Goal: Task Accomplishment & Management: Manage account settings

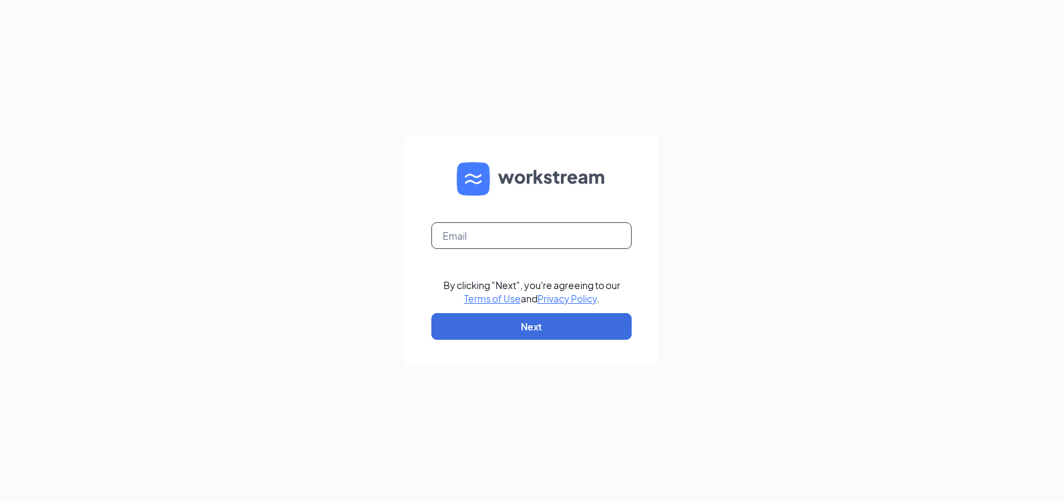
click at [553, 244] on input "text" at bounding box center [531, 235] width 200 height 27
type input "L"
type input "lvbk07429@gmail.com"
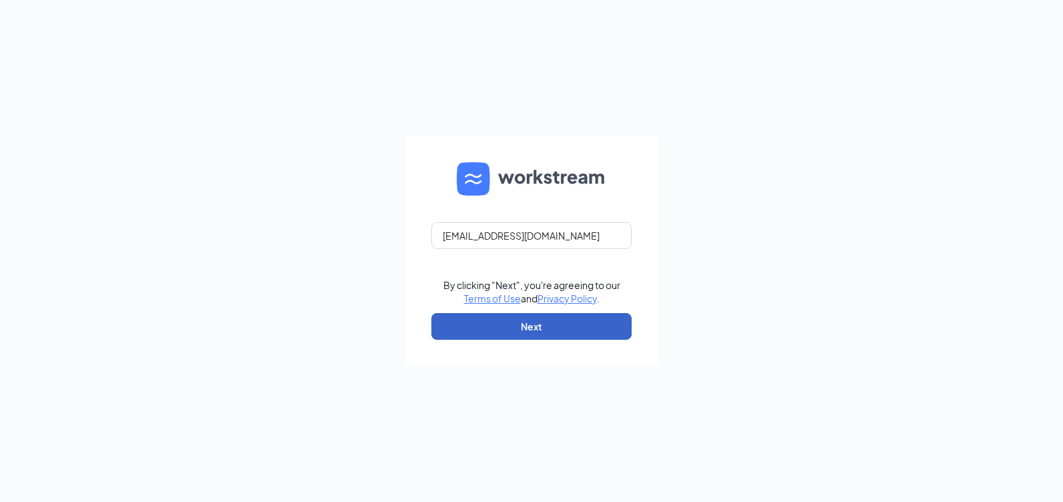
click at [606, 326] on button "Next" at bounding box center [531, 326] width 200 height 27
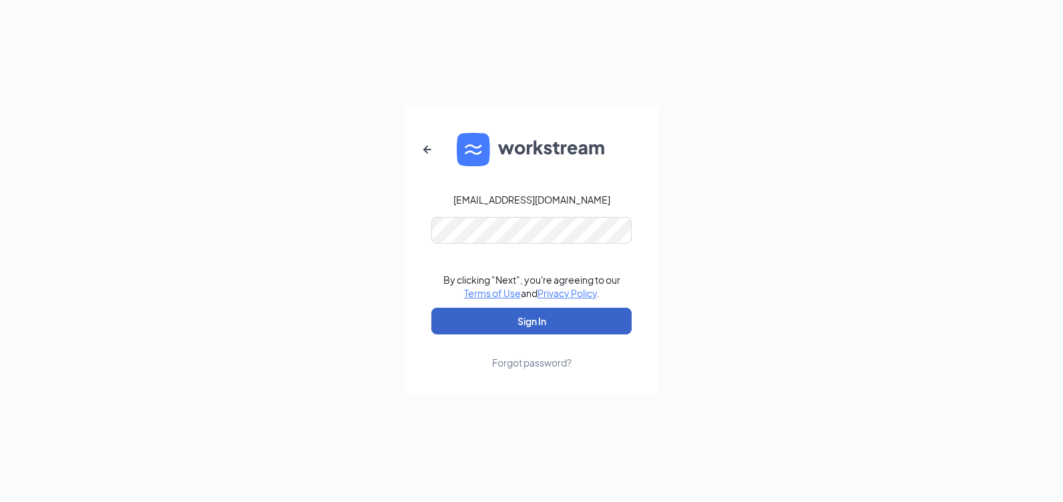
click at [513, 317] on button "Sign In" at bounding box center [531, 321] width 200 height 27
click at [540, 319] on button "Sign In" at bounding box center [531, 321] width 200 height 27
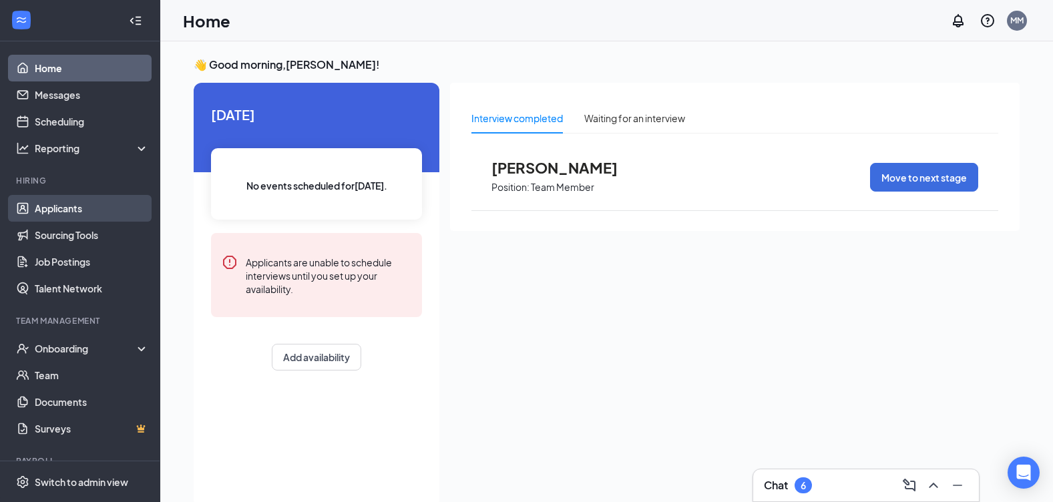
click at [73, 212] on link "Applicants" at bounding box center [92, 208] width 114 height 27
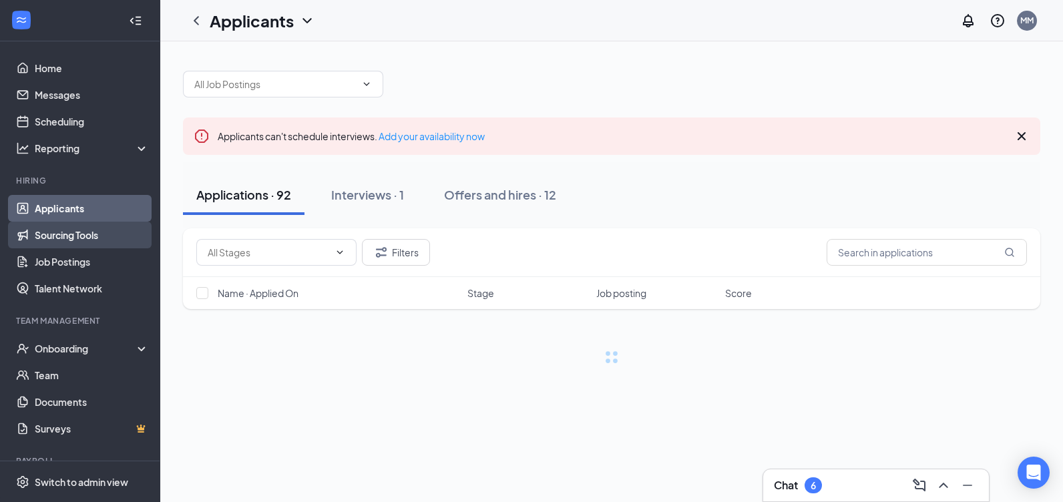
click at [88, 236] on link "Sourcing Tools" at bounding box center [92, 235] width 114 height 27
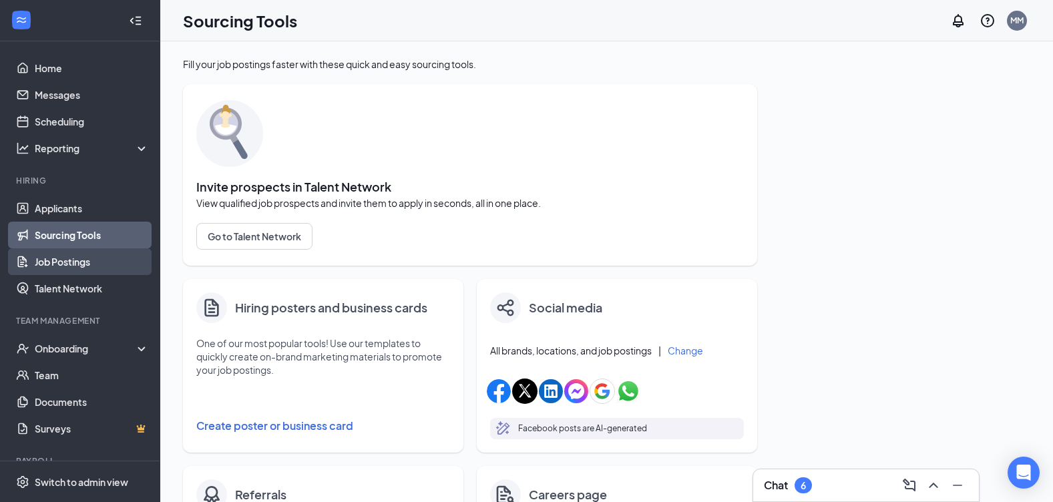
click at [96, 262] on link "Job Postings" at bounding box center [92, 261] width 114 height 27
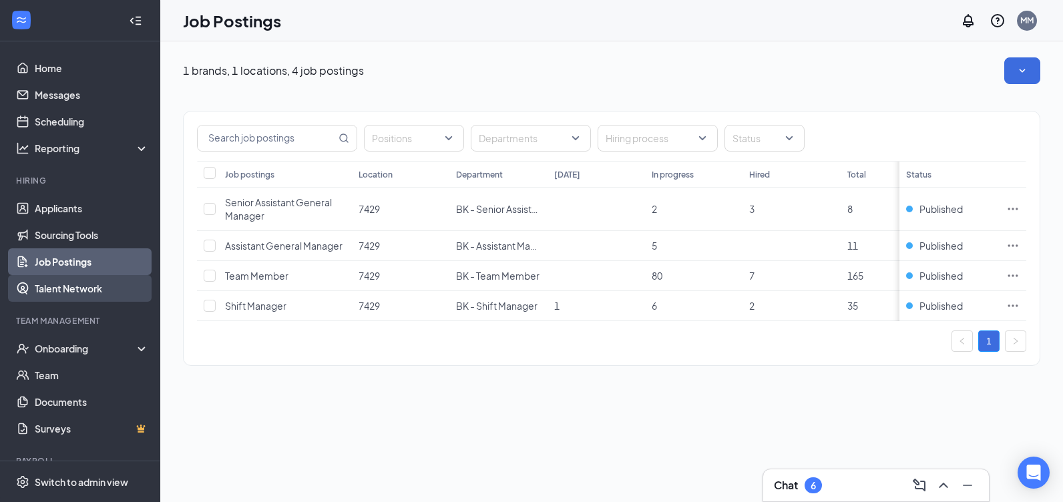
click at [100, 285] on link "Talent Network" at bounding box center [92, 288] width 114 height 27
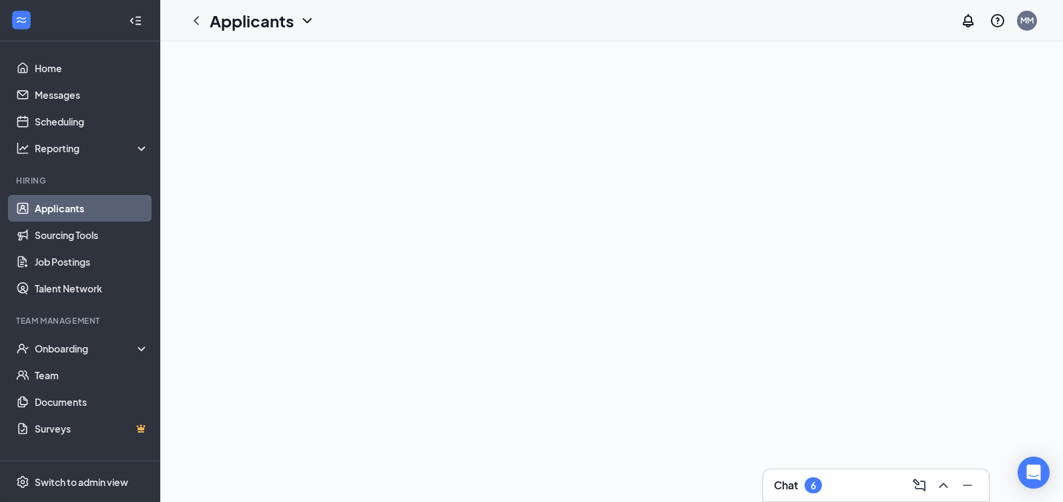
click at [306, 24] on icon "ChevronDown" at bounding box center [307, 21] width 16 height 16
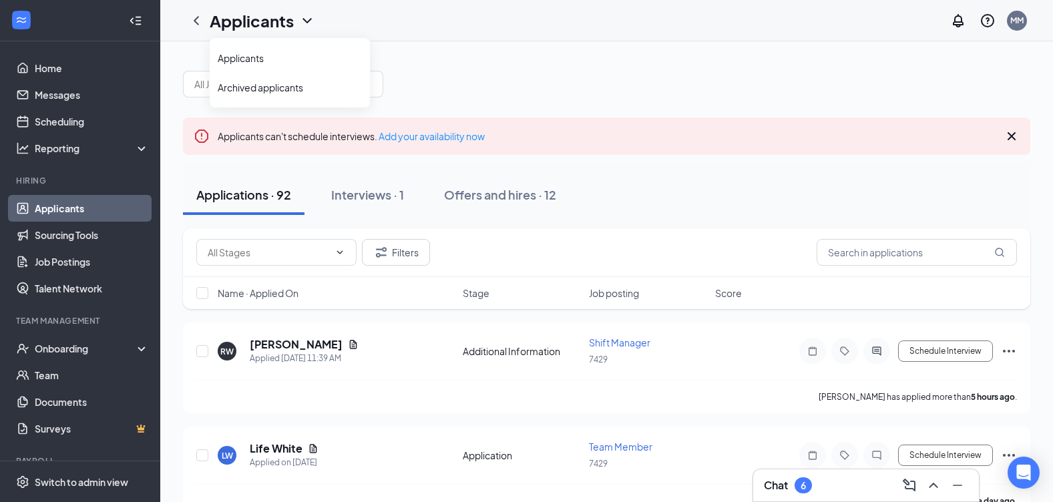
drag, startPoint x: 306, startPoint y: 24, endPoint x: 470, endPoint y: 82, distance: 174.2
click at [470, 82] on div at bounding box center [606, 77] width 847 height 40
click at [349, 83] on input "text" at bounding box center [275, 84] width 162 height 15
click at [363, 81] on icon "ChevronDown" at bounding box center [366, 84] width 11 height 11
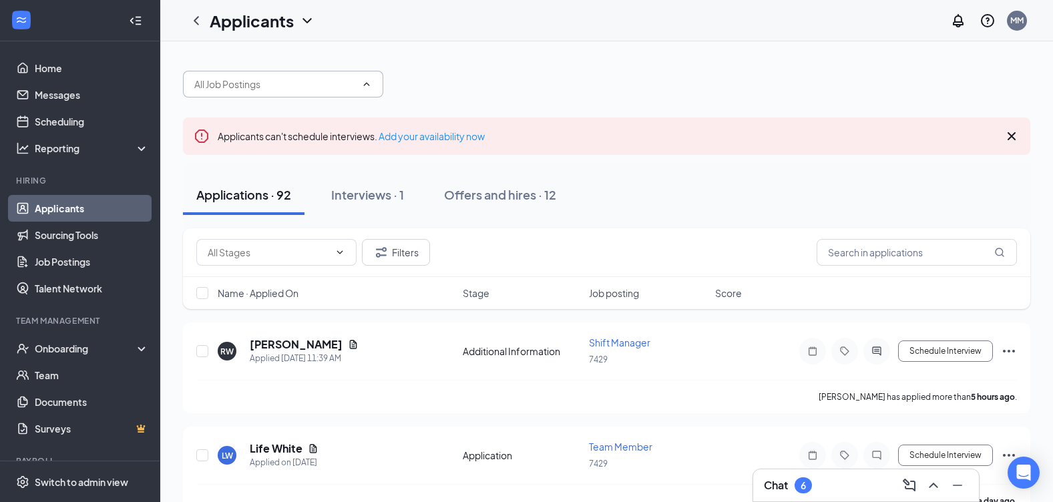
click at [363, 81] on icon "ChevronUp" at bounding box center [366, 84] width 11 height 11
click at [363, 81] on icon "ChevronDown" at bounding box center [366, 84] width 11 height 11
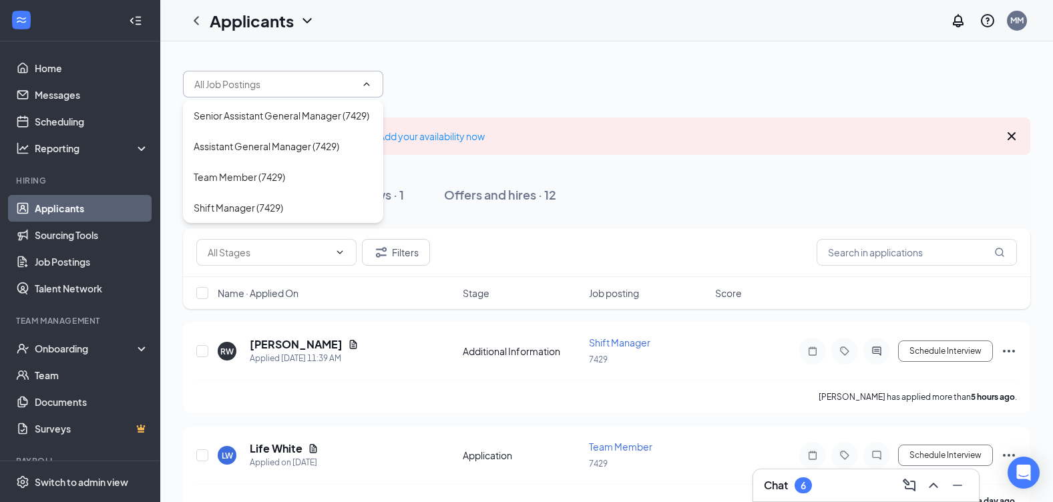
click at [363, 81] on icon "ChevronUp" at bounding box center [366, 84] width 11 height 11
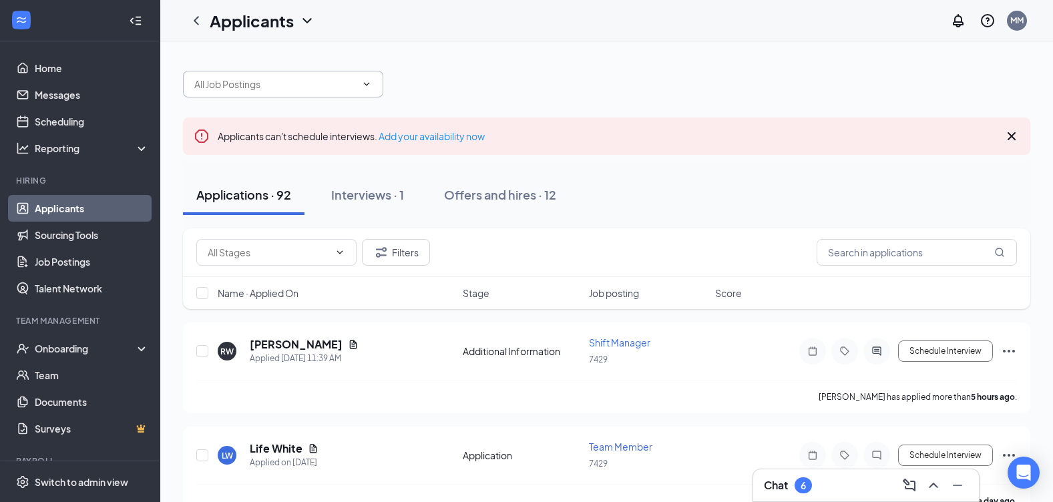
click at [363, 81] on icon "ChevronDown" at bounding box center [366, 84] width 11 height 11
click at [363, 81] on icon "ChevronUp" at bounding box center [366, 84] width 11 height 11
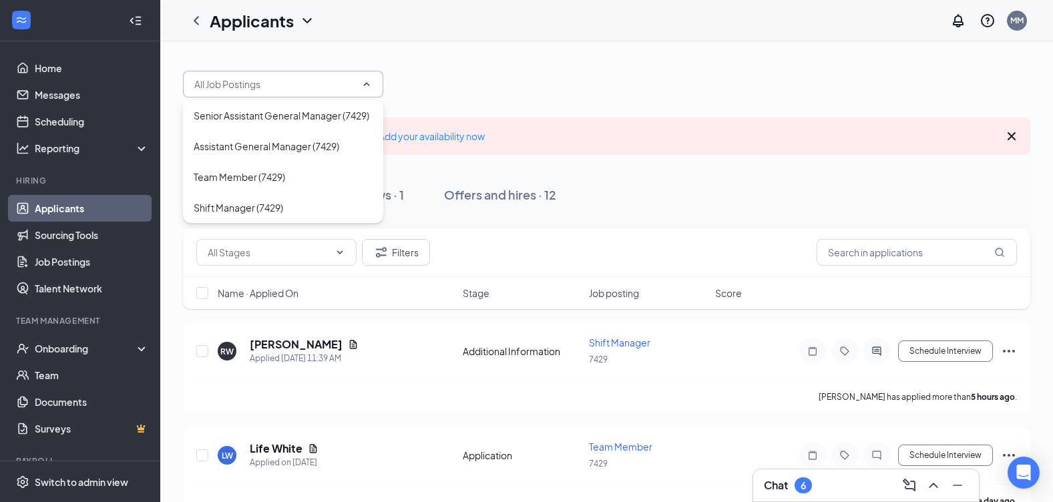
click at [363, 81] on icon "ChevronUp" at bounding box center [366, 84] width 11 height 11
click at [363, 81] on icon "ChevronDown" at bounding box center [366, 84] width 11 height 11
click at [363, 81] on icon "ChevronUp" at bounding box center [366, 84] width 11 height 11
click at [267, 207] on div "Shift Manager (7429)" at bounding box center [238, 207] width 89 height 15
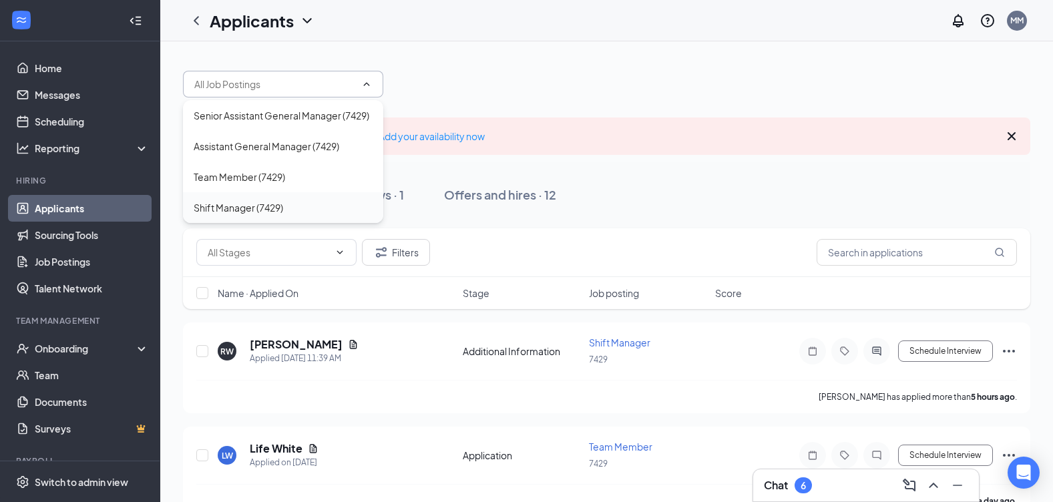
click at [267, 207] on div "Shift Manager (7429)" at bounding box center [238, 207] width 89 height 15
type input "Shift Manager (7429)"
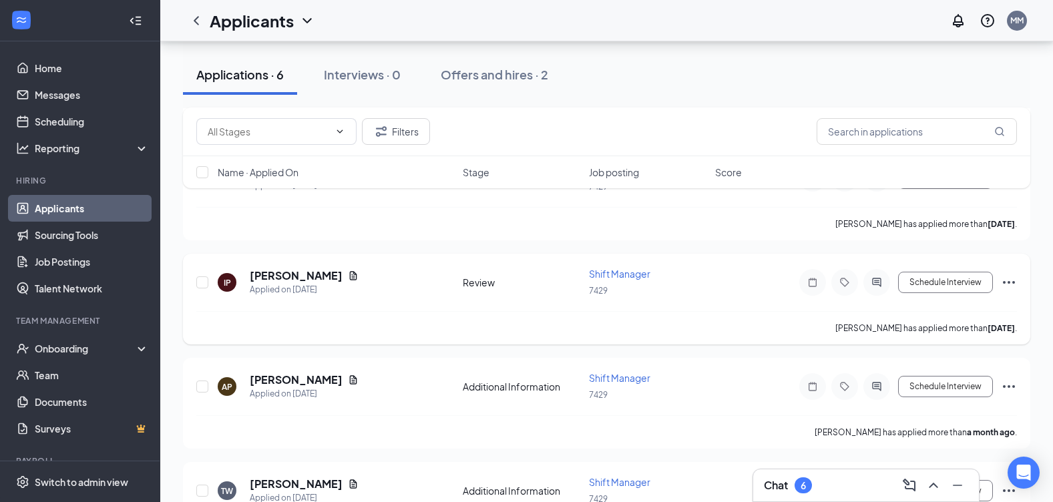
scroll to position [475, 0]
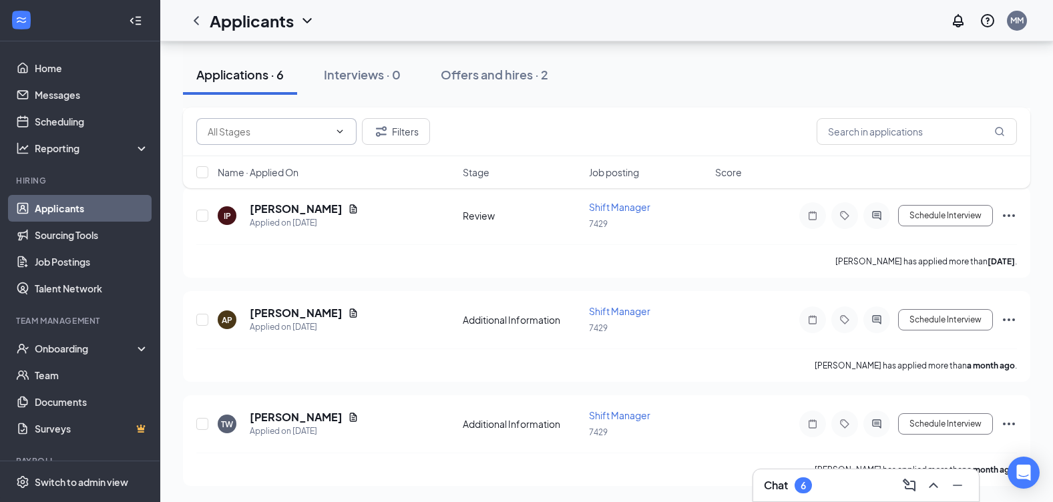
click at [336, 127] on icon "ChevronDown" at bounding box center [339, 131] width 11 height 11
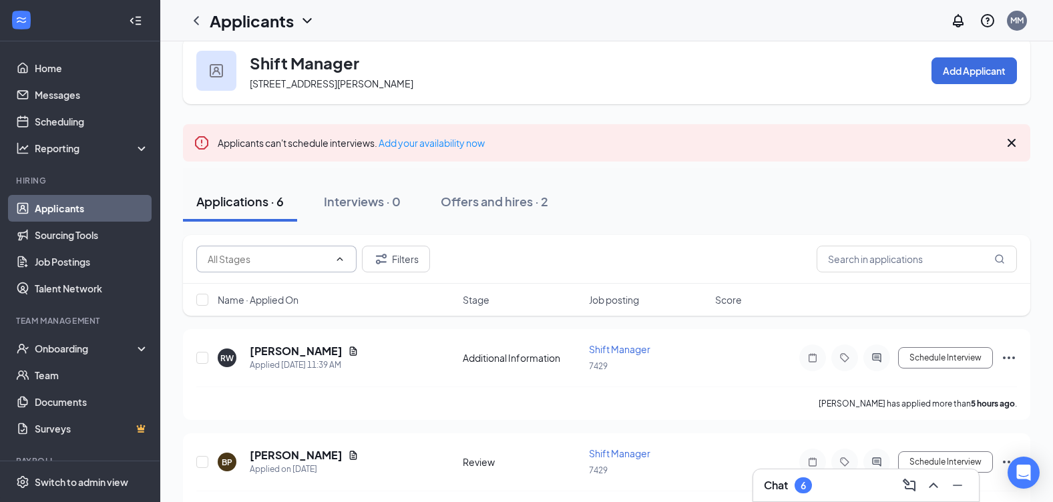
scroll to position [7, 0]
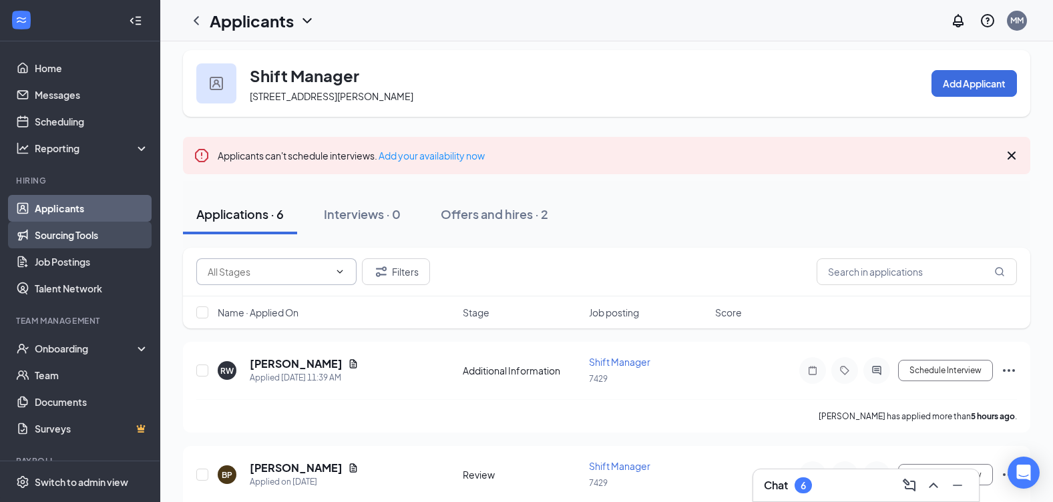
click at [70, 228] on link "Sourcing Tools" at bounding box center [92, 235] width 114 height 27
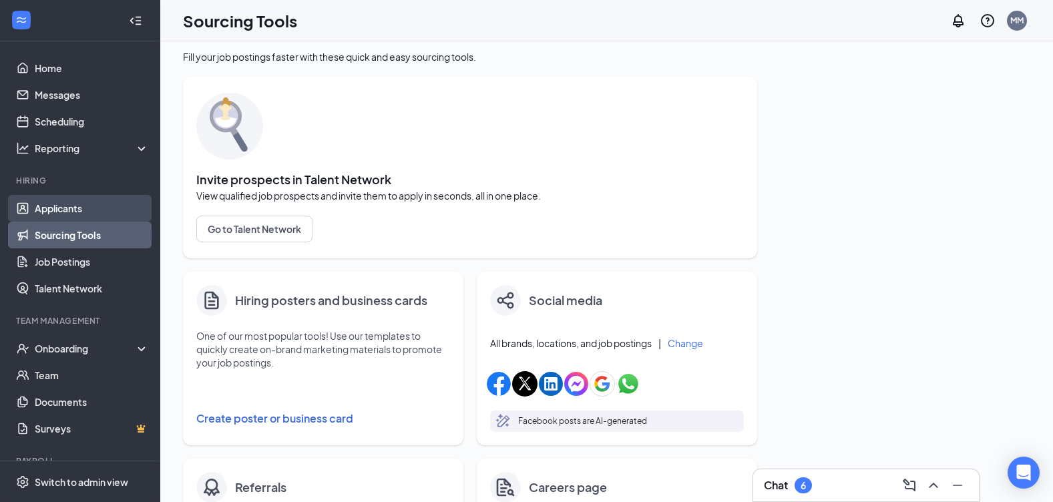
click at [75, 214] on link "Applicants" at bounding box center [92, 208] width 114 height 27
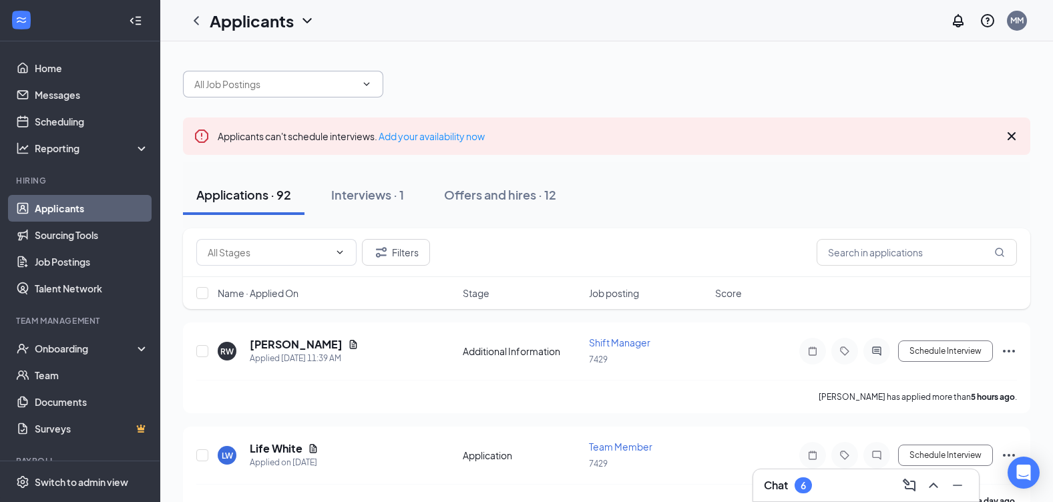
click at [355, 86] on input "text" at bounding box center [275, 84] width 162 height 15
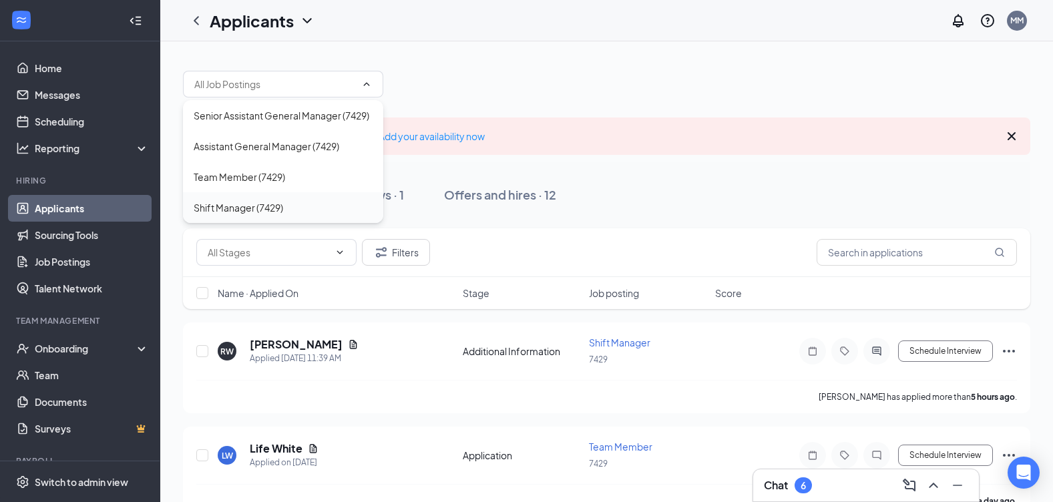
click at [261, 210] on div "Shift Manager (7429)" at bounding box center [238, 207] width 89 height 15
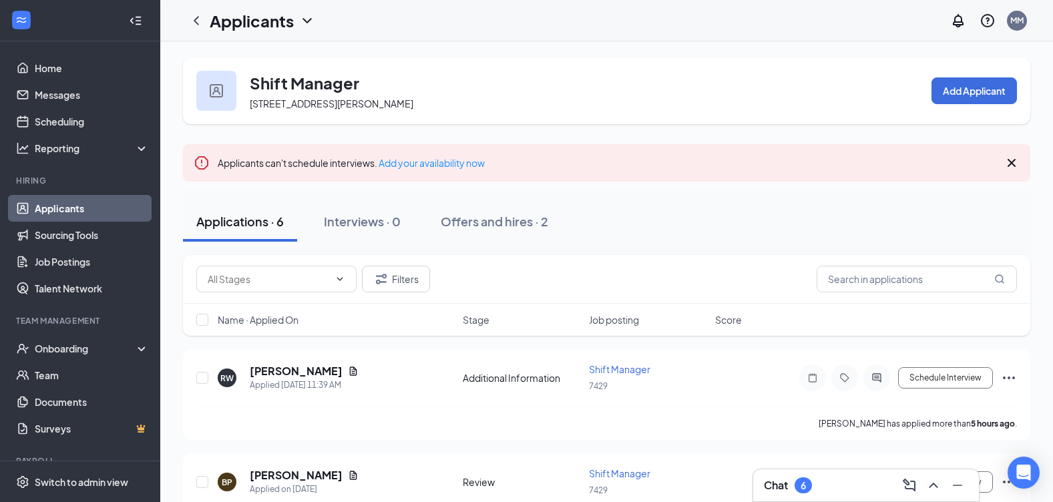
click at [86, 209] on link "Applicants" at bounding box center [92, 208] width 114 height 27
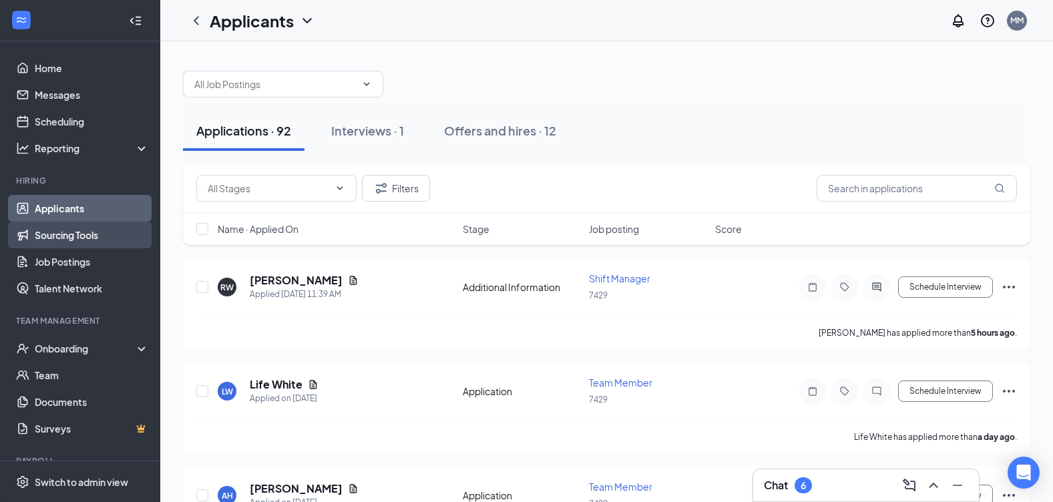
click at [94, 226] on link "Sourcing Tools" at bounding box center [92, 235] width 114 height 27
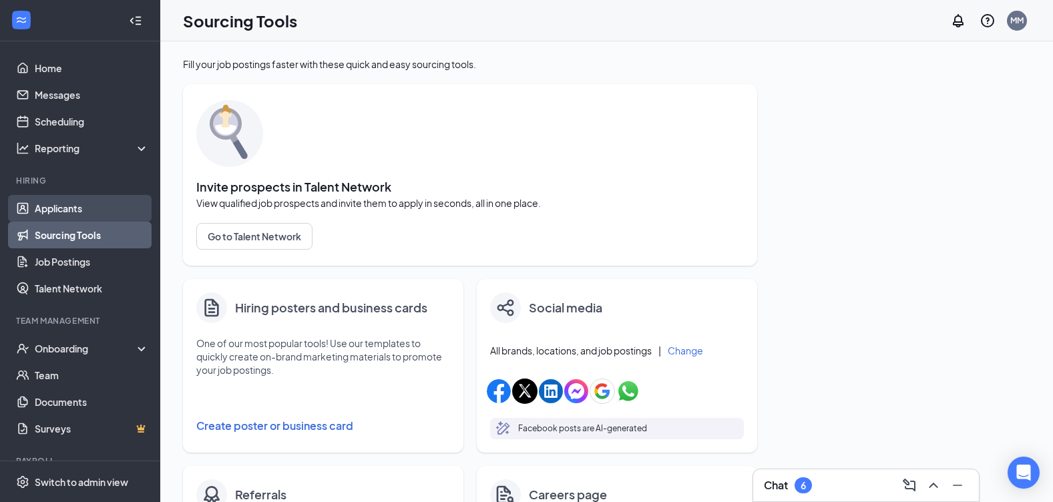
click at [94, 215] on link "Applicants" at bounding box center [92, 208] width 114 height 27
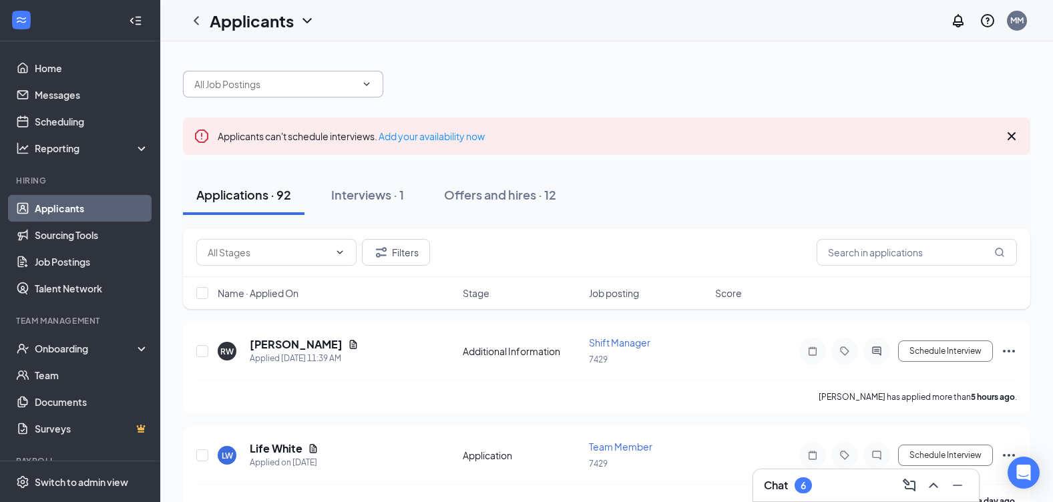
click at [342, 89] on input "text" at bounding box center [275, 84] width 162 height 15
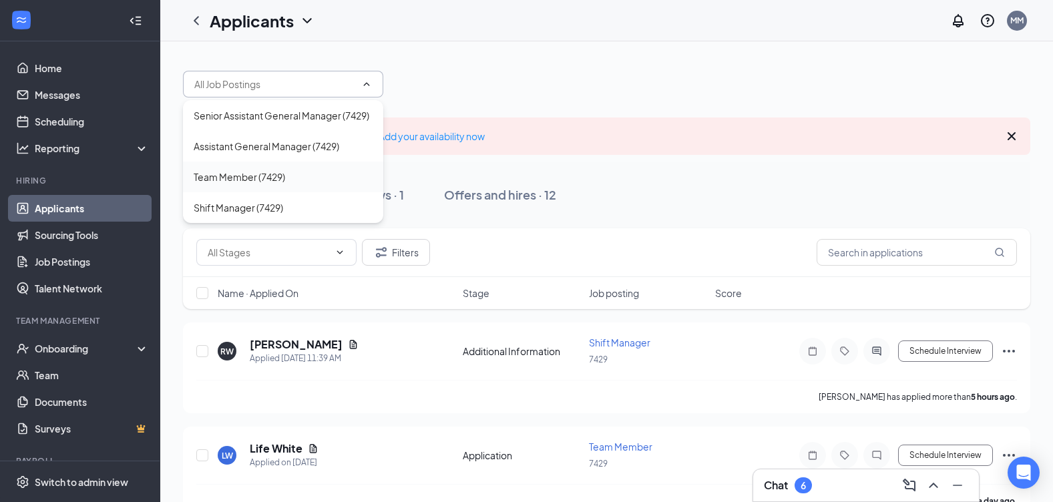
click at [239, 181] on div "Team Member (7429)" at bounding box center [239, 177] width 91 height 15
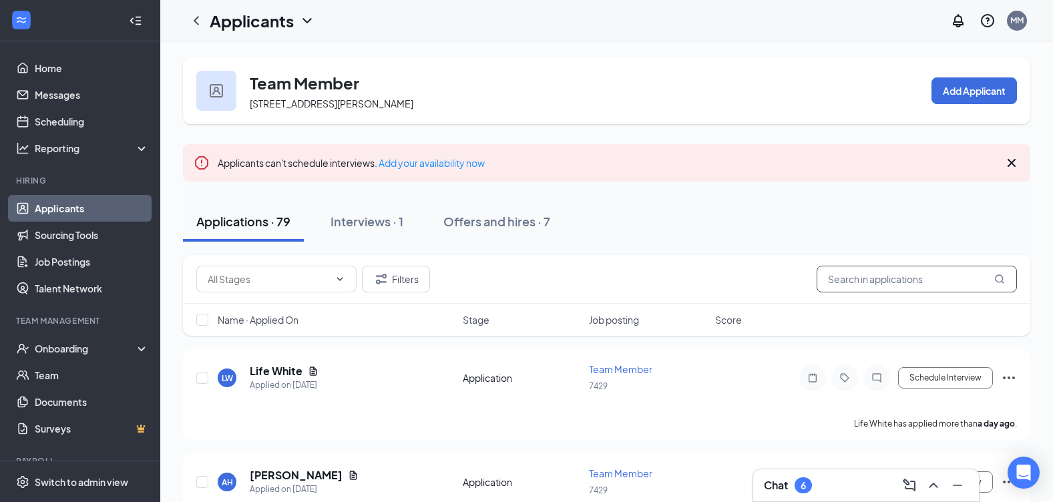
click at [942, 282] on input "text" at bounding box center [916, 279] width 200 height 27
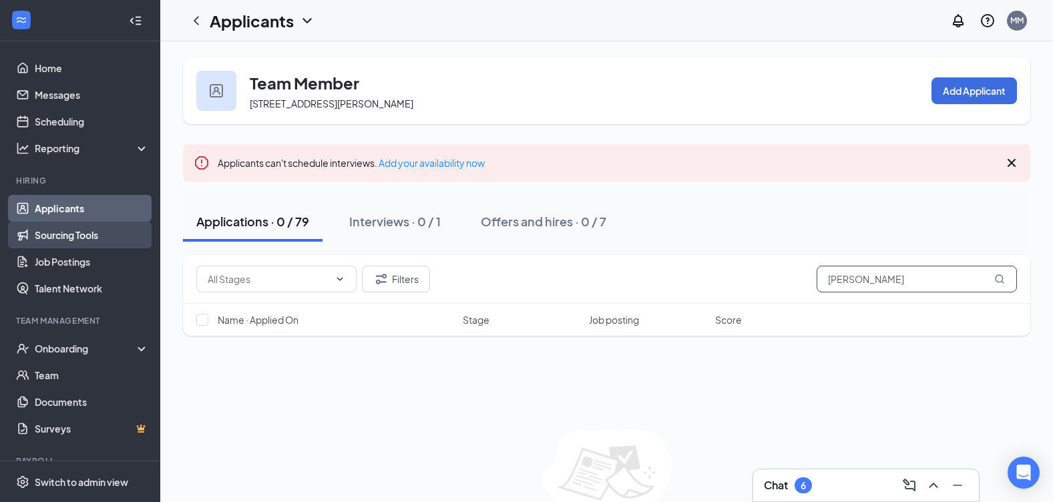
type input "susan"
click at [71, 233] on link "Sourcing Tools" at bounding box center [92, 235] width 114 height 27
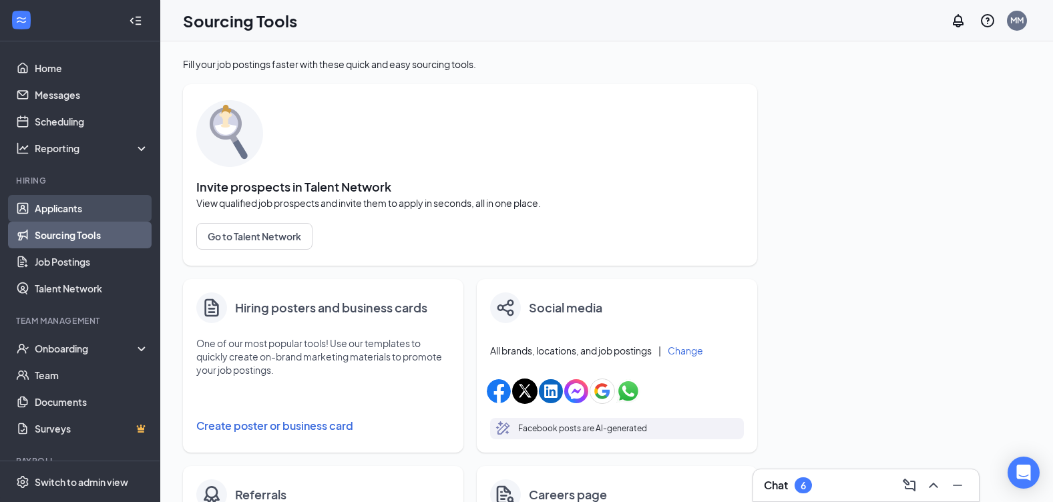
click at [72, 217] on link "Applicants" at bounding box center [92, 208] width 114 height 27
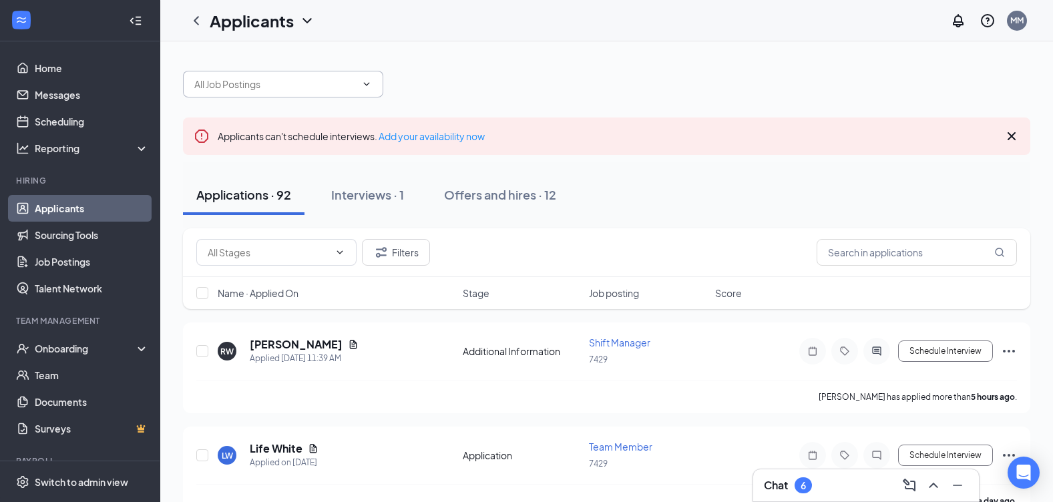
click at [344, 85] on input "text" at bounding box center [275, 84] width 162 height 15
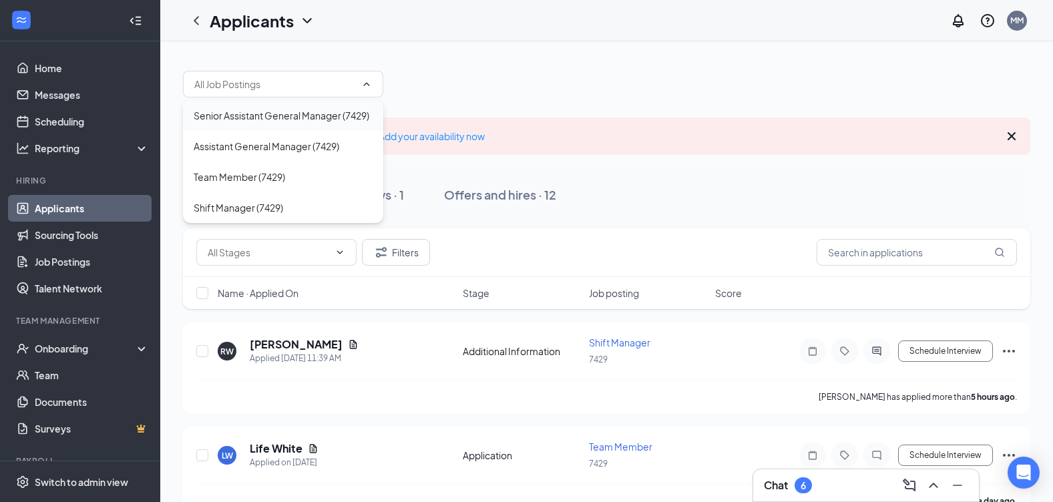
click at [330, 118] on div "Senior Assistant General Manager (7429)" at bounding box center [282, 115] width 176 height 15
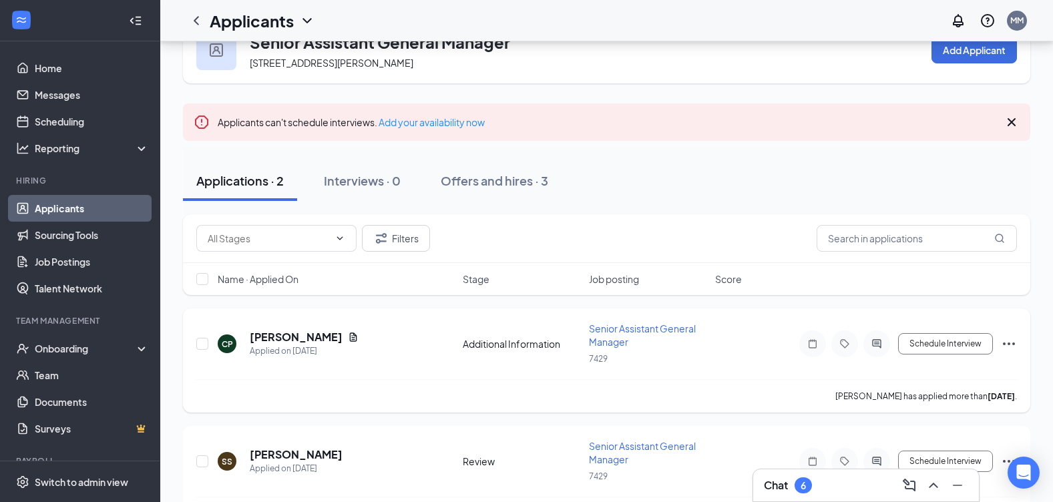
scroll to position [85, 0]
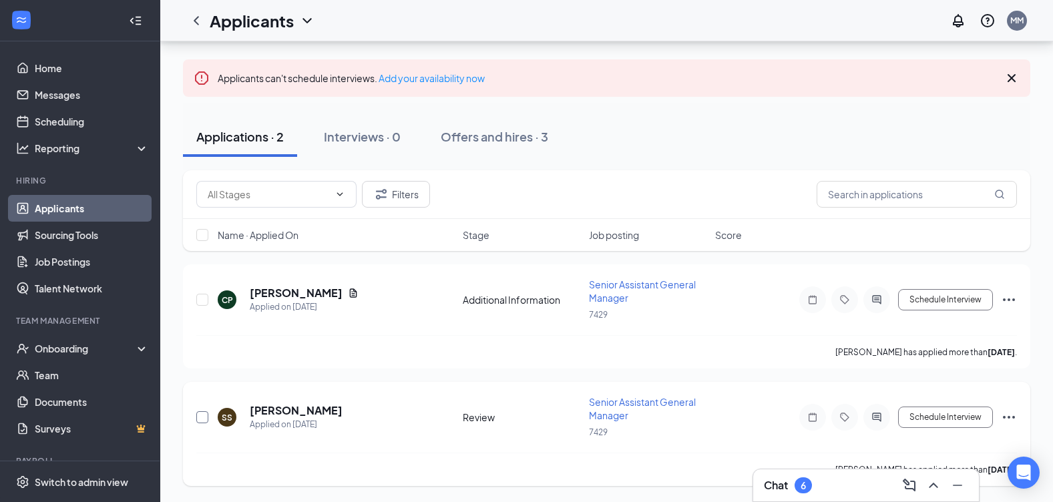
click at [197, 418] on input "checkbox" at bounding box center [202, 417] width 12 height 12
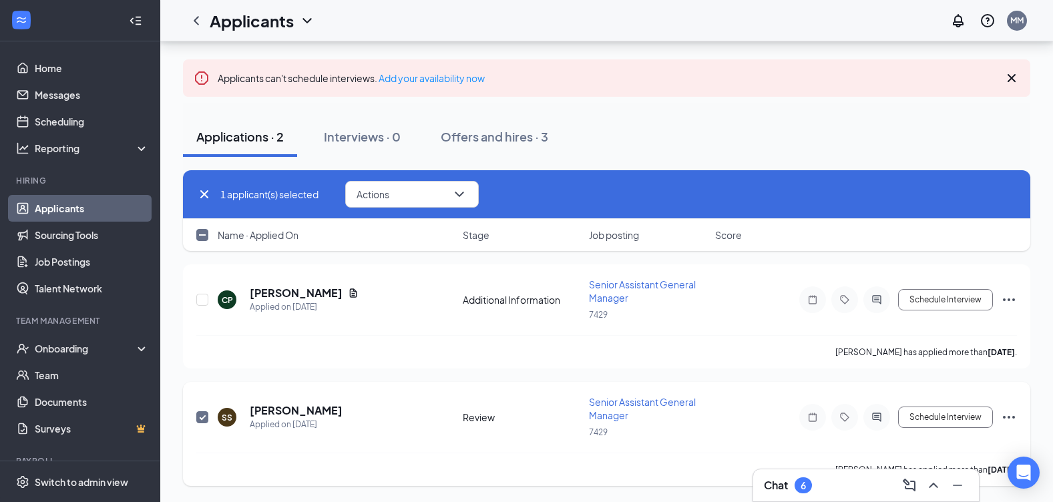
click at [199, 418] on input "checkbox" at bounding box center [202, 417] width 12 height 12
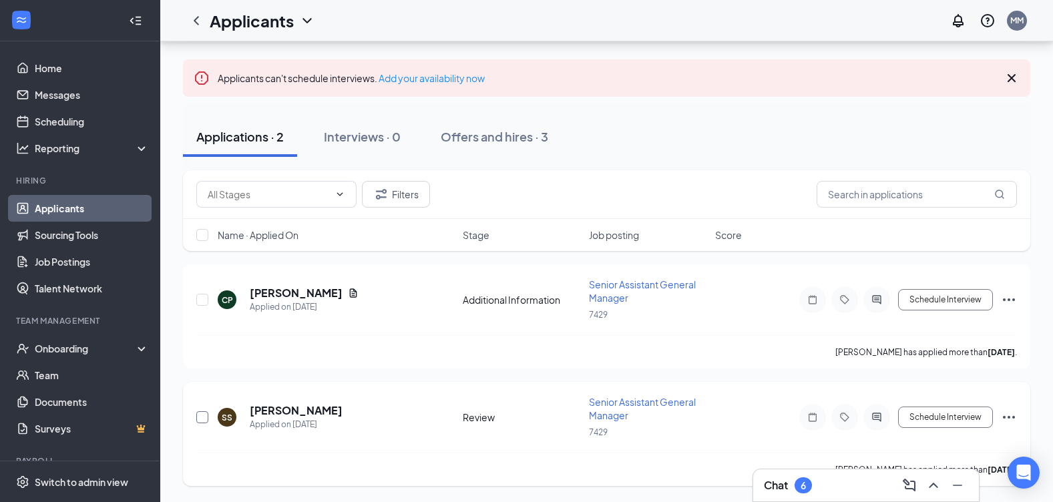
click at [205, 423] on input "checkbox" at bounding box center [202, 417] width 12 height 12
checkbox input "true"
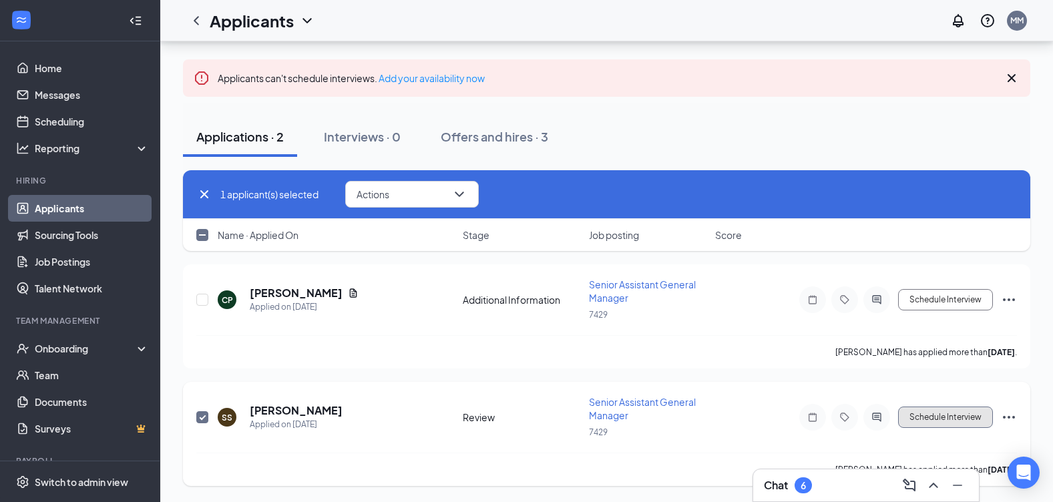
drag, startPoint x: 920, startPoint y: 419, endPoint x: 923, endPoint y: 413, distance: 6.9
click at [923, 413] on button "Schedule Interview" at bounding box center [945, 417] width 95 height 21
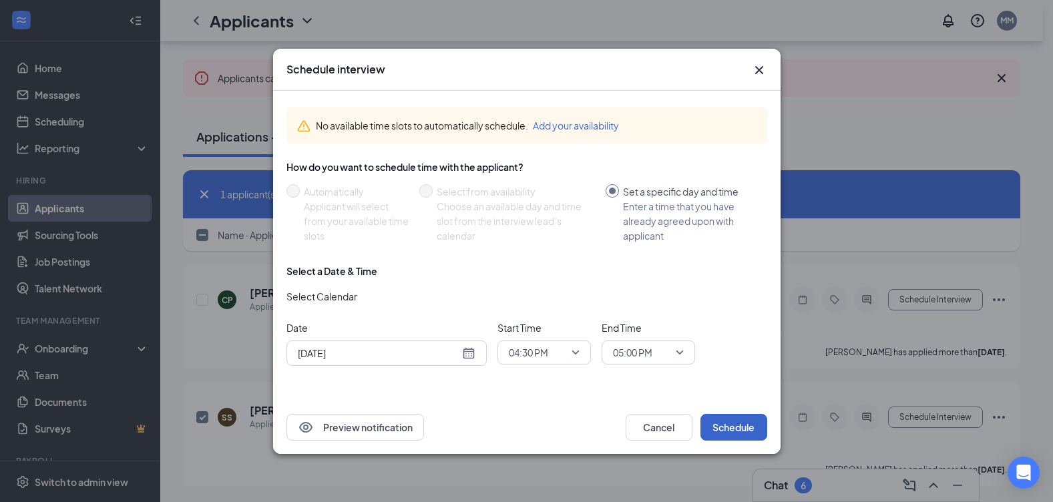
click at [727, 426] on button "Schedule" at bounding box center [733, 427] width 67 height 27
click at [727, 426] on button "button" at bounding box center [733, 427] width 67 height 27
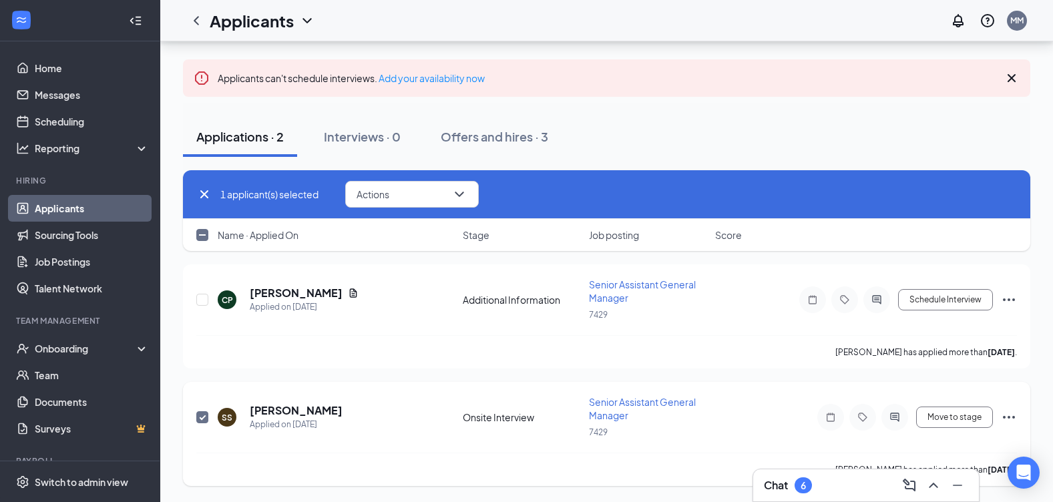
click at [999, 415] on div "Move to stage" at bounding box center [896, 417] width 240 height 27
click at [1003, 417] on icon "Ellipses" at bounding box center [1009, 417] width 12 height 3
click at [953, 421] on button "Move to stage" at bounding box center [954, 417] width 77 height 21
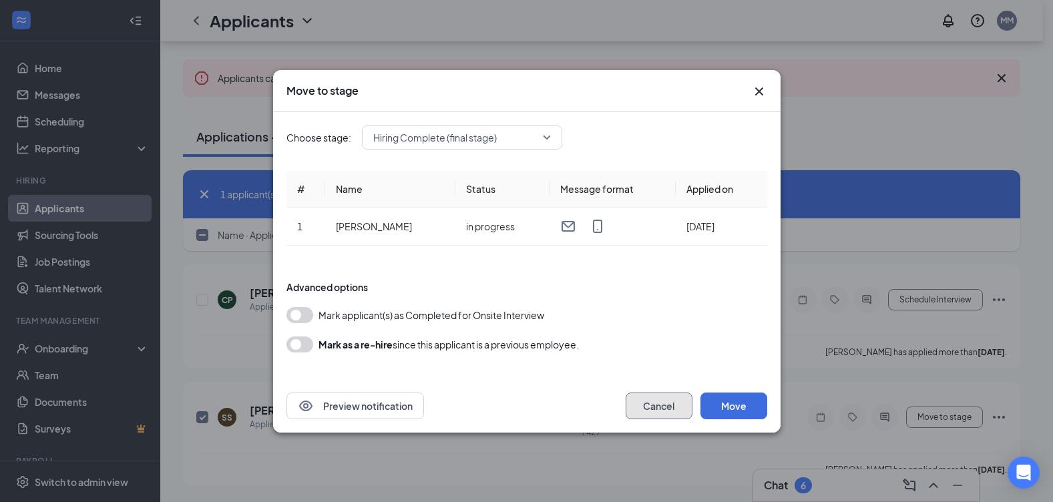
click at [646, 405] on button "Cancel" at bounding box center [659, 406] width 67 height 27
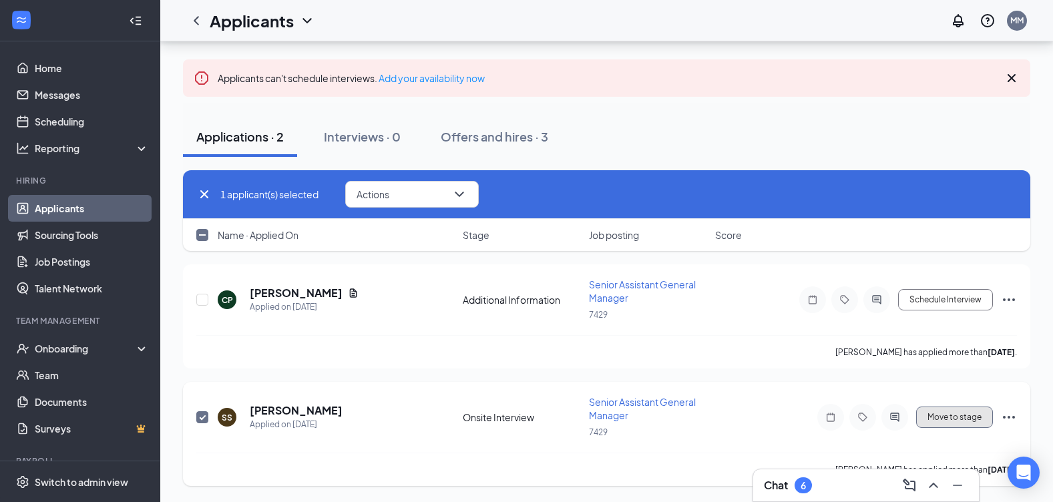
click at [928, 418] on button "Move to stage" at bounding box center [954, 417] width 77 height 21
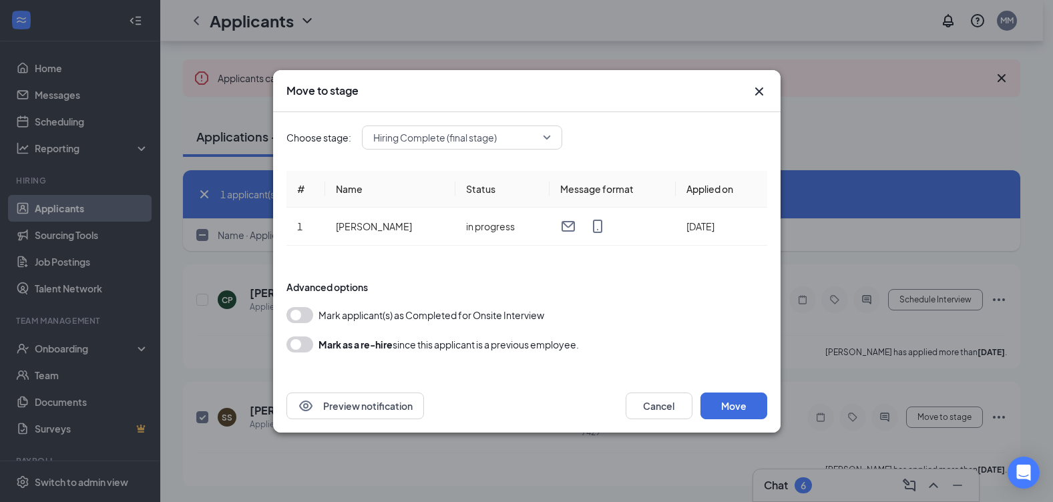
click at [759, 93] on icon "Cross" at bounding box center [759, 91] width 16 height 16
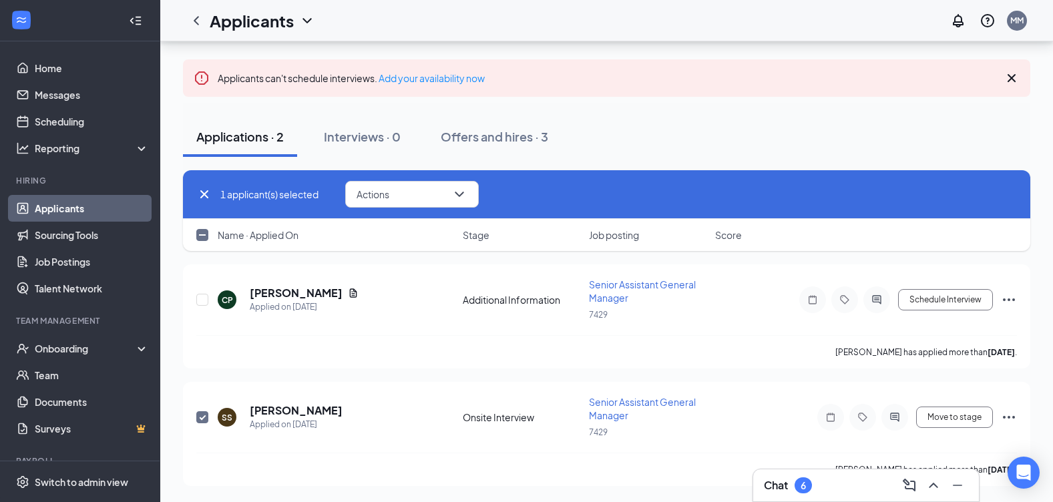
click at [759, 93] on div "Applicants can't schedule interviews. Add your availability now" at bounding box center [606, 77] width 847 height 37
click at [945, 422] on button "Move to stage" at bounding box center [954, 417] width 77 height 21
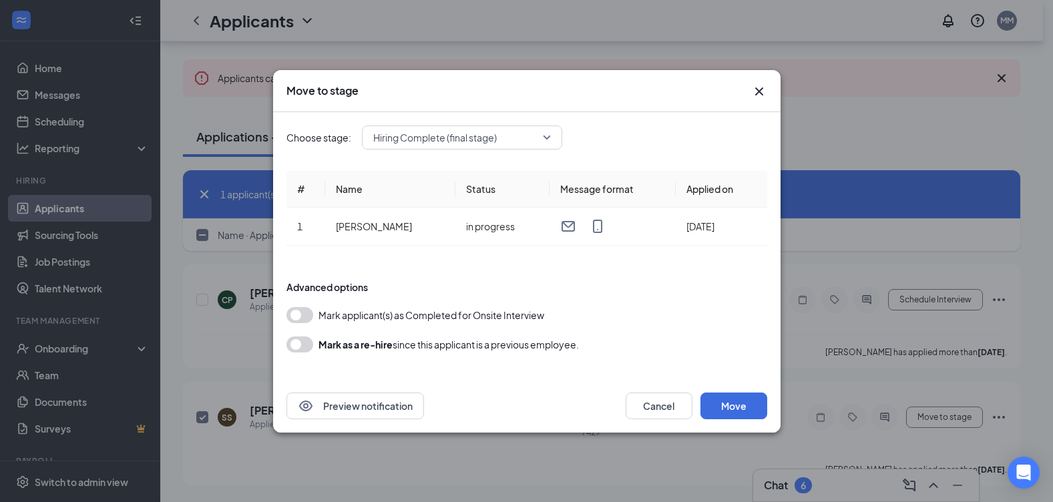
click at [949, 327] on div "Move to stage Choose stage: Hiring Complete (final stage) # Name Status Message…" at bounding box center [526, 251] width 1053 height 502
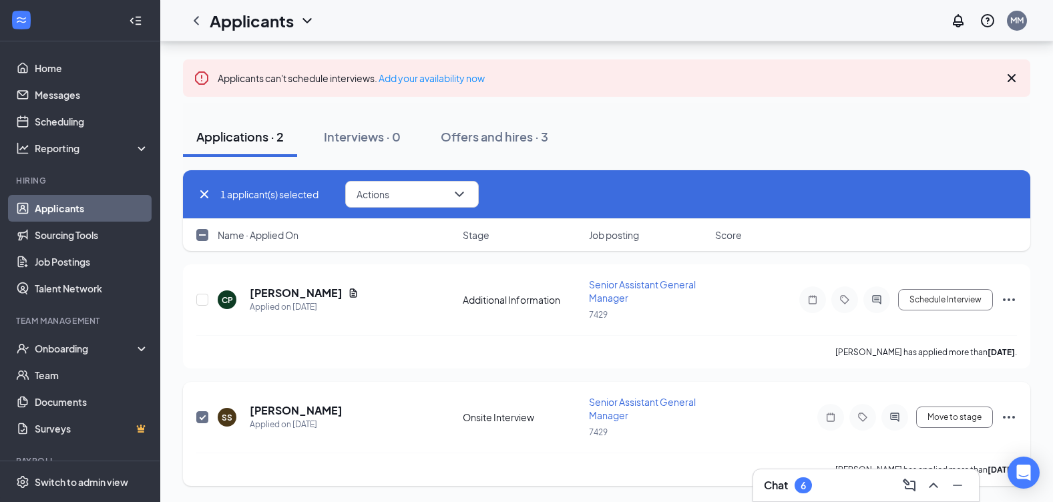
click at [1007, 417] on icon "Ellipses" at bounding box center [1009, 417] width 16 height 16
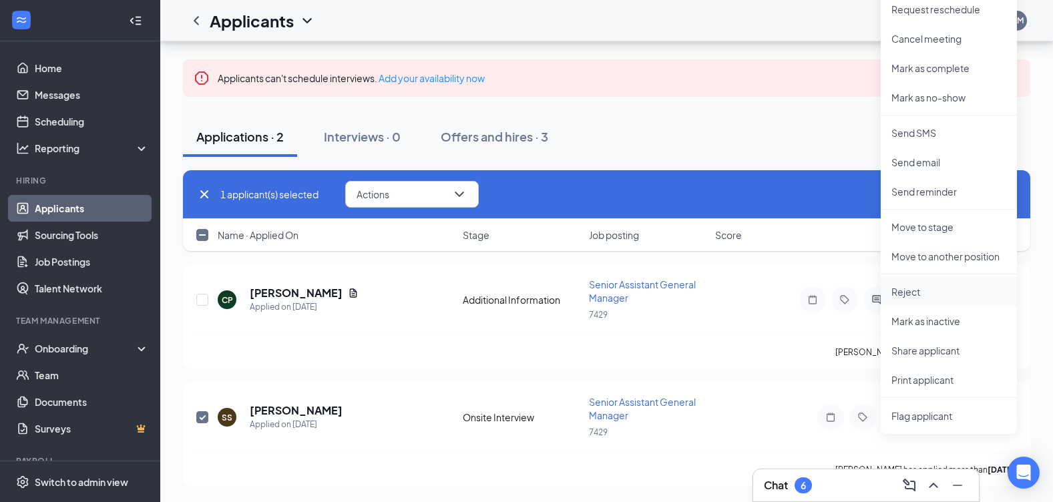
click at [895, 295] on p "Reject" at bounding box center [948, 291] width 115 height 13
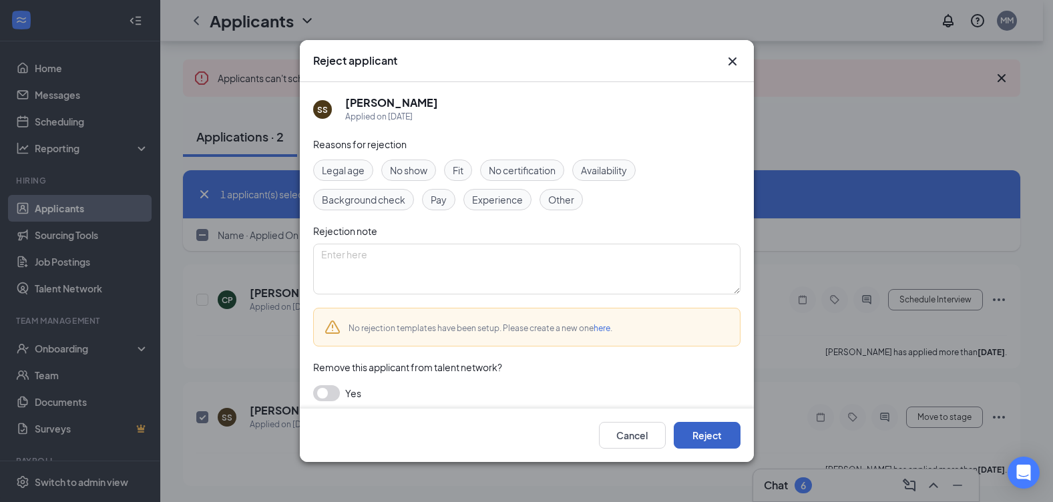
click at [712, 437] on button "Reject" at bounding box center [707, 435] width 67 height 27
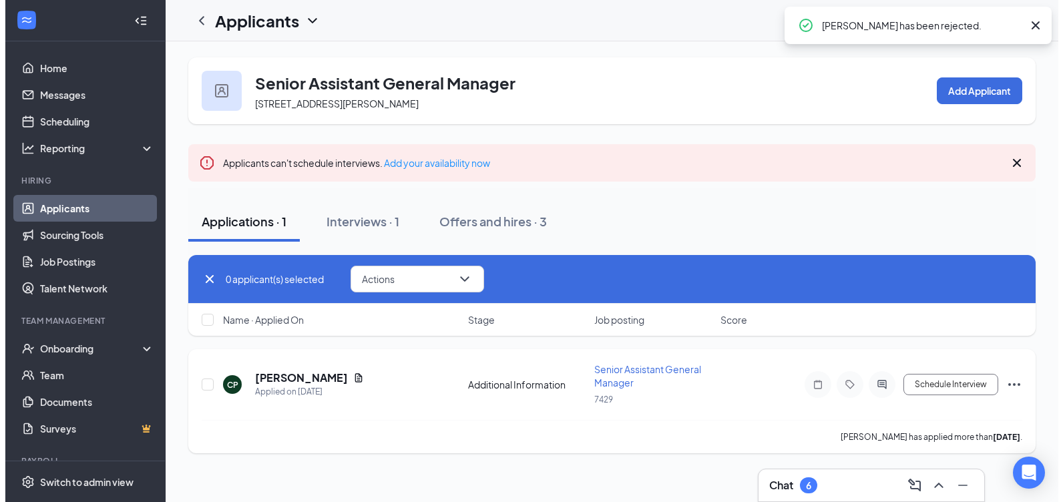
scroll to position [0, 0]
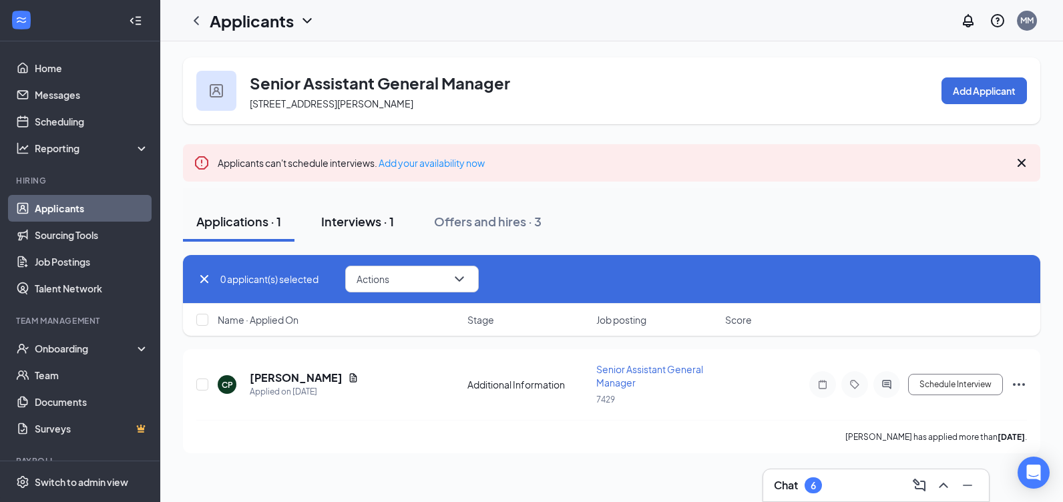
click at [371, 221] on div "Interviews · 1" at bounding box center [357, 221] width 73 height 17
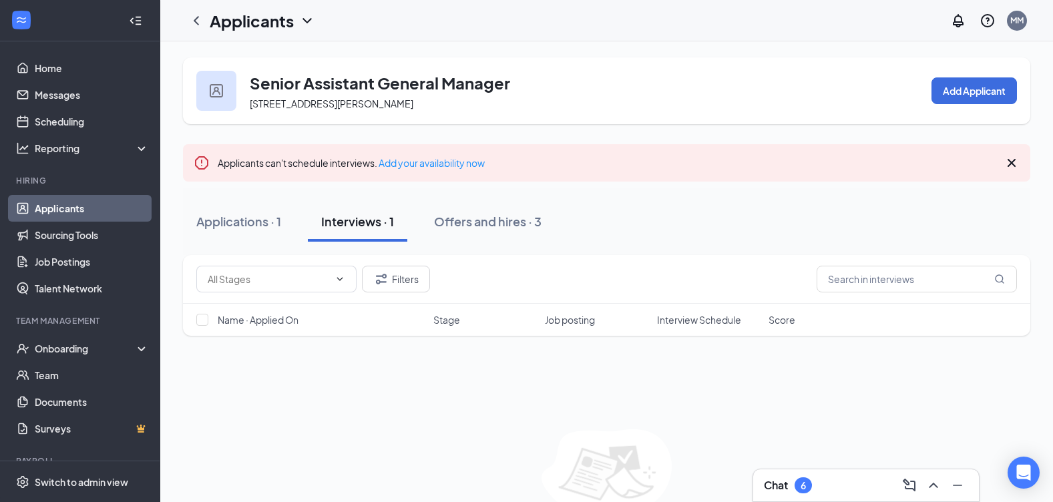
click at [377, 230] on button "Interviews · 1" at bounding box center [357, 222] width 99 height 40
click at [847, 286] on input "text" at bounding box center [916, 279] width 200 height 27
type input "susa"
click at [276, 218] on div "Applications · 0 / 1" at bounding box center [247, 221] width 103 height 17
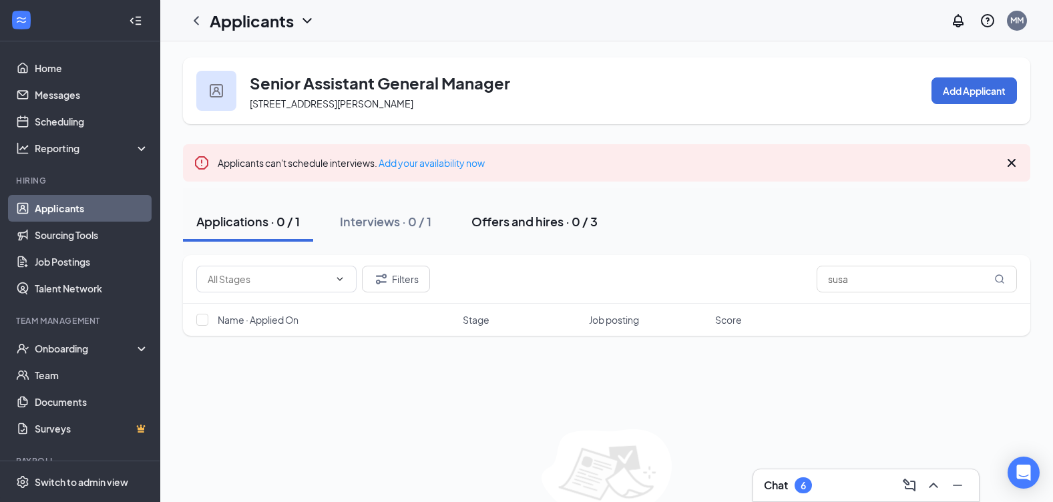
click at [541, 228] on div "Offers and hires · 0 / 3" at bounding box center [534, 221] width 126 height 17
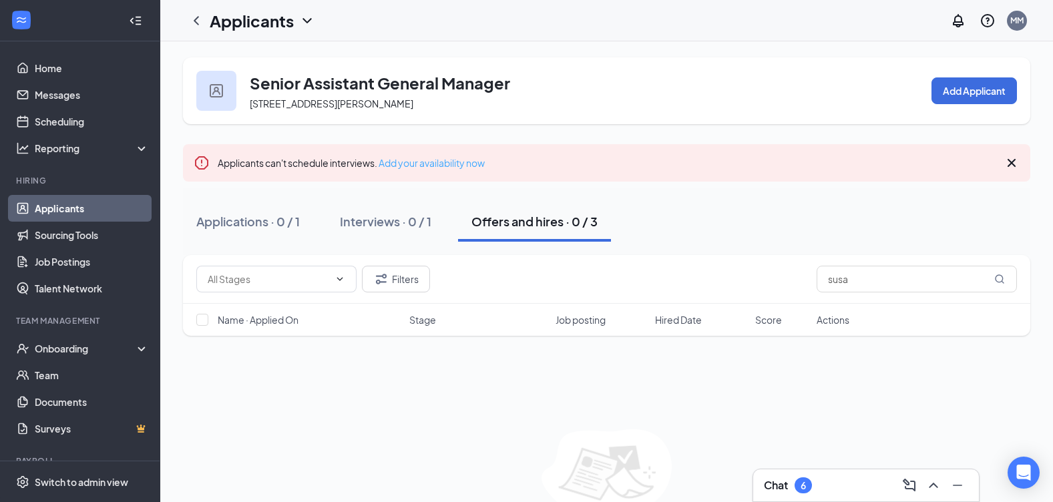
click at [421, 163] on link "Add your availability now" at bounding box center [432, 163] width 106 height 12
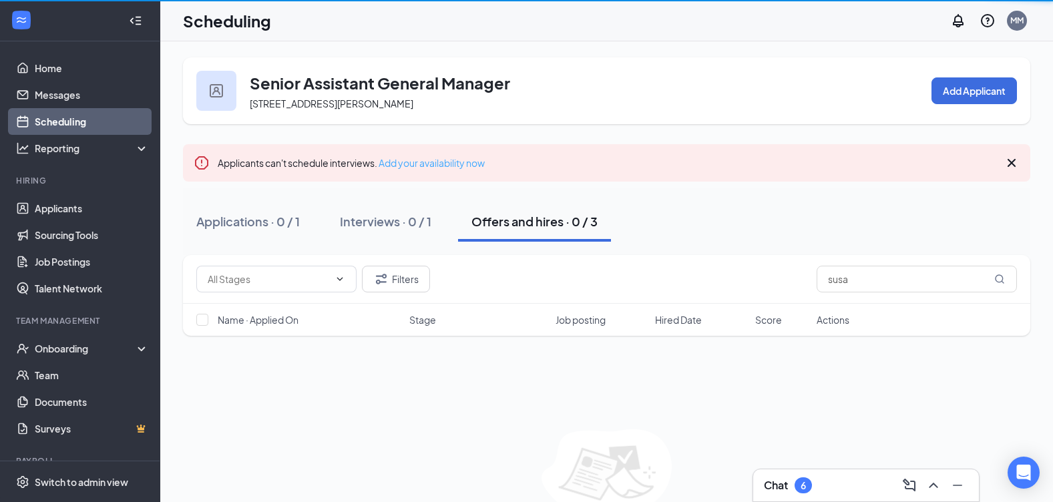
click at [421, 163] on link "Add your availability now" at bounding box center [432, 163] width 106 height 12
click at [424, 164] on link "Add your availability now" at bounding box center [432, 163] width 106 height 12
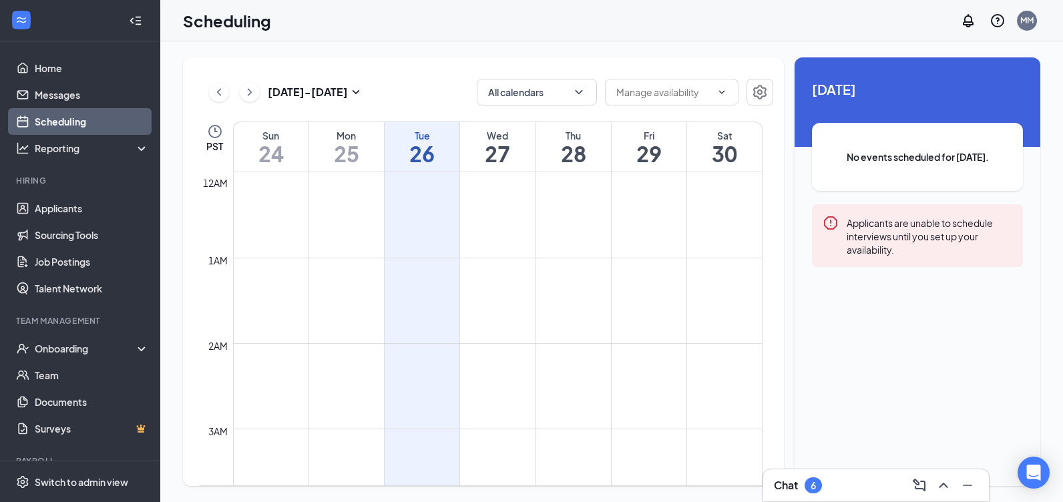
scroll to position [656, 0]
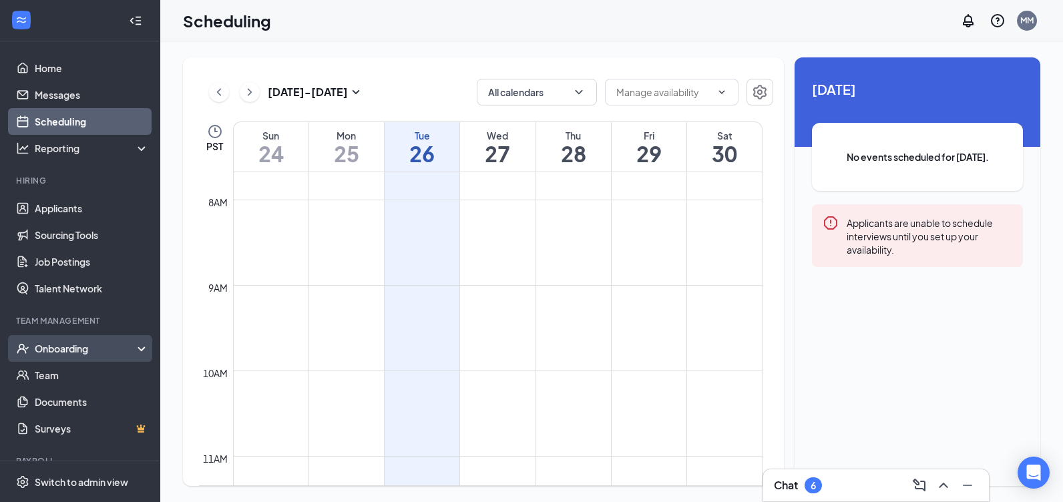
click at [86, 361] on div "Onboarding" at bounding box center [80, 348] width 160 height 27
drag, startPoint x: 86, startPoint y: 361, endPoint x: 75, endPoint y: 375, distance: 18.0
click at [75, 375] on link "Team" at bounding box center [92, 375] width 114 height 27
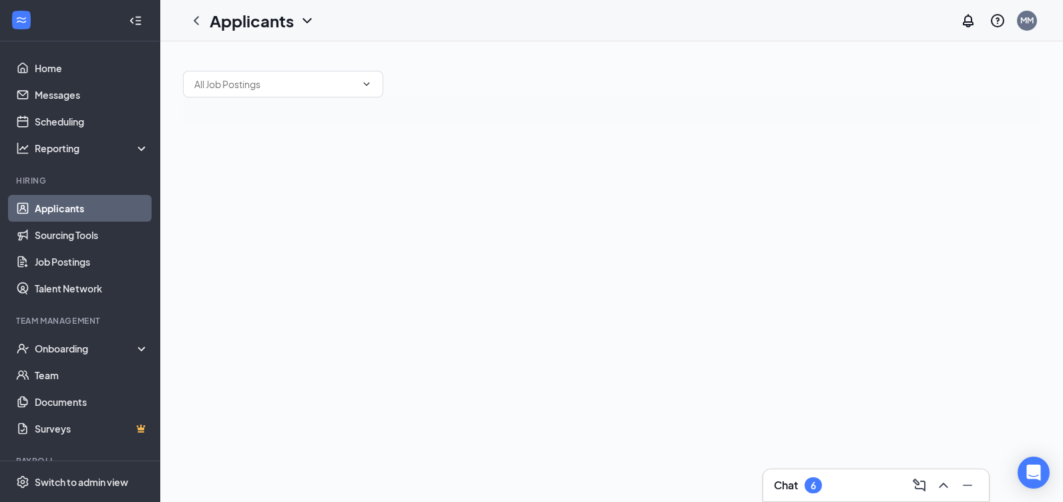
click at [304, 26] on icon "ChevronDown" at bounding box center [307, 21] width 16 height 16
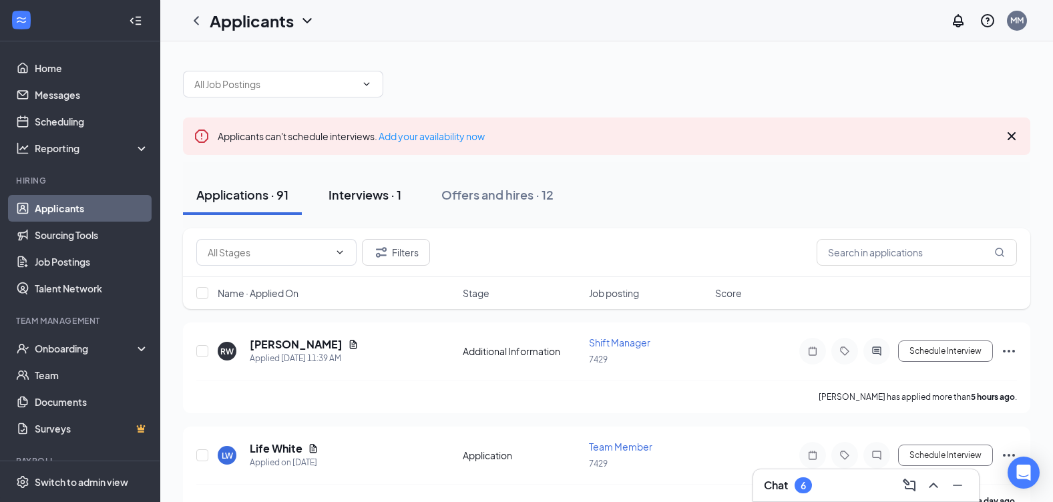
click at [359, 192] on div "Interviews · 1" at bounding box center [364, 194] width 73 height 17
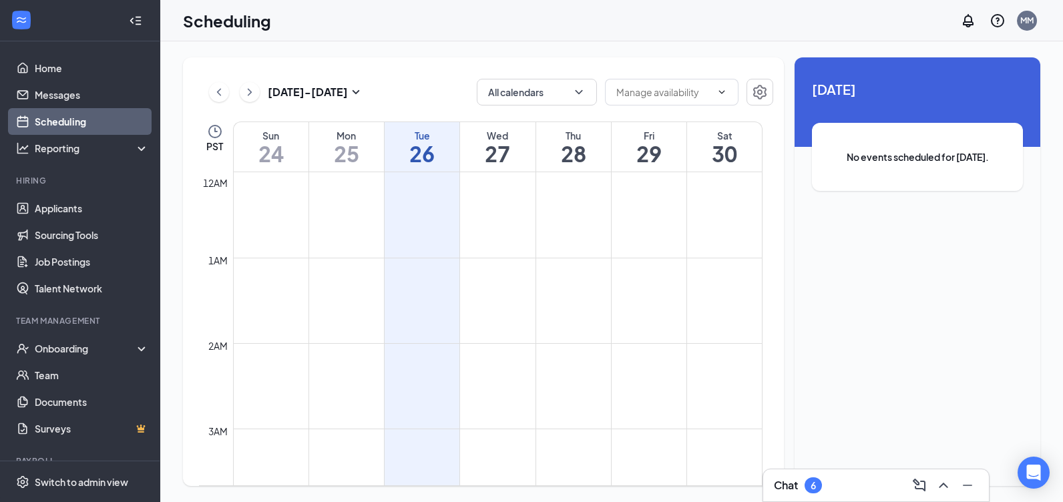
scroll to position [656, 0]
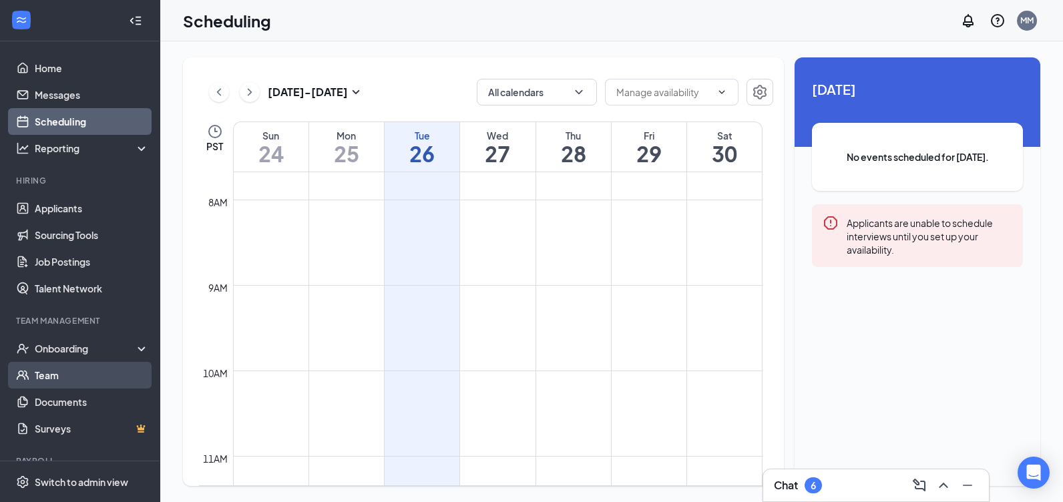
click at [59, 377] on link "Team" at bounding box center [92, 375] width 114 height 27
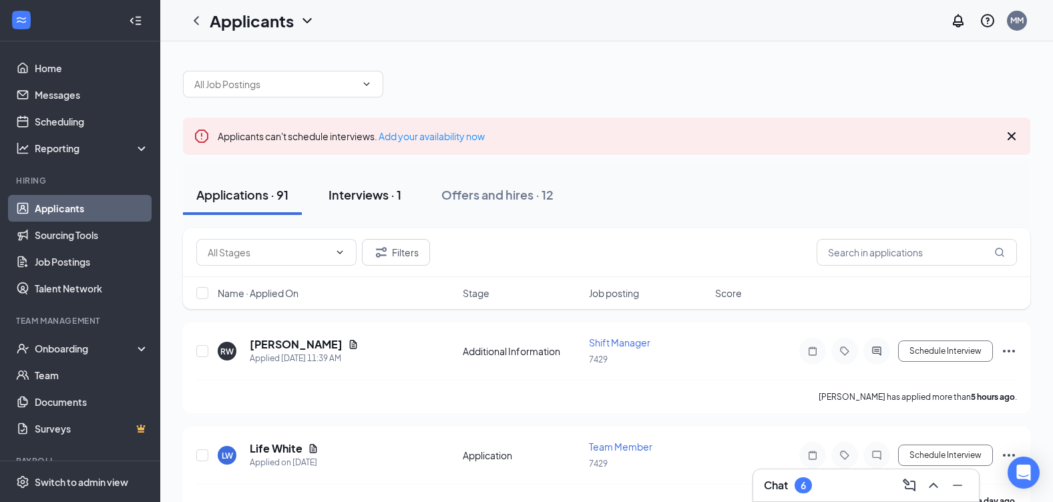
click at [363, 206] on button "Interviews · 1" at bounding box center [364, 195] width 99 height 40
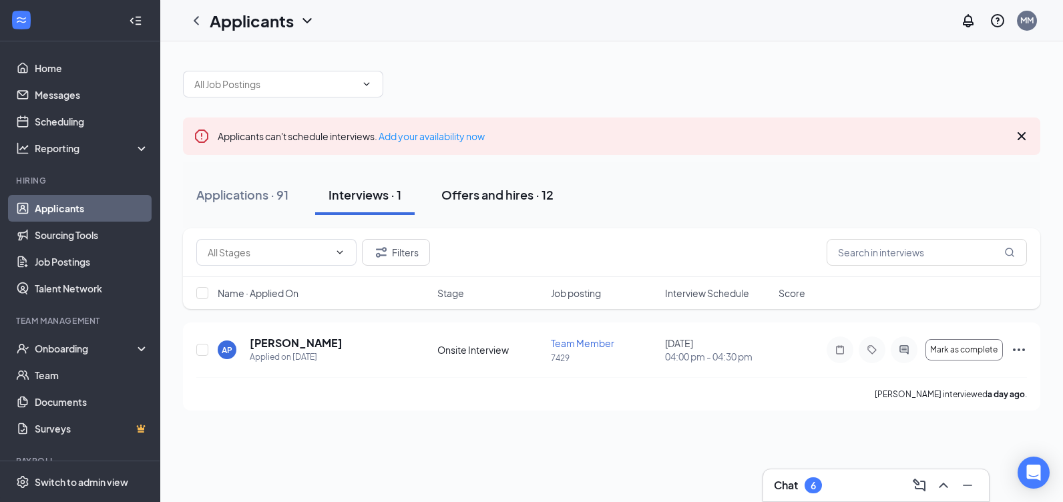
click at [474, 196] on div "Offers and hires · 12" at bounding box center [497, 194] width 112 height 17
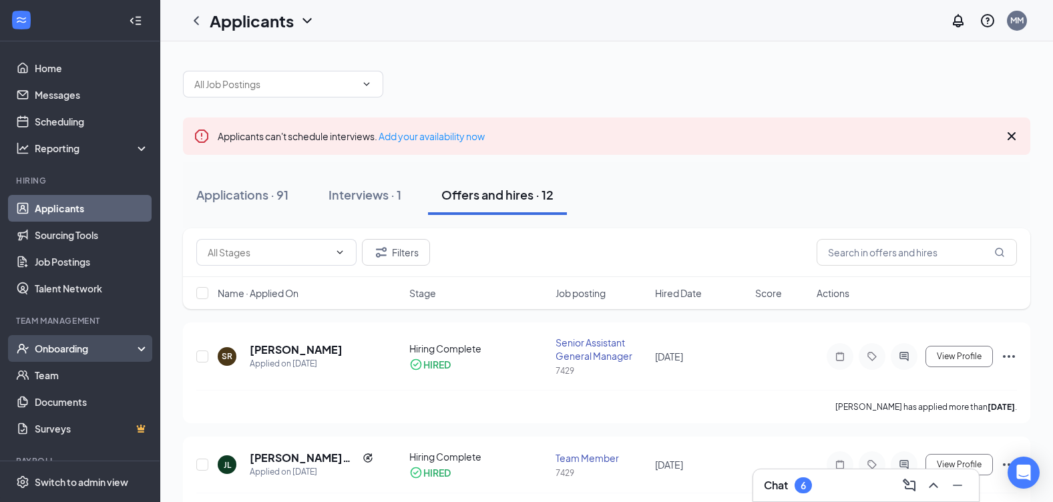
click at [126, 350] on div "Onboarding" at bounding box center [86, 348] width 103 height 13
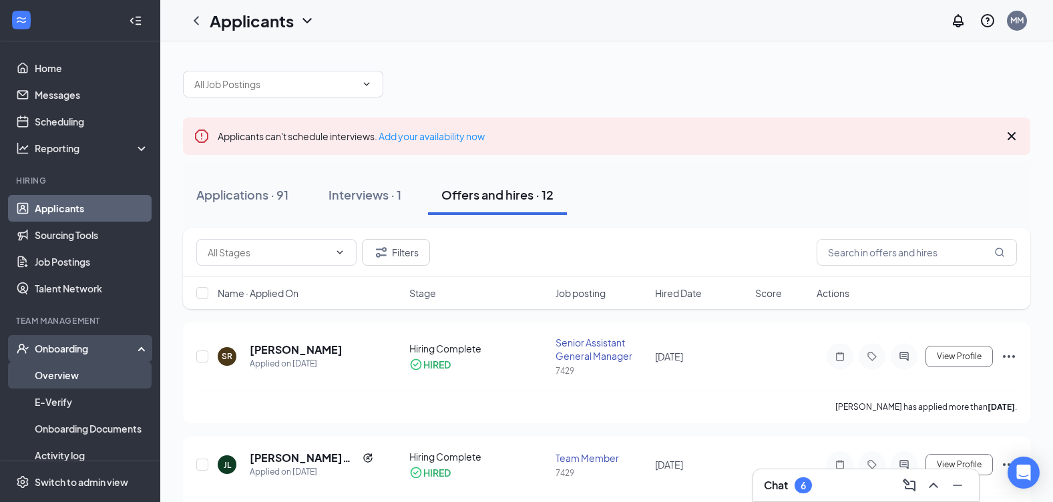
click at [117, 369] on link "Overview" at bounding box center [92, 375] width 114 height 27
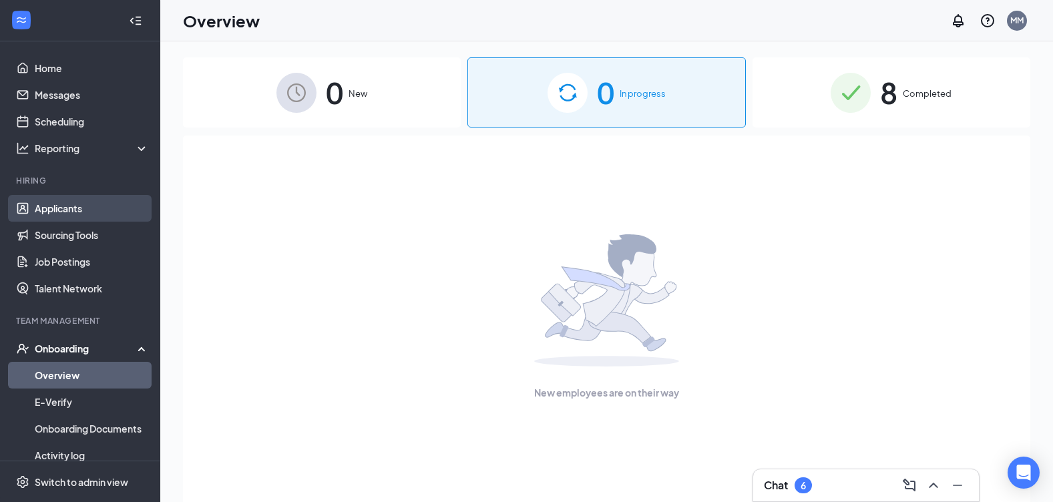
click at [52, 208] on link "Applicants" at bounding box center [92, 208] width 114 height 27
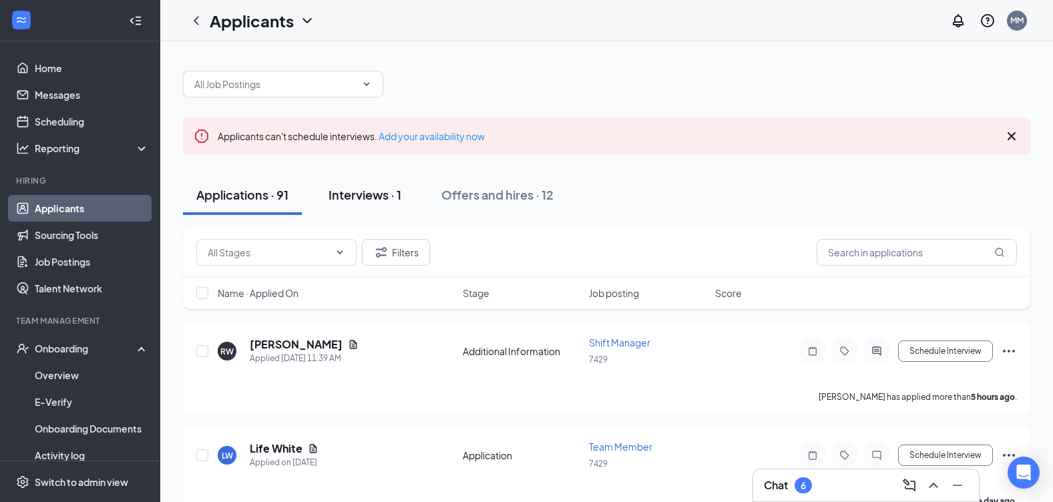
click at [361, 194] on div "Interviews · 1" at bounding box center [364, 194] width 73 height 17
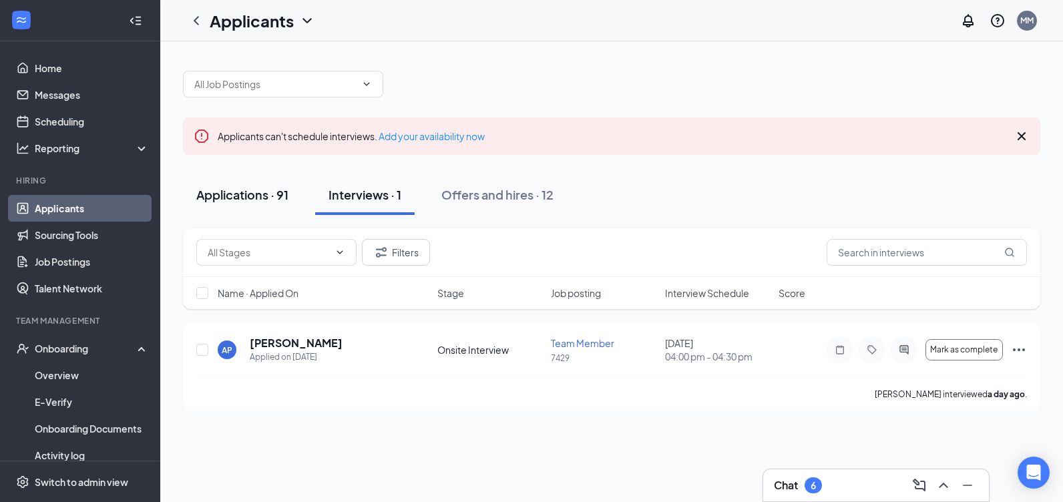
click at [250, 196] on div "Applications · 91" at bounding box center [242, 194] width 92 height 17
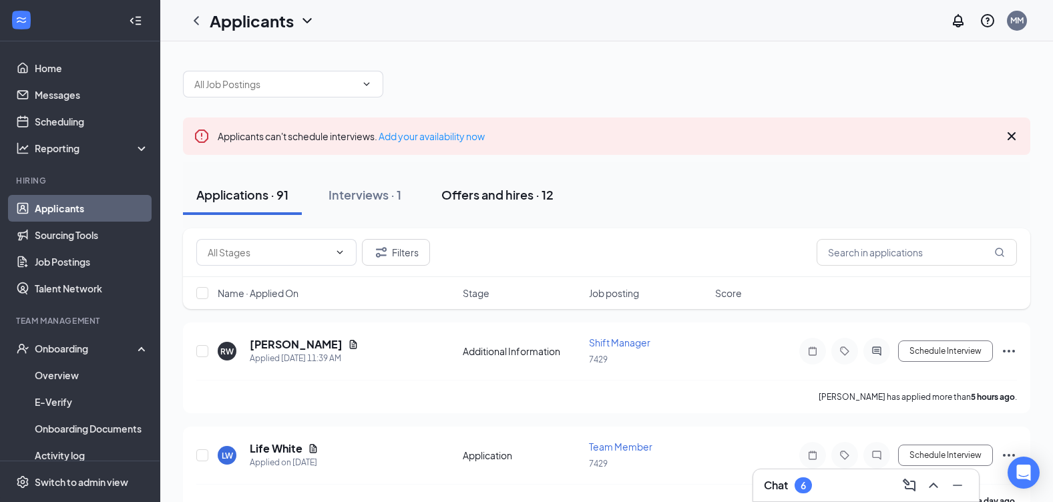
click at [472, 203] on button "Offers and hires · 12" at bounding box center [497, 195] width 139 height 40
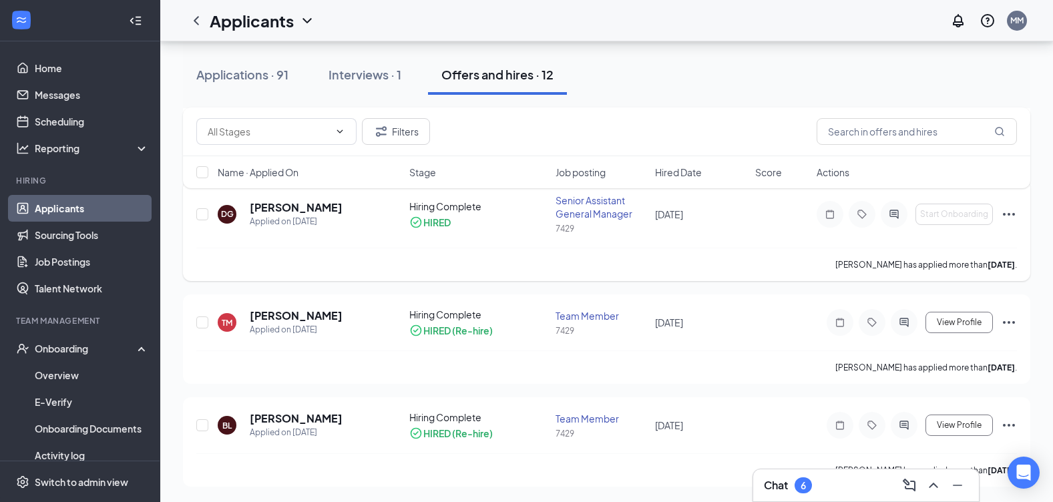
scroll to position [1091, 0]
click at [59, 236] on link "Sourcing Tools" at bounding box center [92, 235] width 114 height 27
click at [60, 236] on link "Sourcing Tools" at bounding box center [92, 235] width 114 height 27
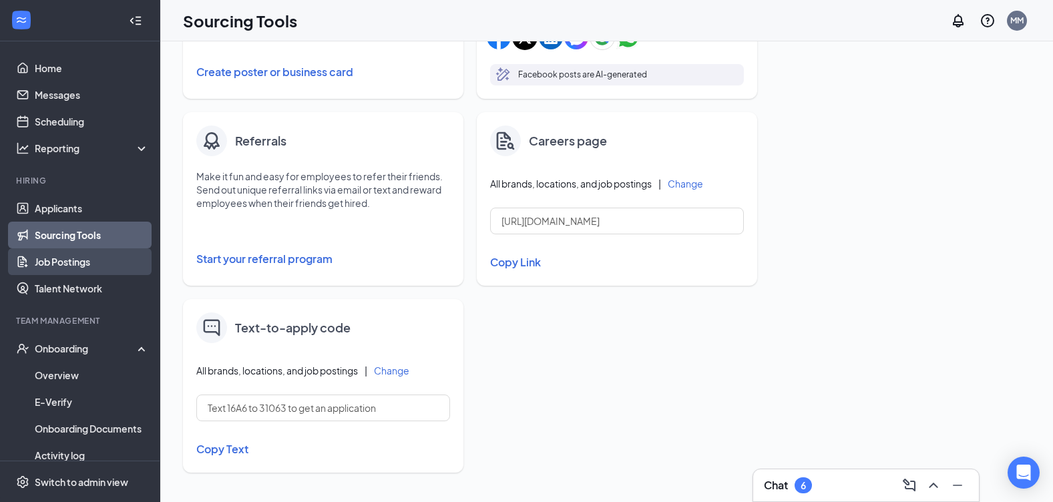
click at [76, 261] on link "Job Postings" at bounding box center [92, 261] width 114 height 27
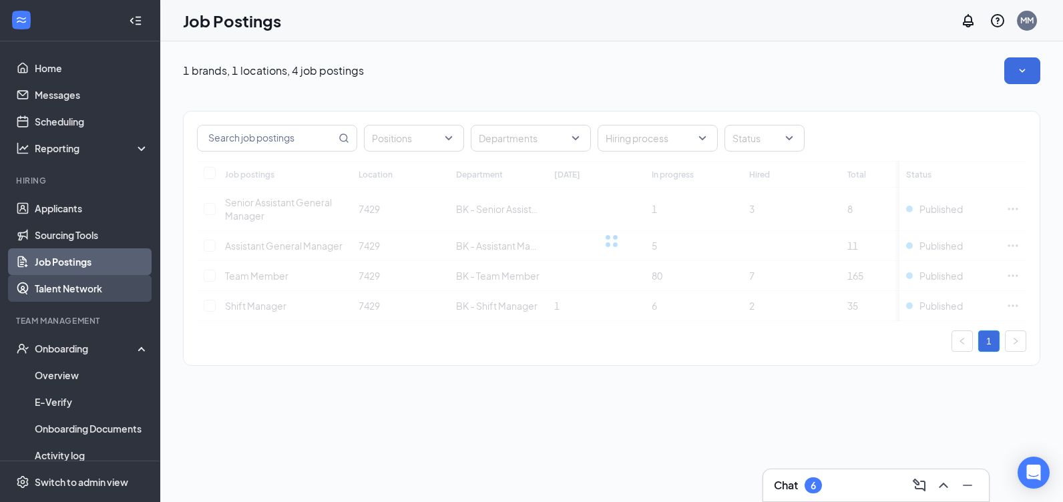
click at [87, 288] on link "Talent Network" at bounding box center [92, 288] width 114 height 27
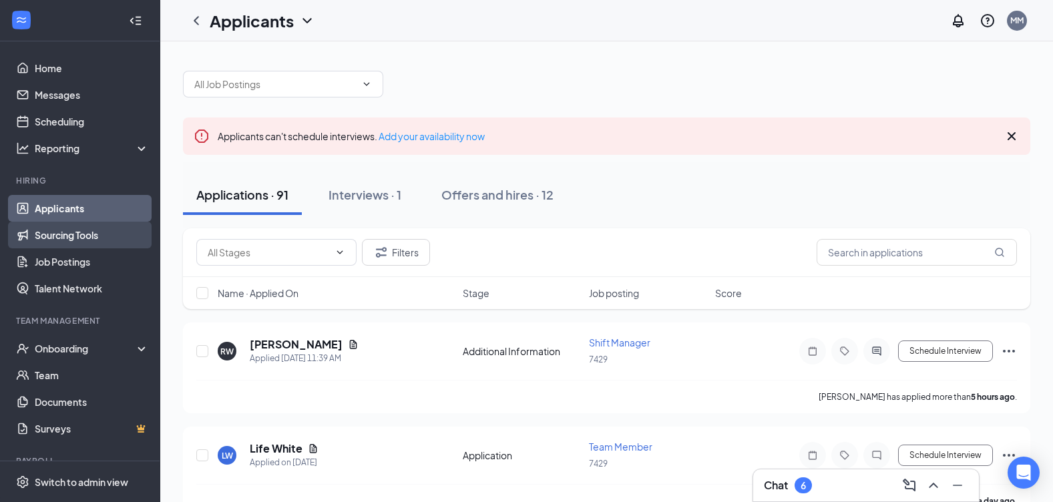
click at [80, 240] on link "Sourcing Tools" at bounding box center [92, 235] width 114 height 27
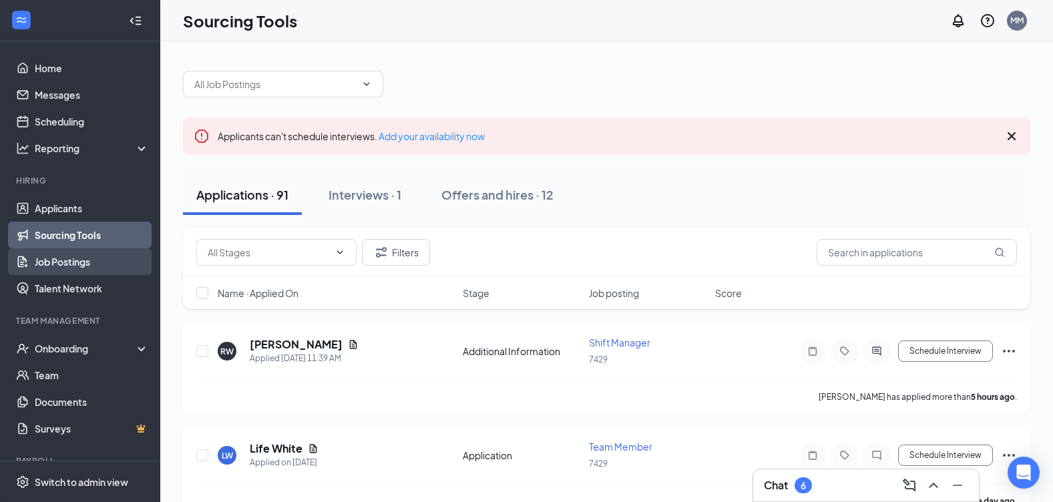
click at [95, 263] on link "Job Postings" at bounding box center [92, 261] width 114 height 27
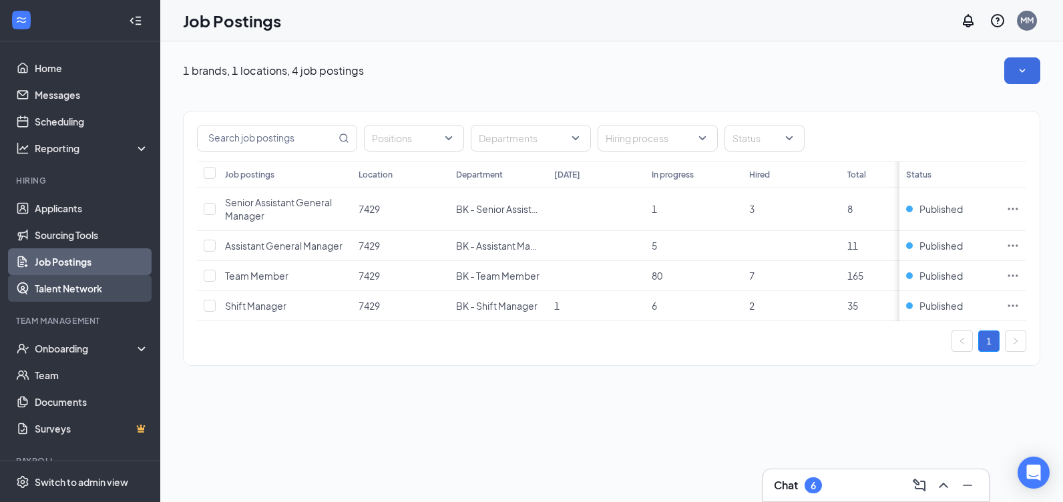
click at [76, 284] on link "Talent Network" at bounding box center [92, 288] width 114 height 27
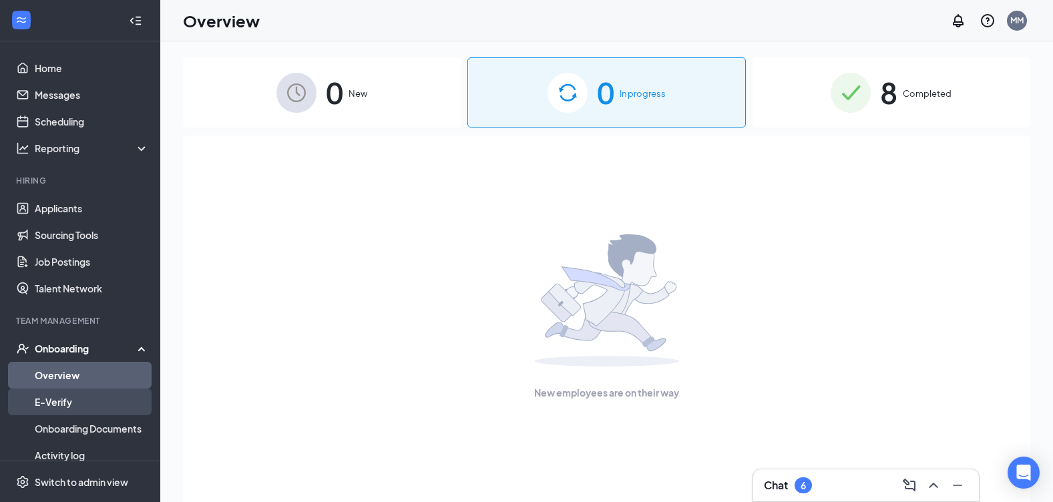
click at [83, 409] on link "E-Verify" at bounding box center [92, 402] width 114 height 27
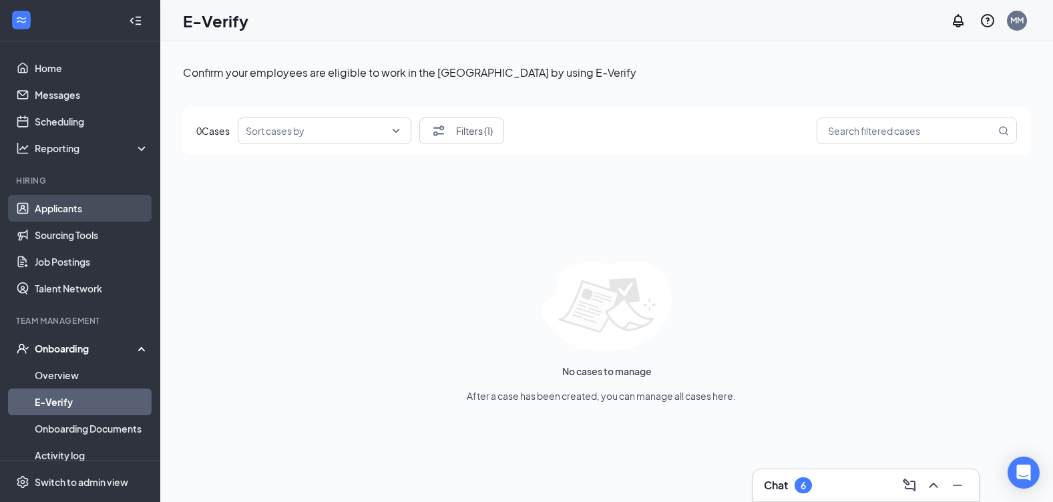
click at [95, 214] on link "Applicants" at bounding box center [92, 208] width 114 height 27
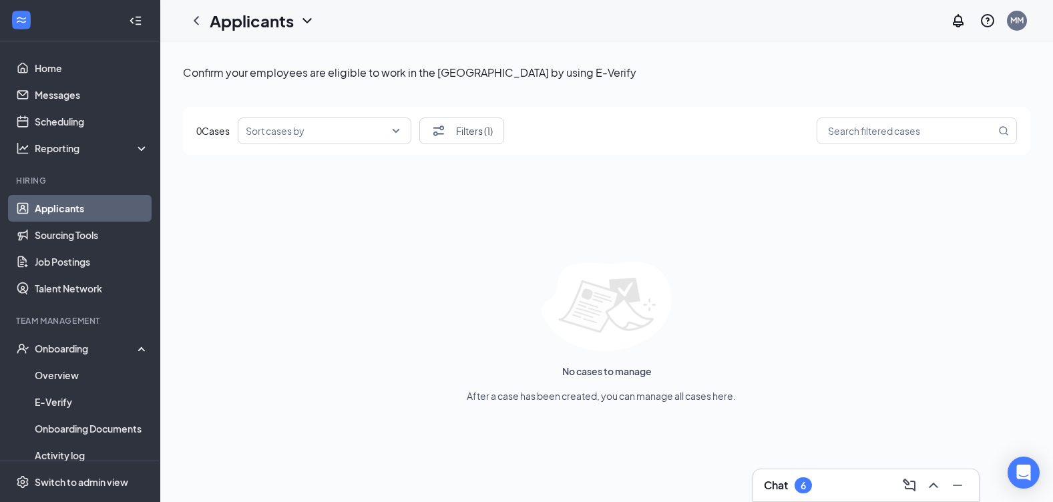
click at [95, 214] on link "Applicants" at bounding box center [92, 208] width 114 height 27
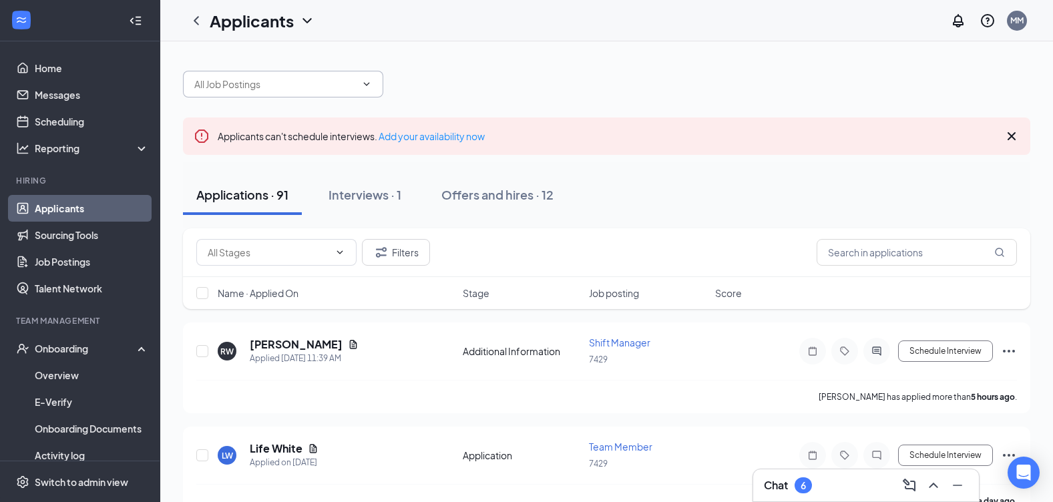
click at [336, 76] on span at bounding box center [283, 84] width 200 height 27
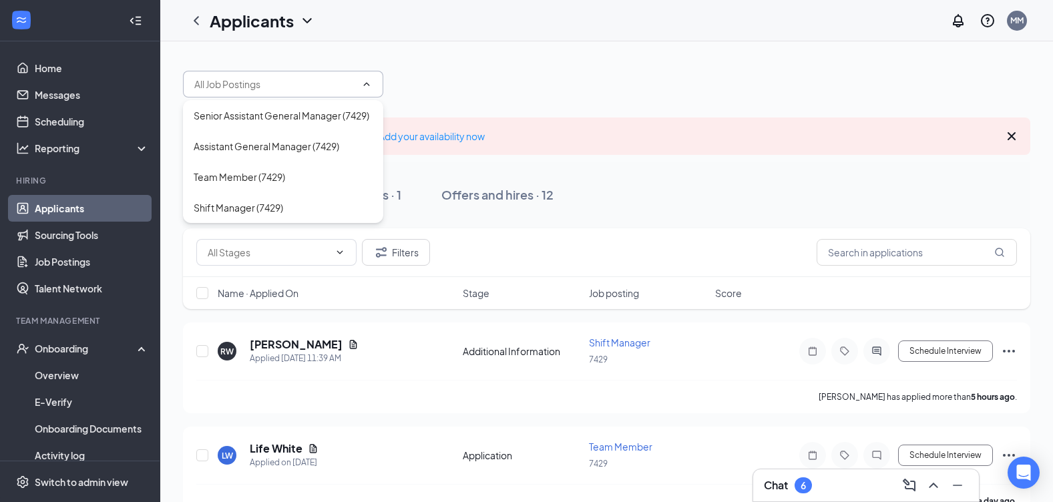
click at [346, 81] on input "text" at bounding box center [275, 84] width 162 height 15
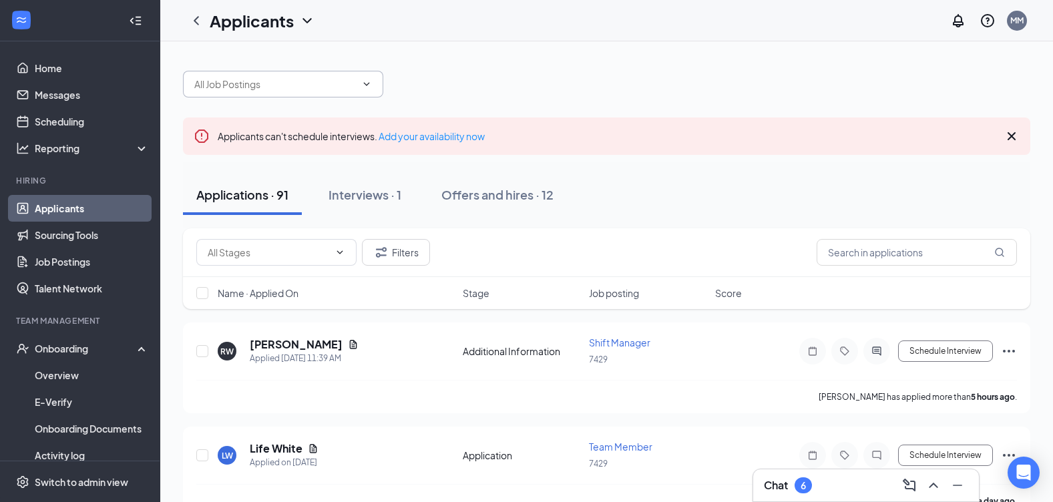
click at [344, 90] on input "text" at bounding box center [275, 84] width 162 height 15
click at [344, 92] on span at bounding box center [283, 84] width 200 height 27
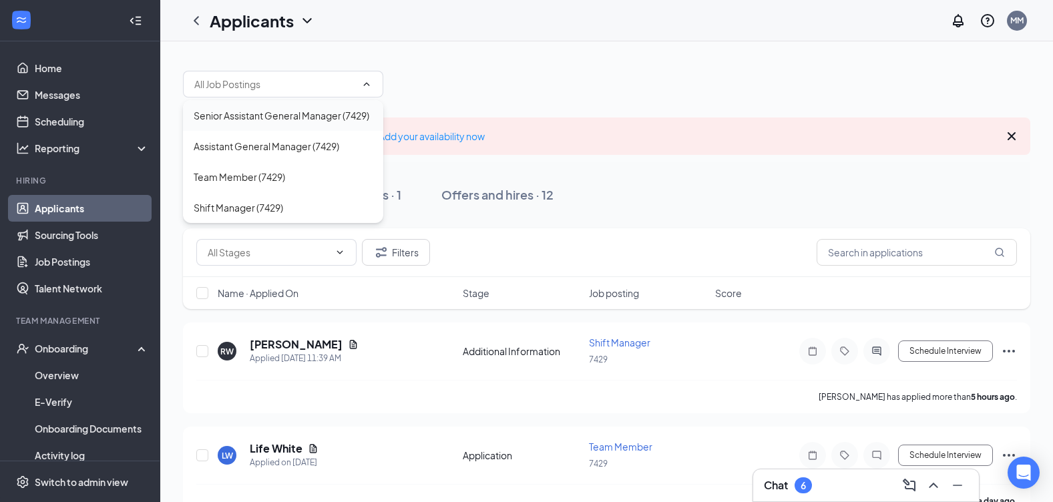
click at [338, 113] on div "Senior Assistant General Manager (7429)" at bounding box center [282, 115] width 176 height 15
type input "Senior Assistant General Manager (7429)"
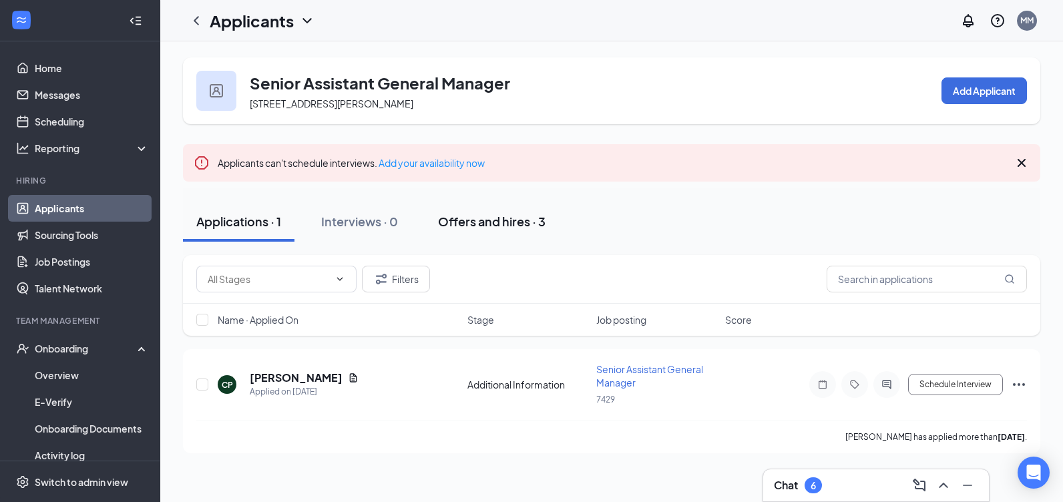
click at [519, 230] on button "Offers and hires · 3" at bounding box center [492, 222] width 134 height 40
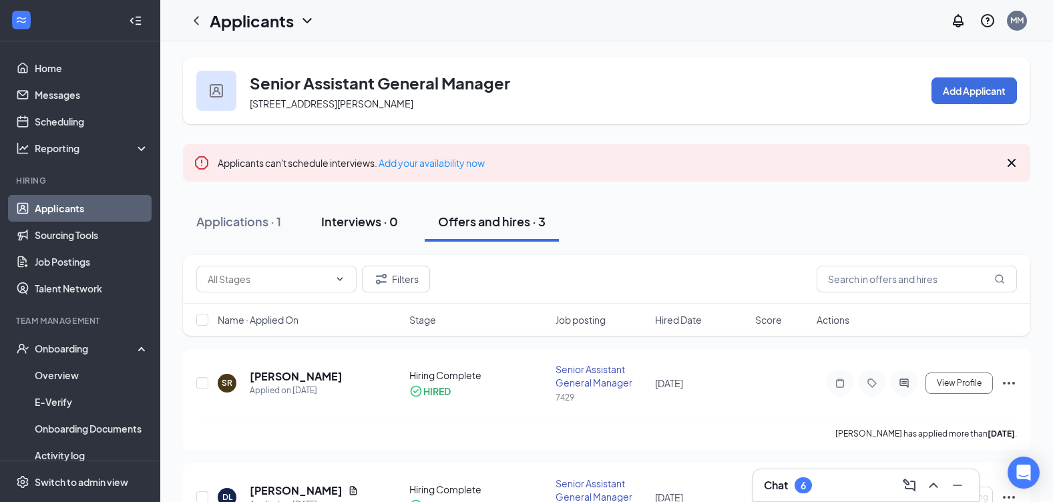
click at [350, 225] on div "Interviews · 0" at bounding box center [359, 221] width 77 height 17
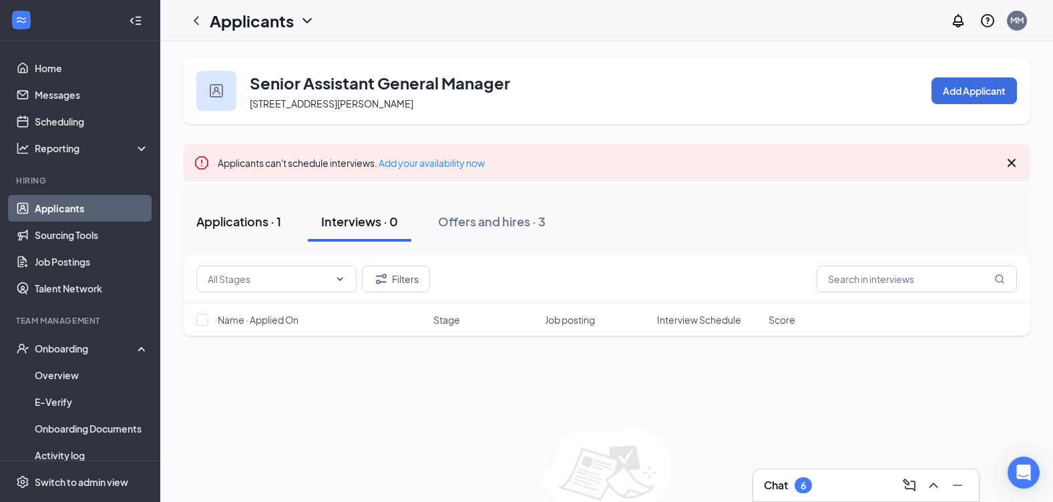
click at [263, 219] on div "Applications · 1" at bounding box center [238, 221] width 85 height 17
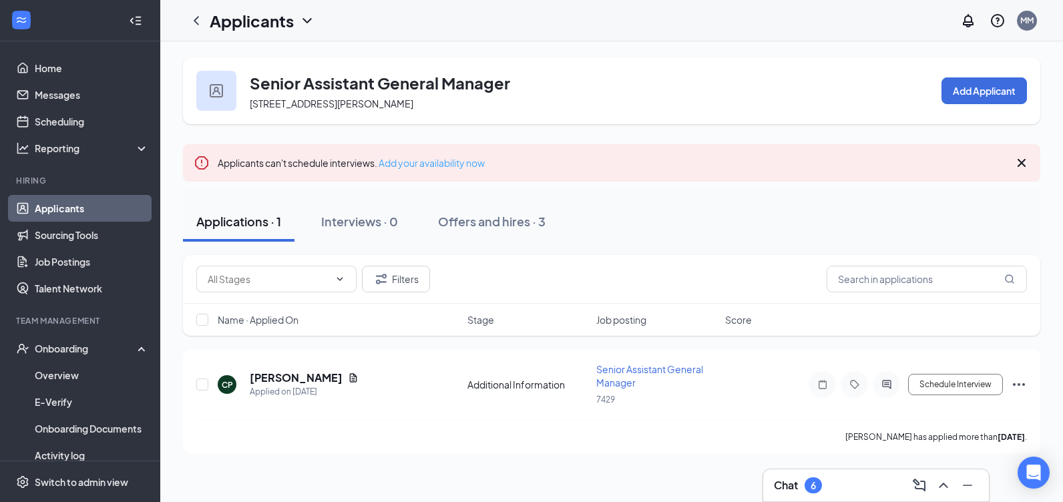
click at [443, 161] on link "Add your availability now" at bounding box center [432, 163] width 106 height 12
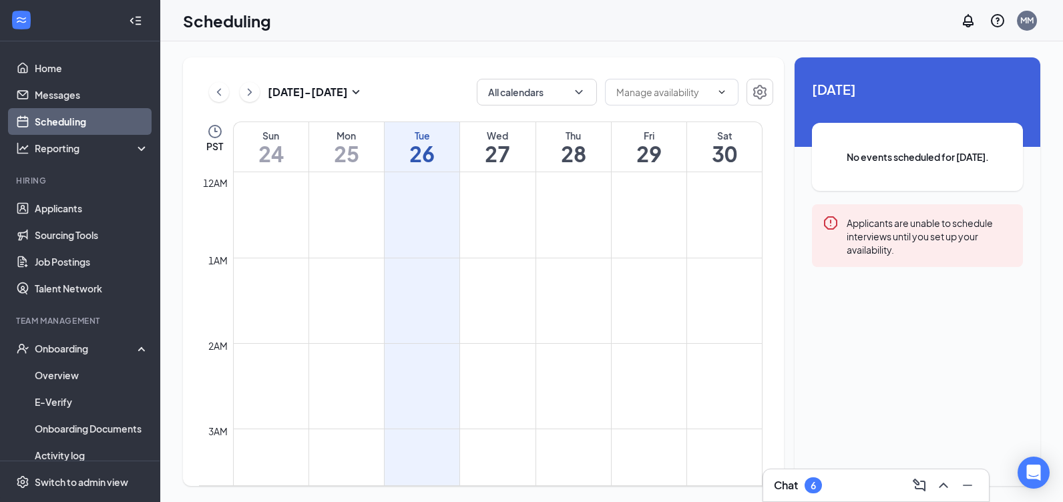
scroll to position [656, 0]
click at [893, 214] on div "Applicants are unable to schedule interviews until you set up your availability." at bounding box center [917, 235] width 211 height 63
click at [891, 228] on div "Applicants are unable to schedule interviews until you set up your availability." at bounding box center [930, 235] width 166 height 41
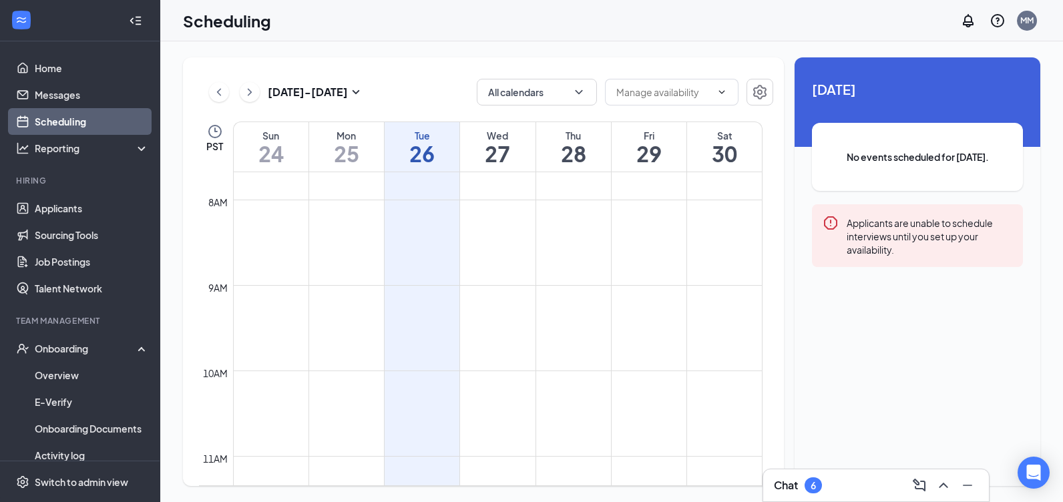
click at [613, 308] on td at bounding box center [497, 316] width 529 height 21
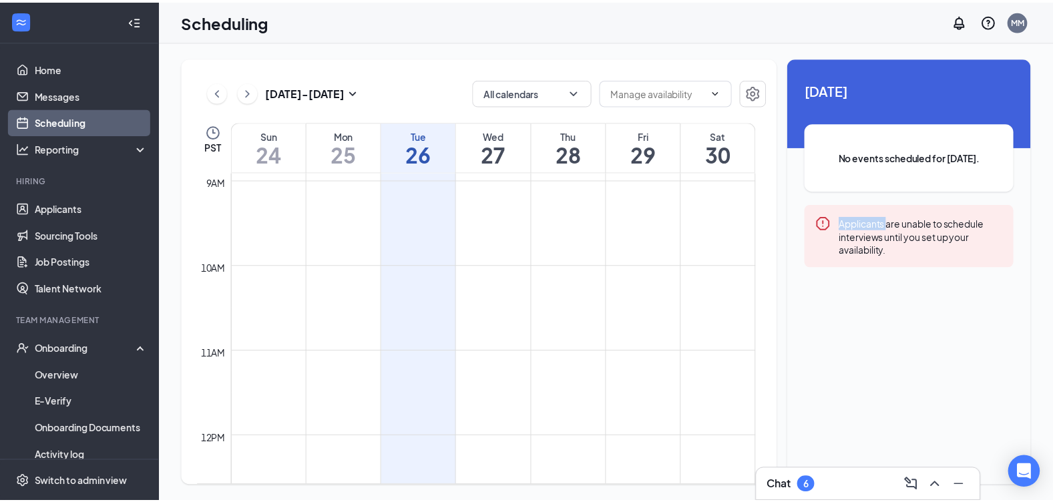
scroll to position [790, 0]
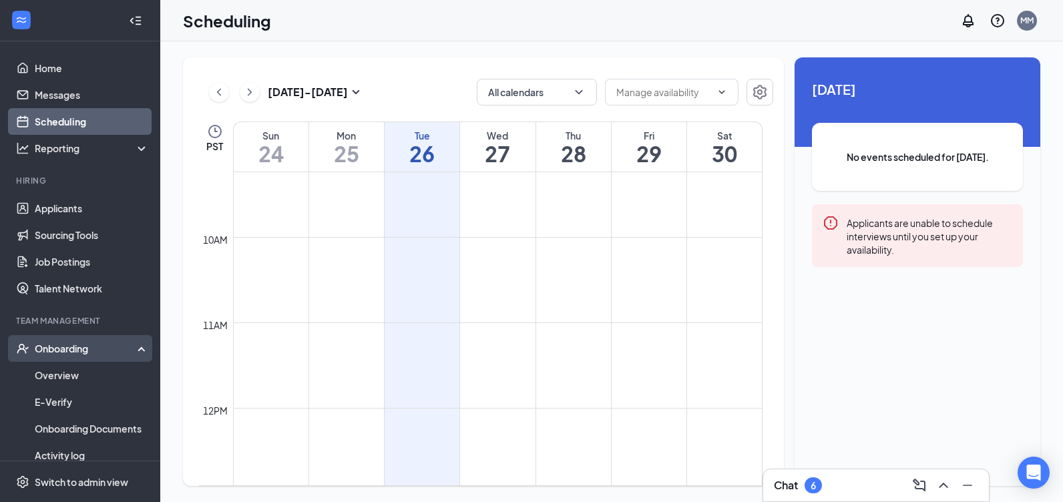
click at [75, 346] on div "Onboarding" at bounding box center [86, 348] width 103 height 13
click at [80, 375] on link "Overview" at bounding box center [92, 375] width 114 height 27
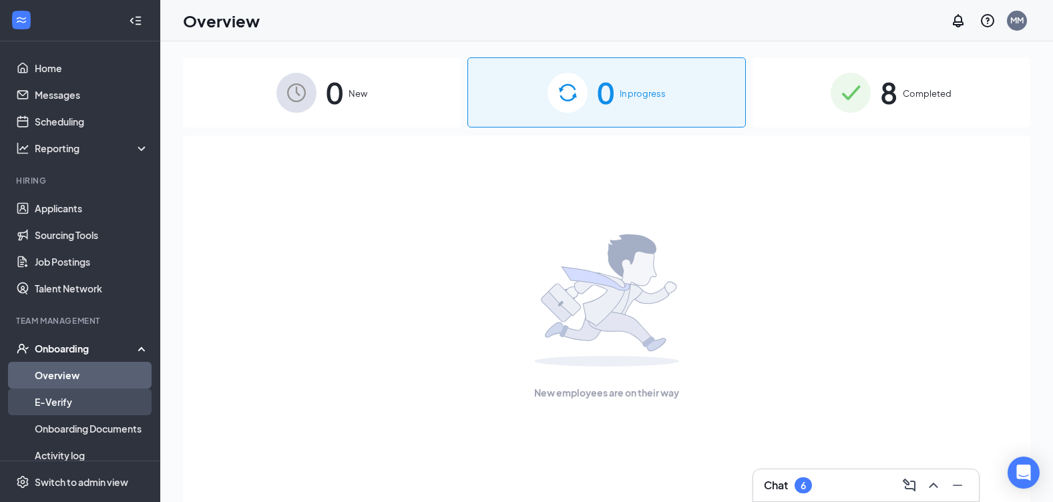
click at [49, 399] on link "E-Verify" at bounding box center [92, 402] width 114 height 27
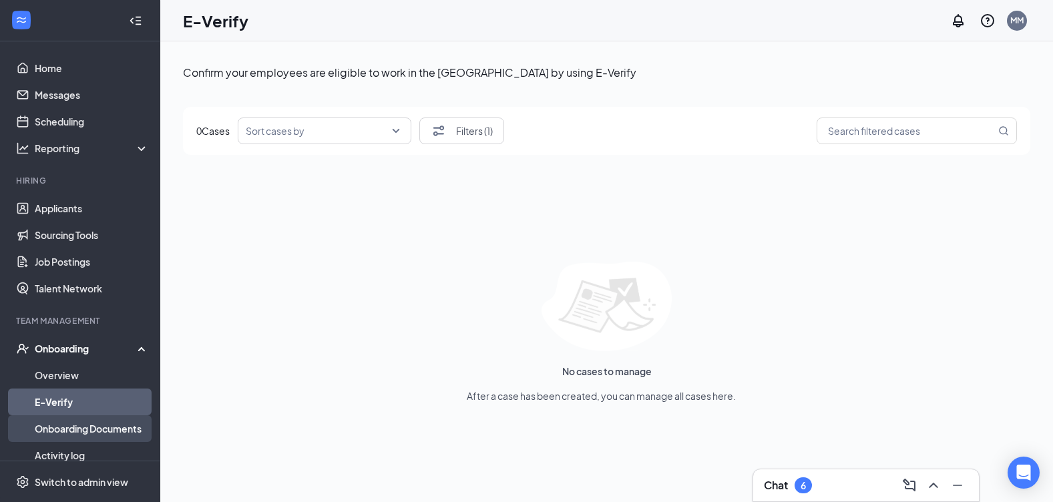
click at [75, 429] on link "Onboarding Documents" at bounding box center [92, 428] width 114 height 27
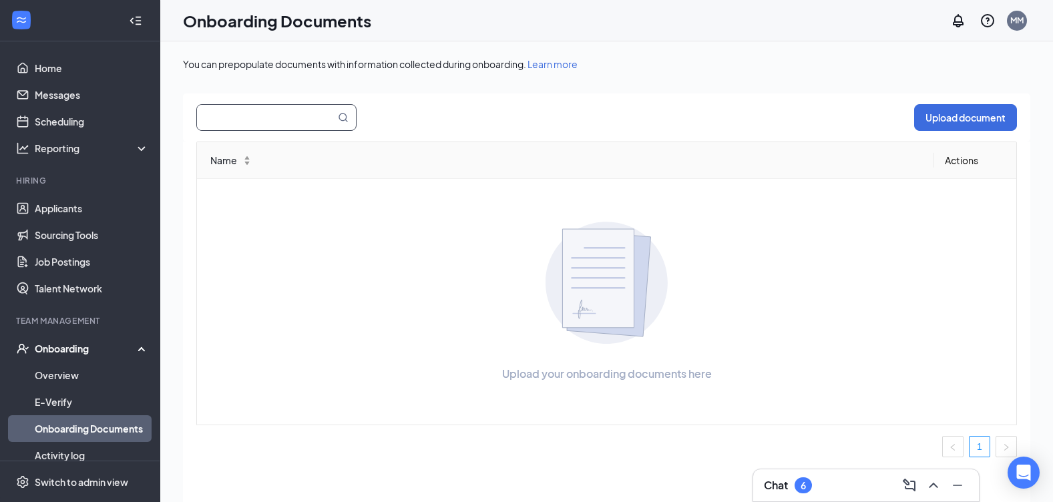
click at [307, 122] on input "text" at bounding box center [258, 117] width 122 height 25
click at [89, 195] on ul "Applicants Sourcing Tools Job Postings Talent Network" at bounding box center [80, 248] width 160 height 107
click at [88, 208] on link "Applicants" at bounding box center [92, 208] width 114 height 27
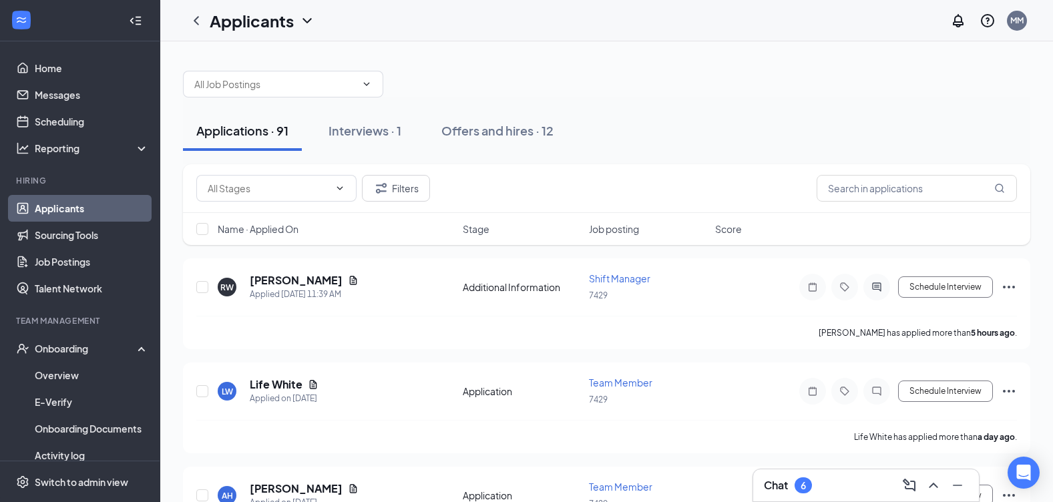
click at [106, 208] on link "Applicants" at bounding box center [92, 208] width 114 height 27
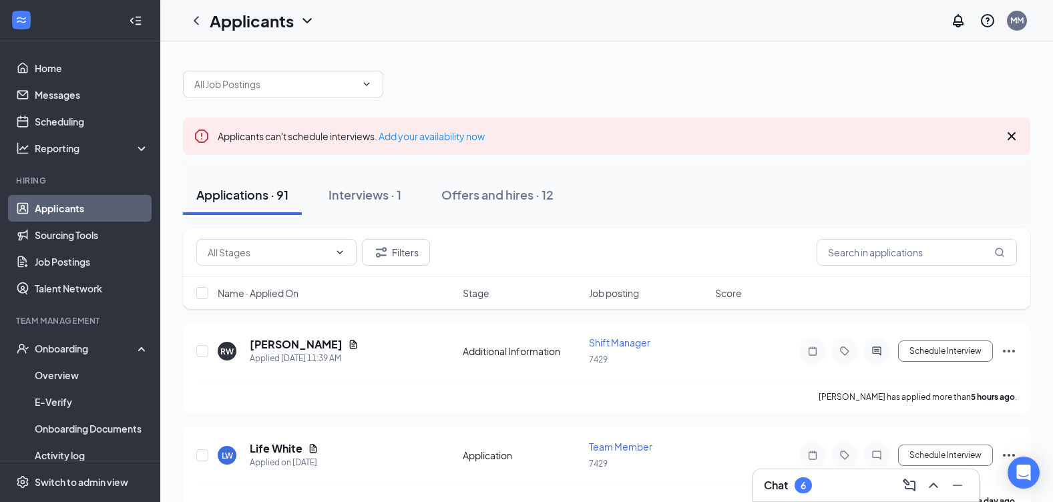
click at [233, 201] on div "Applications · 91" at bounding box center [242, 194] width 92 height 17
click at [346, 255] on span at bounding box center [276, 252] width 160 height 27
click at [338, 259] on span at bounding box center [276, 252] width 160 height 27
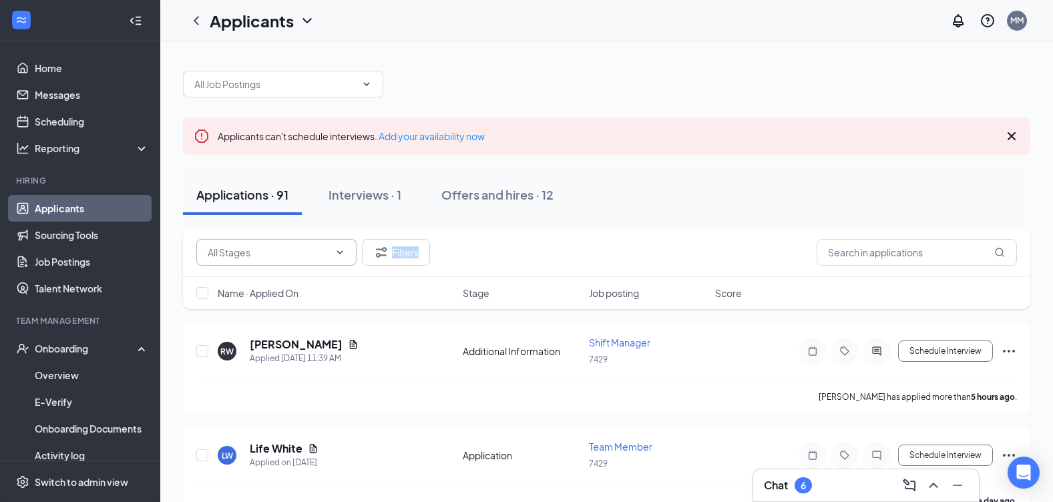
click at [338, 259] on span at bounding box center [276, 252] width 160 height 27
click at [338, 253] on icon "ChevronDown" at bounding box center [339, 252] width 11 height 11
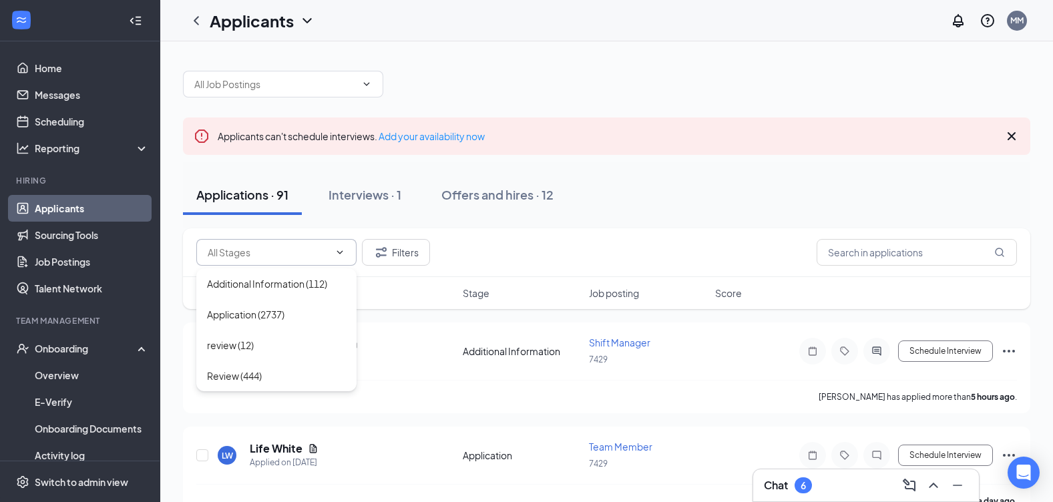
click at [558, 230] on div "Filters" at bounding box center [606, 252] width 847 height 49
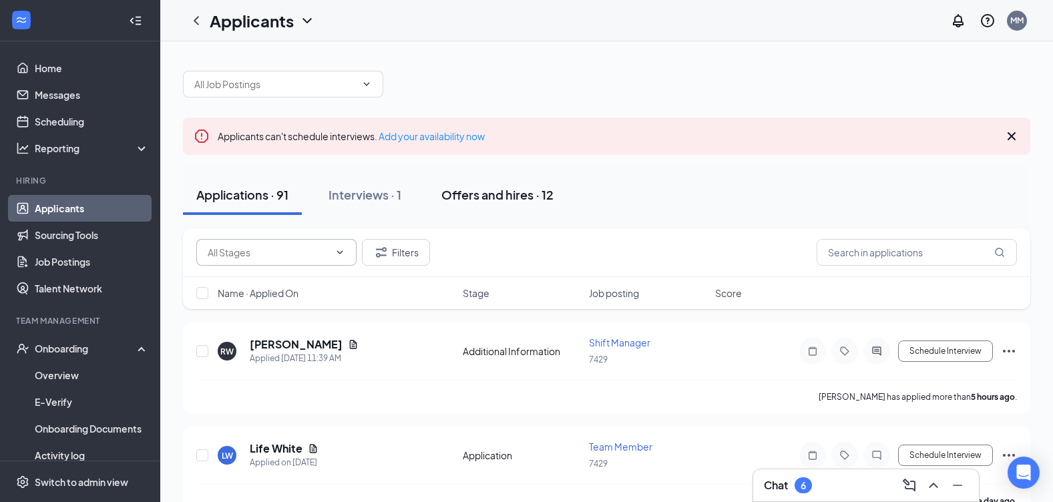
click at [533, 199] on div "Offers and hires · 12" at bounding box center [497, 194] width 112 height 17
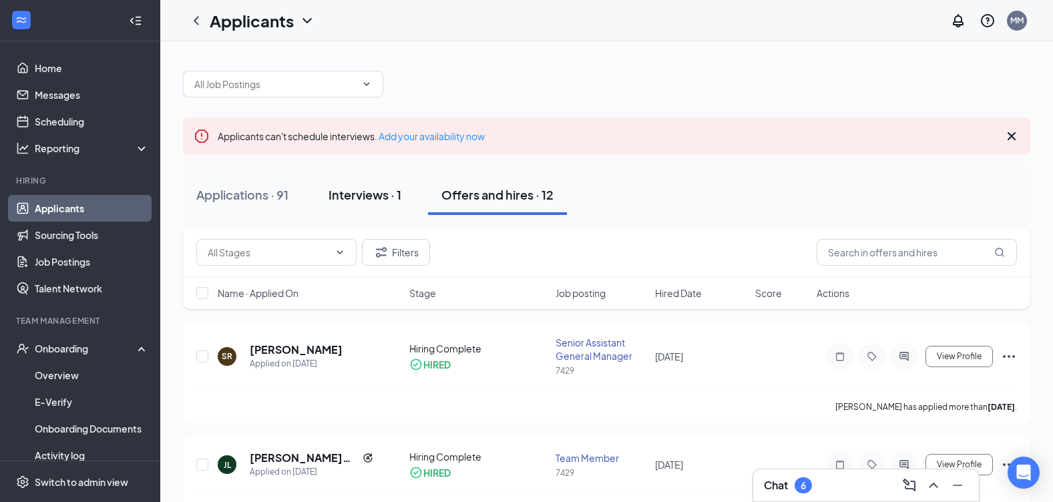
click at [366, 195] on div "Interviews · 1" at bounding box center [364, 194] width 73 height 17
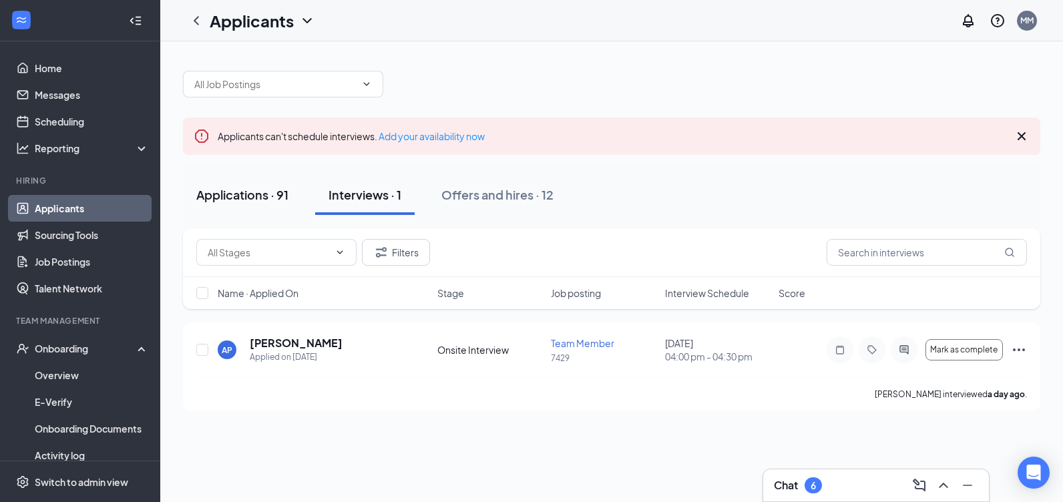
click at [274, 202] on div "Applications · 91" at bounding box center [242, 194] width 92 height 17
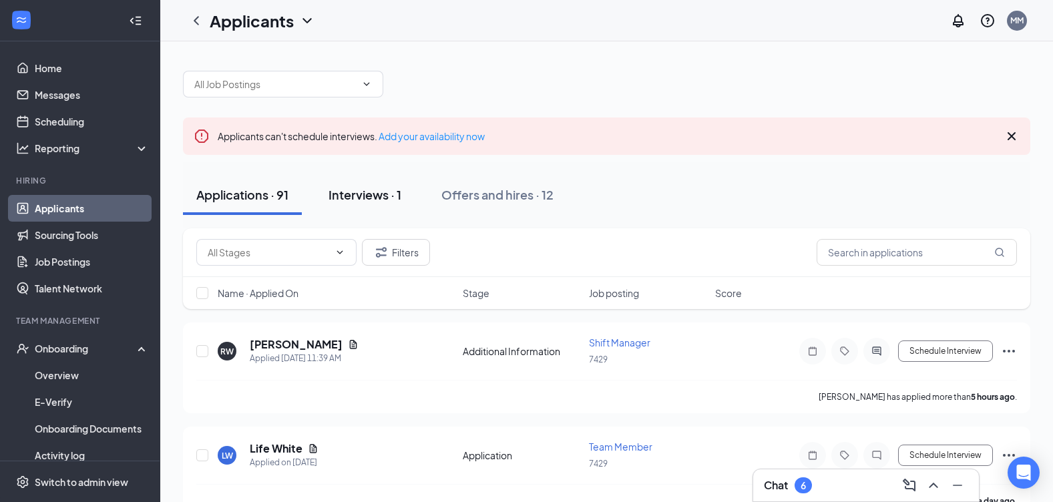
click at [346, 198] on div "Interviews · 1" at bounding box center [364, 194] width 73 height 17
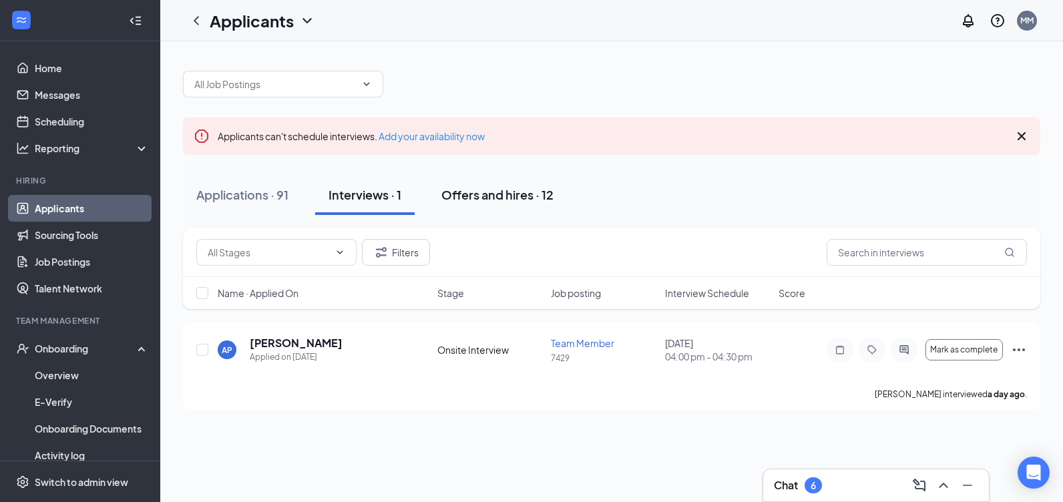
click at [480, 204] on button "Offers and hires · 12" at bounding box center [497, 195] width 139 height 40
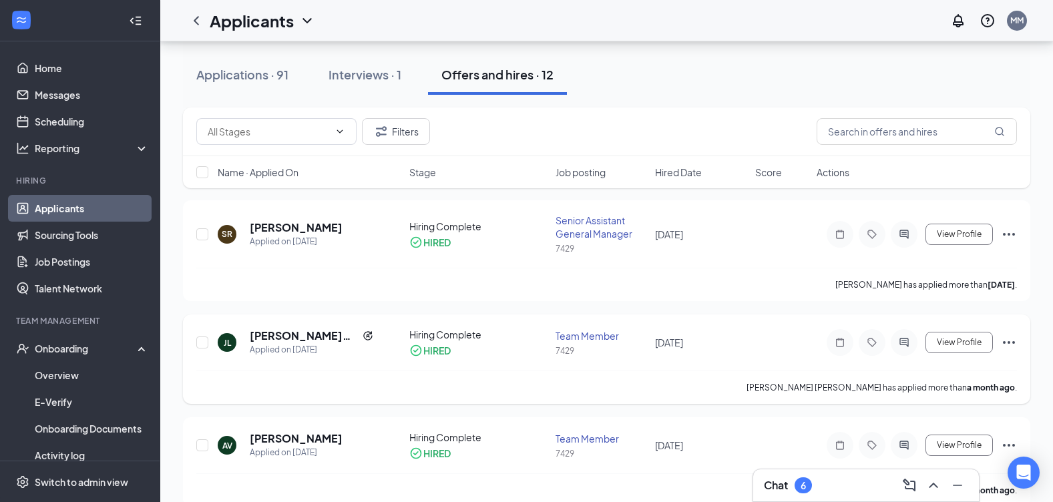
scroll to position [134, 0]
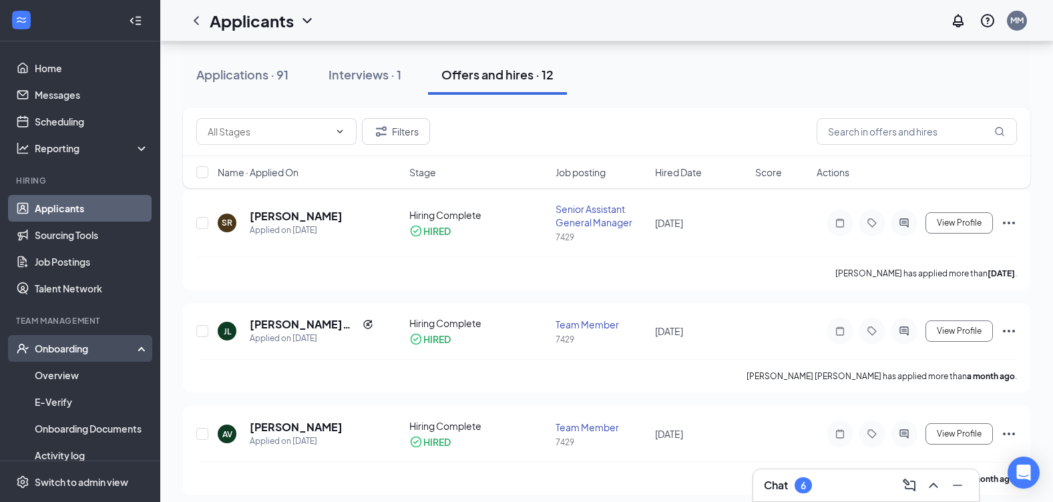
click at [68, 345] on div "Onboarding" at bounding box center [86, 348] width 103 height 13
click at [69, 346] on div "Onboarding" at bounding box center [86, 348] width 103 height 13
drag, startPoint x: 69, startPoint y: 346, endPoint x: 74, endPoint y: 371, distance: 25.9
click at [74, 371] on link "Overview" at bounding box center [92, 375] width 114 height 27
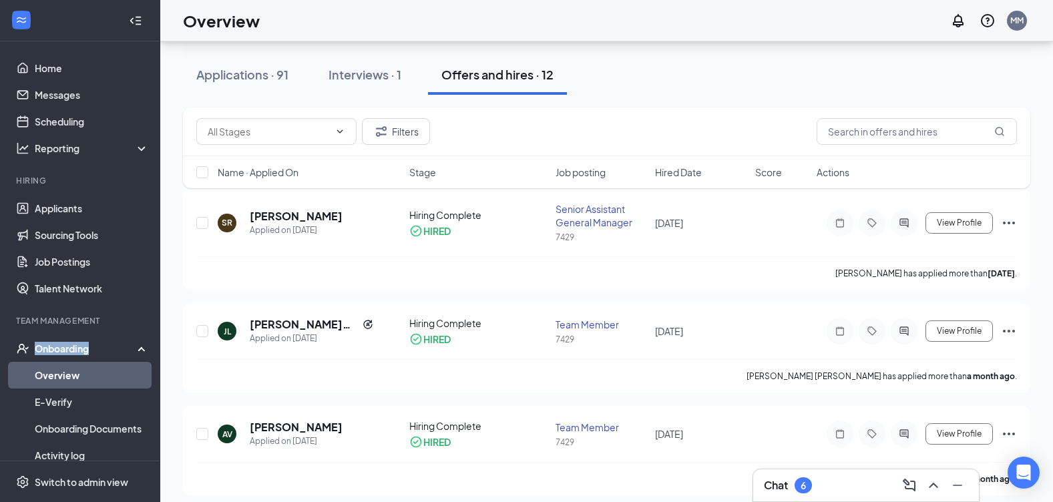
scroll to position [60, 0]
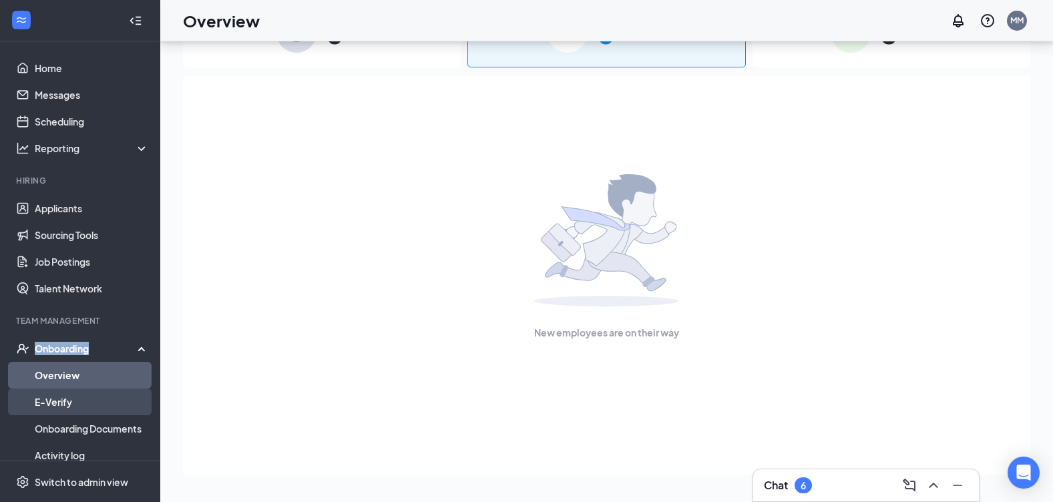
click at [83, 402] on link "E-Verify" at bounding box center [92, 402] width 114 height 27
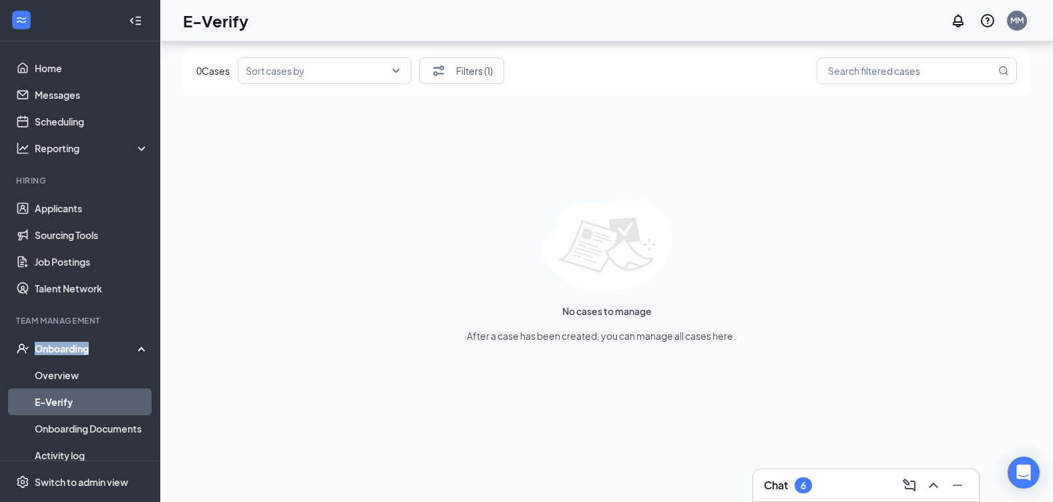
click at [126, 348] on div "Onboarding" at bounding box center [86, 348] width 103 height 13
click at [72, 349] on div "Onboarding" at bounding box center [86, 348] width 103 height 13
click at [75, 351] on div "Onboarding" at bounding box center [86, 348] width 103 height 13
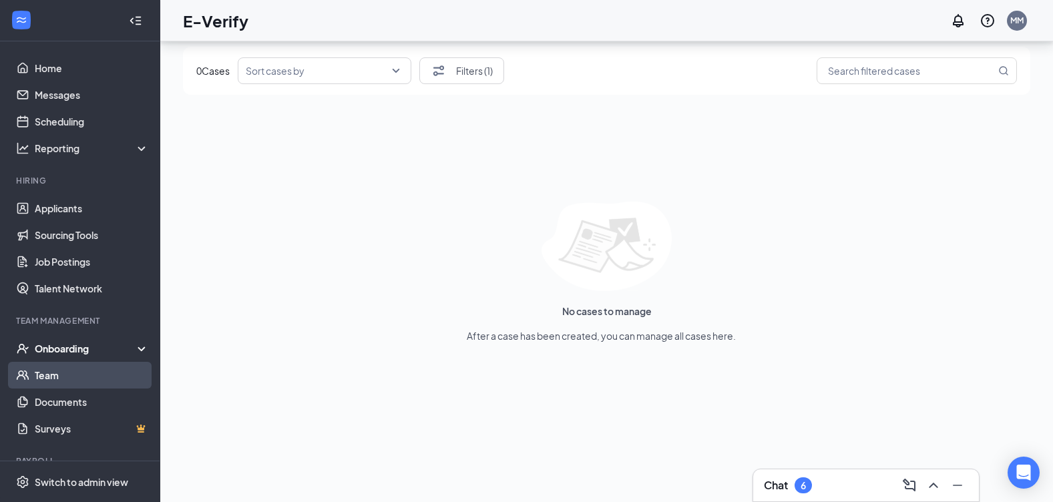
click at [64, 367] on link "Team" at bounding box center [92, 375] width 114 height 27
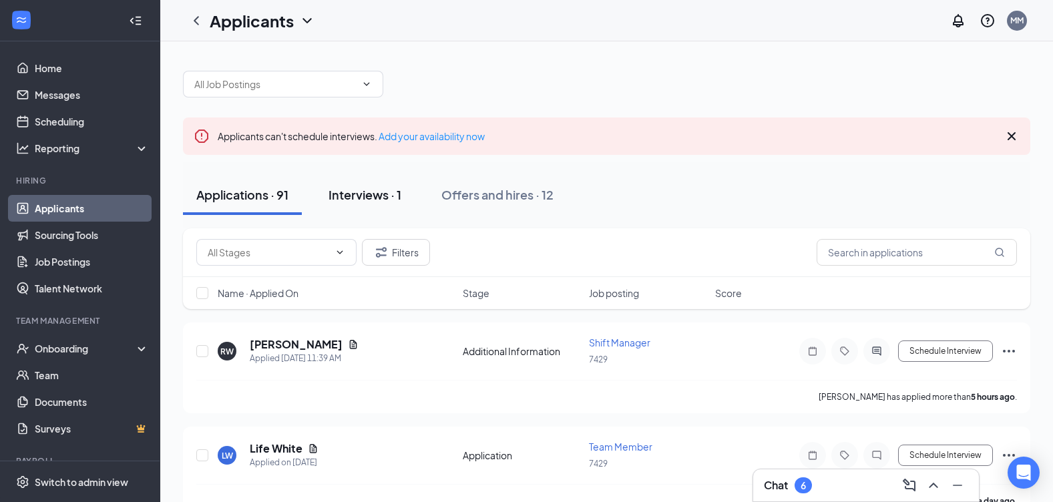
click at [374, 196] on div "Interviews · 1" at bounding box center [364, 194] width 73 height 17
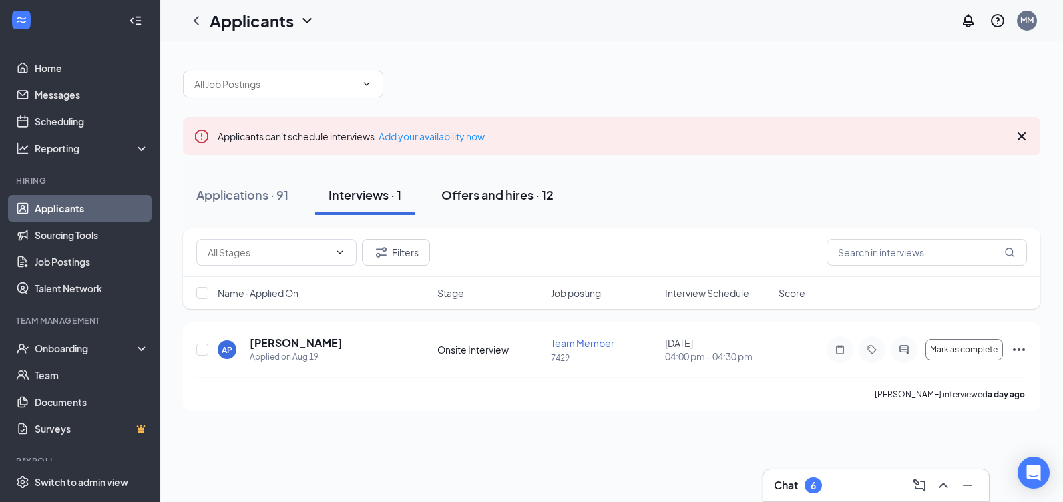
click at [453, 192] on div "Offers and hires · 12" at bounding box center [497, 194] width 112 height 17
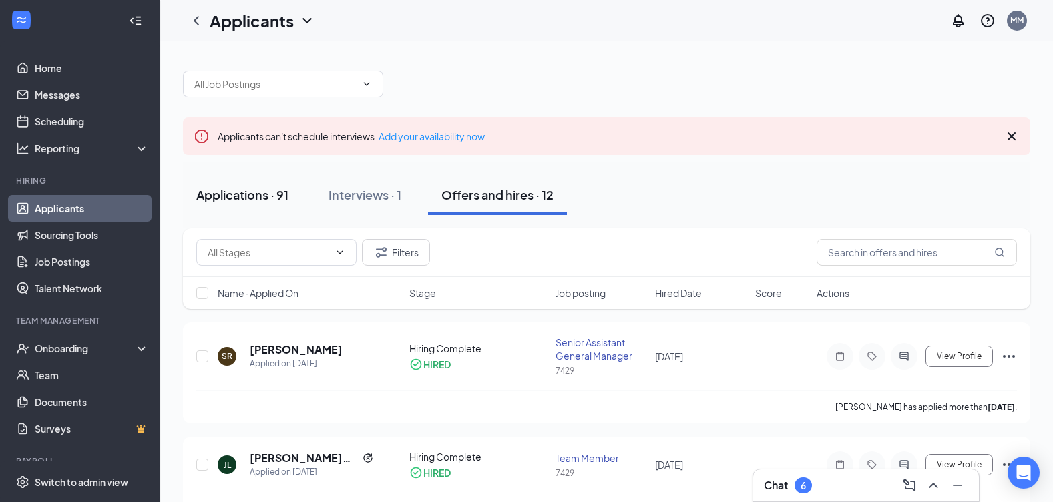
click at [226, 204] on button "Applications · 91" at bounding box center [242, 195] width 119 height 40
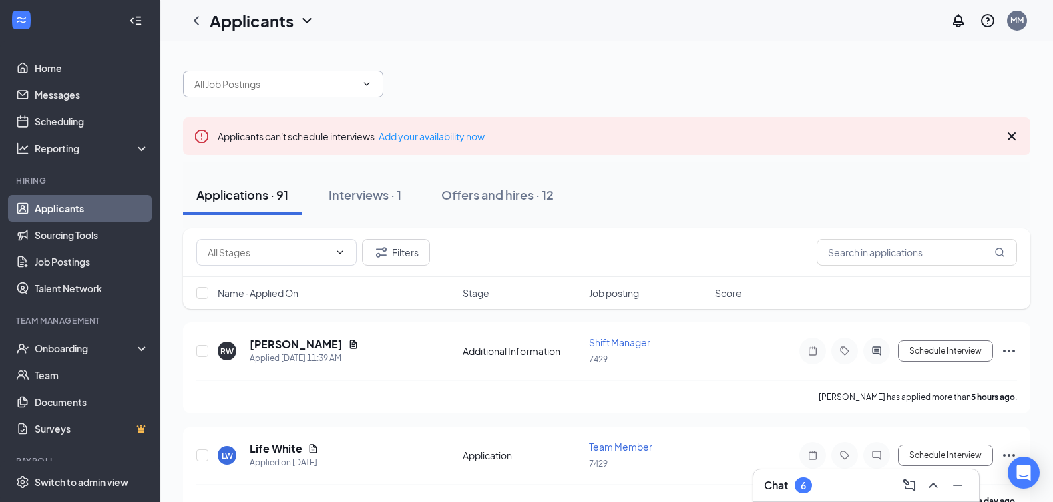
click at [344, 83] on input "text" at bounding box center [275, 84] width 162 height 15
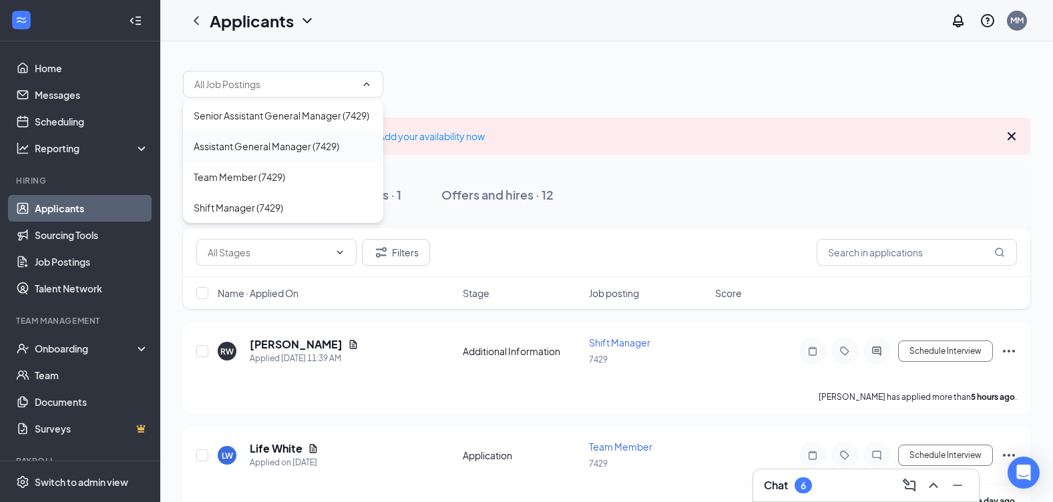
click at [308, 148] on div "Assistant General Manager (7429)" at bounding box center [267, 146] width 146 height 15
type input "Assistant General Manager (7429)"
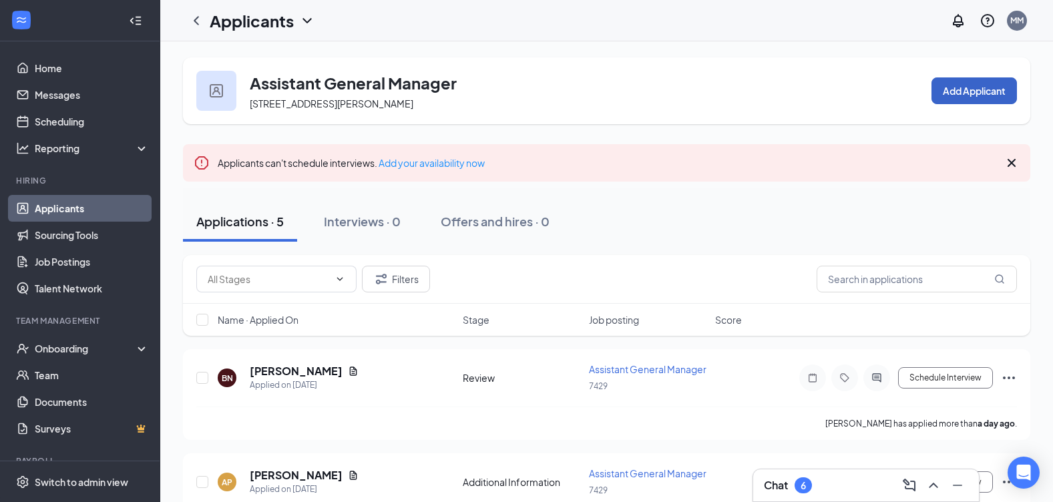
click at [981, 79] on button "Add Applicant" at bounding box center [973, 90] width 85 height 27
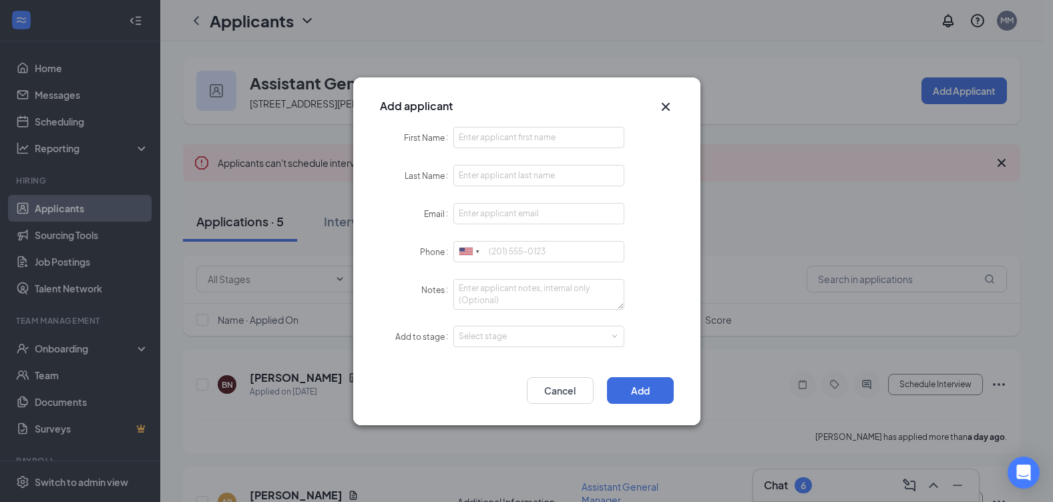
click at [664, 107] on icon "Cross" at bounding box center [665, 106] width 8 height 8
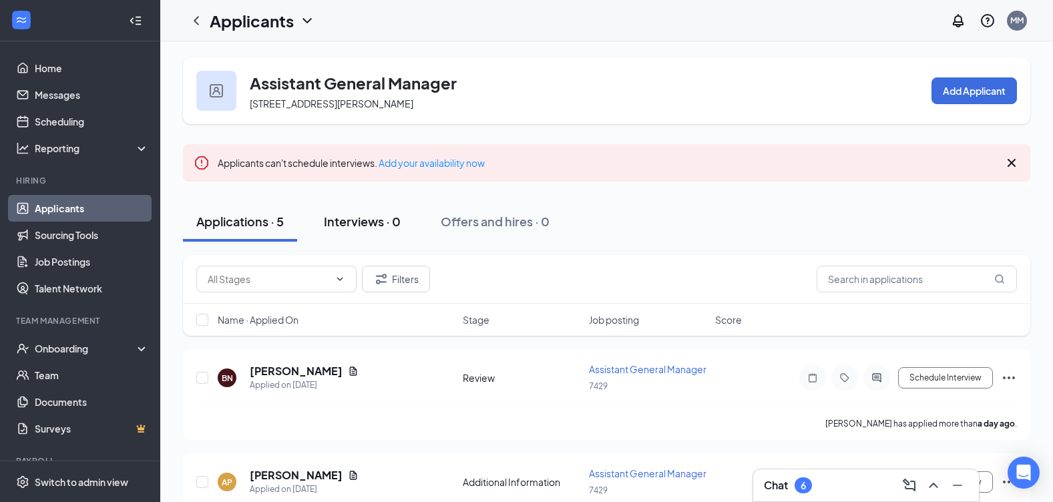
click at [389, 216] on div "Interviews · 0" at bounding box center [362, 221] width 77 height 17
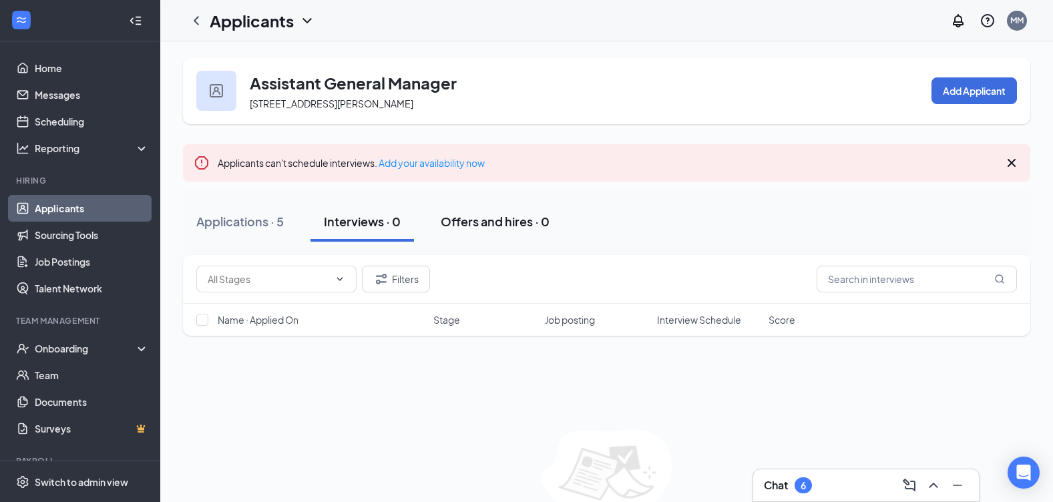
click at [480, 225] on div "Offers and hires · 0" at bounding box center [495, 221] width 109 height 17
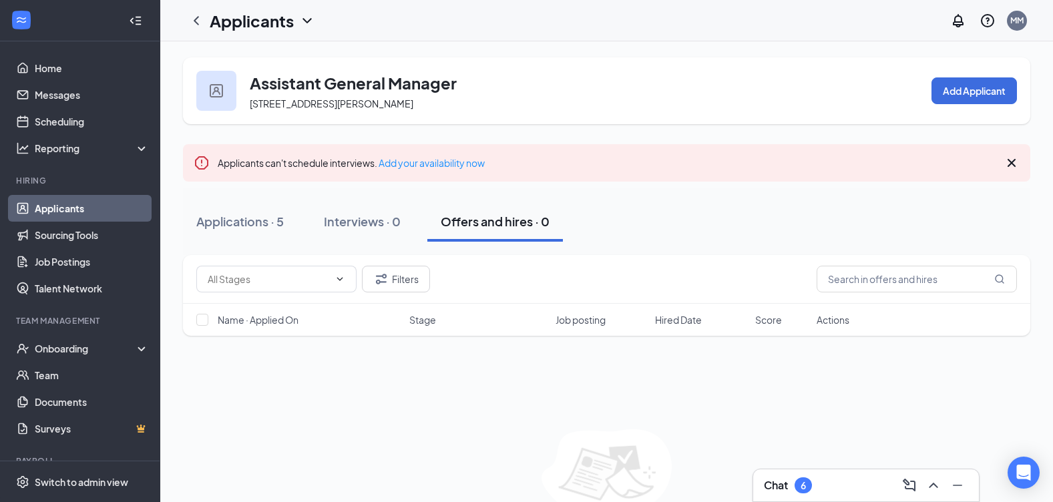
click at [305, 22] on icon "ChevronDown" at bounding box center [307, 21] width 16 height 16
click at [313, 23] on icon "ChevronDown" at bounding box center [307, 21] width 16 height 16
click at [262, 58] on link "Applicants" at bounding box center [290, 57] width 144 height 13
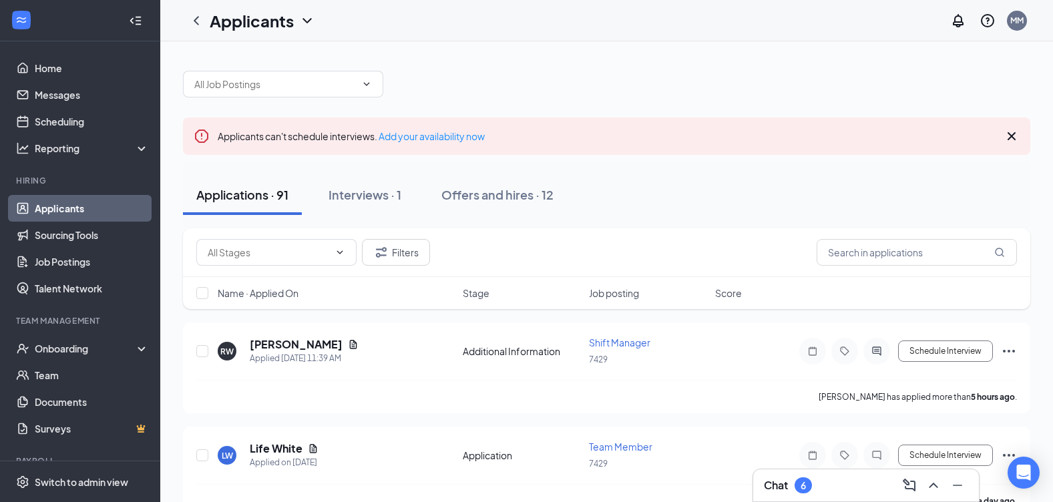
click at [250, 197] on div "Applications · 91" at bounding box center [242, 194] width 92 height 17
click at [359, 199] on div "Interviews · 1" at bounding box center [364, 194] width 73 height 17
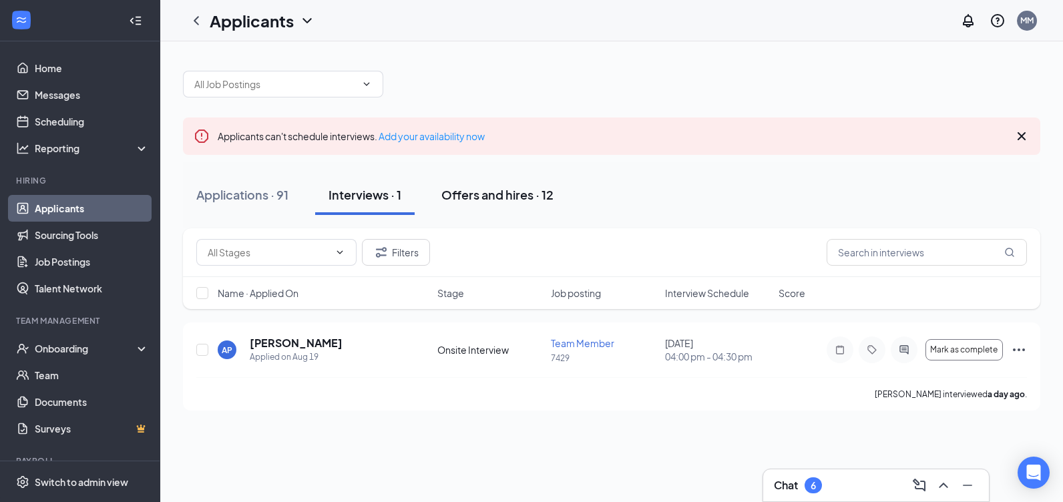
click at [475, 196] on div "Offers and hires · 12" at bounding box center [497, 194] width 112 height 17
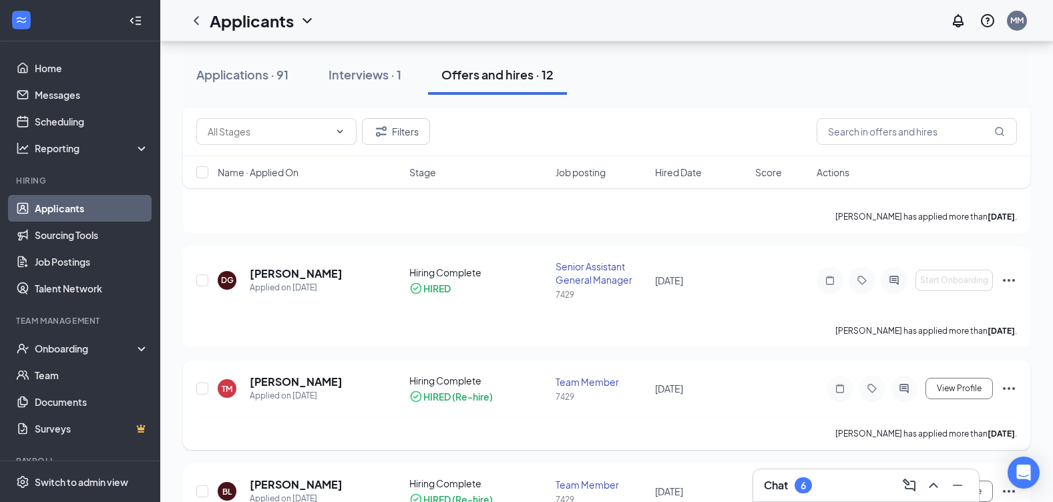
scroll to position [1091, 0]
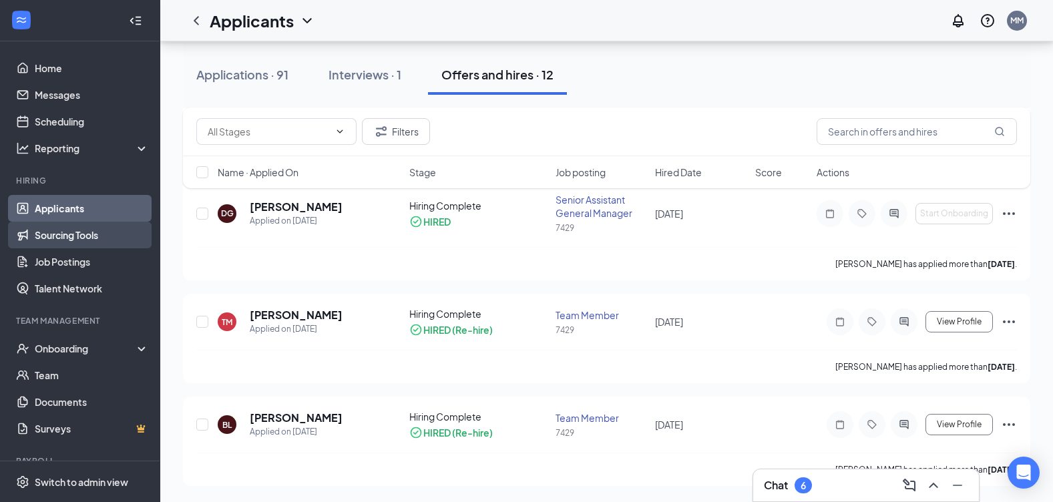
click at [99, 232] on link "Sourcing Tools" at bounding box center [92, 235] width 114 height 27
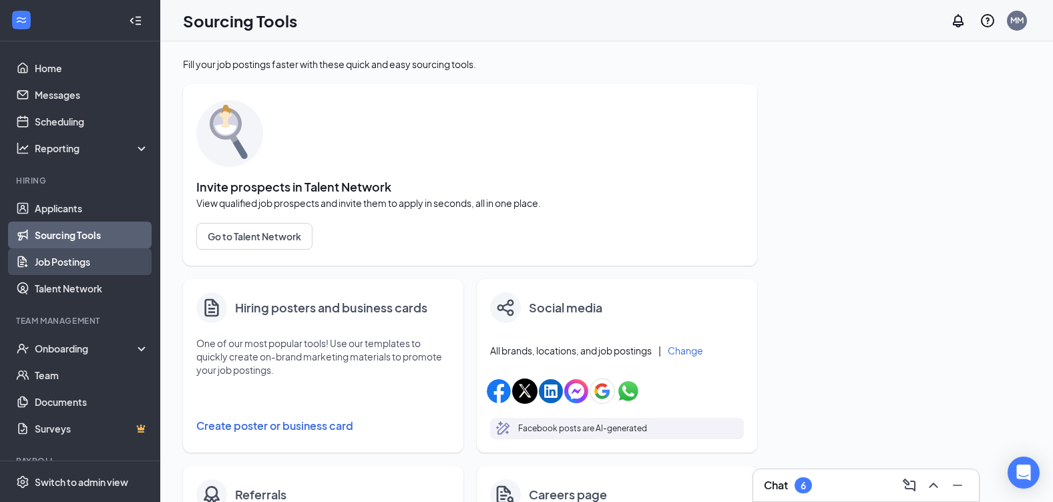
click at [94, 262] on link "Job Postings" at bounding box center [92, 261] width 114 height 27
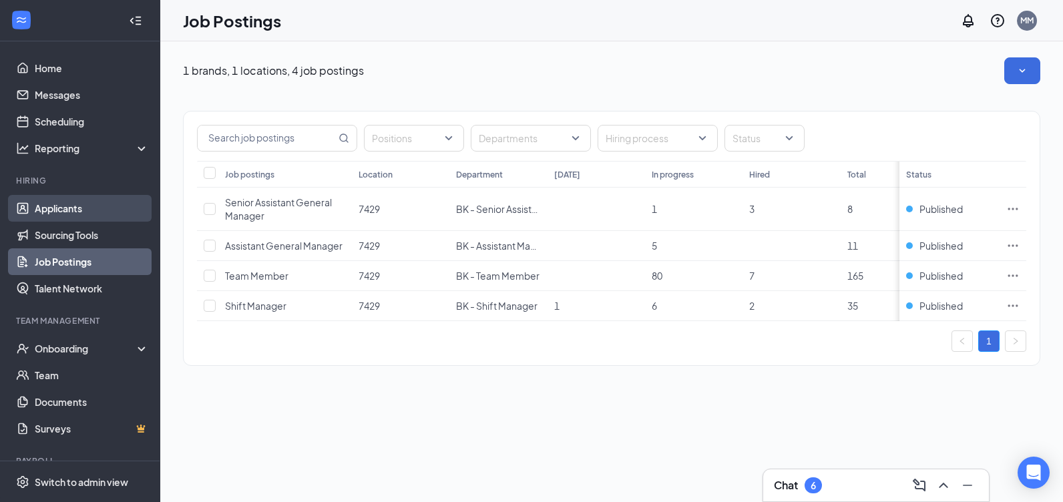
click at [70, 214] on link "Applicants" at bounding box center [92, 208] width 114 height 27
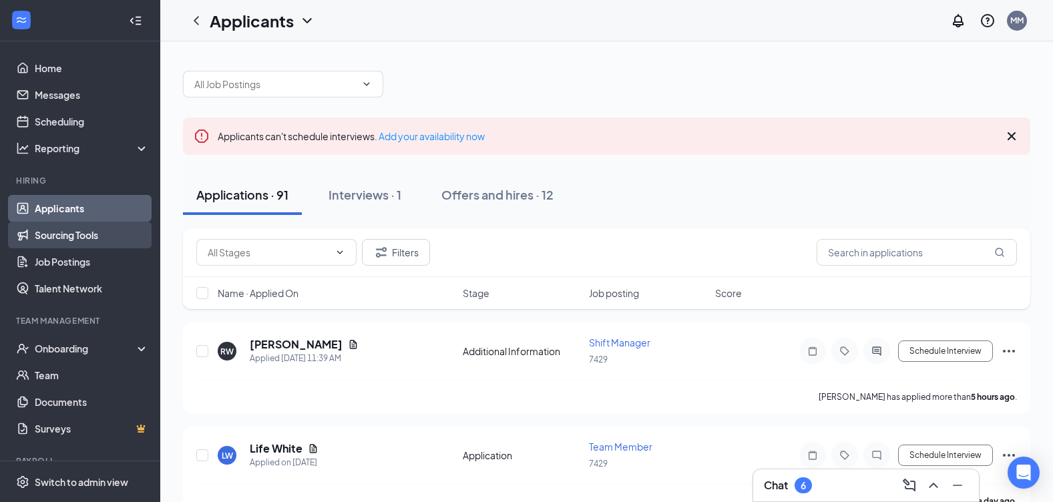
click at [75, 243] on link "Sourcing Tools" at bounding box center [92, 235] width 114 height 27
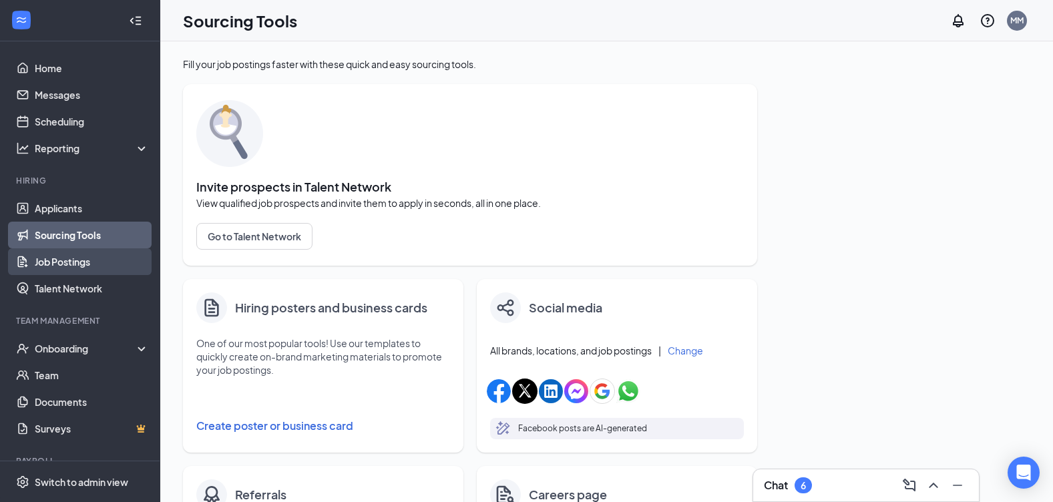
click at [77, 262] on link "Job Postings" at bounding box center [92, 261] width 114 height 27
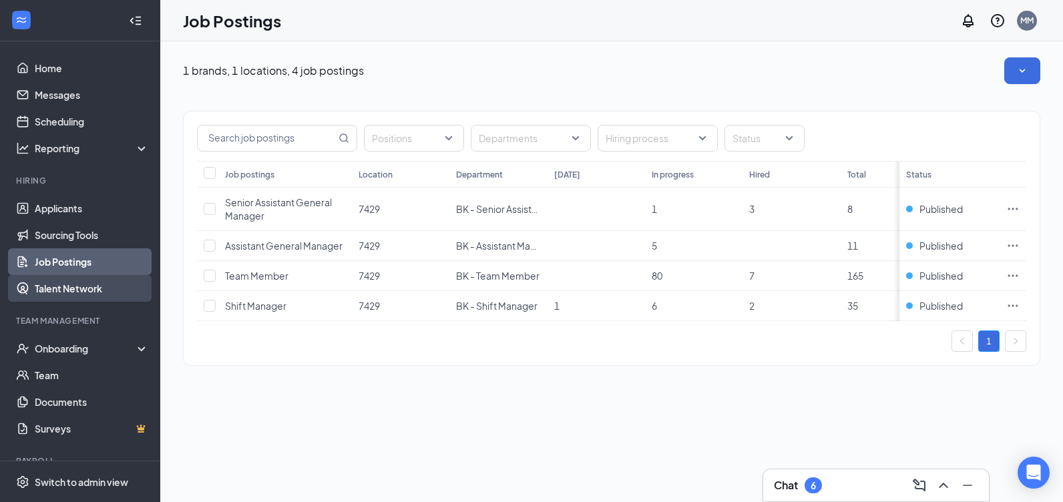
click at [82, 285] on link "Talent Network" at bounding box center [92, 288] width 114 height 27
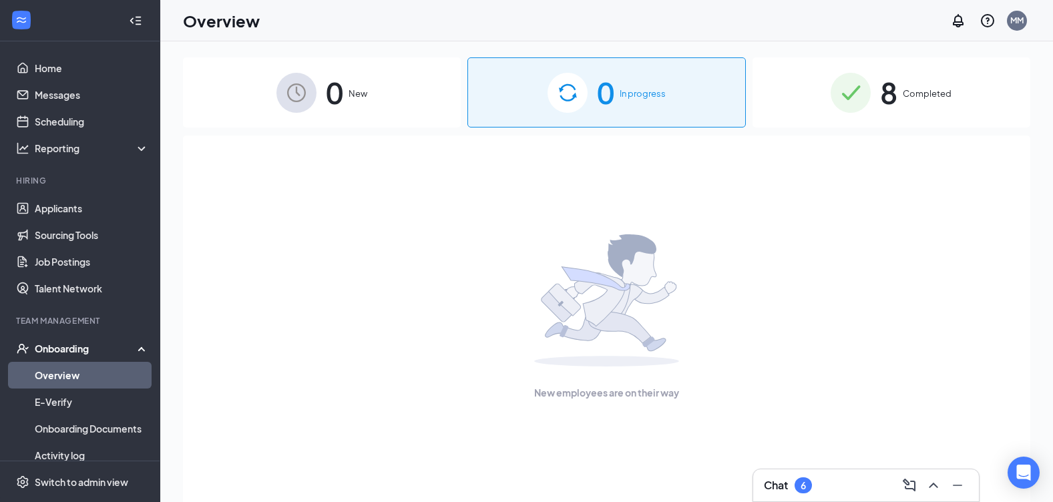
click at [93, 348] on div "Onboarding" at bounding box center [86, 348] width 103 height 13
click at [93, 347] on div "Onboarding" at bounding box center [86, 348] width 103 height 13
click at [93, 346] on div "Onboarding" at bounding box center [86, 348] width 103 height 13
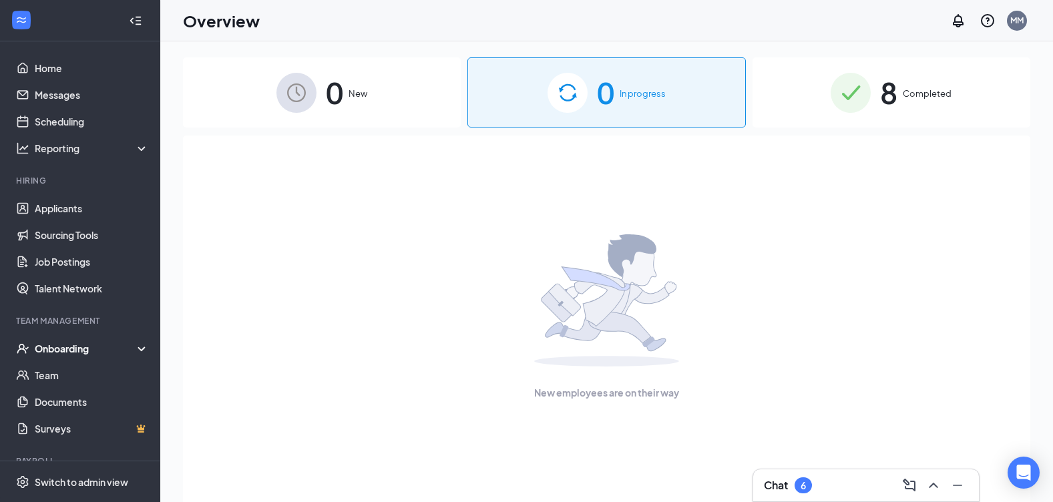
click at [891, 91] on span "8" at bounding box center [888, 92] width 17 height 46
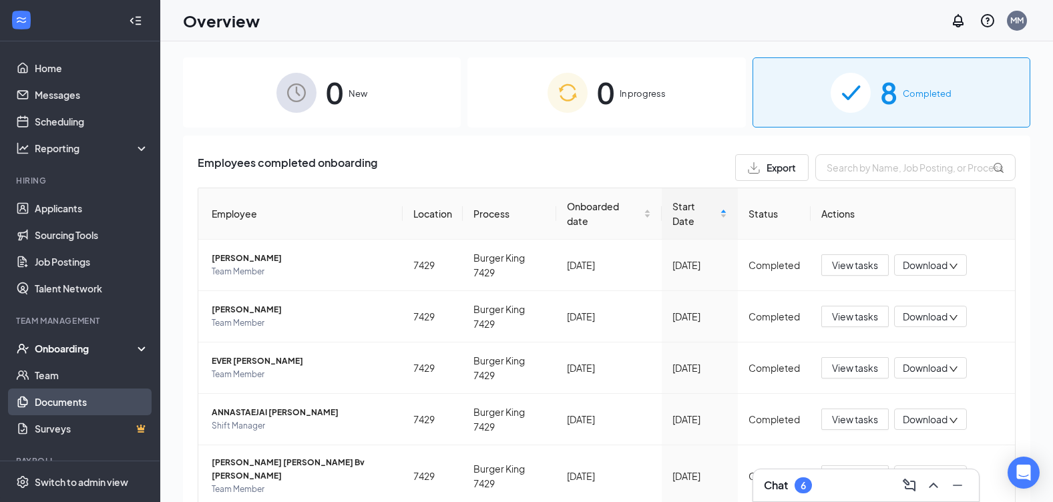
click at [69, 411] on link "Documents" at bounding box center [92, 402] width 114 height 27
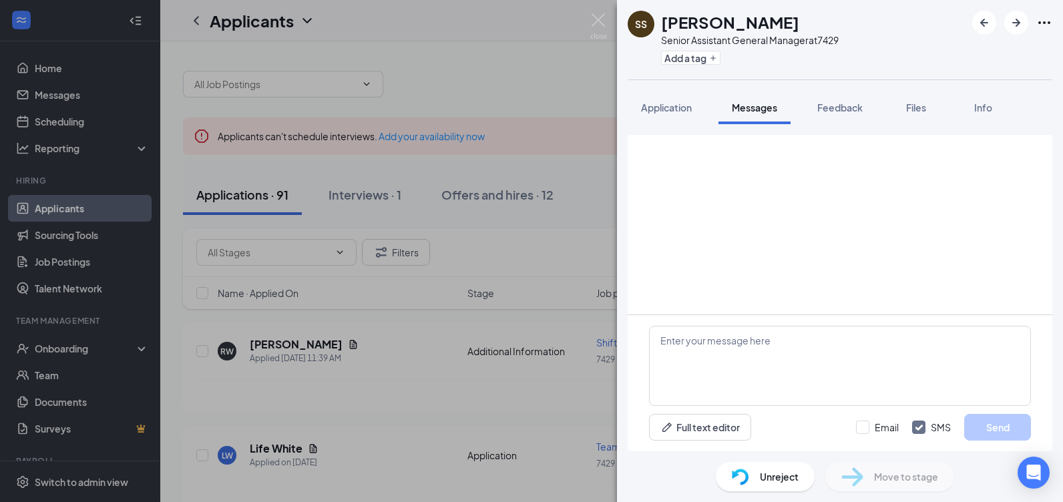
click at [465, 375] on div "SS [PERSON_NAME] Senior Assistant General Manager at 7429 Add a tag Application…" at bounding box center [531, 251] width 1063 height 502
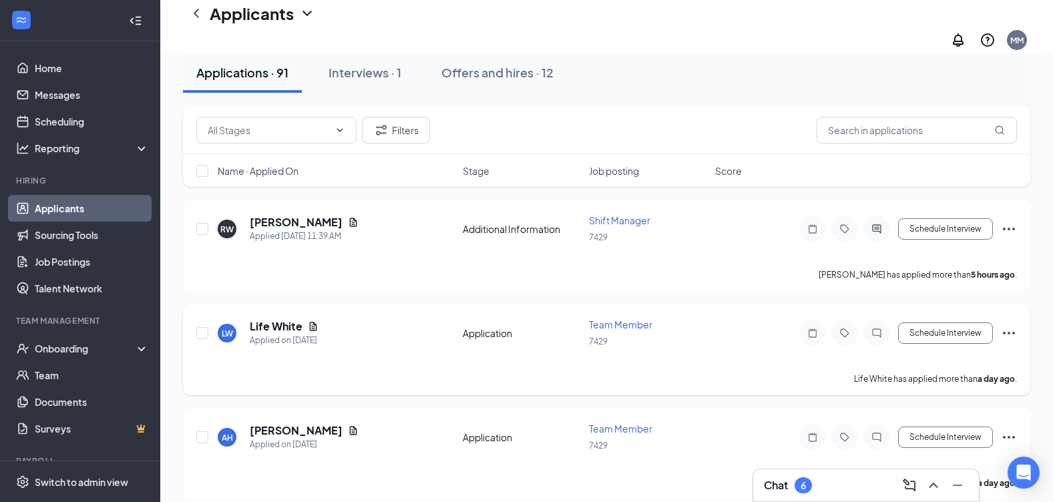
scroll to position [200, 0]
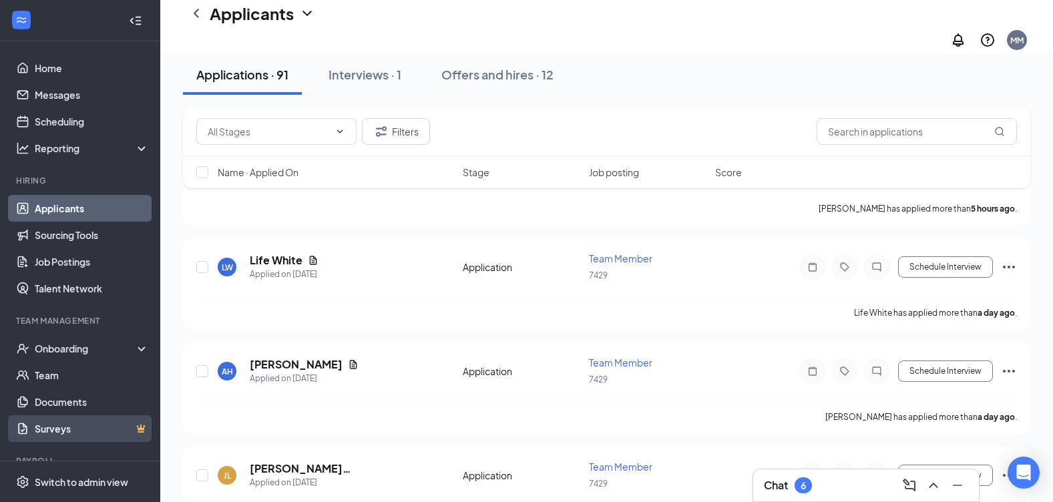
click at [93, 434] on link "Surveys" at bounding box center [92, 428] width 114 height 27
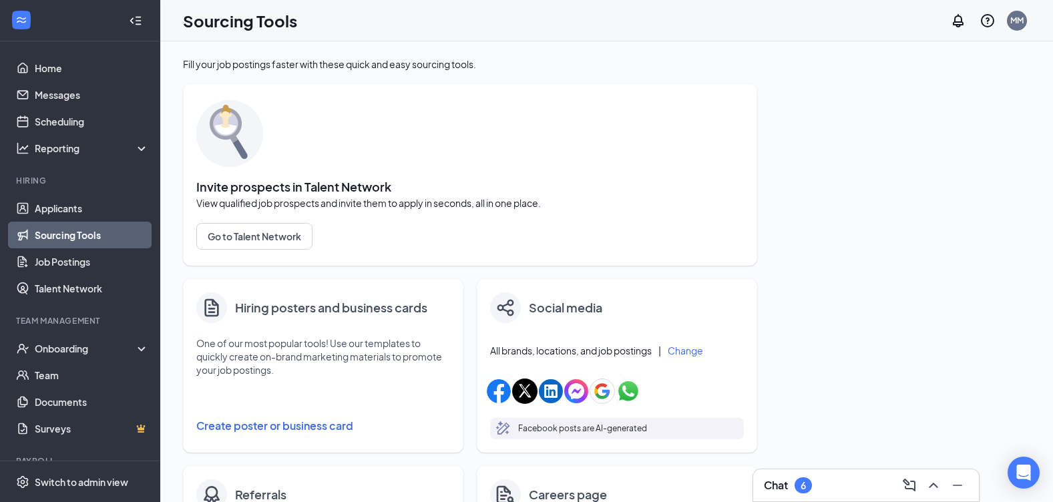
click at [101, 163] on ul "Home Messages Scheduling Reporting Hiring Applicants Sourcing Tools Job Posting…" at bounding box center [80, 274] width 160 height 466
click at [85, 145] on div "Reporting" at bounding box center [92, 148] width 115 height 13
click at [80, 126] on link "Scheduling" at bounding box center [92, 121] width 114 height 27
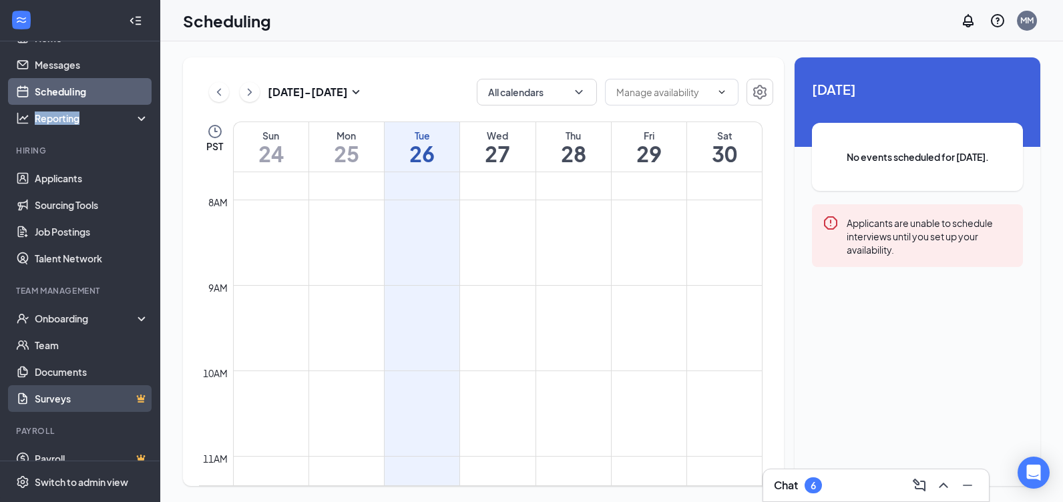
scroll to position [47, 0]
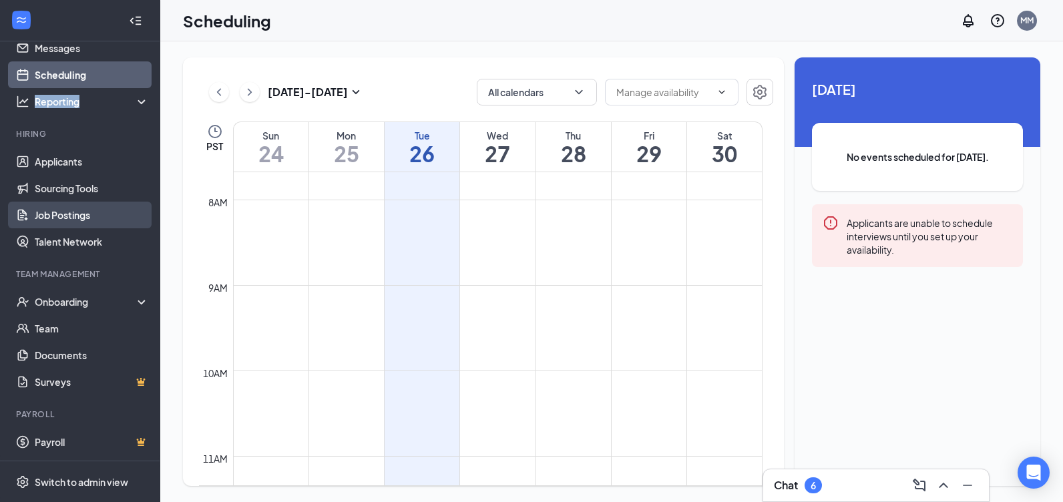
click at [77, 216] on link "Job Postings" at bounding box center [92, 215] width 114 height 27
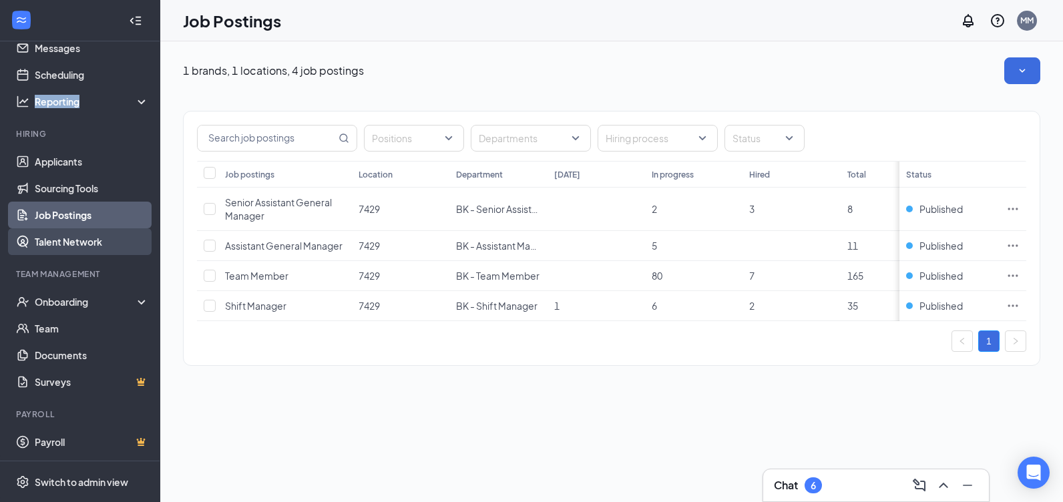
click at [85, 241] on link "Talent Network" at bounding box center [92, 241] width 114 height 27
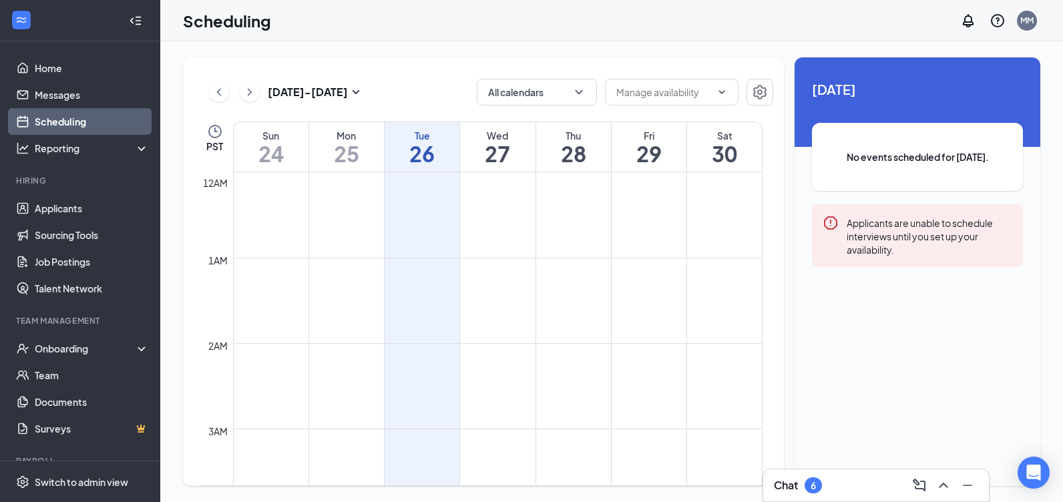
scroll to position [656, 0]
click at [653, 96] on input "text" at bounding box center [663, 92] width 95 height 15
click at [720, 92] on icon "ChevronUp" at bounding box center [721, 92] width 11 height 11
click at [938, 57] on div "Today No events scheduled for today. Applicants are unable to schedule intervie…" at bounding box center [917, 186] width 246 height 258
click at [723, 93] on icon "ChevronDown" at bounding box center [721, 92] width 11 height 11
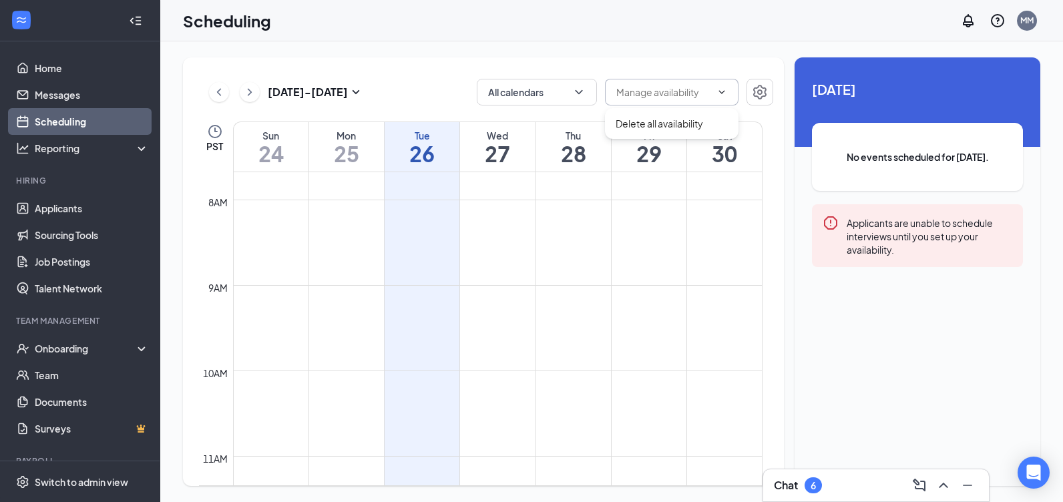
drag, startPoint x: 353, startPoint y: 300, endPoint x: 180, endPoint y: 228, distance: 187.6
click at [353, 300] on td at bounding box center [497, 295] width 529 height 21
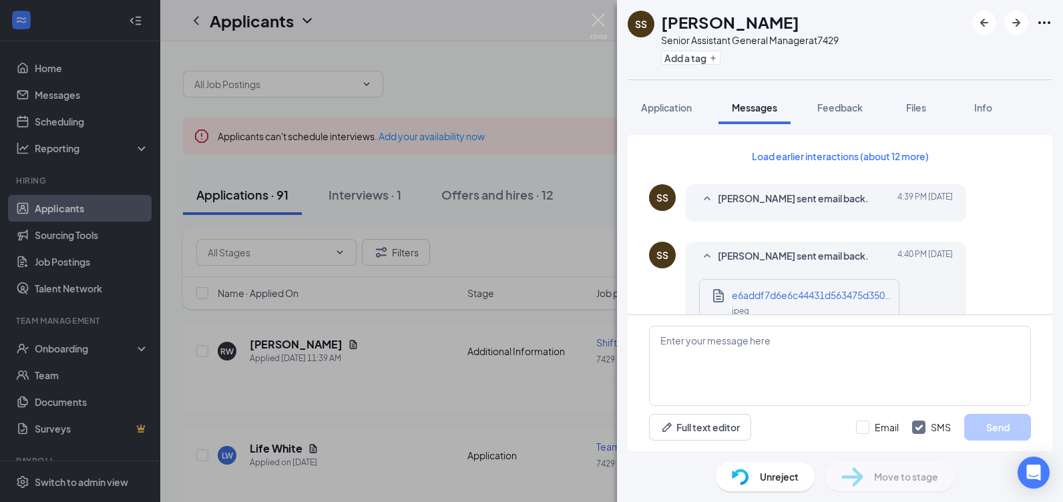
scroll to position [2210, 0]
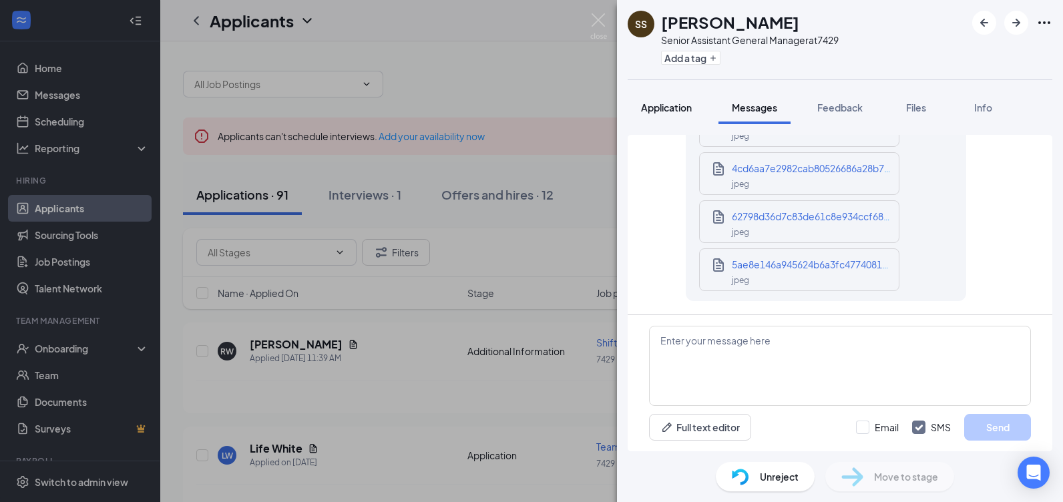
click at [662, 107] on span "Application" at bounding box center [666, 107] width 51 height 12
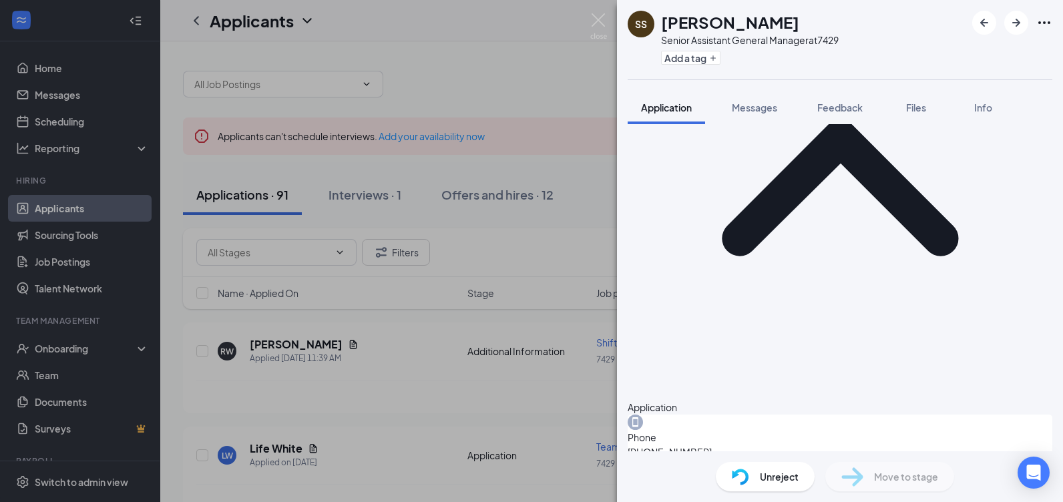
scroll to position [668, 0]
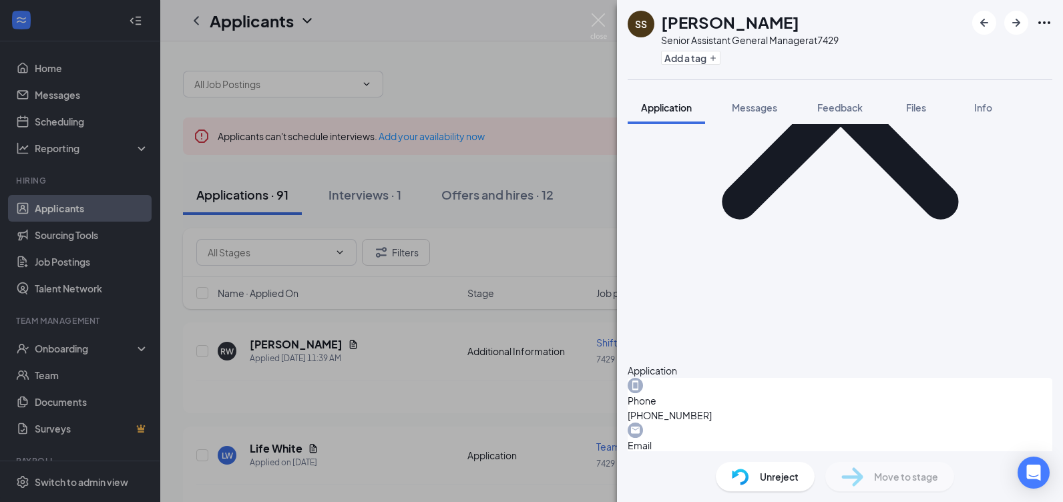
click at [772, 479] on span "Unreject" at bounding box center [779, 476] width 39 height 15
click at [772, 479] on div "Rejection details SS Susan Simpson Applied on Aug 8 Rejected Reasons for reject…" at bounding box center [531, 251] width 1063 height 502
click at [746, 471] on img at bounding box center [740, 477] width 17 height 17
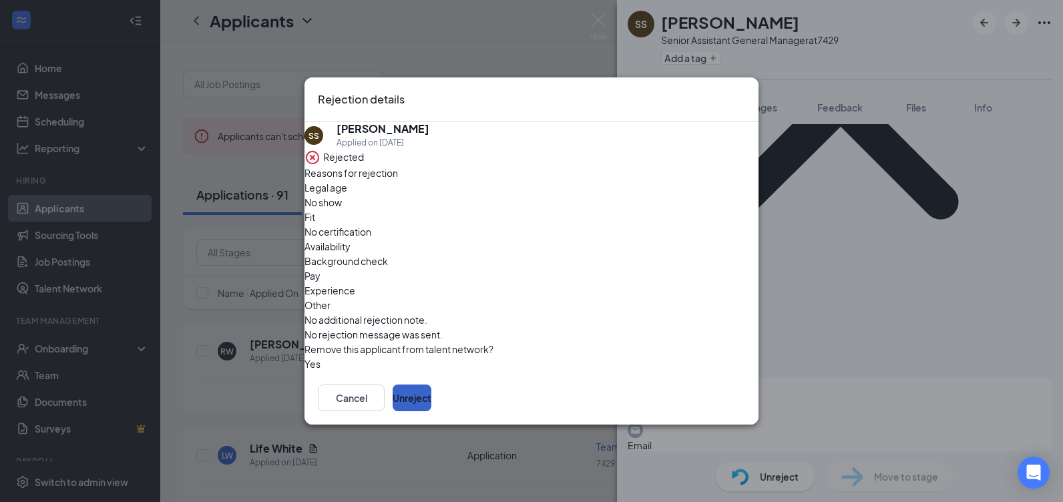
click at [431, 397] on button "Unreject" at bounding box center [412, 398] width 39 height 27
click at [393, 397] on button "button" at bounding box center [393, 398] width 0 height 27
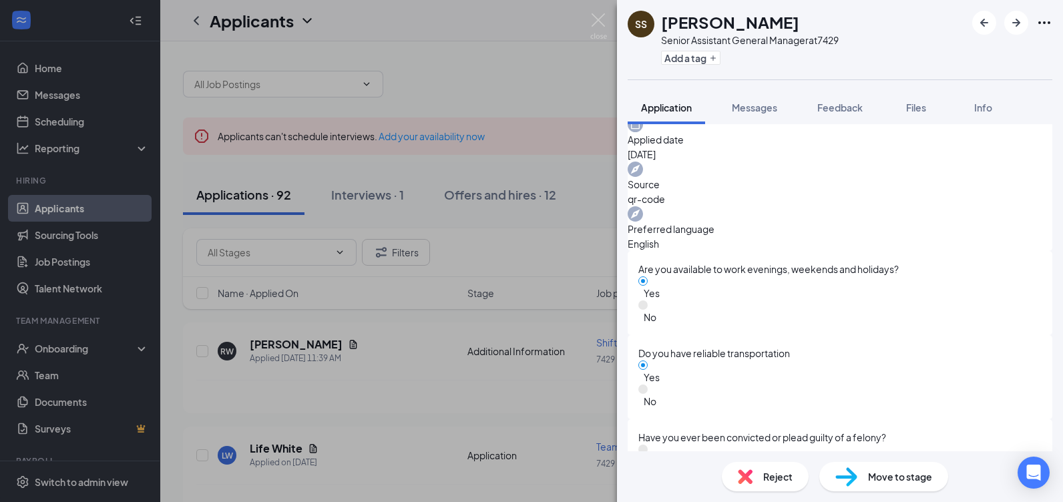
scroll to position [1068, 0]
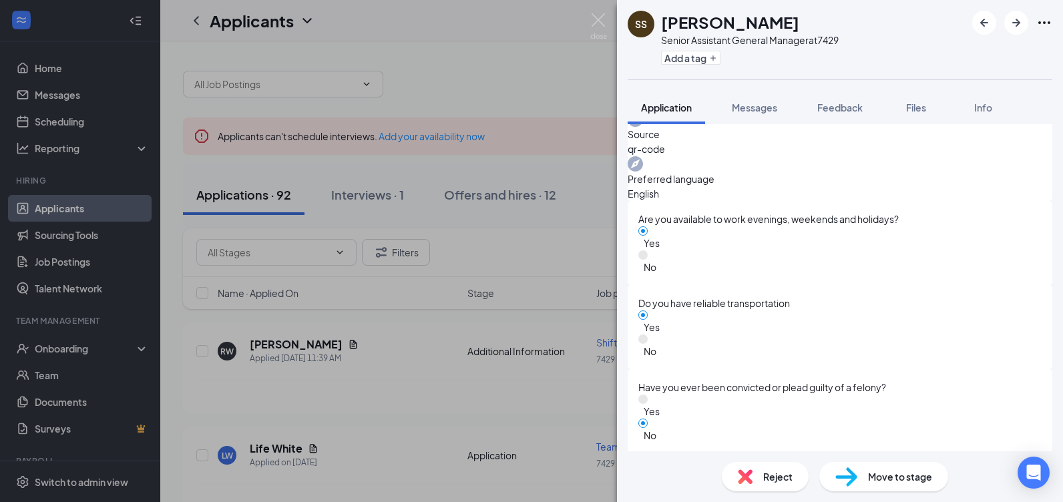
click at [898, 480] on span "Move to stage" at bounding box center [900, 476] width 64 height 15
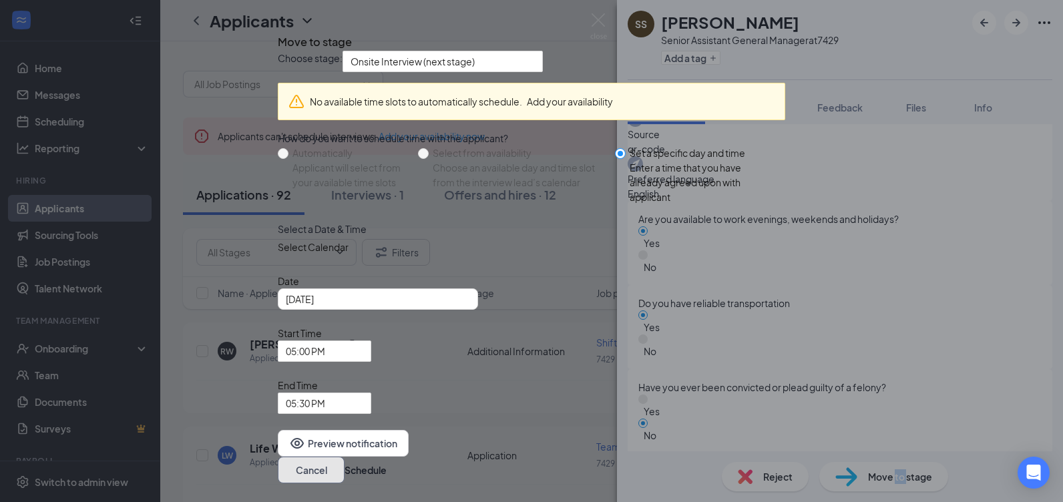
click at [344, 457] on button "Cancel" at bounding box center [311, 470] width 67 height 27
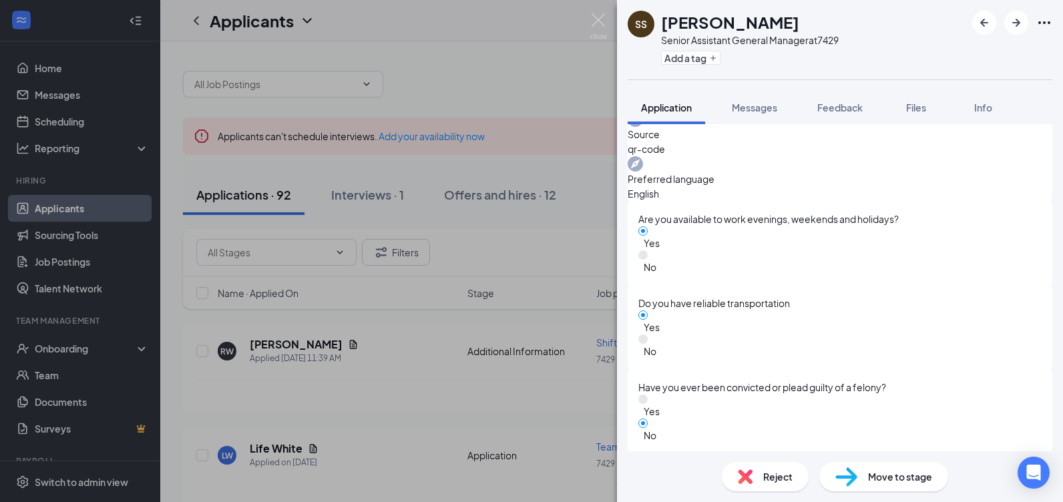
click at [752, 479] on div "Reject" at bounding box center [765, 476] width 87 height 29
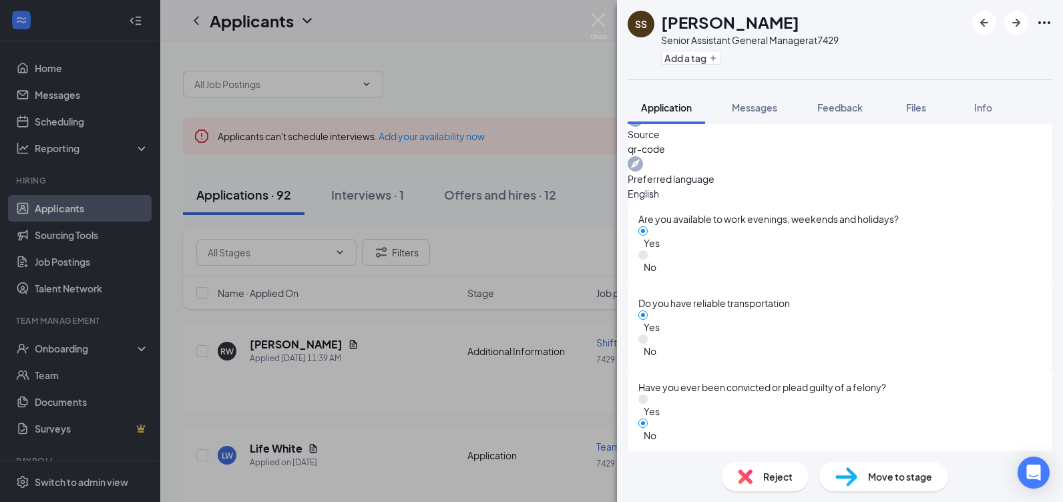
click at [742, 473] on img at bounding box center [745, 476] width 15 height 15
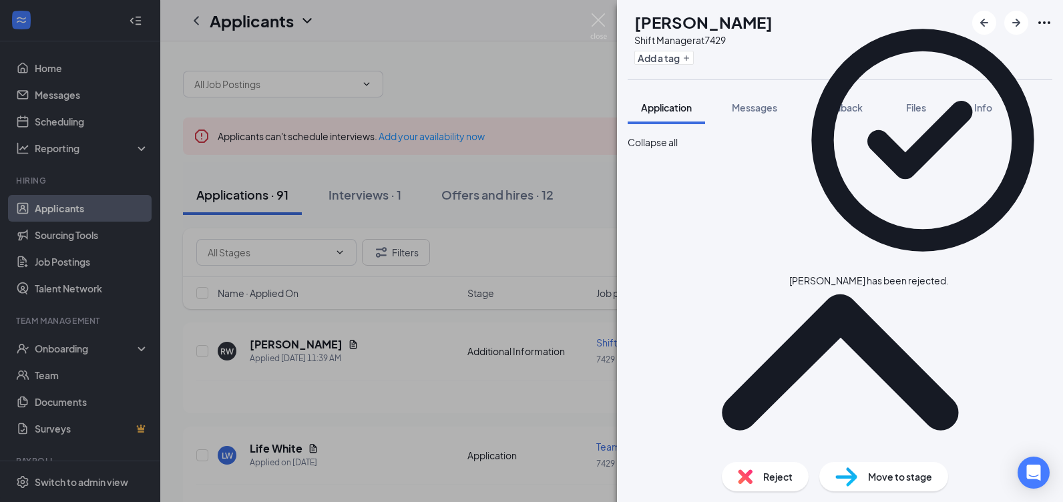
click at [525, 289] on div "RW Robert Wilson iii Shift Manager at 7429 Add a tag Application Messages Feedb…" at bounding box center [531, 251] width 1063 height 502
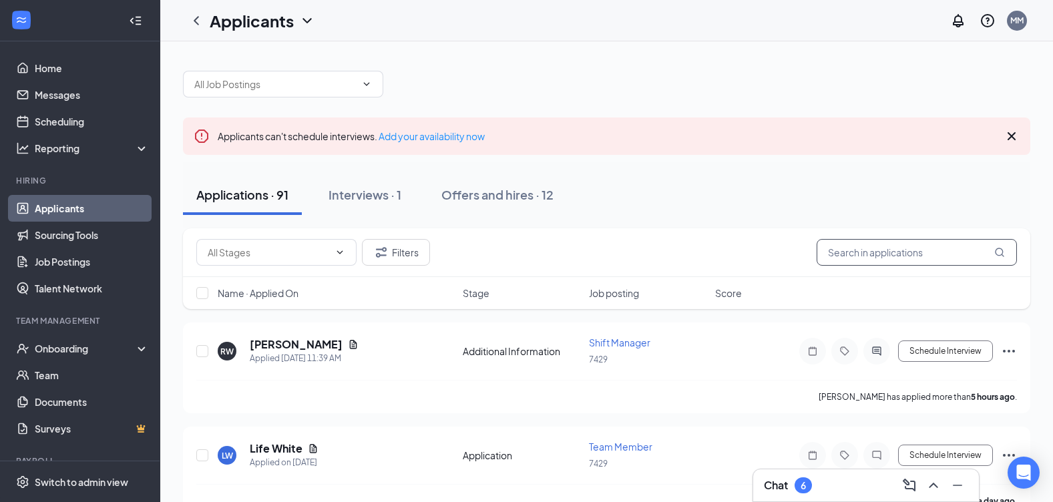
click at [865, 254] on input "text" at bounding box center [916, 252] width 200 height 27
click at [867, 254] on input "text" at bounding box center [916, 252] width 200 height 27
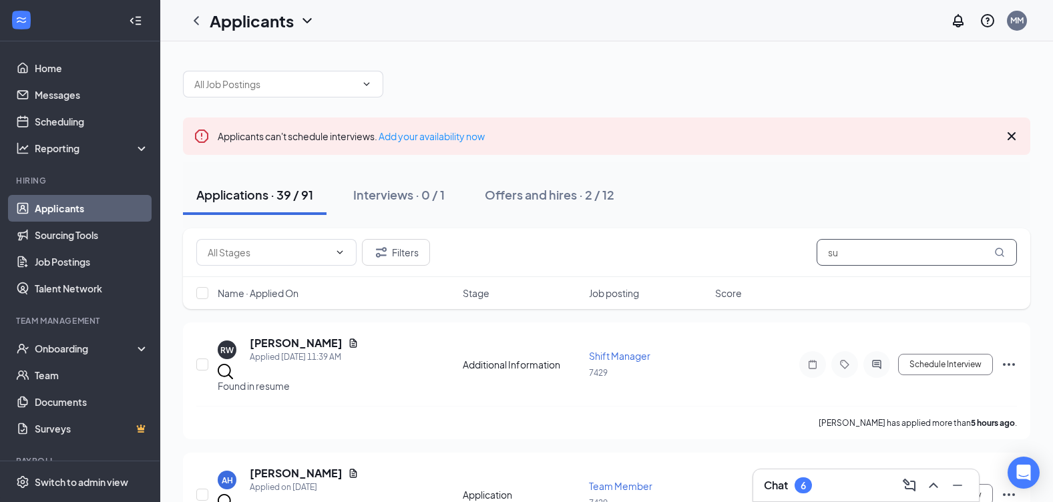
click at [1011, 252] on input "su" at bounding box center [916, 252] width 200 height 27
click at [622, 295] on span "Job posting" at bounding box center [614, 292] width 50 height 13
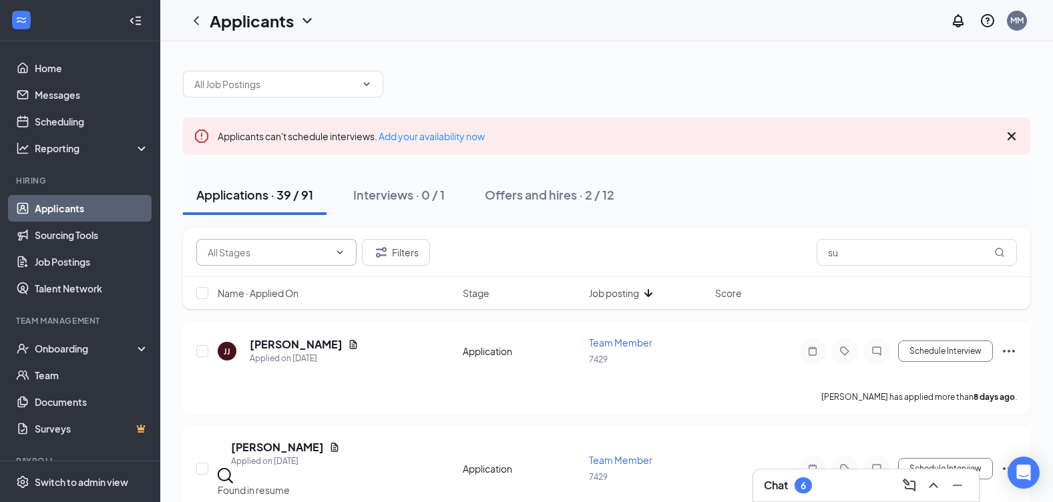
click at [340, 253] on icon "ChevronDown" at bounding box center [340, 251] width 6 height 3
click at [340, 253] on icon "ChevronUp" at bounding box center [339, 252] width 11 height 11
click at [963, 255] on input "su" at bounding box center [916, 252] width 200 height 27
type input "s"
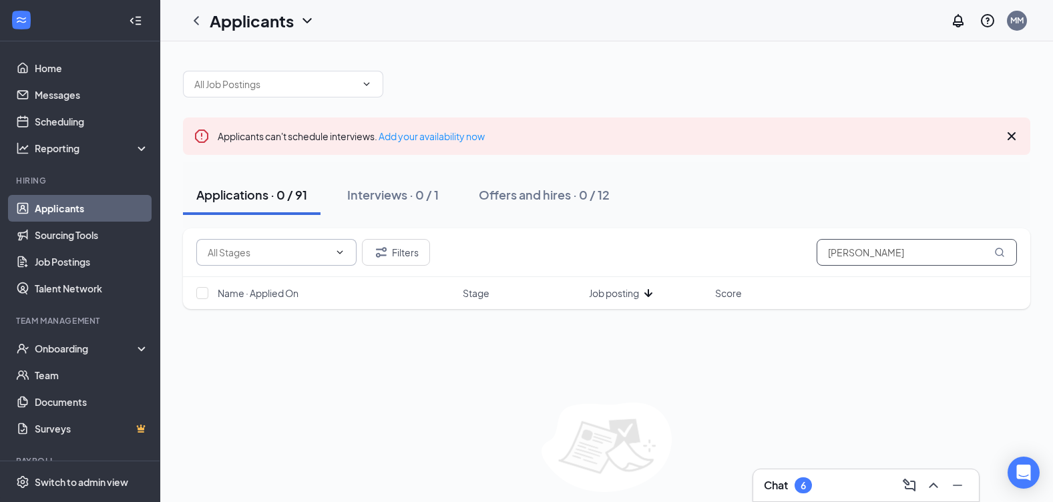
click at [996, 258] on input "susan" at bounding box center [916, 252] width 200 height 27
type input "susan"
click at [806, 489] on div "6" at bounding box center [802, 485] width 5 height 11
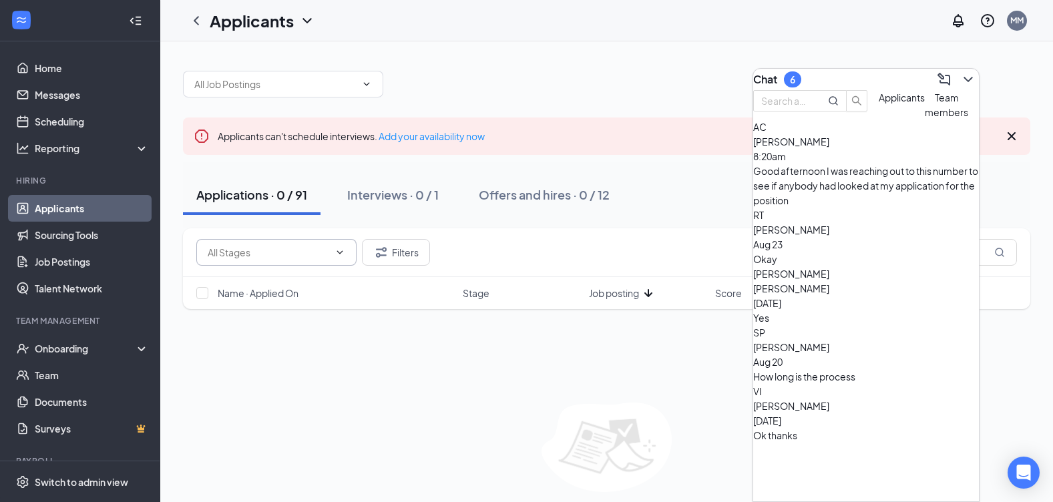
click at [636, 427] on img at bounding box center [606, 447] width 130 height 89
drag, startPoint x: 324, startPoint y: 398, endPoint x: 336, endPoint y: 381, distance: 20.2
click at [325, 398] on div "Filters susan Name · Applied On Stage Job posting Score No applicants found in …" at bounding box center [606, 380] width 847 height 305
click at [960, 76] on icon "ChevronDown" at bounding box center [968, 79] width 16 height 16
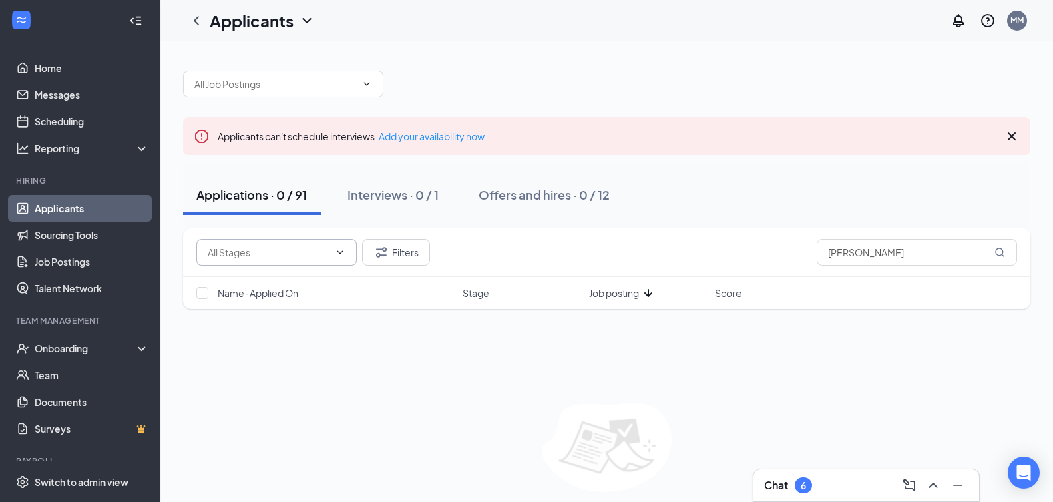
click at [429, 147] on div "Applicants can't schedule interviews. Add your availability now" at bounding box center [606, 136] width 847 height 37
drag, startPoint x: 429, startPoint y: 147, endPoint x: 417, endPoint y: 139, distance: 14.4
click at [417, 139] on link "Add your availability now" at bounding box center [432, 136] width 106 height 12
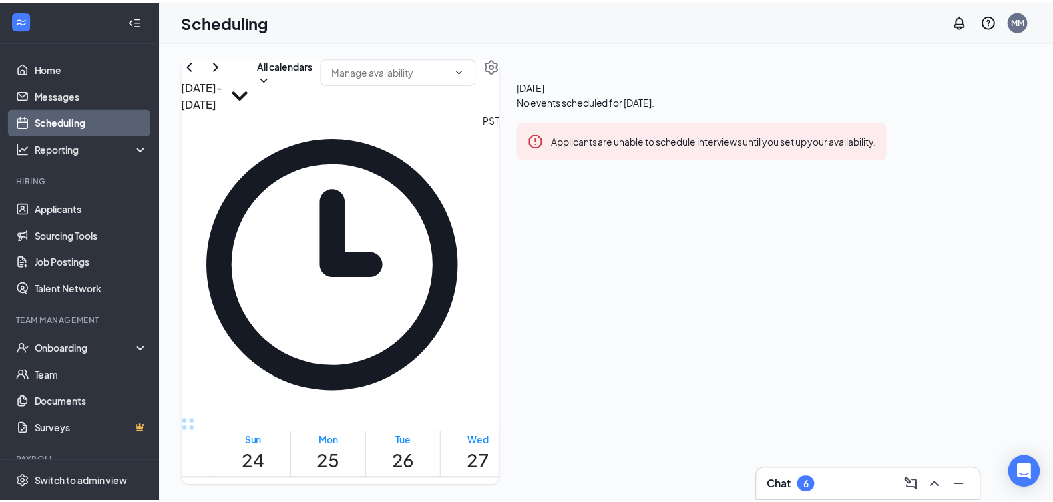
scroll to position [656, 0]
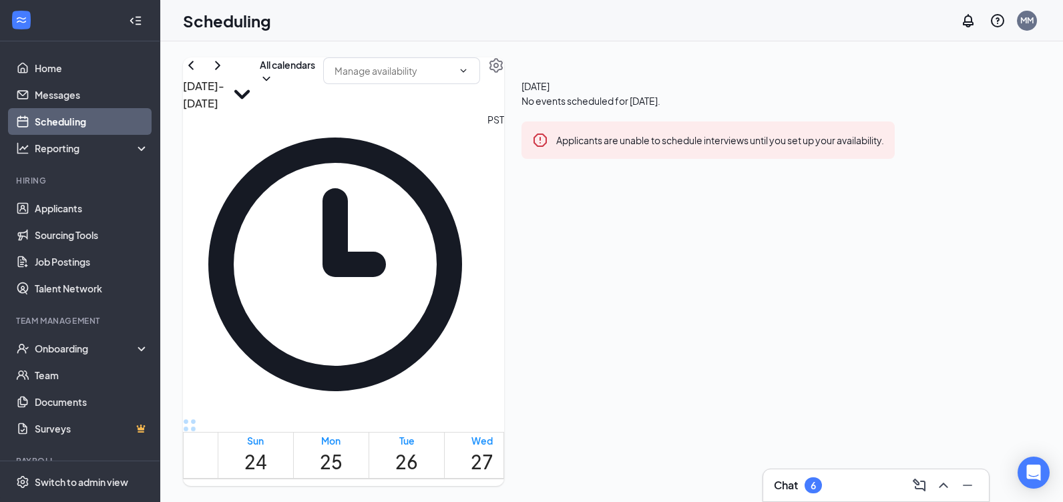
click at [847, 159] on div "Applicants are unable to schedule interviews until you set up your availability." at bounding box center [707, 140] width 373 height 37
click at [390, 78] on div "Aug 24 - Aug 30 All calendars PST Sun 24 Mon 25 Tue 26 Wed 27 Thu 28 Fri 29 Sat…" at bounding box center [343, 271] width 321 height 429
click at [726, 406] on td at bounding box center [482, 413] width 529 height 15
click at [616, 437] on td at bounding box center [482, 444] width 529 height 15
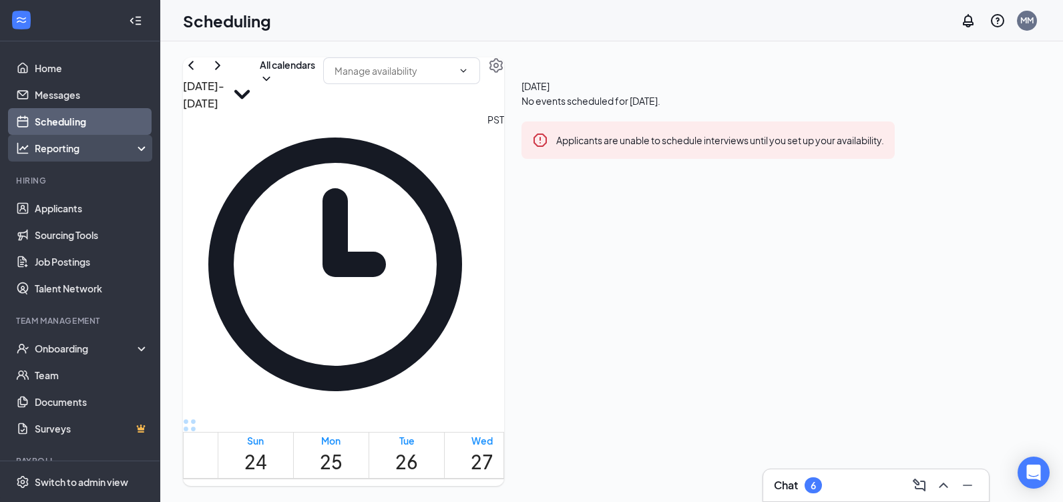
click at [124, 140] on div "Reporting" at bounding box center [80, 148] width 160 height 27
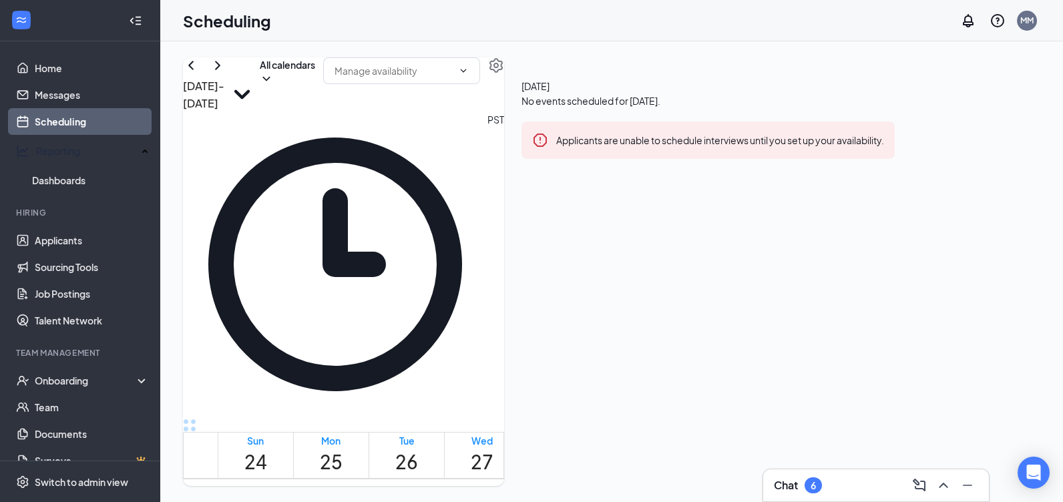
click at [134, 129] on link "Scheduling" at bounding box center [92, 121] width 114 height 27
click at [84, 175] on link "Dashboards" at bounding box center [90, 180] width 117 height 27
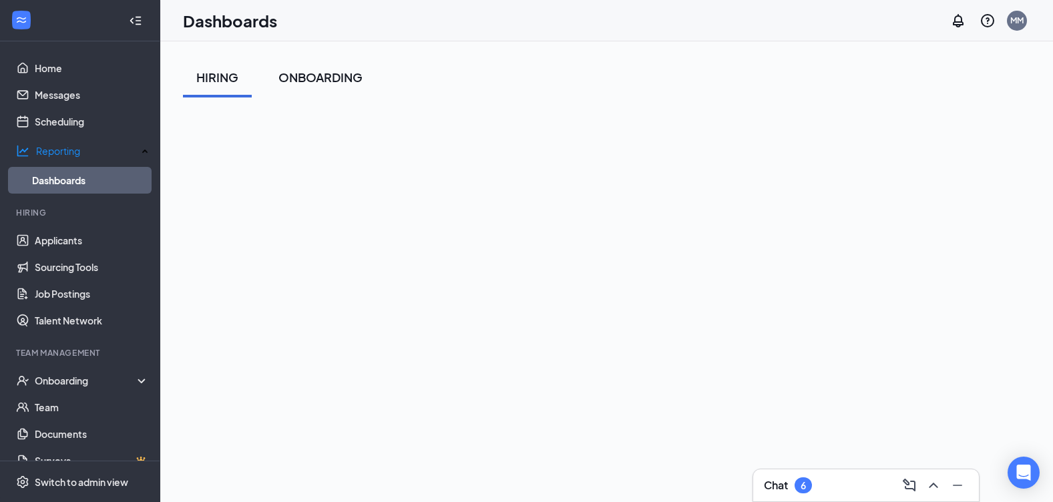
click at [310, 82] on div "ONBOARDING" at bounding box center [320, 77] width 84 height 17
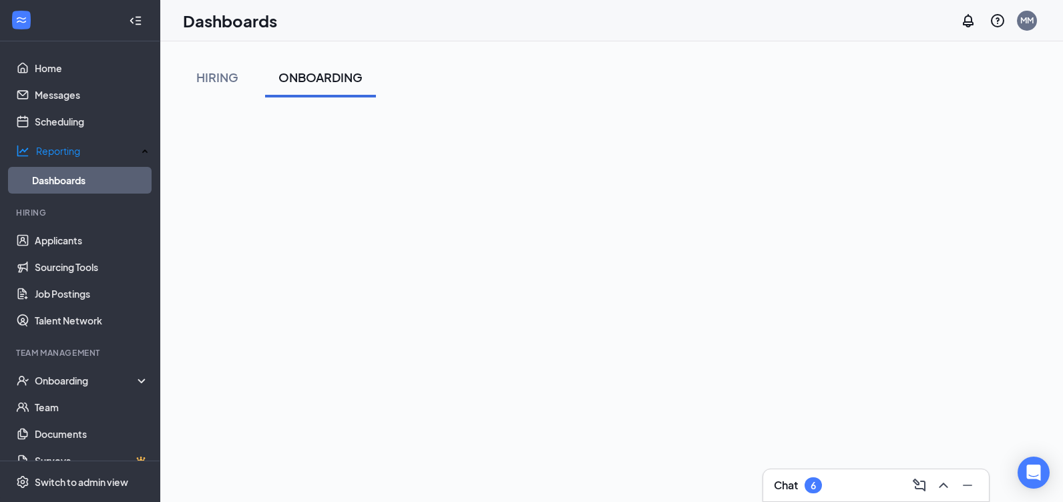
click at [310, 82] on div "ONBOARDING" at bounding box center [320, 77] width 84 height 17
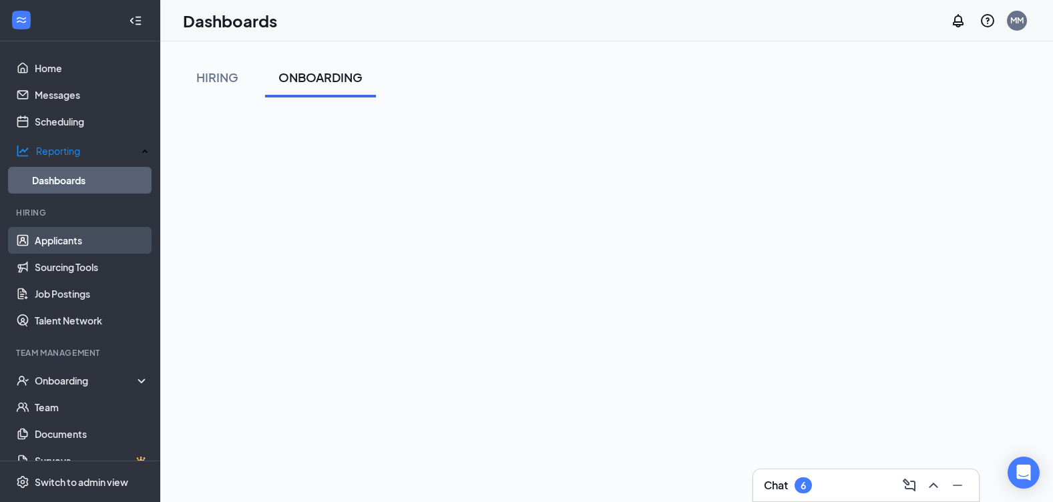
click at [60, 232] on link "Applicants" at bounding box center [92, 240] width 114 height 27
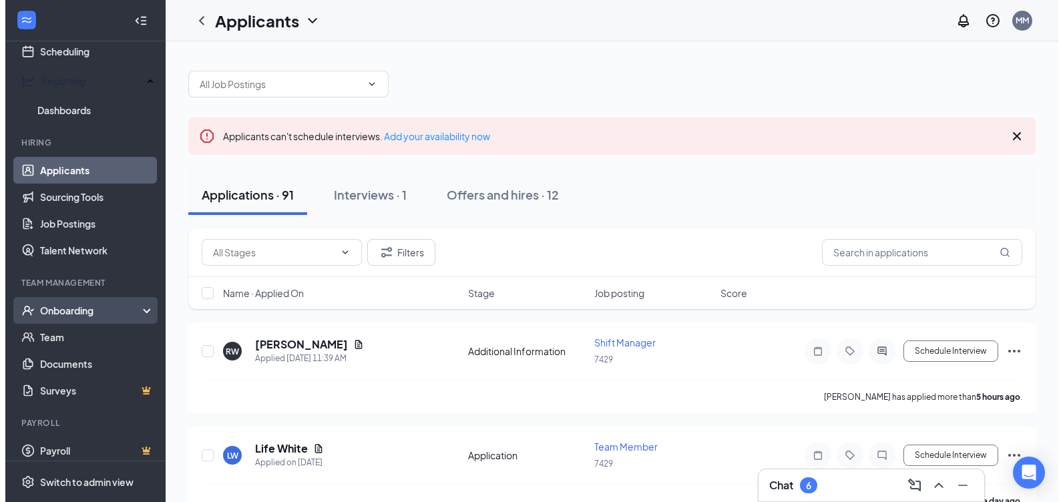
scroll to position [73, 0]
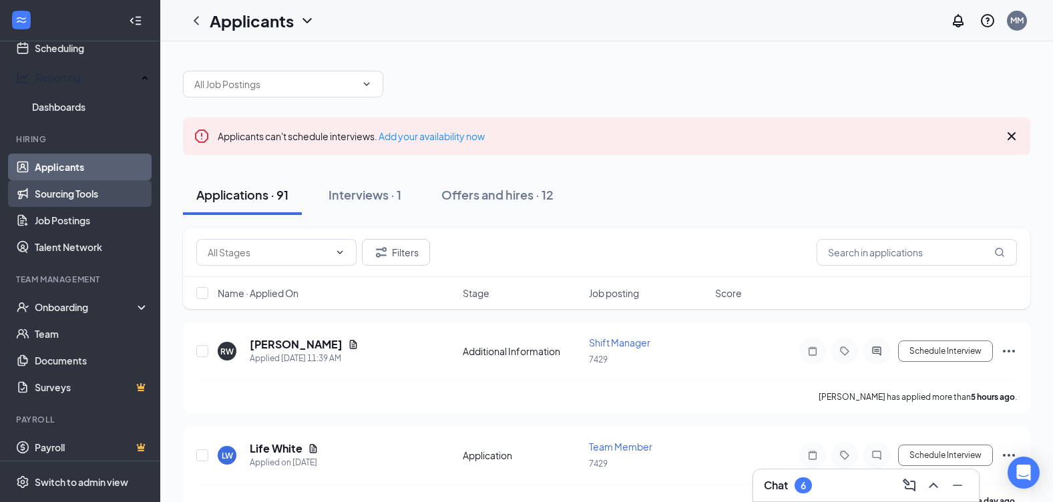
click at [91, 197] on link "Sourcing Tools" at bounding box center [92, 193] width 114 height 27
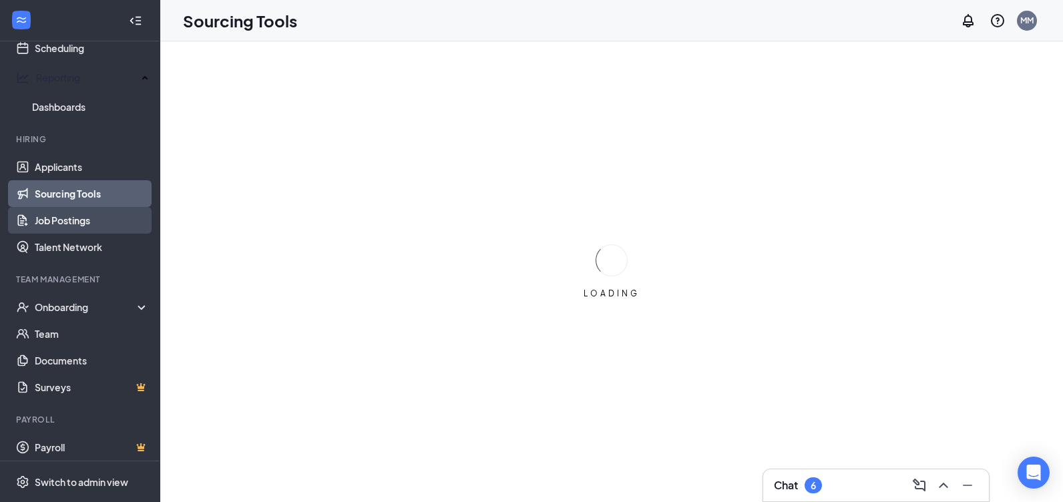
click at [94, 218] on link "Job Postings" at bounding box center [92, 220] width 114 height 27
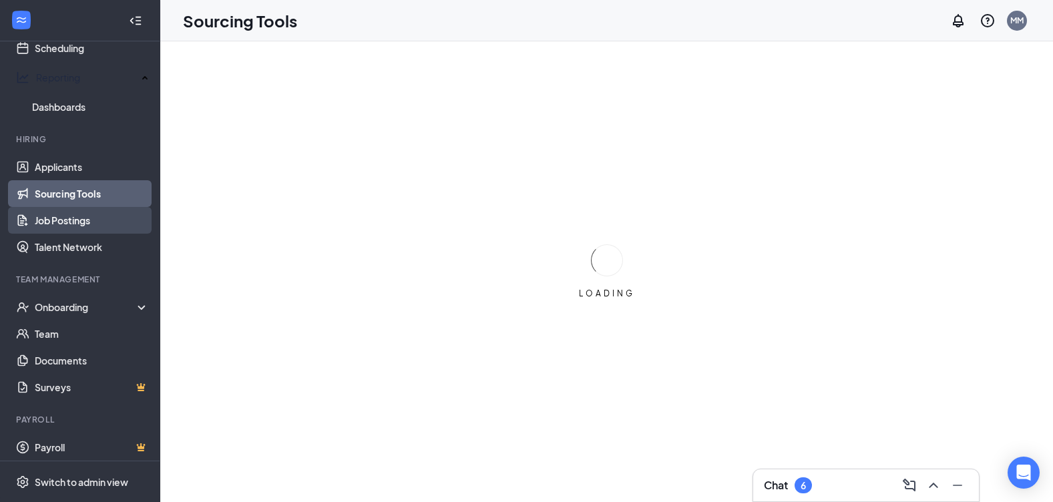
click at [94, 218] on link "Job Postings" at bounding box center [92, 220] width 114 height 27
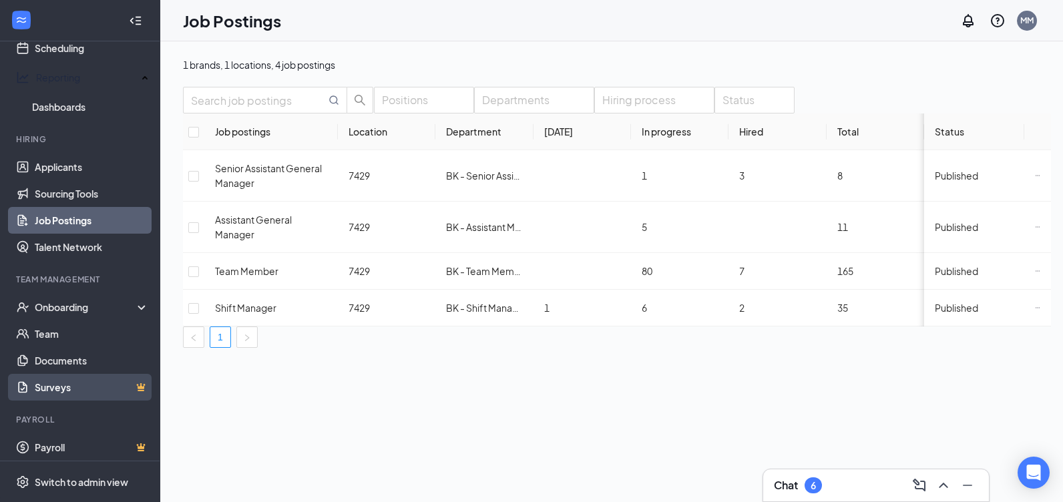
click at [83, 377] on link "Surveys" at bounding box center [92, 387] width 114 height 27
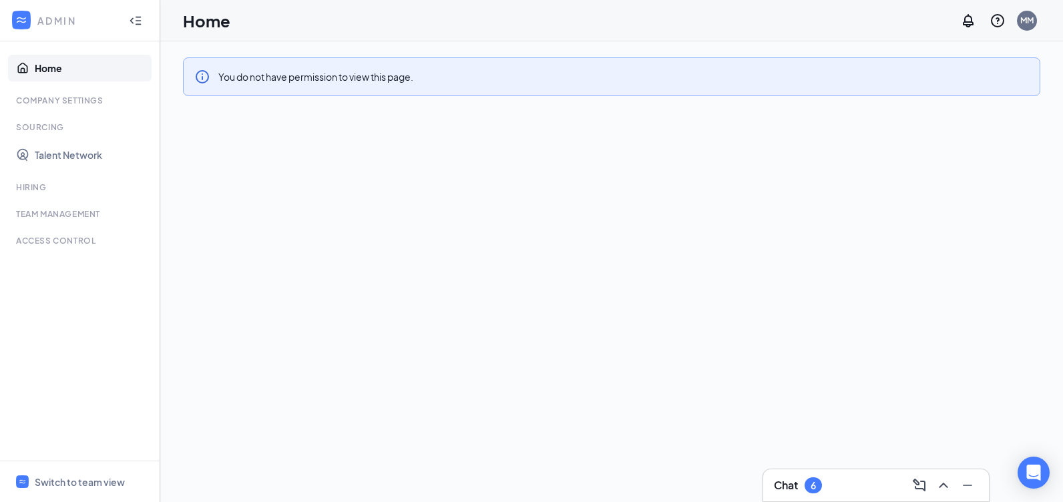
click at [94, 89] on ul "Home Company Settings Sourcing Talent Network Hiring Team Management Time Manag…" at bounding box center [80, 250] width 160 height 419
click at [87, 155] on link "Talent Network" at bounding box center [92, 155] width 114 height 27
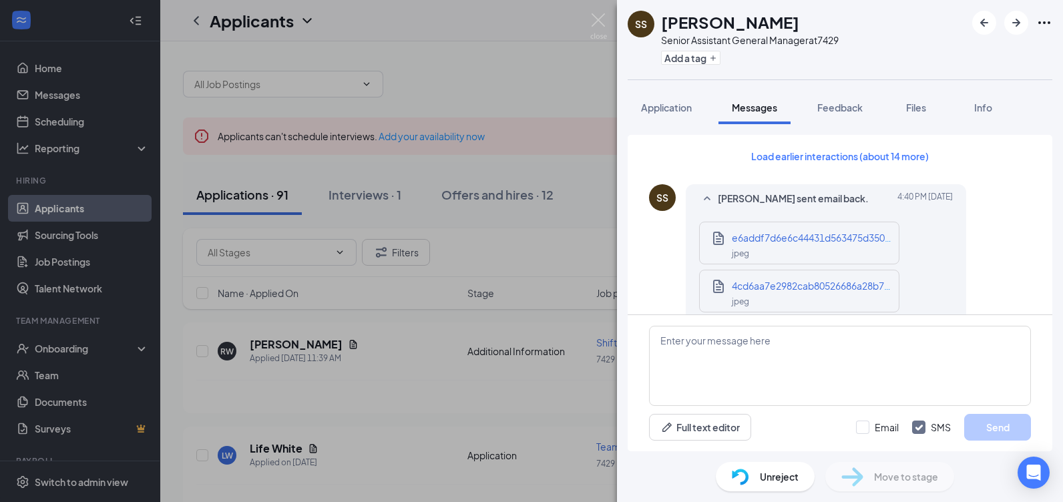
scroll to position [1937, 0]
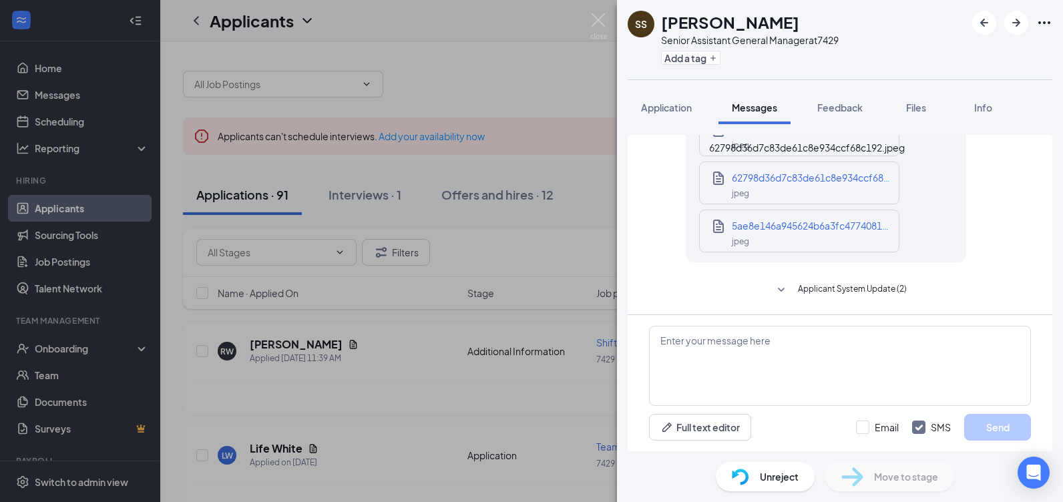
click at [796, 180] on span "62798d36d7c83de61c8e934ccf68c192.jpeg" at bounding box center [830, 178] width 196 height 12
click at [780, 228] on span "5ae8e146a945624b6a3fc477408107f1.jpeg" at bounding box center [828, 226] width 193 height 12
click at [784, 141] on div "62798d36d7c83de61c8e934ccf68c192.jpeg" at bounding box center [807, 147] width 196 height 15
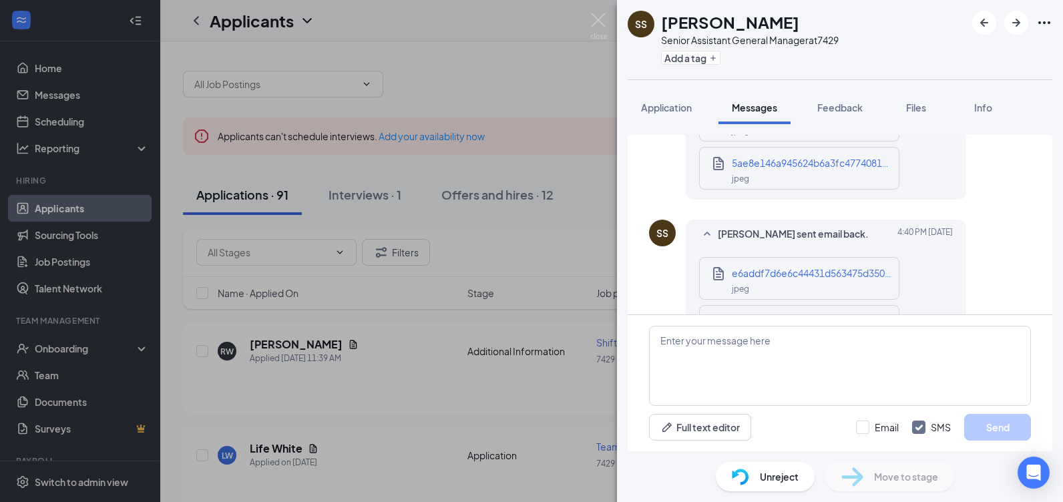
scroll to position [1736, 0]
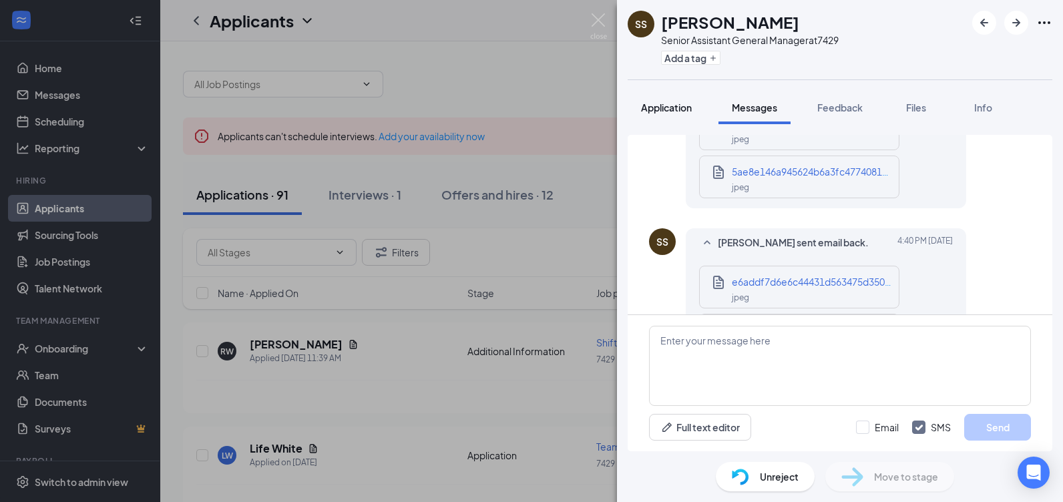
click at [657, 109] on span "Application" at bounding box center [666, 107] width 51 height 12
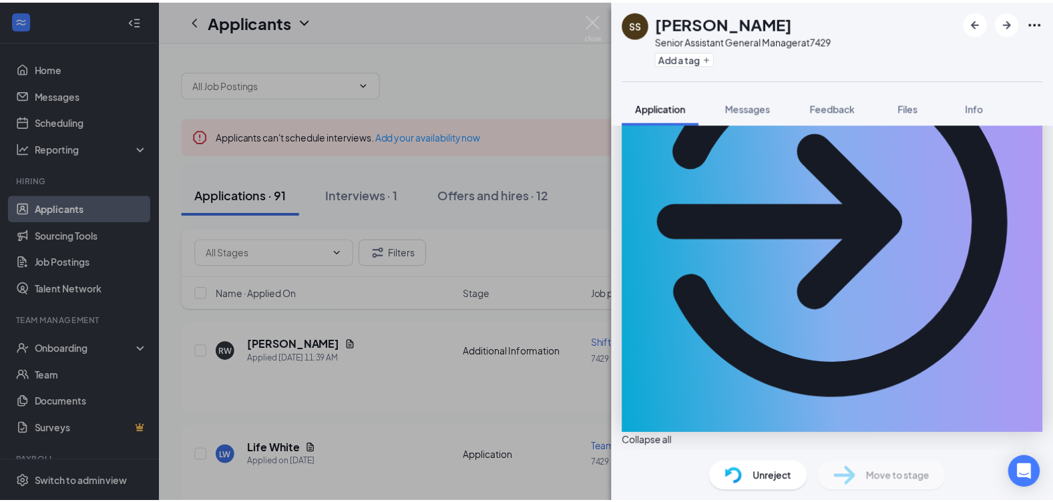
scroll to position [401, 0]
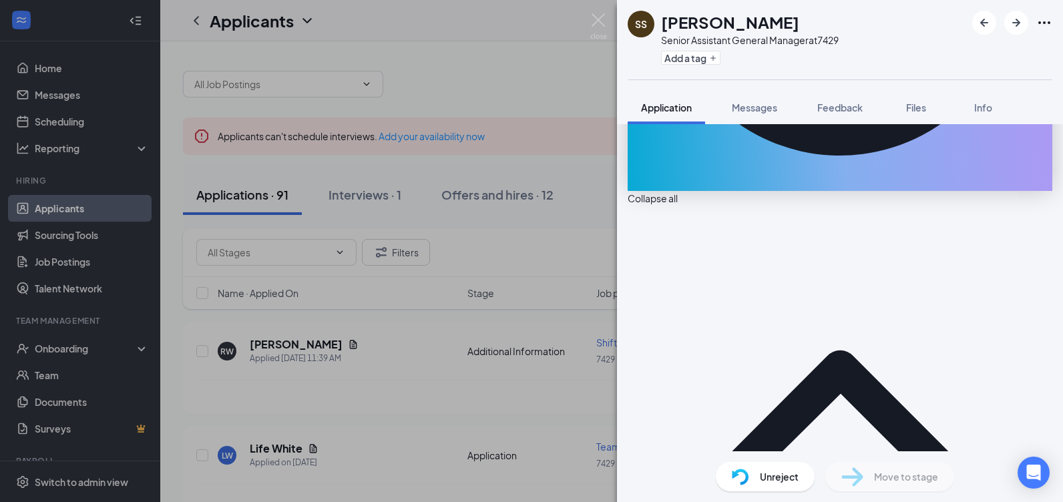
click at [776, 476] on span "Unreject" at bounding box center [779, 476] width 39 height 15
click at [777, 476] on span "Unreject" at bounding box center [779, 476] width 39 height 15
click at [775, 475] on span "Unreject" at bounding box center [779, 476] width 39 height 15
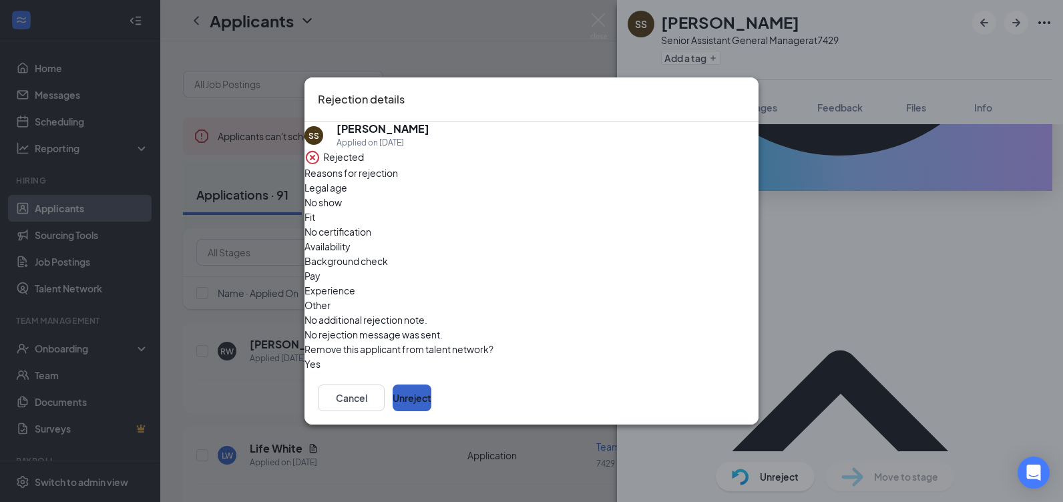
click at [431, 401] on button "Unreject" at bounding box center [412, 398] width 39 height 27
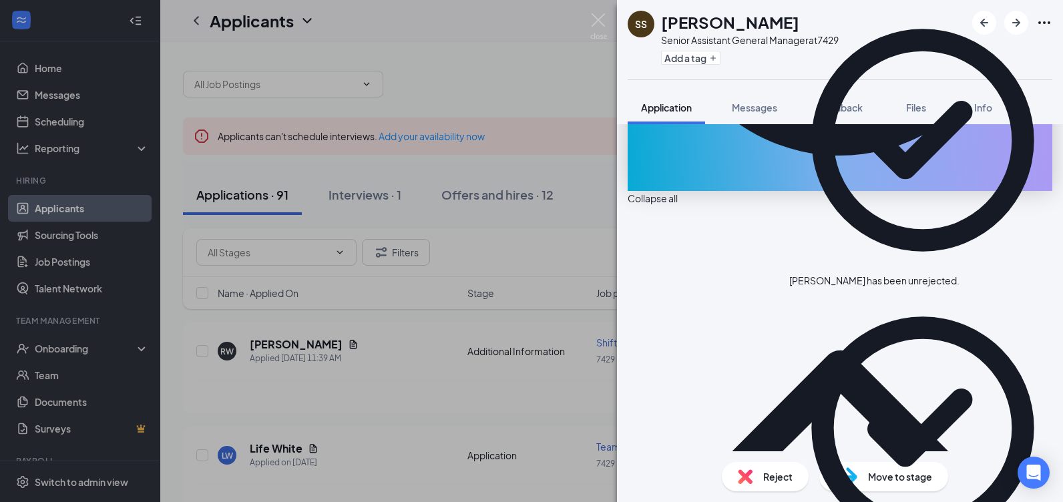
click at [959, 274] on div "Susan Simpson has been unrejected." at bounding box center [874, 281] width 170 height 14
drag, startPoint x: 959, startPoint y: 32, endPoint x: 864, endPoint y: 79, distance: 106.6
click at [864, 294] on div "Susan Simpson has been unrejected." at bounding box center [922, 434] width 267 height 281
click at [491, 156] on div "SS Susan Simpson Senior Assistant General Manager at 7429 Add a tag Application…" at bounding box center [531, 251] width 1063 height 502
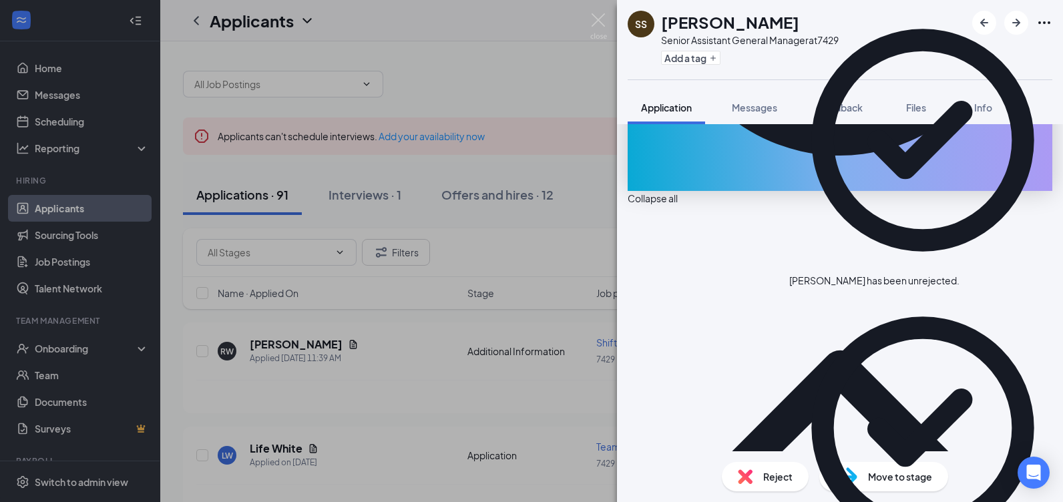
click at [507, 148] on div "SS Susan Simpson Senior Assistant General Manager at 7429 Add a tag Application…" at bounding box center [531, 251] width 1063 height 502
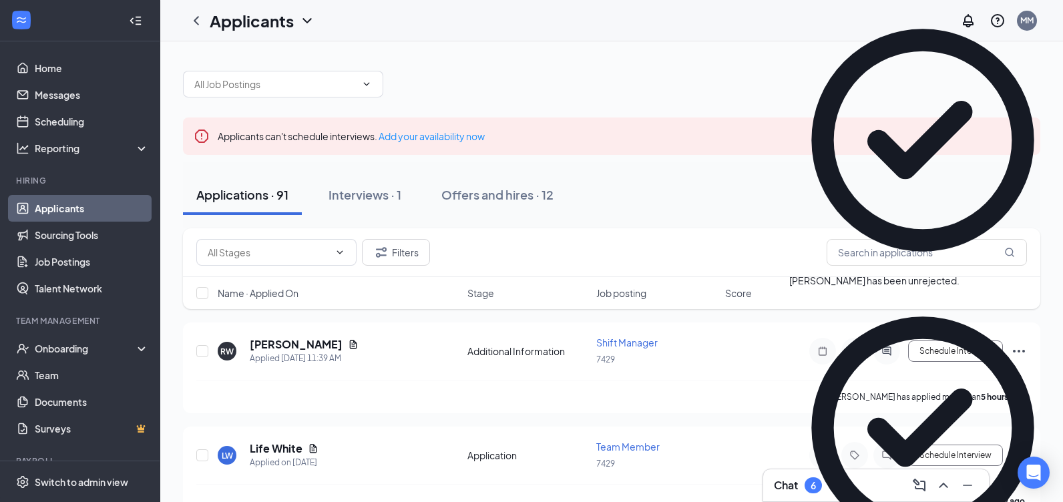
click at [493, 132] on div "Applicants can't schedule interviews. Add your availability now" at bounding box center [611, 136] width 857 height 37
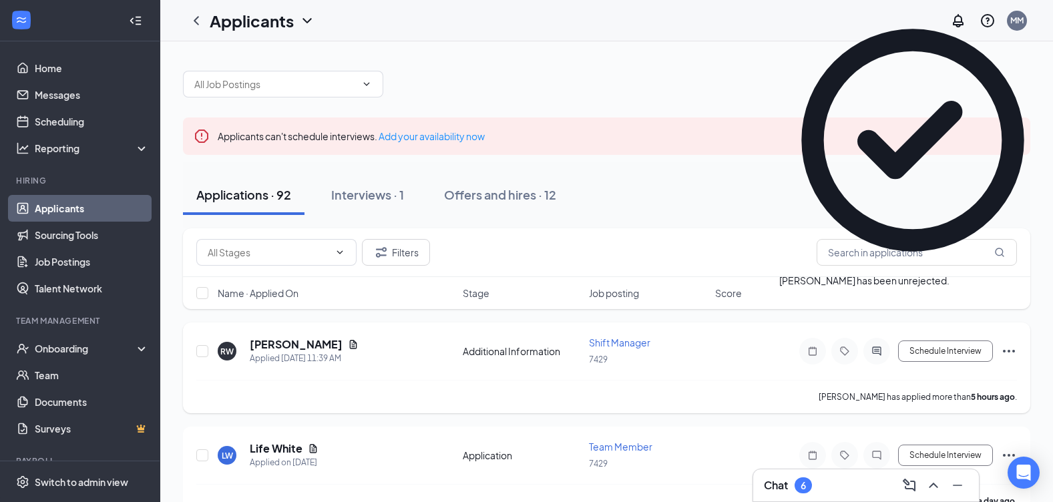
scroll to position [134, 0]
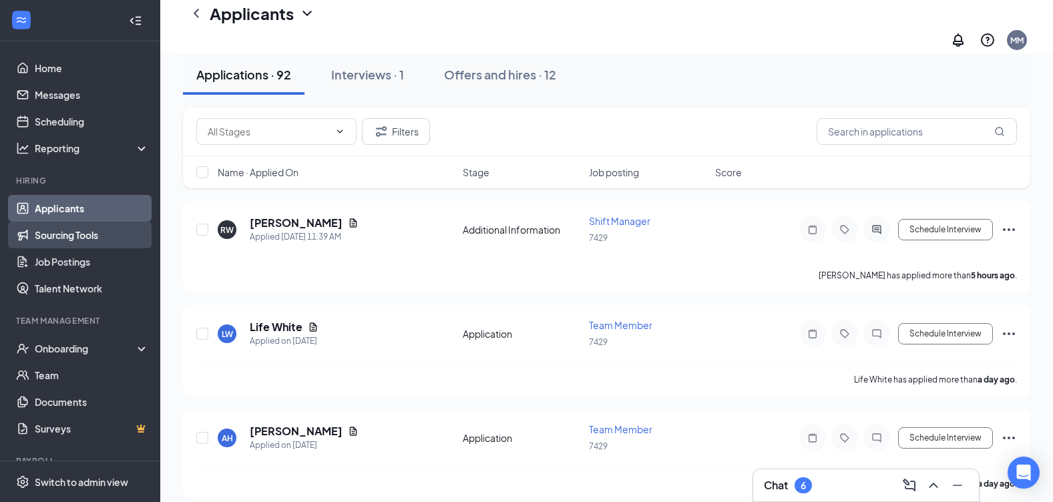
click at [100, 246] on link "Sourcing Tools" at bounding box center [92, 235] width 114 height 27
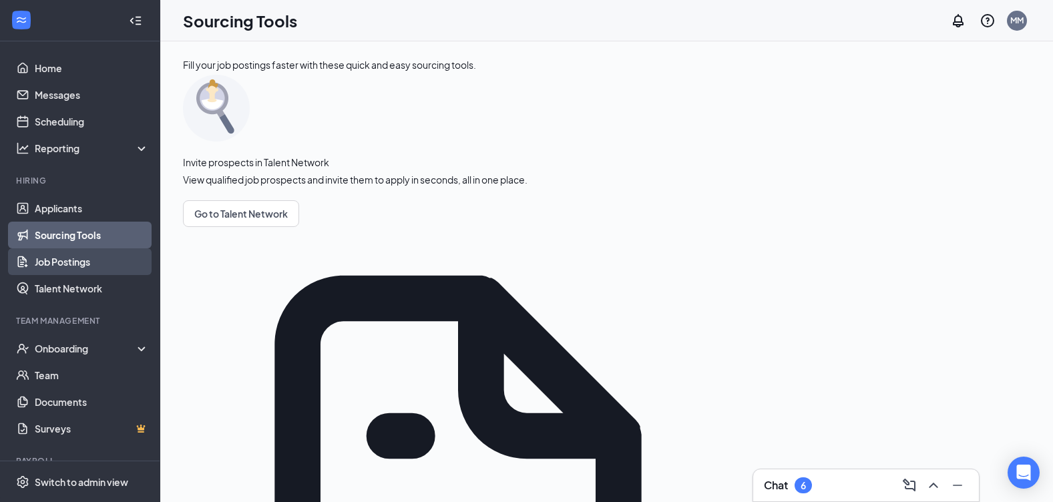
click at [99, 261] on link "Job Postings" at bounding box center [92, 261] width 114 height 27
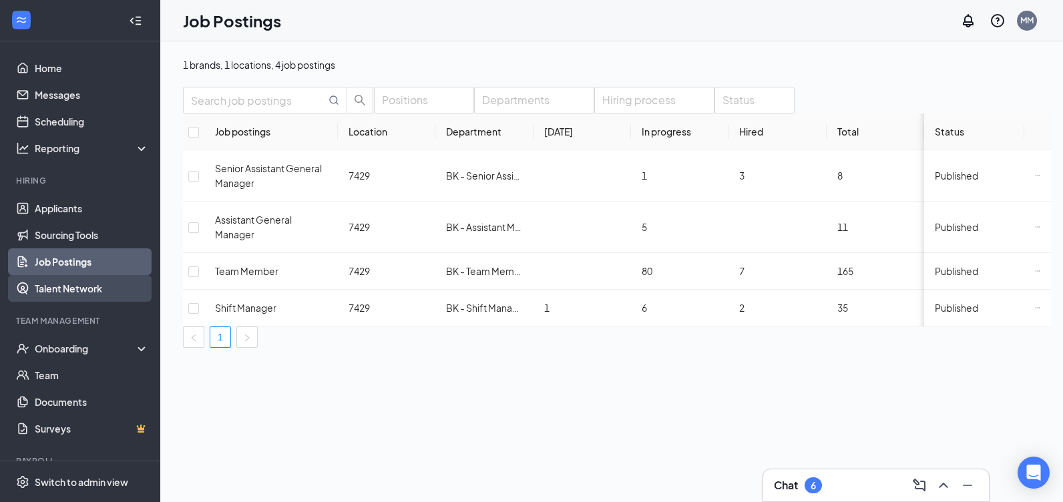
click at [73, 288] on link "Talent Network" at bounding box center [92, 288] width 114 height 27
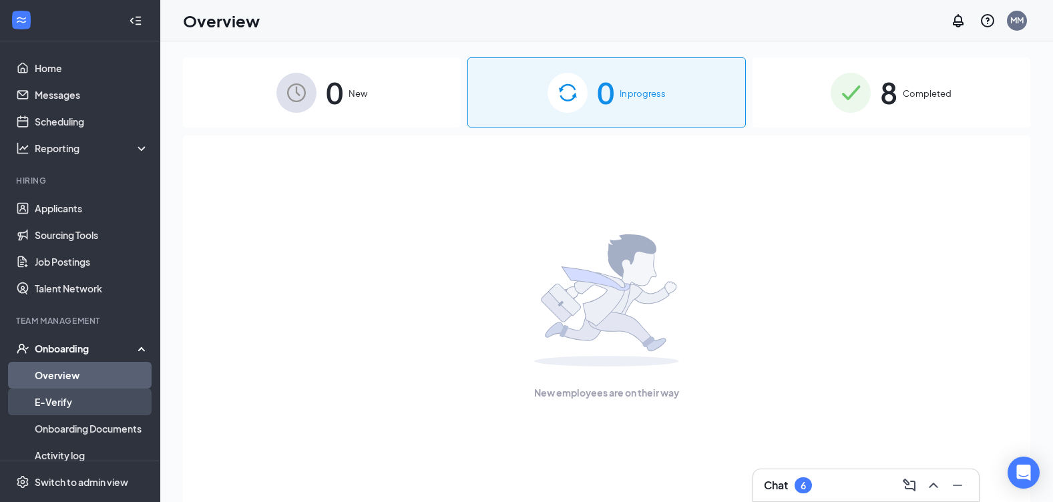
click at [82, 395] on link "E-Verify" at bounding box center [92, 402] width 114 height 27
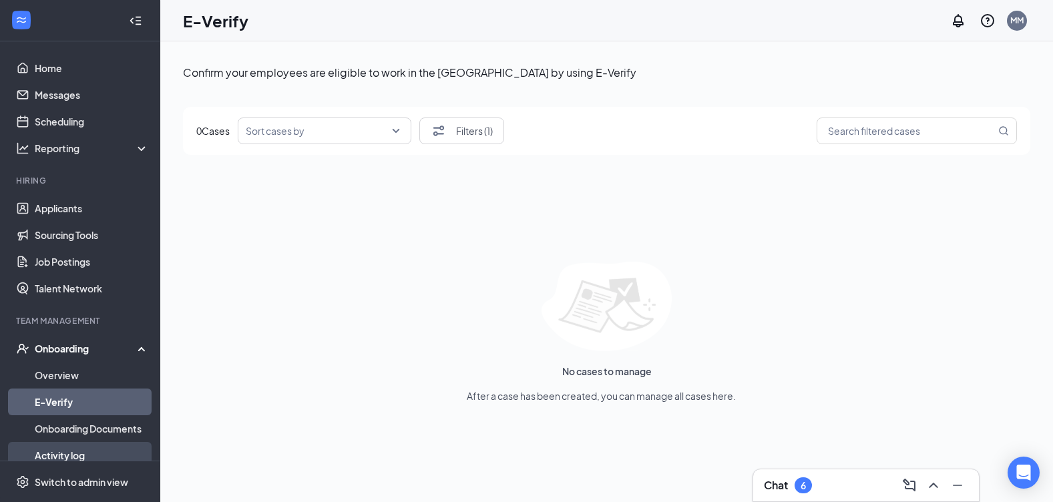
click at [73, 453] on link "Activity log" at bounding box center [92, 455] width 114 height 27
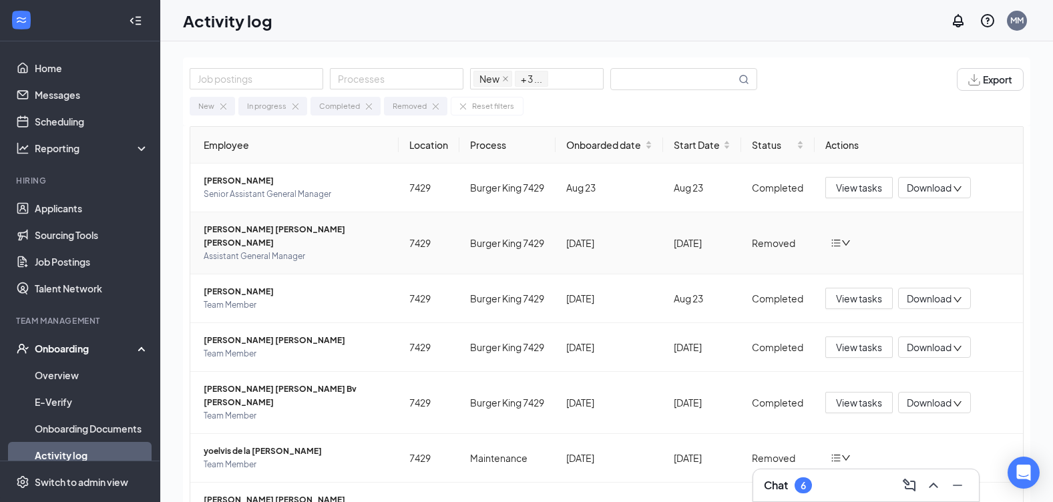
click at [831, 248] on icon "bars" at bounding box center [836, 243] width 11 height 11
drag, startPoint x: 827, startPoint y: 253, endPoint x: 844, endPoint y: 282, distance: 33.8
click at [844, 282] on div "Return to onboarding" at bounding box center [903, 282] width 144 height 13
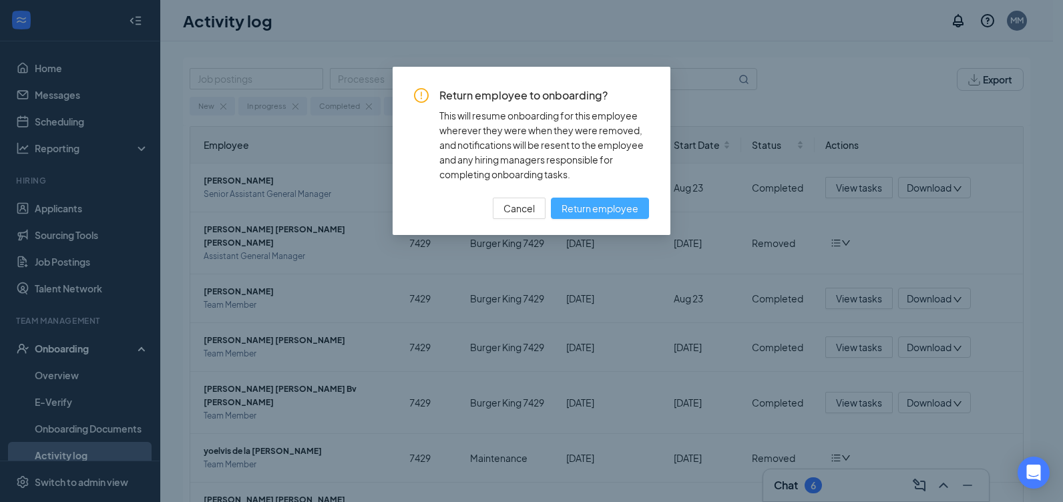
click at [591, 209] on span "Return employee" at bounding box center [599, 208] width 77 height 15
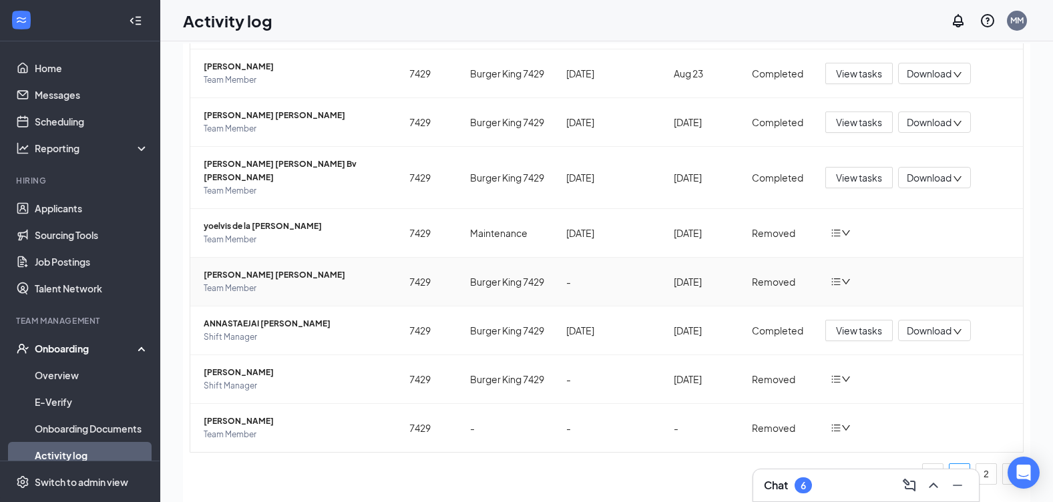
scroll to position [60, 0]
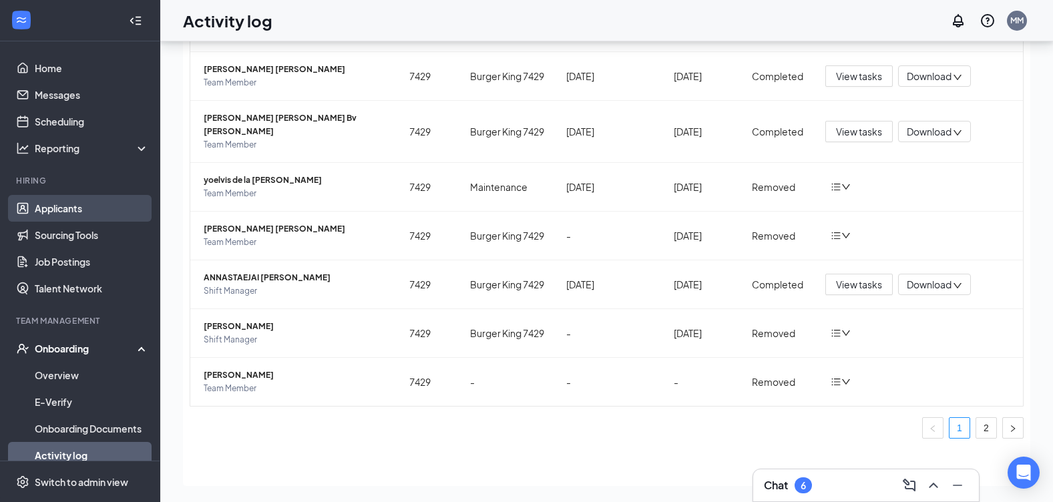
click at [91, 200] on link "Applicants" at bounding box center [92, 208] width 114 height 27
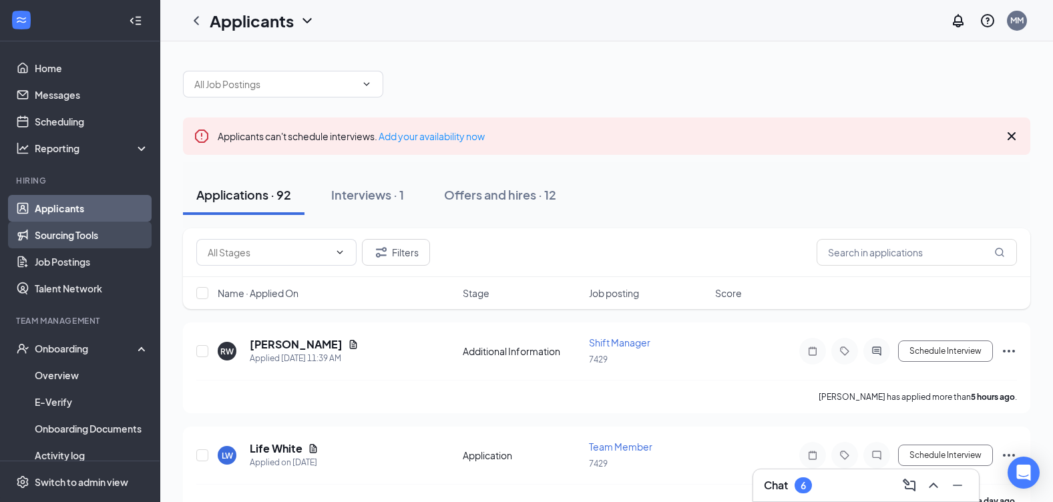
click at [87, 242] on link "Sourcing Tools" at bounding box center [92, 235] width 114 height 27
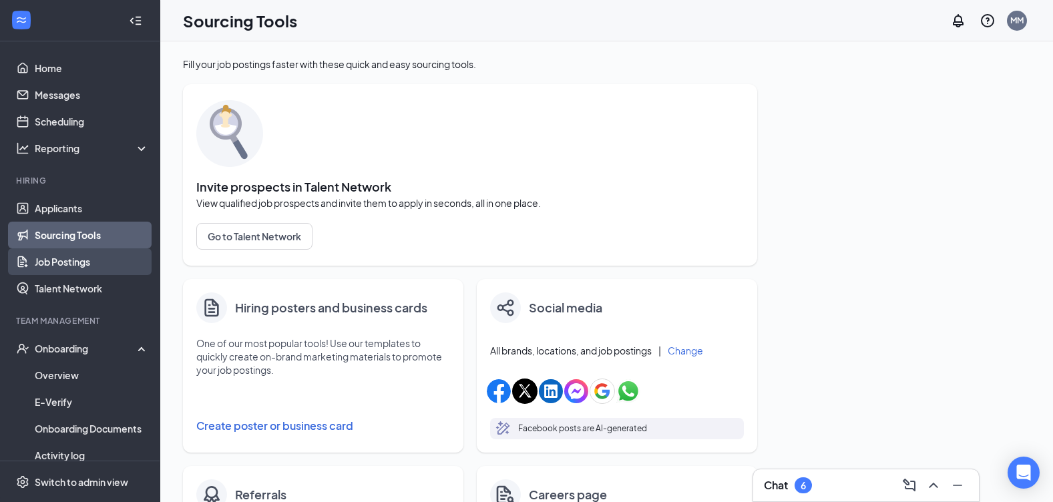
click at [105, 254] on link "Job Postings" at bounding box center [92, 261] width 114 height 27
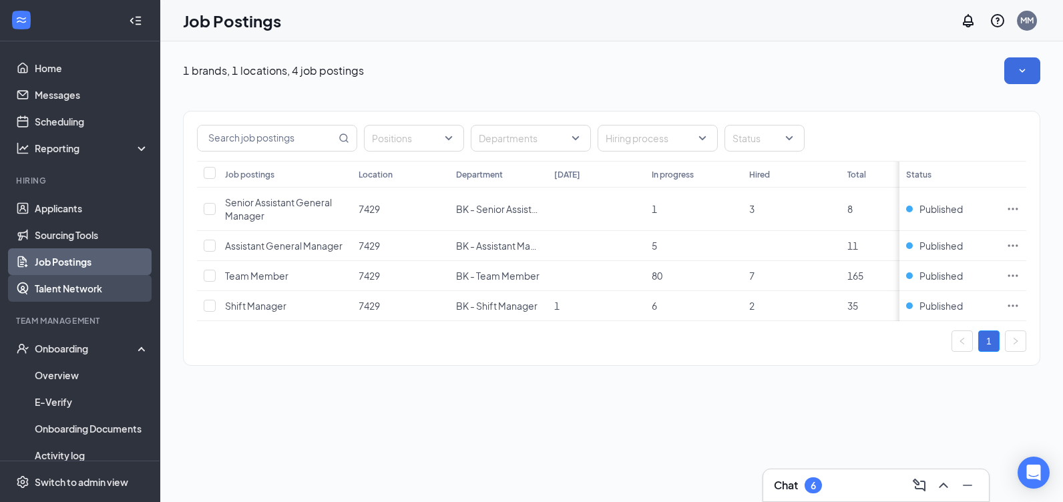
click at [110, 286] on link "Talent Network" at bounding box center [92, 288] width 114 height 27
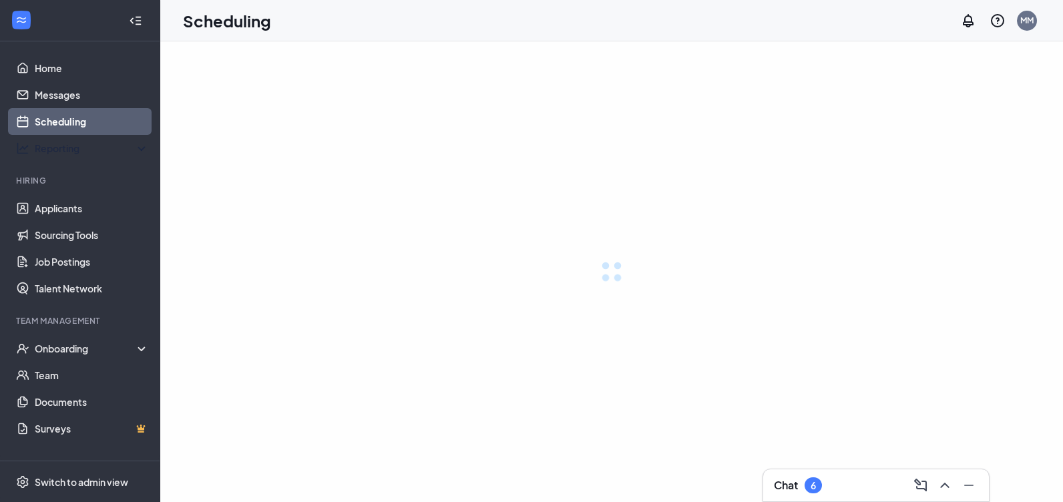
click at [95, 162] on ul "Home Messages Scheduling Reporting Hiring Applicants Sourcing Tools Job Posting…" at bounding box center [80, 250] width 160 height 419
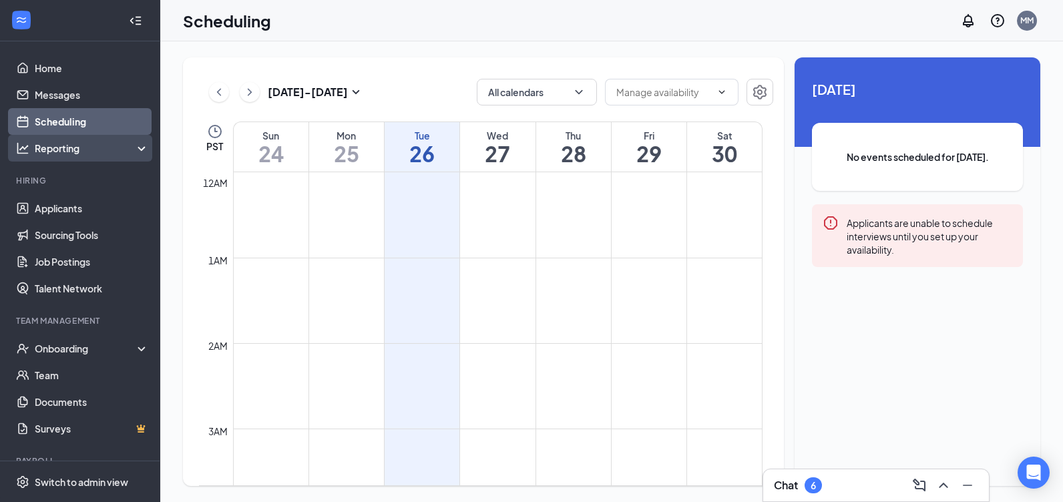
scroll to position [656, 0]
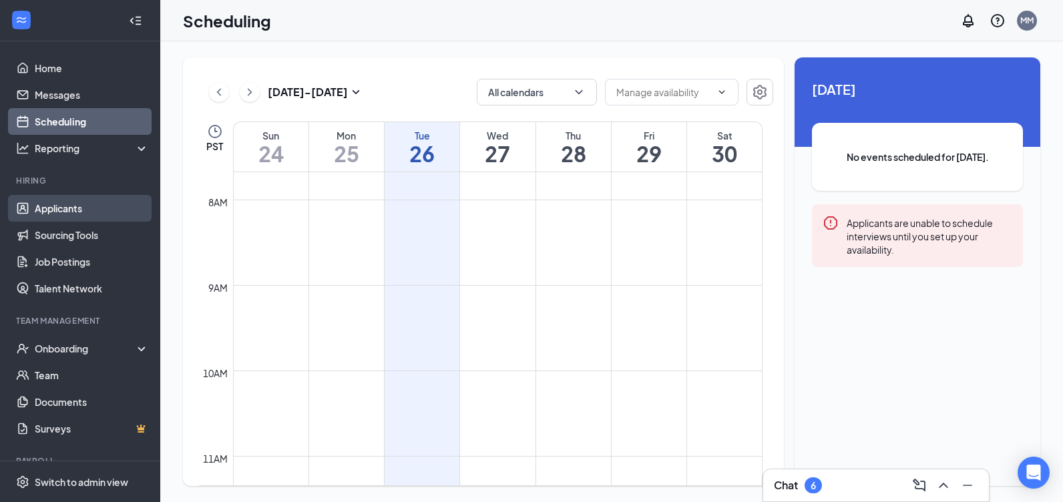
click at [75, 207] on link "Applicants" at bounding box center [92, 208] width 114 height 27
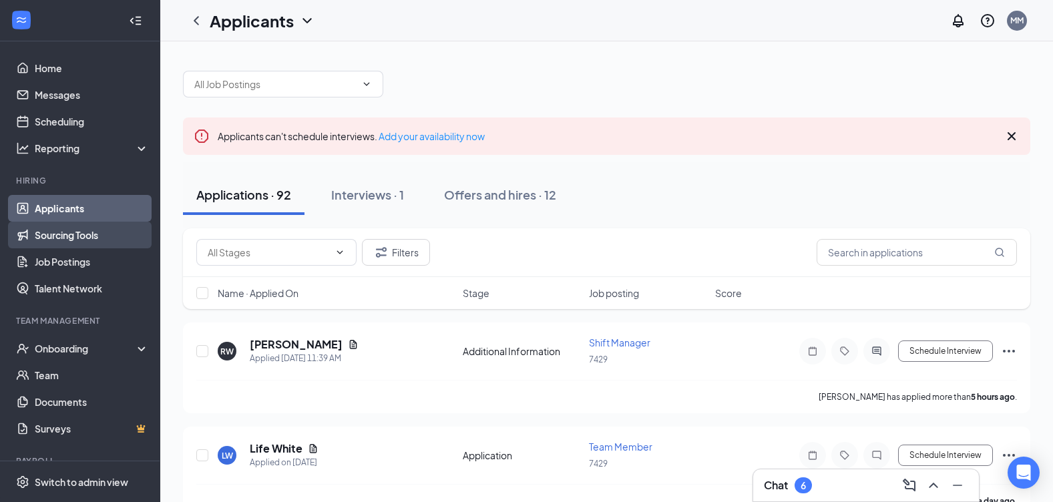
click at [101, 230] on link "Sourcing Tools" at bounding box center [92, 235] width 114 height 27
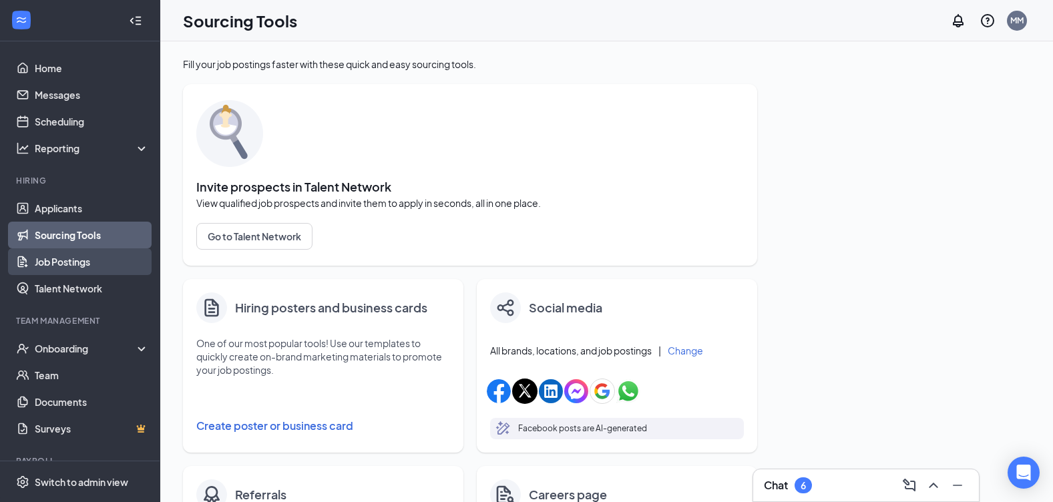
click at [117, 262] on link "Job Postings" at bounding box center [92, 261] width 114 height 27
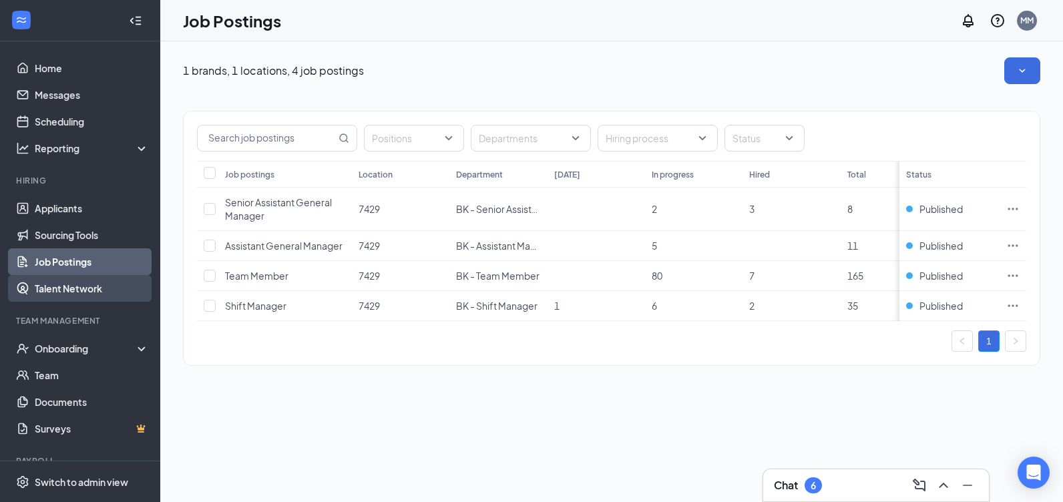
click at [130, 289] on link "Talent Network" at bounding box center [92, 288] width 114 height 27
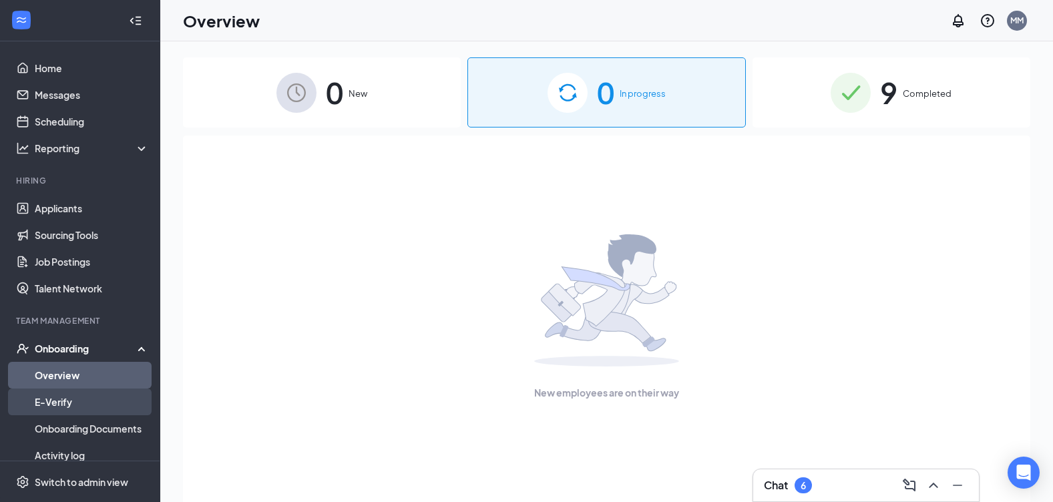
click at [60, 403] on link "E-Verify" at bounding box center [92, 402] width 114 height 27
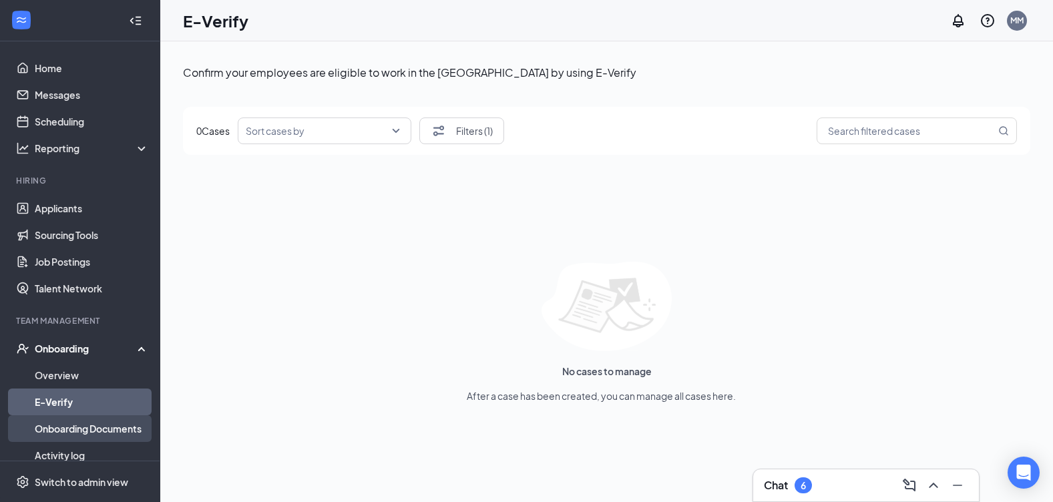
click at [91, 423] on link "Onboarding Documents" at bounding box center [92, 428] width 114 height 27
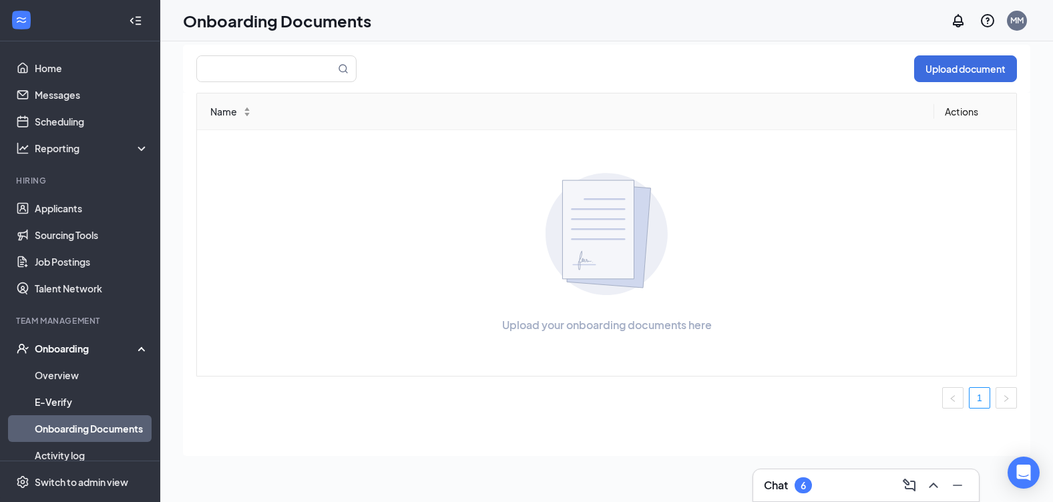
scroll to position [60, 0]
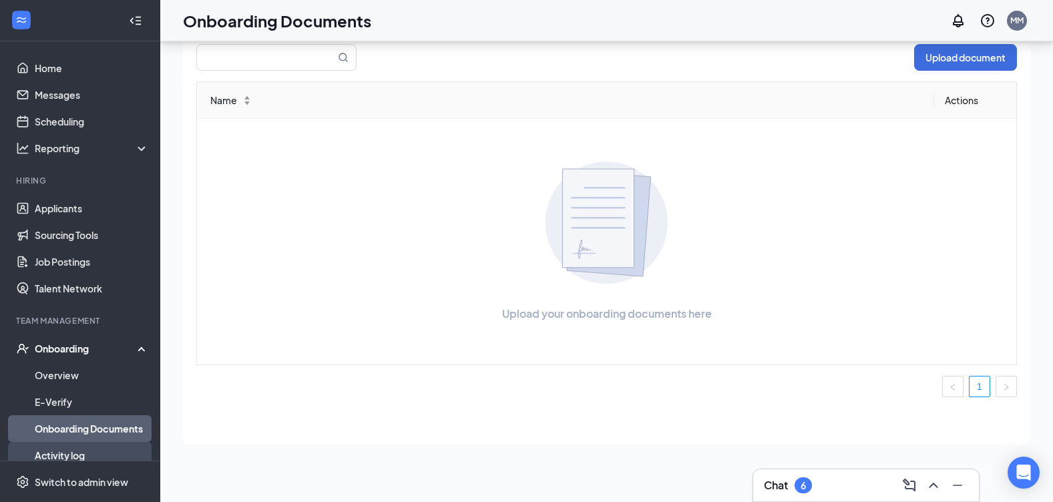
click at [67, 451] on link "Activity log" at bounding box center [92, 455] width 114 height 27
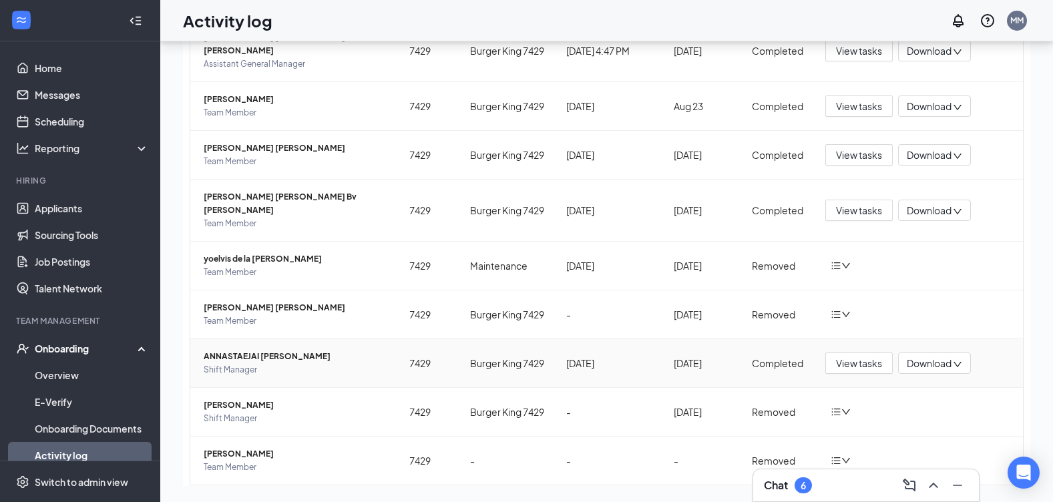
scroll to position [97, 0]
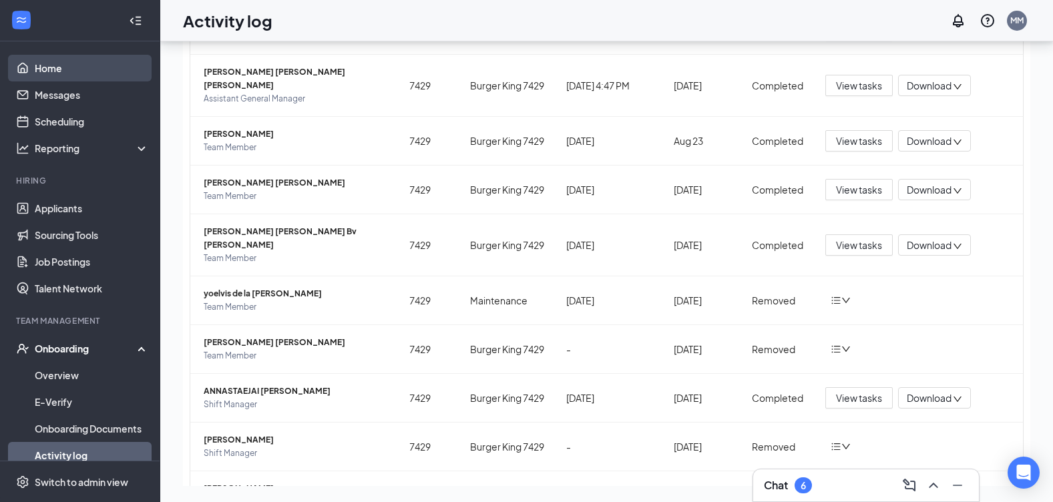
click at [88, 69] on link "Home" at bounding box center [92, 68] width 114 height 27
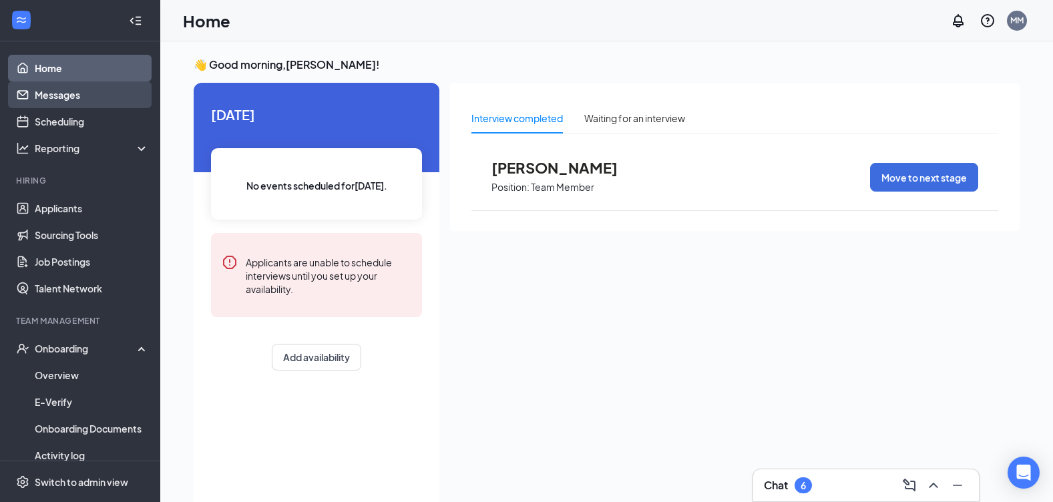
click at [107, 88] on link "Messages" at bounding box center [92, 94] width 114 height 27
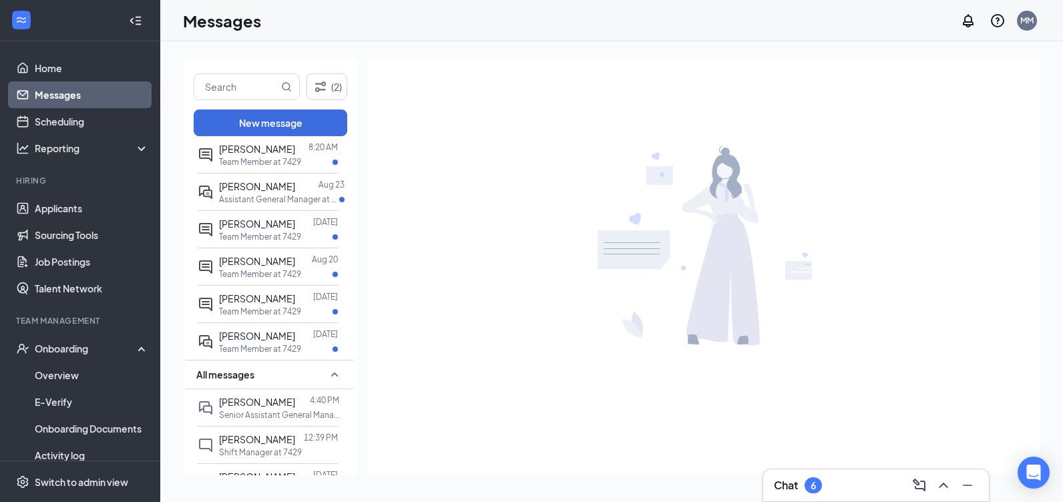
scroll to position [67, 0]
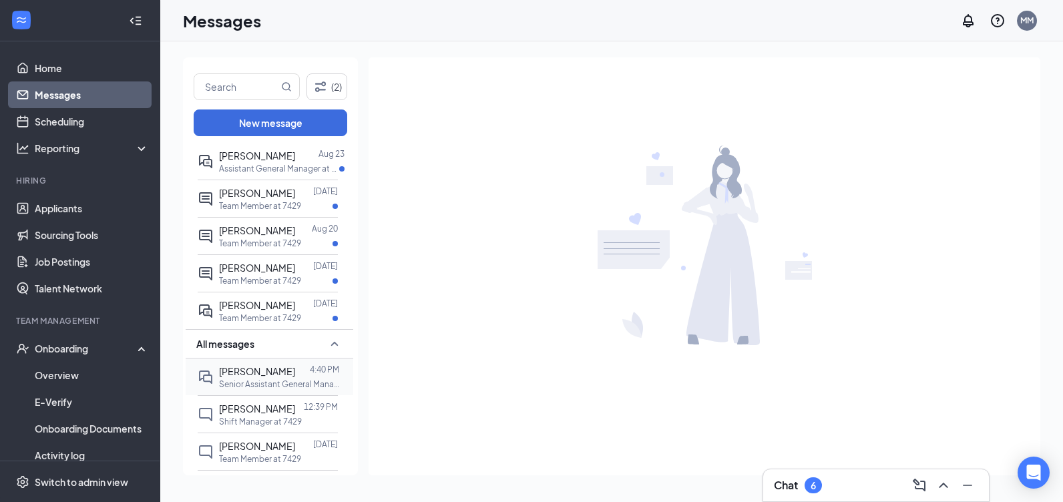
click at [286, 373] on span "Susan Simpson" at bounding box center [257, 371] width 76 height 12
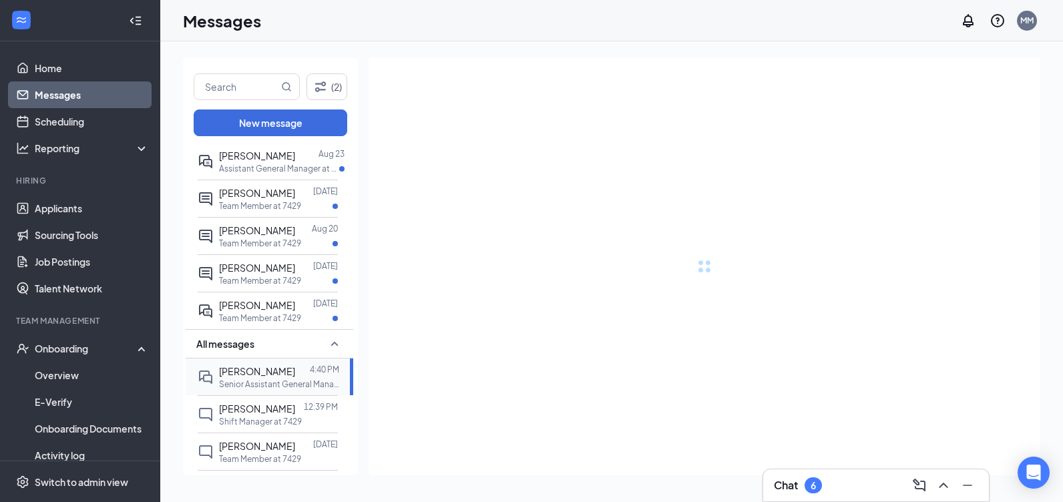
click at [286, 373] on span "Susan Simpson" at bounding box center [257, 371] width 76 height 12
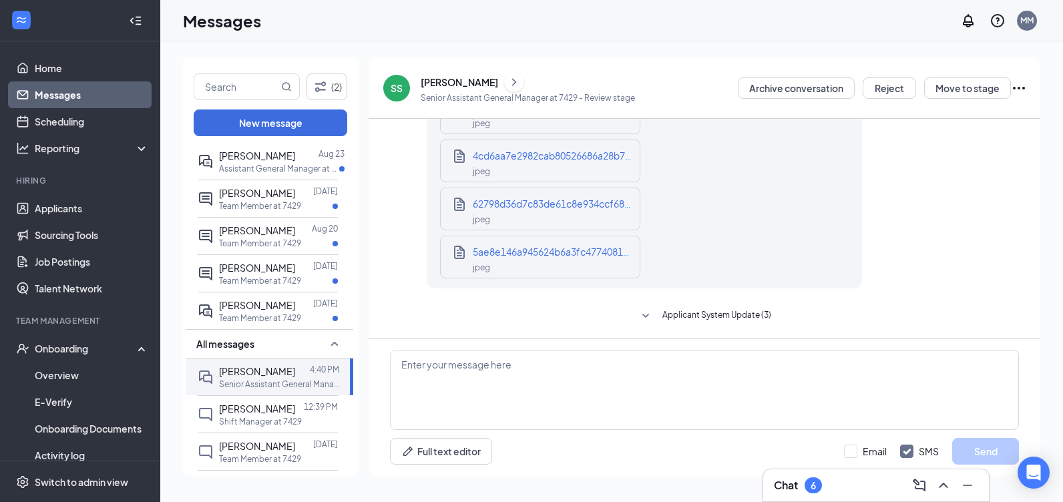
scroll to position [1642, 0]
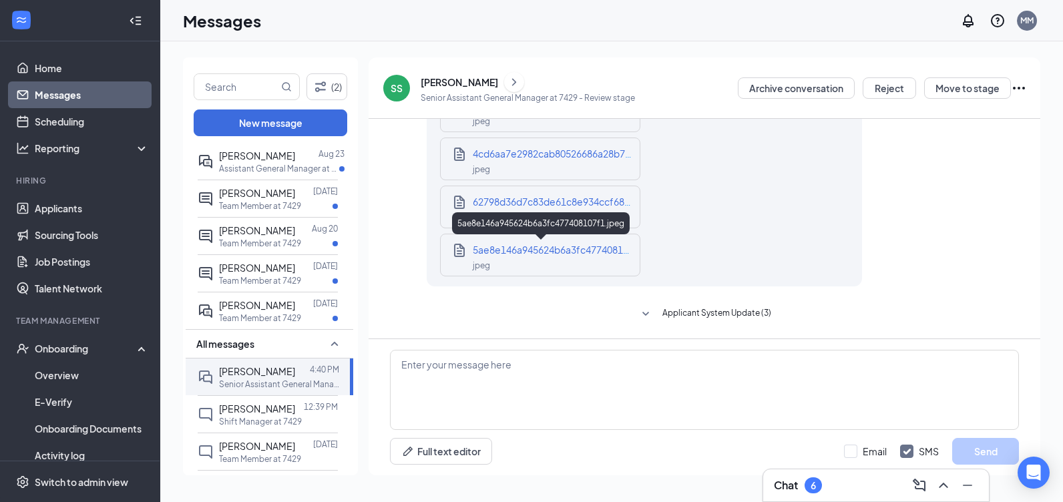
click at [519, 255] on span "5ae8e146a945624b6a3fc477408107f1.jpeg" at bounding box center [569, 250] width 193 height 12
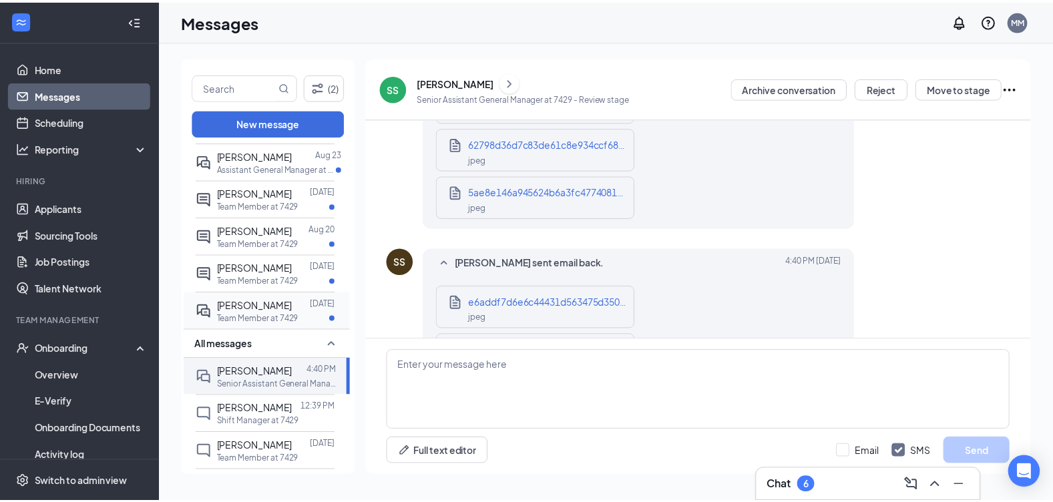
scroll to position [174, 0]
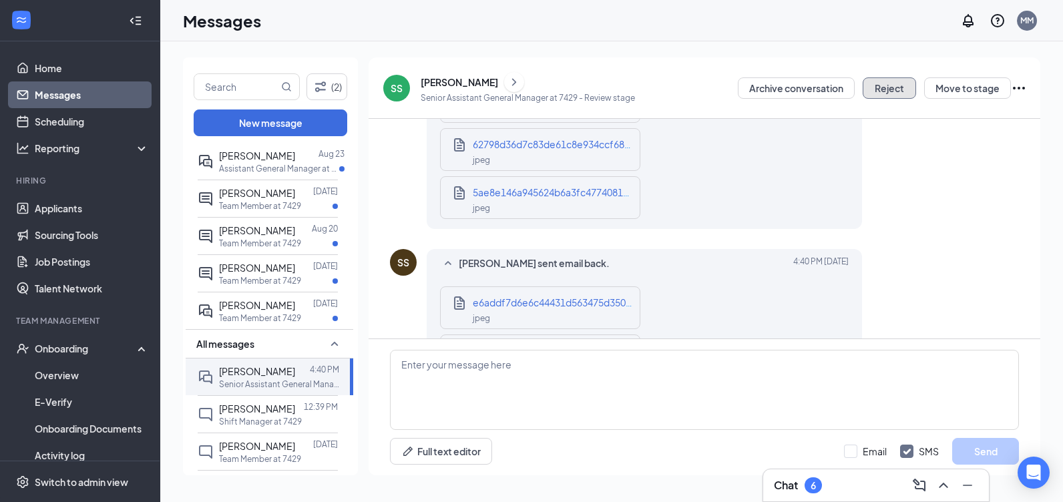
click at [897, 91] on button "Reject" at bounding box center [889, 87] width 53 height 21
click at [955, 87] on button "Move to stage" at bounding box center [967, 87] width 87 height 21
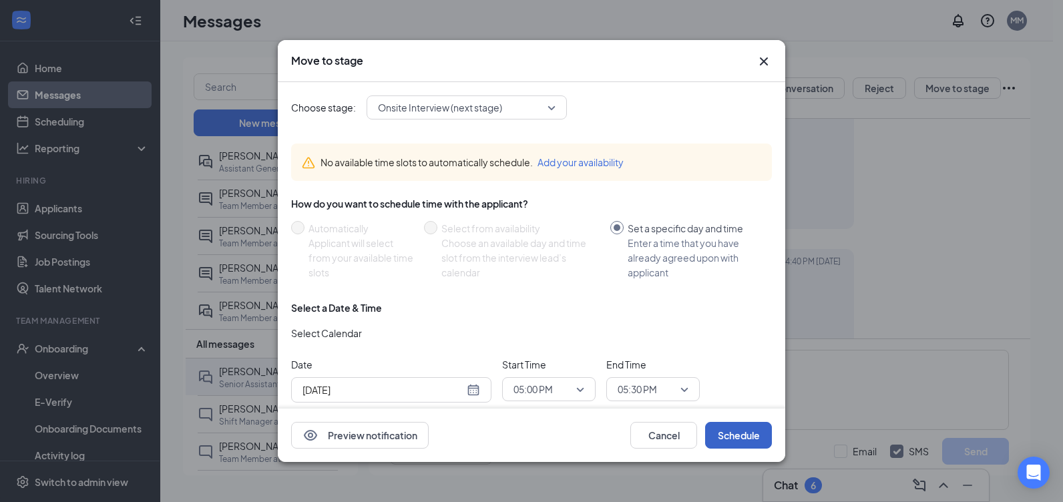
click at [738, 434] on button "Schedule" at bounding box center [738, 435] width 67 height 27
click at [738, 434] on button "button" at bounding box center [738, 435] width 67 height 27
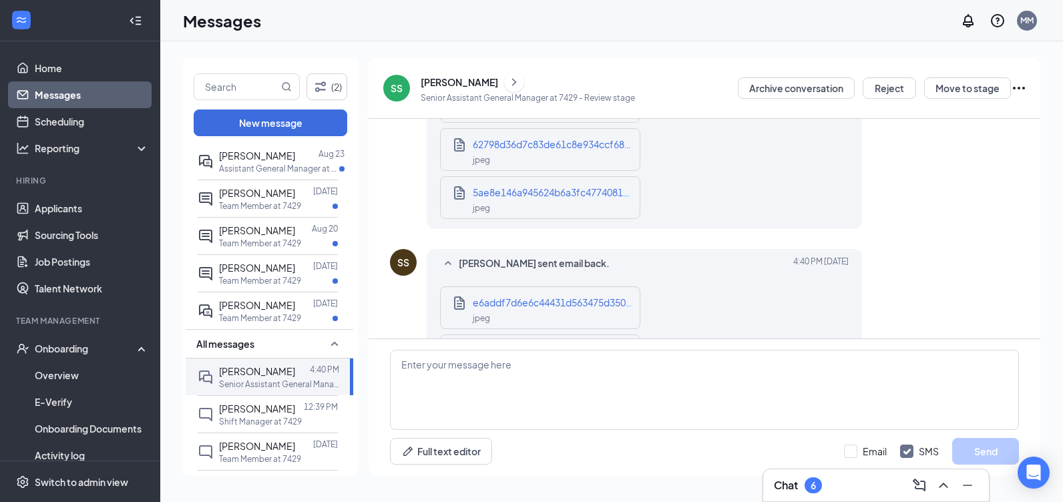
click at [1019, 82] on icon "Ellipses" at bounding box center [1019, 88] width 16 height 16
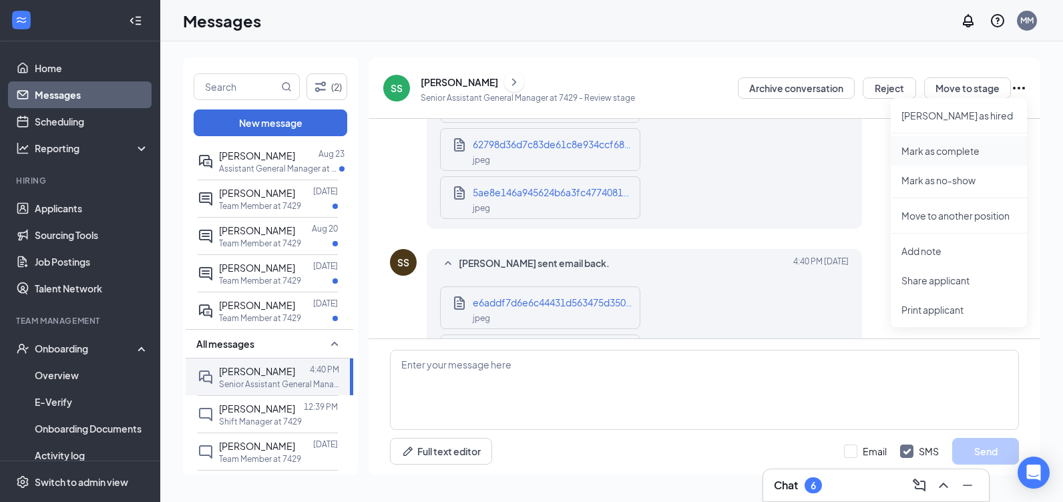
click at [945, 148] on p "Mark as complete" at bounding box center [958, 150] width 115 height 13
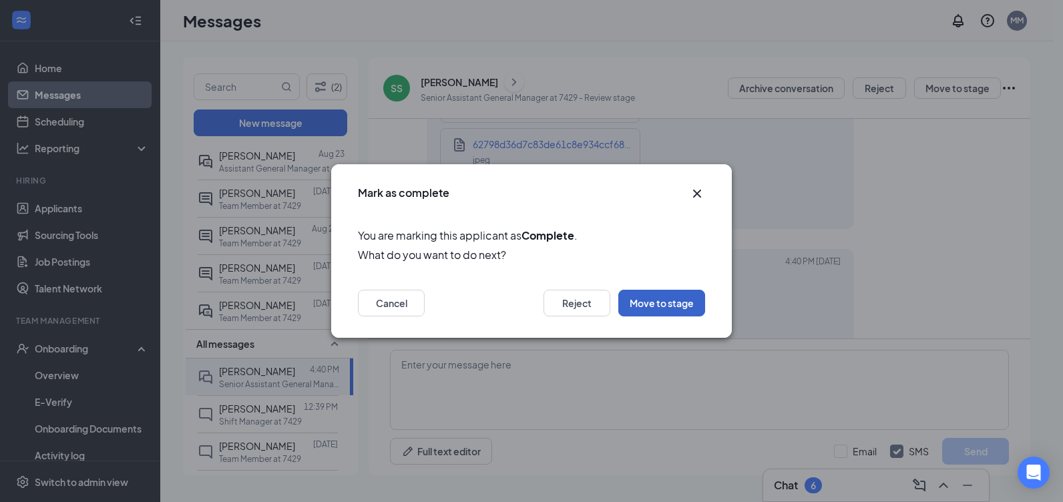
click at [658, 305] on button "Move to stage" at bounding box center [661, 303] width 87 height 27
click at [658, 305] on body "Home Messages Scheduling Reporting Hiring Applicants Sourcing Tools Job Posting…" at bounding box center [526, 251] width 1053 height 502
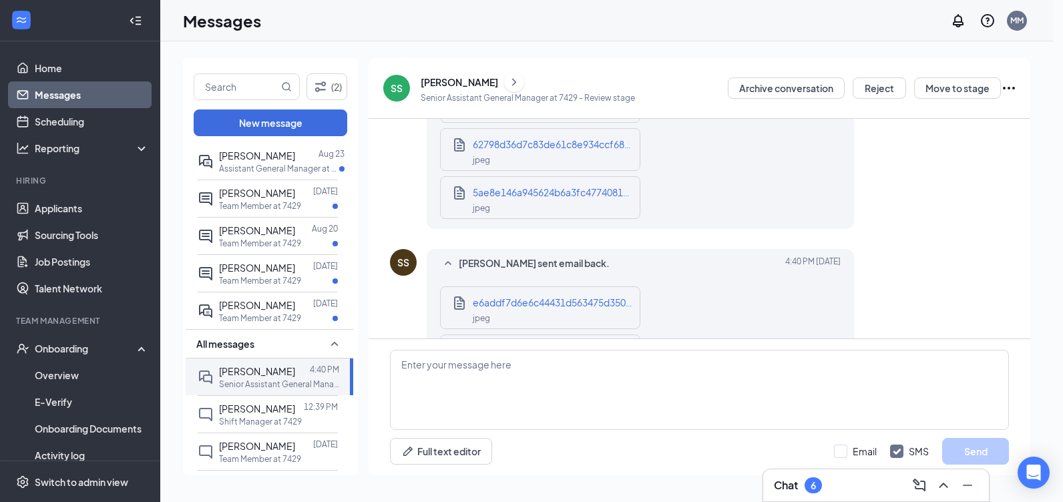
type input "Aug 26, 2025"
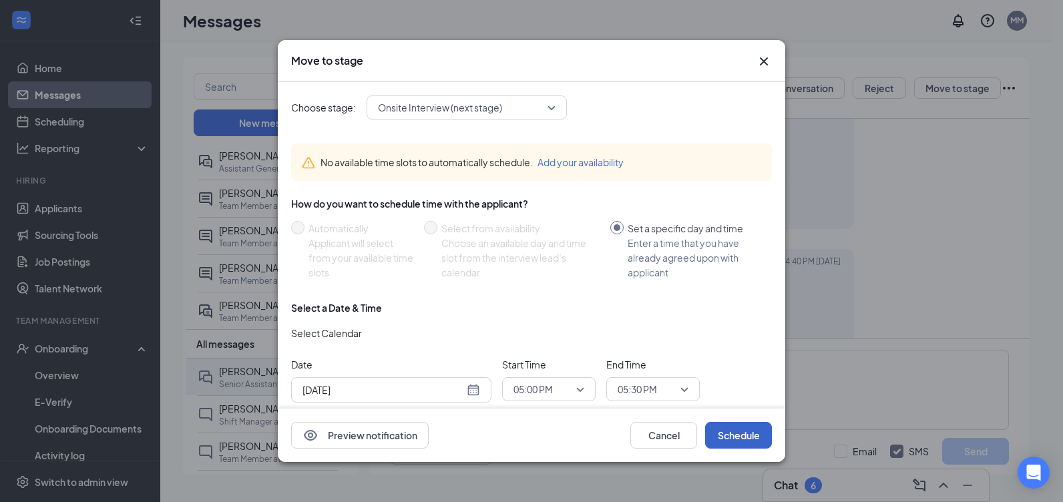
click at [727, 437] on button "Schedule" at bounding box center [738, 435] width 67 height 27
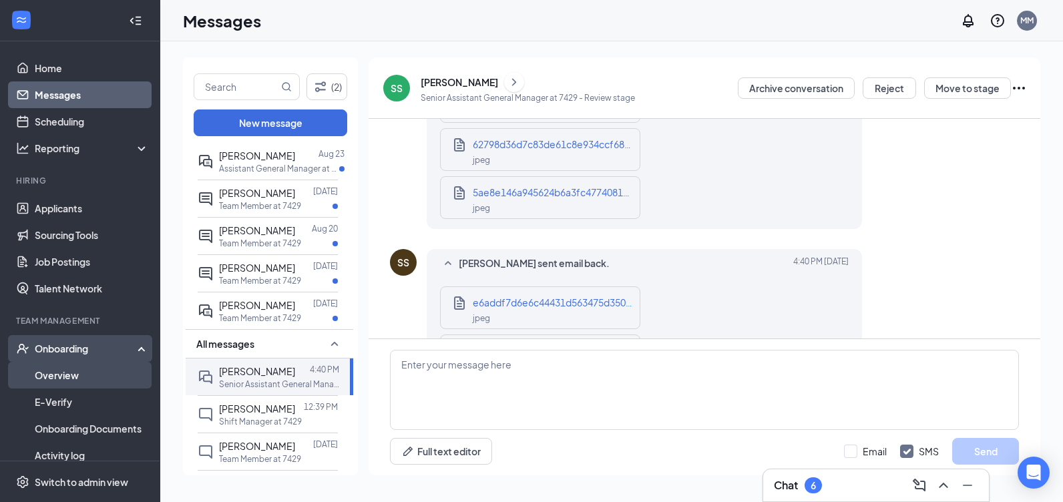
click at [89, 376] on link "Overview" at bounding box center [92, 375] width 114 height 27
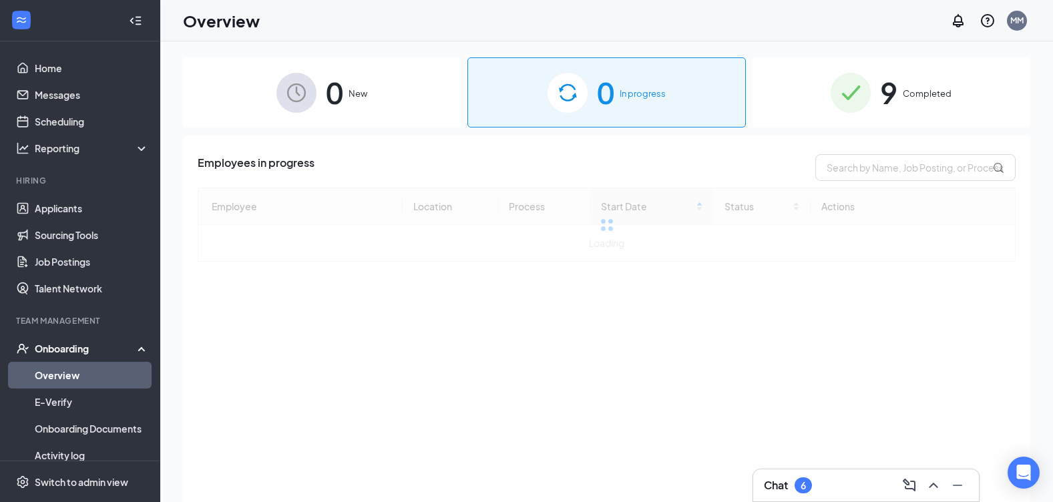
click at [114, 355] on div "Onboarding" at bounding box center [86, 348] width 103 height 13
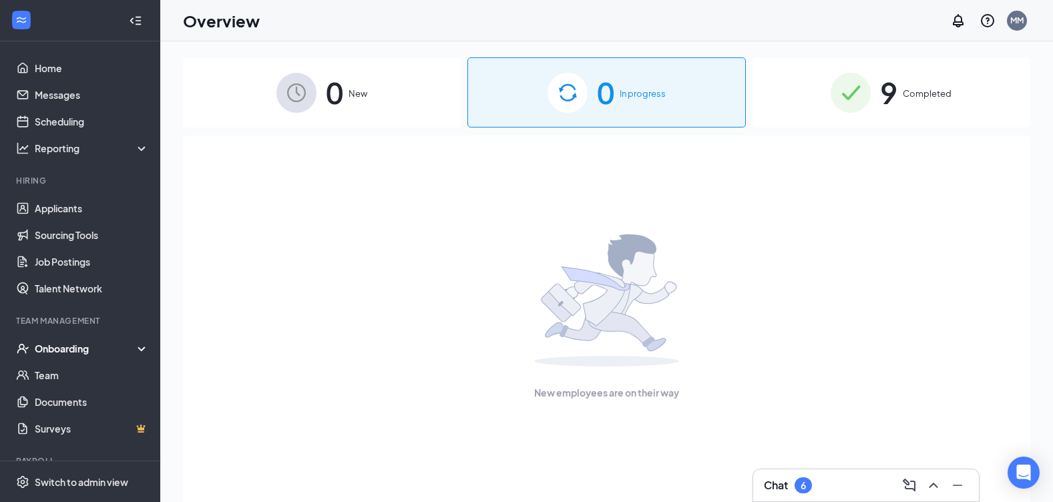
click at [121, 354] on div "Onboarding" at bounding box center [86, 348] width 103 height 13
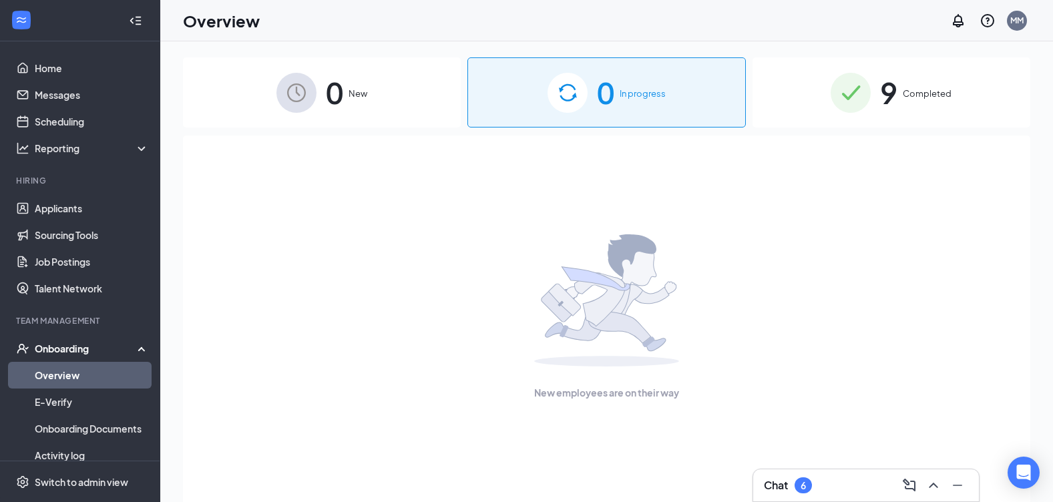
click at [137, 344] on div "Onboarding" at bounding box center [80, 348] width 160 height 27
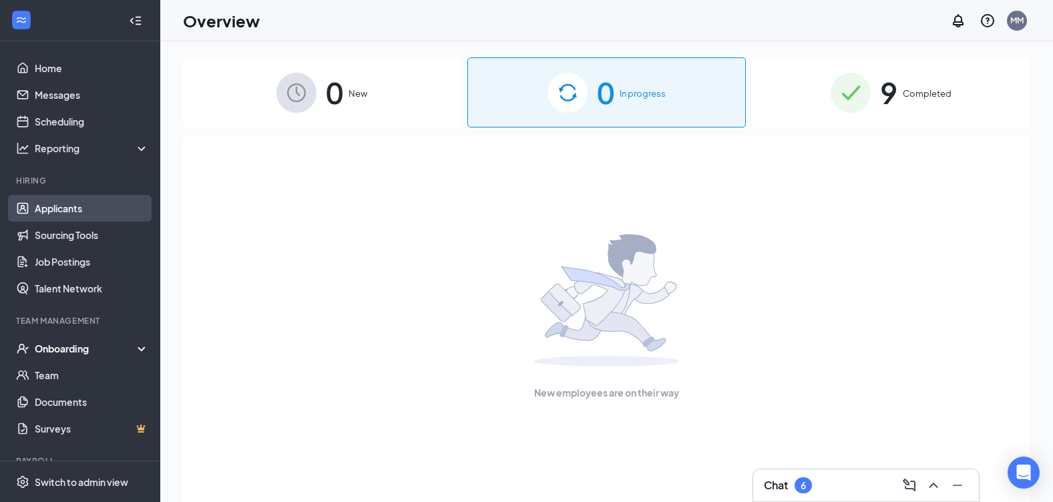
click at [106, 209] on link "Applicants" at bounding box center [92, 208] width 114 height 27
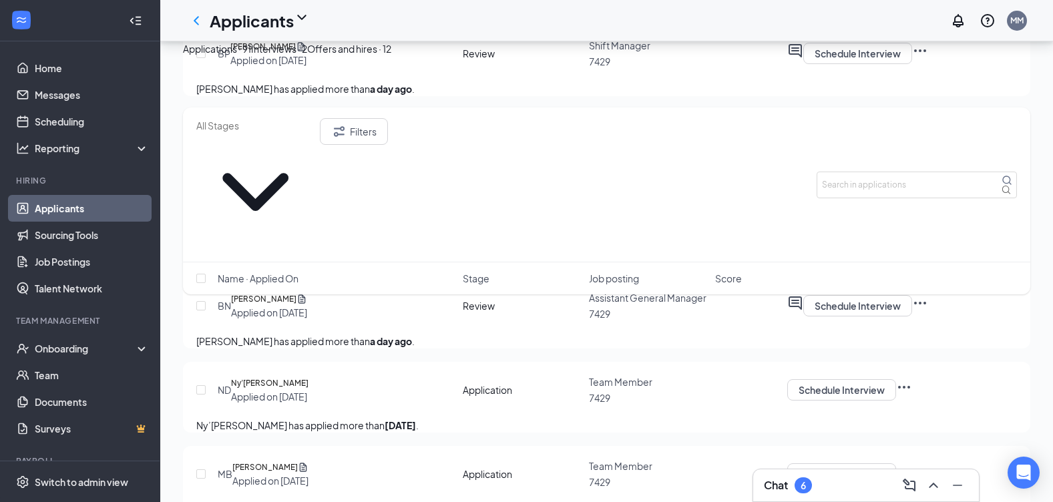
scroll to position [601, 0]
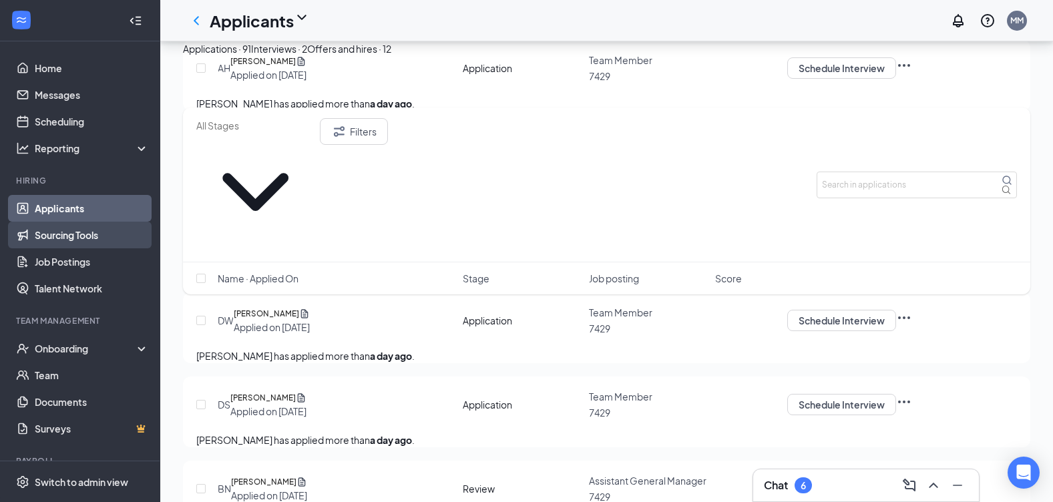
click at [74, 235] on link "Sourcing Tools" at bounding box center [92, 235] width 114 height 27
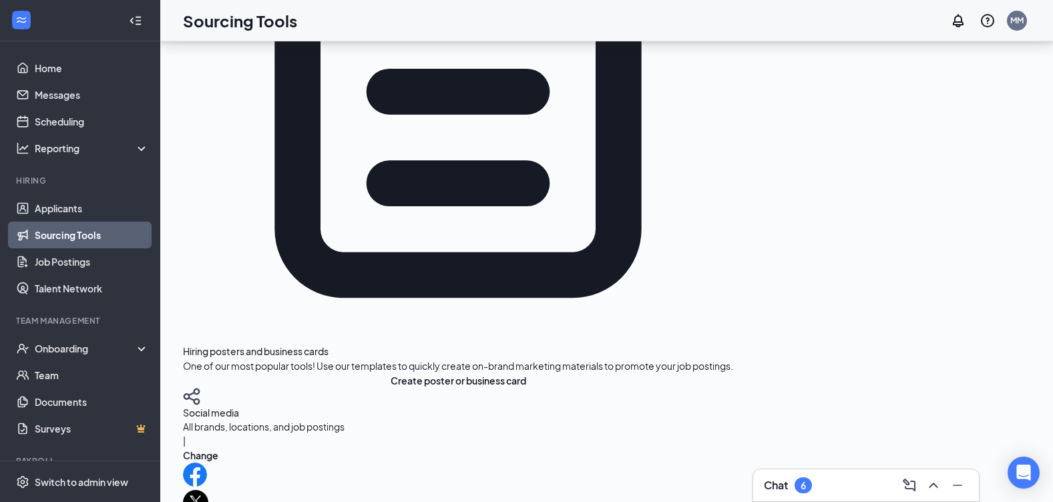
scroll to position [354, 0]
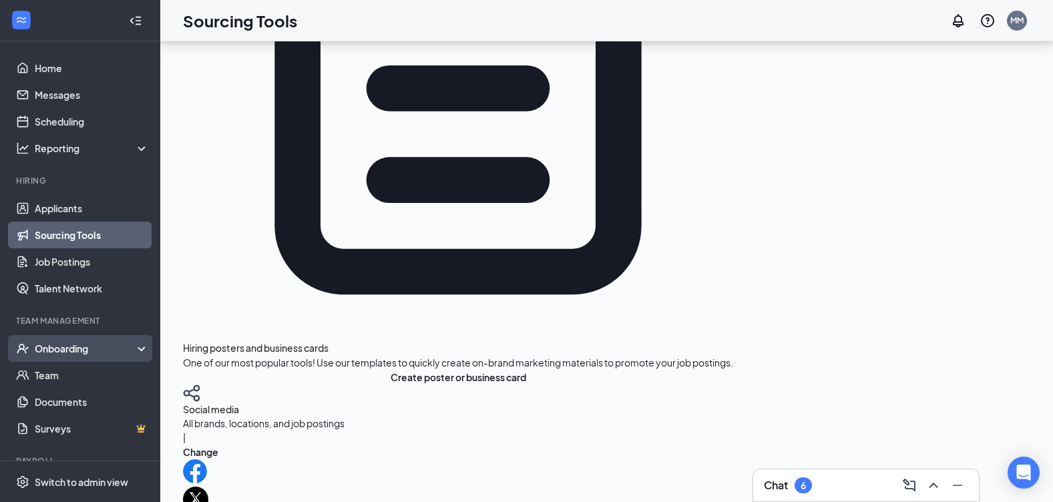
click at [58, 357] on div "Onboarding" at bounding box center [80, 348] width 160 height 27
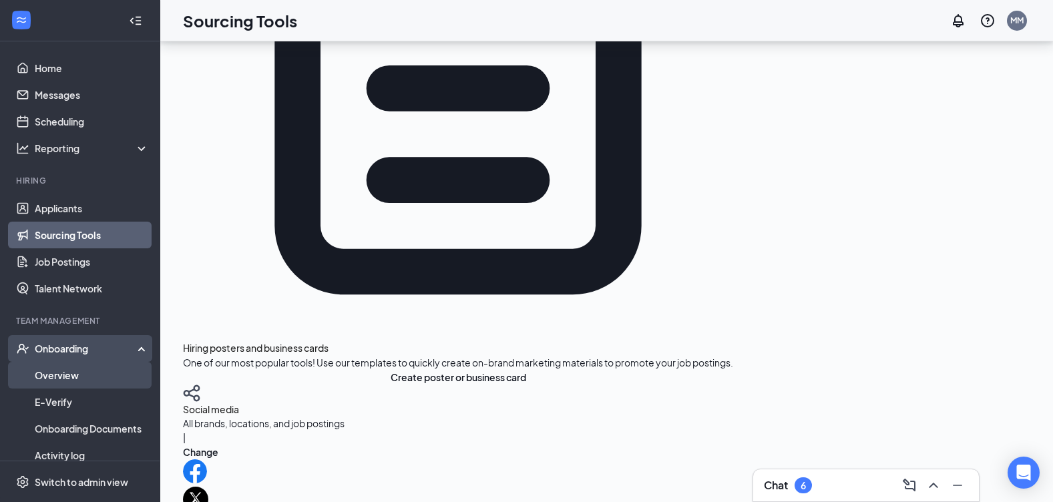
click at [71, 369] on link "Overview" at bounding box center [92, 375] width 114 height 27
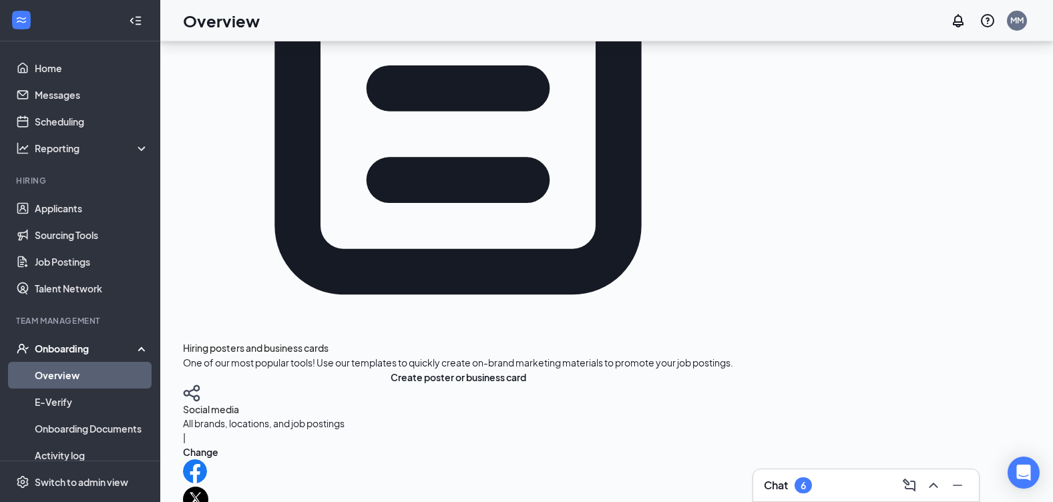
scroll to position [60, 0]
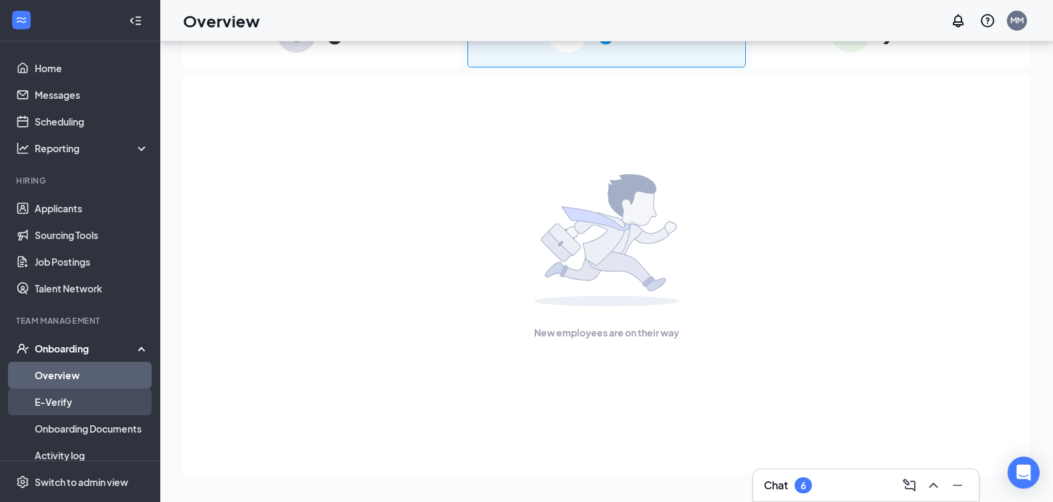
click at [93, 400] on link "E-Verify" at bounding box center [92, 402] width 114 height 27
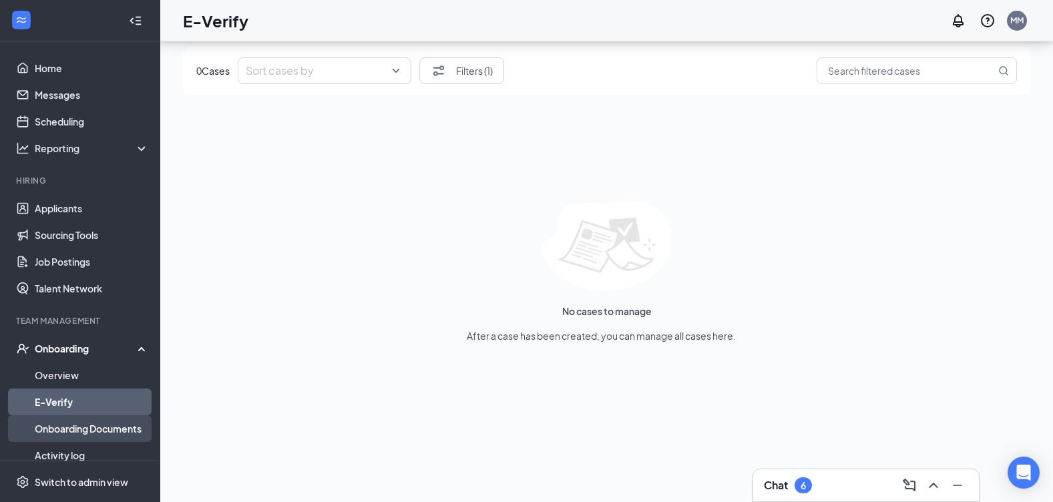
click at [120, 426] on link "Onboarding Documents" at bounding box center [92, 428] width 114 height 27
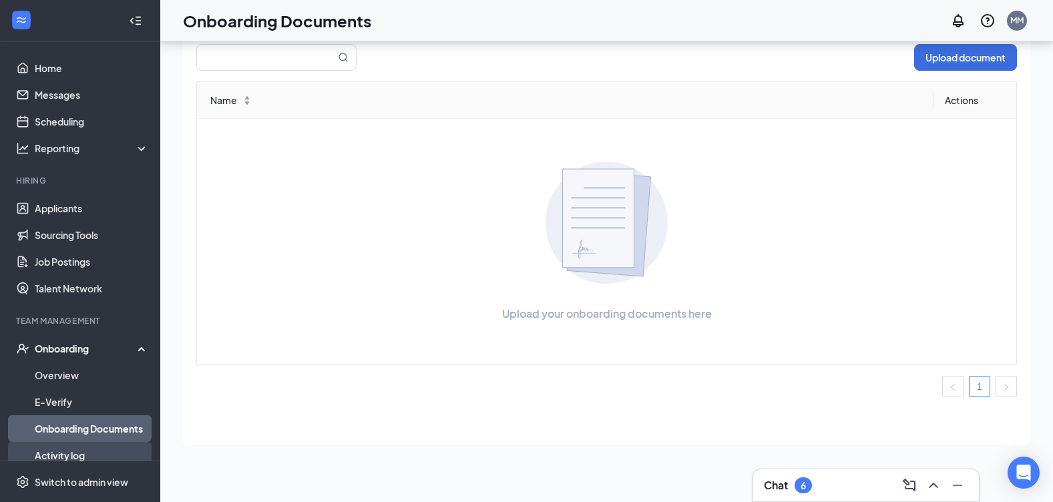
click at [101, 454] on link "Activity log" at bounding box center [92, 455] width 114 height 27
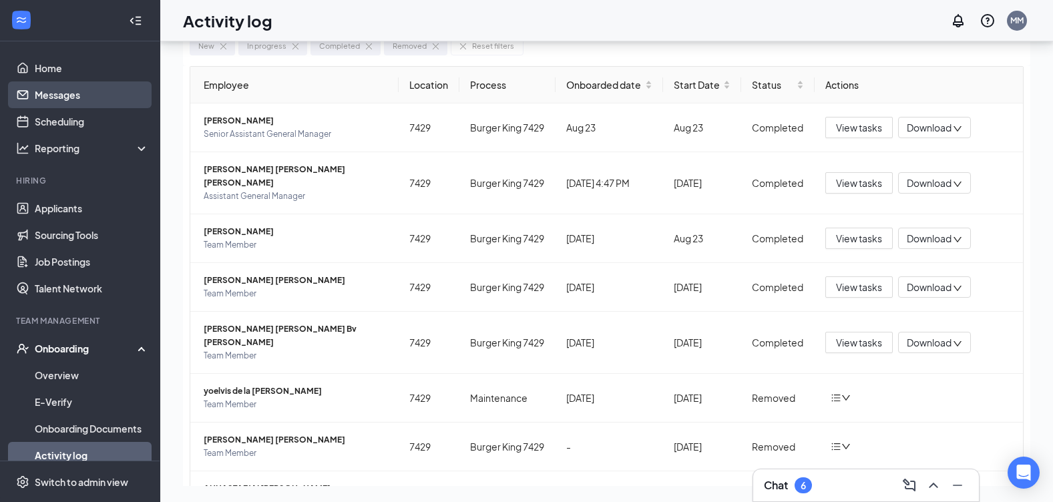
click at [74, 99] on link "Messages" at bounding box center [92, 94] width 114 height 27
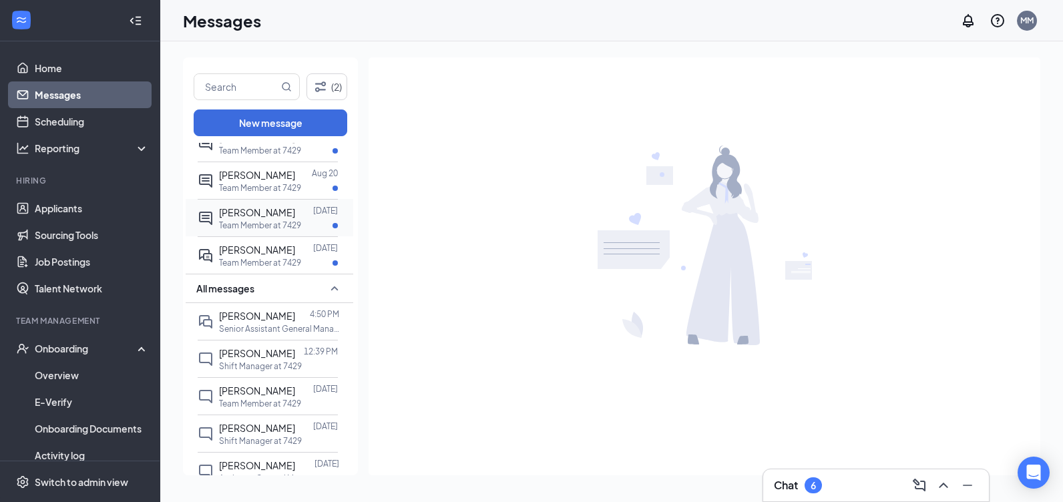
scroll to position [200, 0]
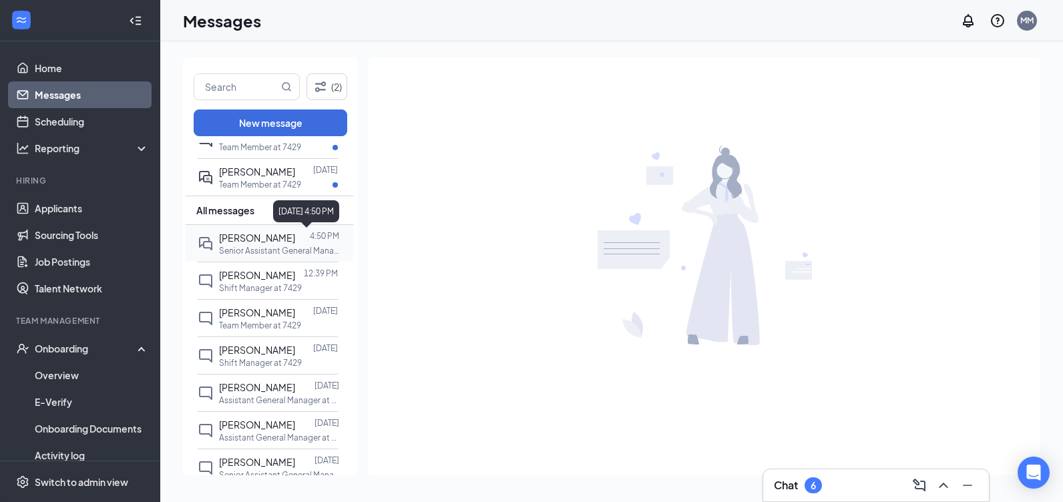
click at [324, 240] on p "4:50 PM" at bounding box center [324, 235] width 29 height 11
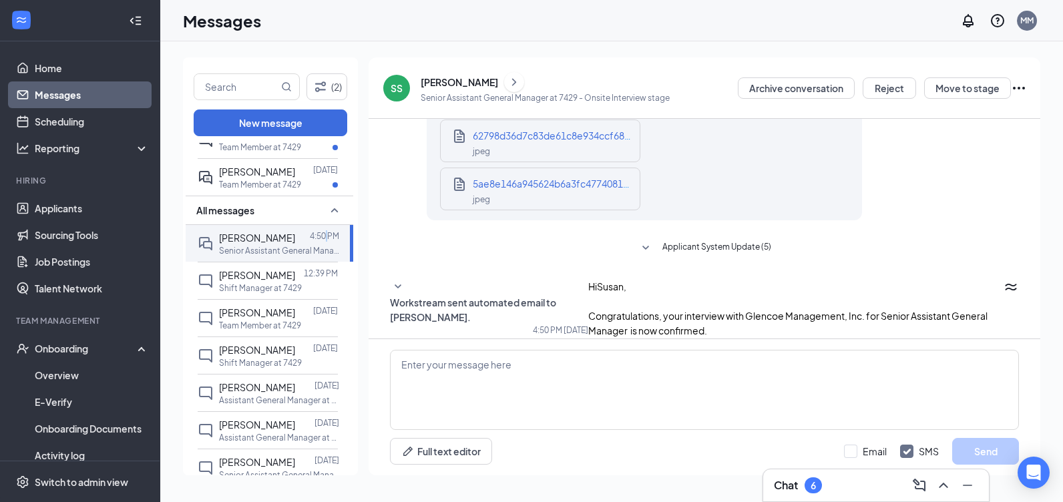
scroll to position [724, 0]
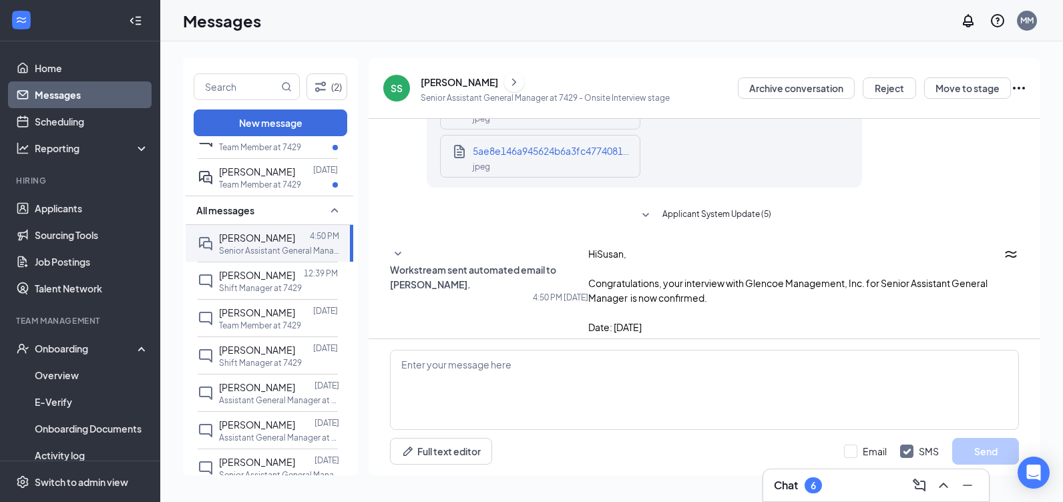
click at [1003, 255] on icon "WorkstreamLogo" at bounding box center [1011, 254] width 16 height 16
click at [1003, 260] on icon "WorkstreamLogo" at bounding box center [1011, 254] width 16 height 16
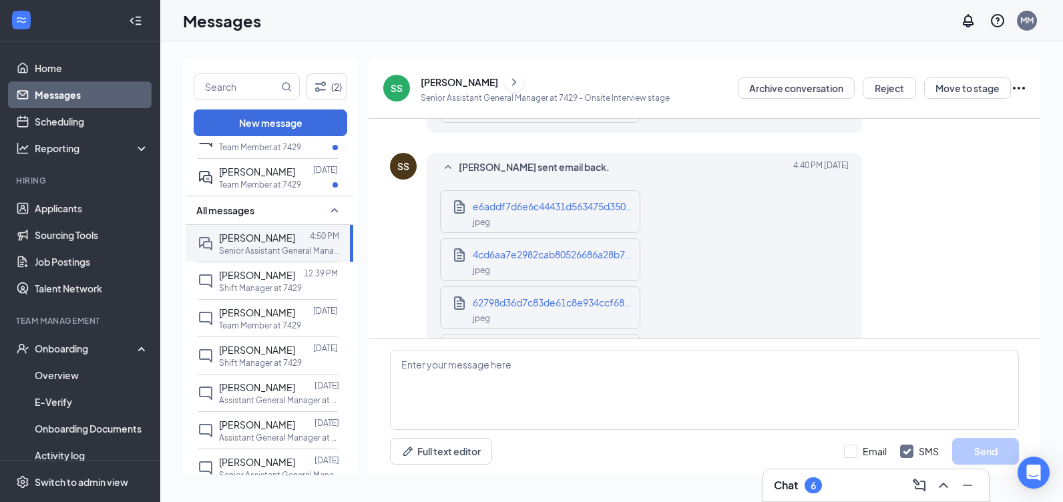
scroll to position [523, 0]
click at [885, 87] on button "Reject" at bounding box center [889, 87] width 53 height 21
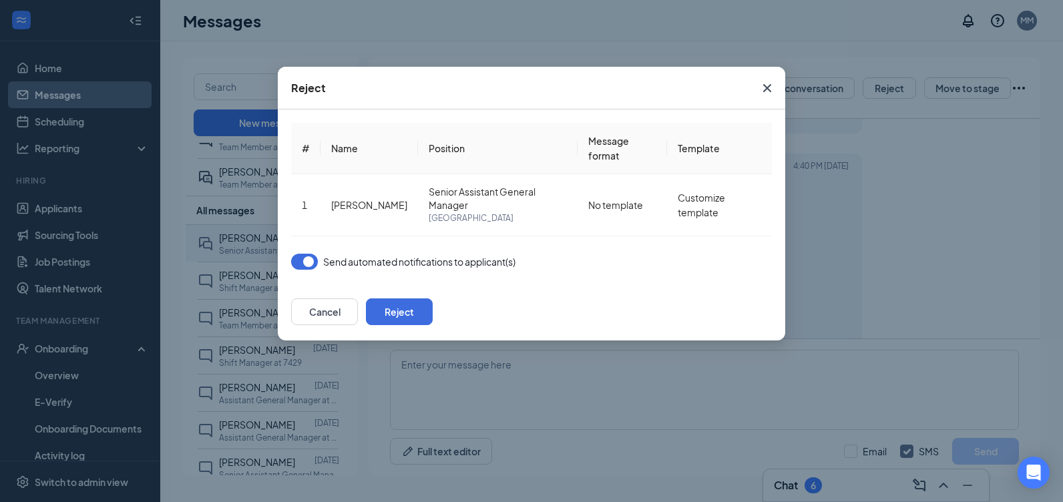
click at [299, 257] on button "button" at bounding box center [304, 262] width 27 height 16
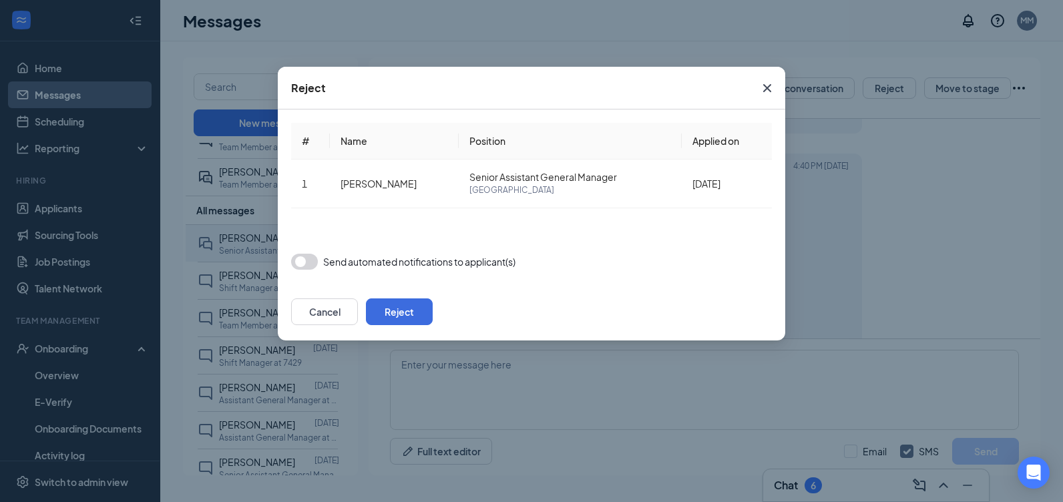
click at [299, 257] on button "button" at bounding box center [304, 262] width 27 height 16
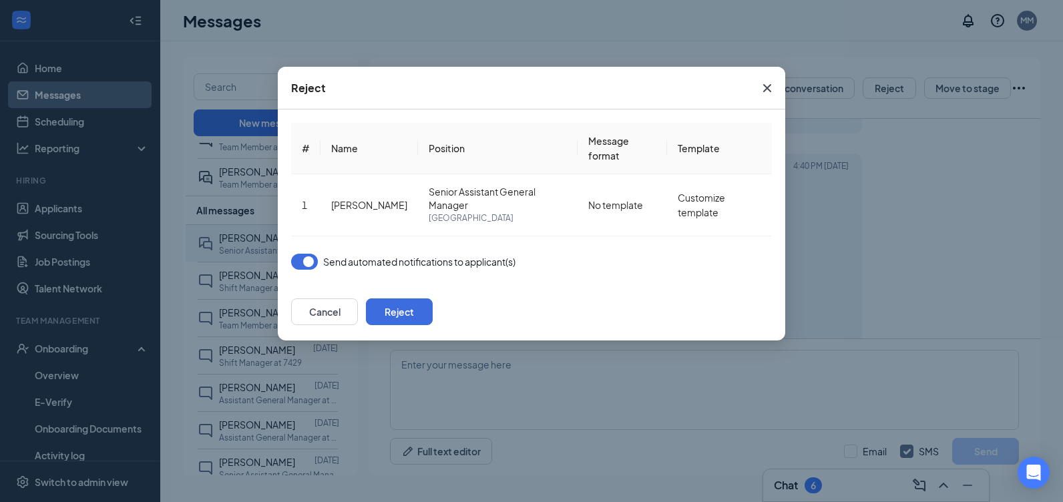
click at [264, 258] on div "Reject # Name Position Message format Template 1 [PERSON_NAME] Senior Assistant…" at bounding box center [531, 251] width 1063 height 502
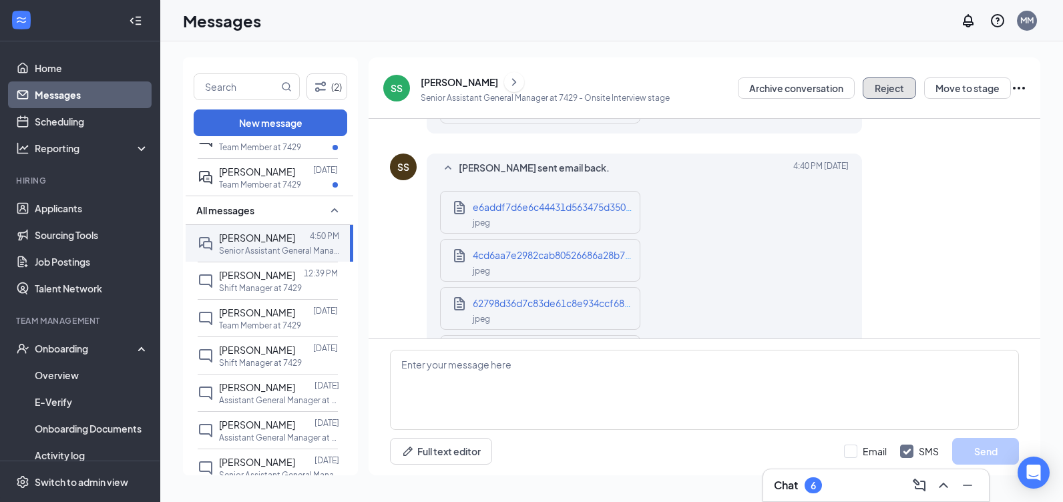
click at [884, 89] on button "Reject" at bounding box center [889, 87] width 53 height 21
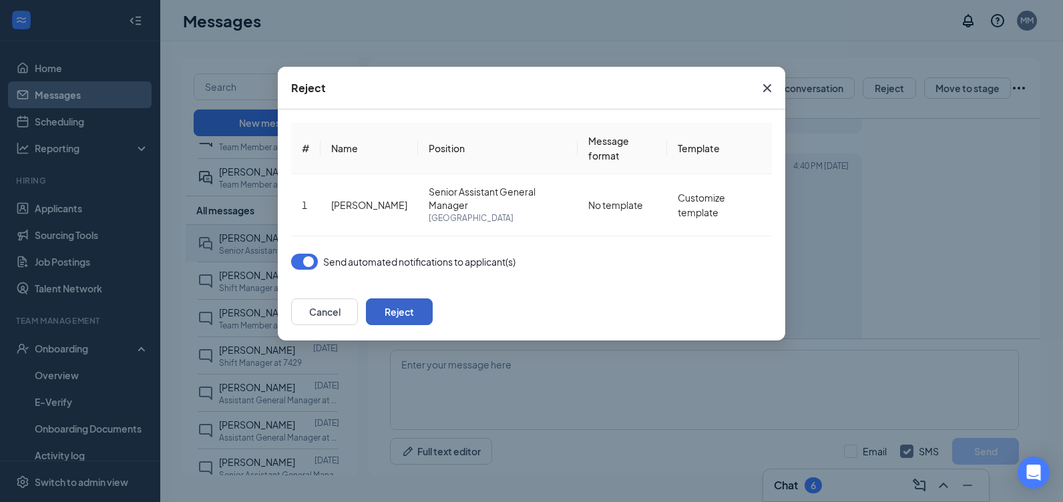
click at [433, 304] on button "Reject" at bounding box center [399, 311] width 67 height 27
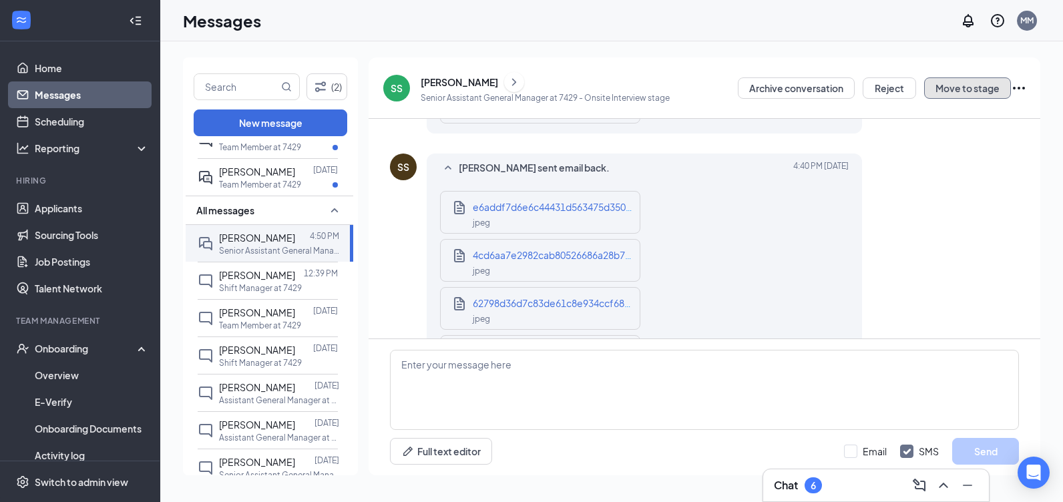
click at [945, 89] on button "Move to stage" at bounding box center [967, 87] width 87 height 21
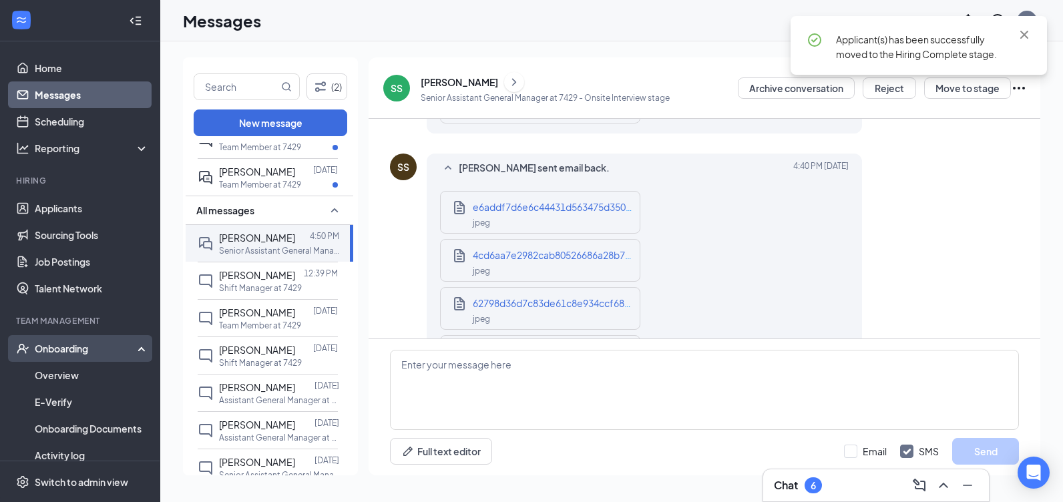
click at [75, 350] on div "Onboarding" at bounding box center [86, 348] width 103 height 13
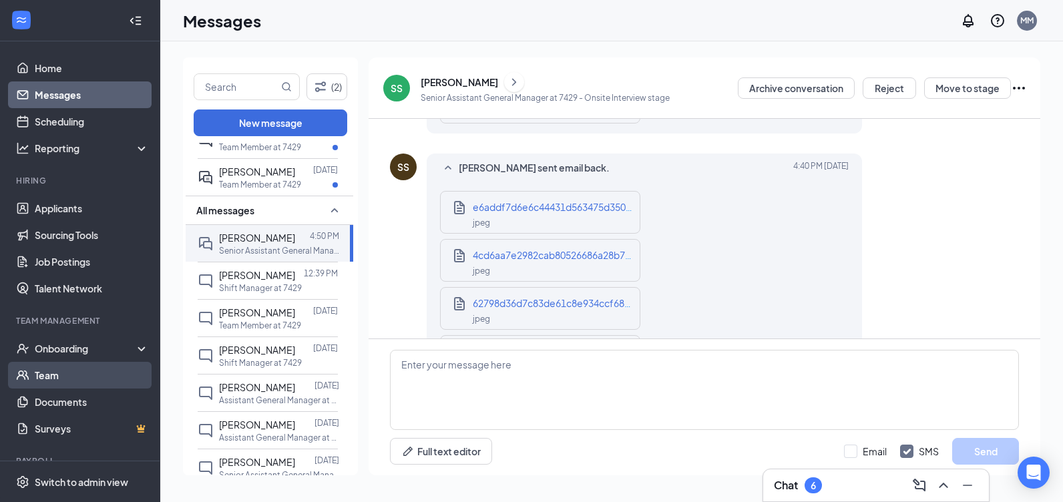
click at [62, 370] on link "Team" at bounding box center [92, 375] width 114 height 27
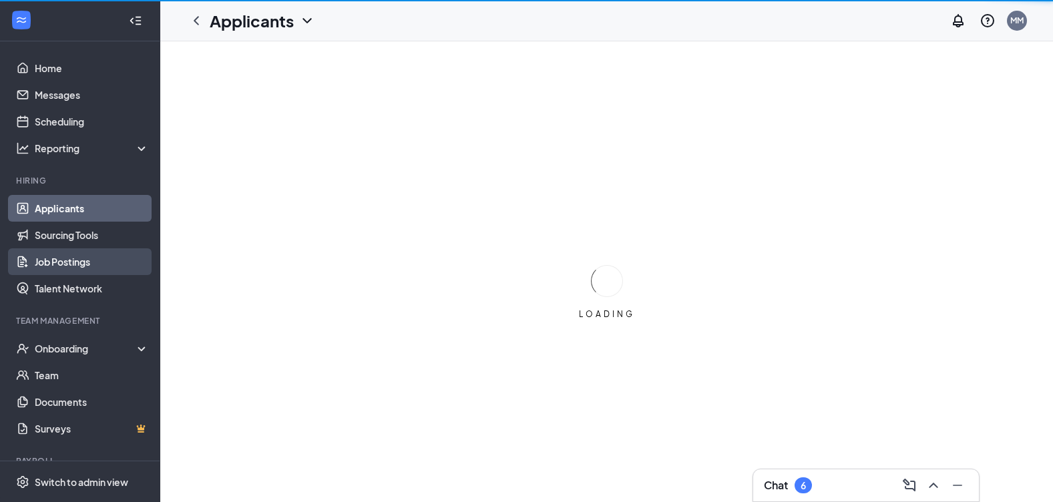
click at [99, 262] on link "Job Postings" at bounding box center [92, 261] width 114 height 27
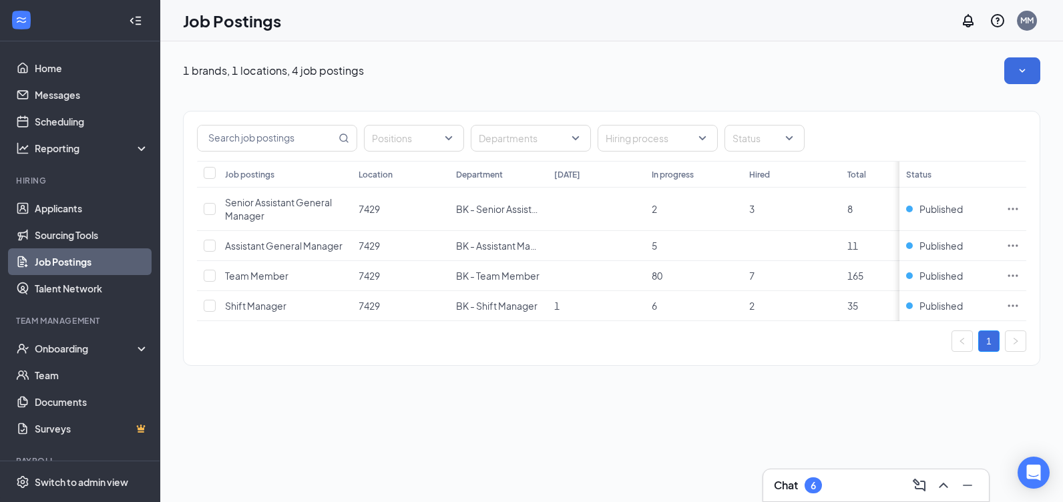
click at [309, 70] on p "1 brands, 1 locations, 4 job postings" at bounding box center [273, 70] width 181 height 15
click at [111, 279] on link "Talent Network" at bounding box center [92, 288] width 114 height 27
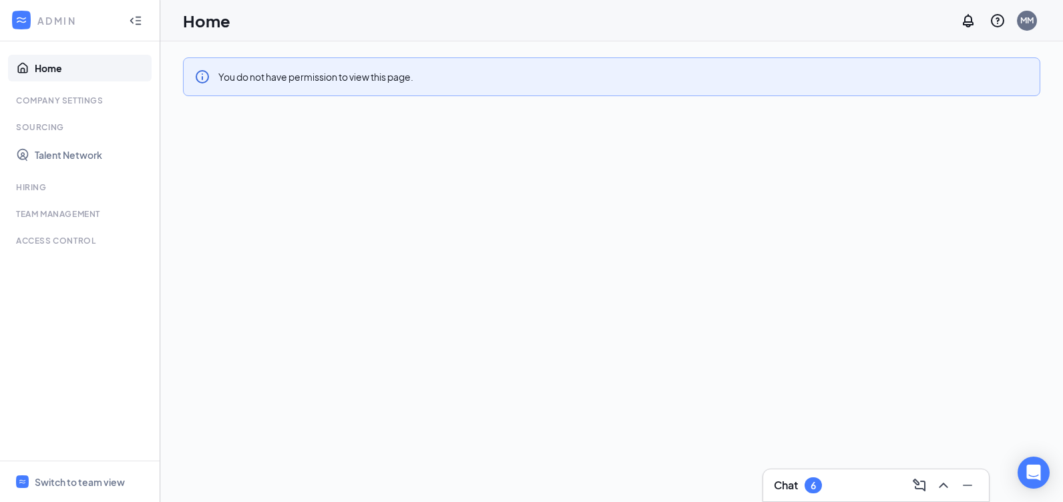
click at [334, 95] on div "You do not have permission to view this page." at bounding box center [611, 76] width 857 height 39
click at [330, 79] on div "You do not have permission to view this page." at bounding box center [315, 76] width 195 height 15
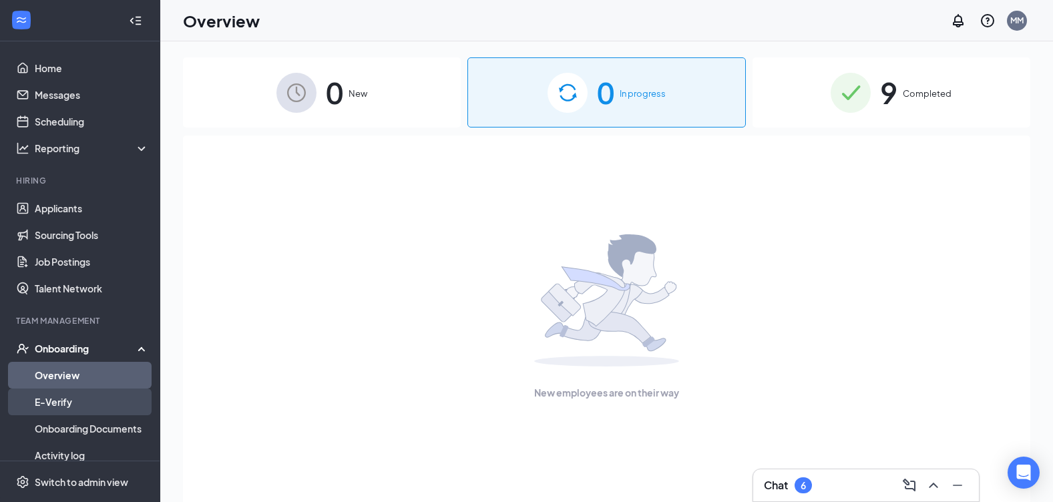
click at [65, 407] on link "E-Verify" at bounding box center [92, 402] width 114 height 27
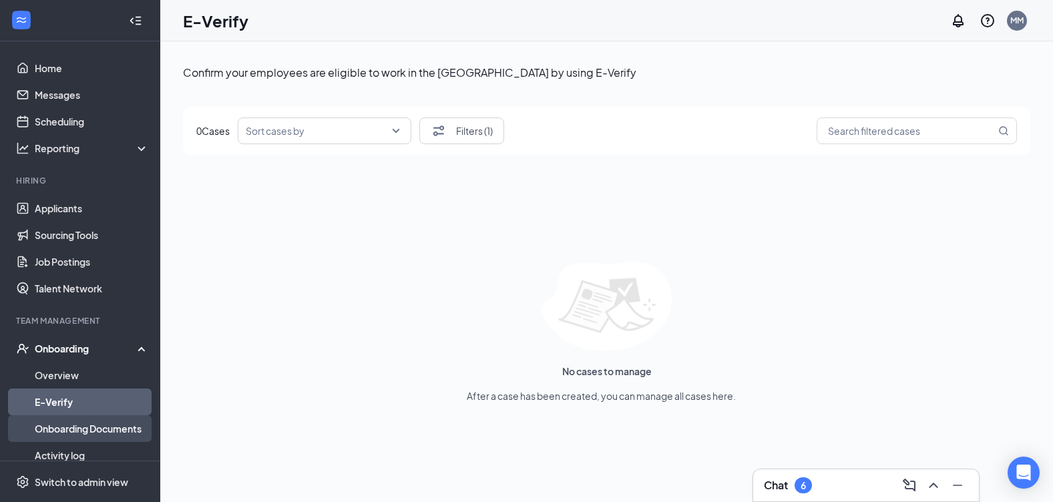
click at [89, 423] on link "Onboarding Documents" at bounding box center [92, 428] width 114 height 27
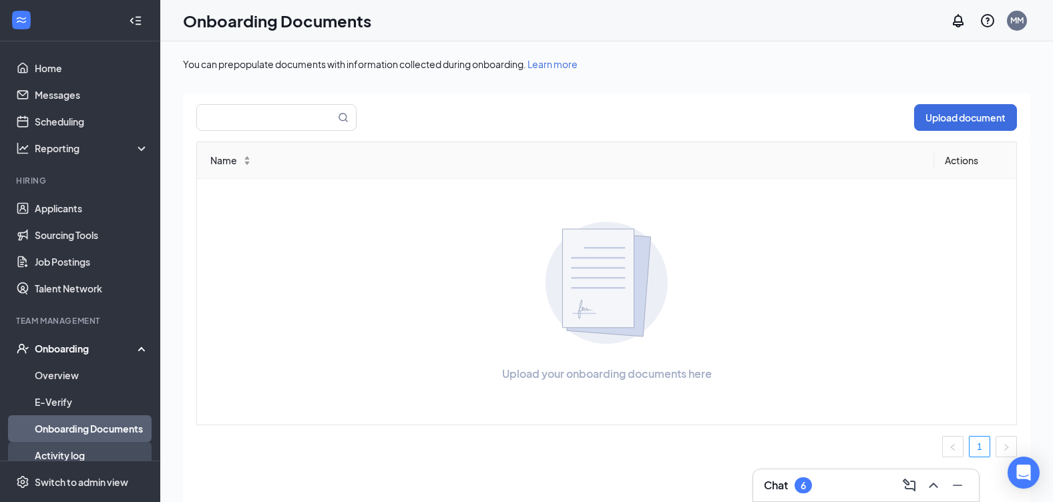
click at [85, 448] on link "Activity log" at bounding box center [92, 455] width 114 height 27
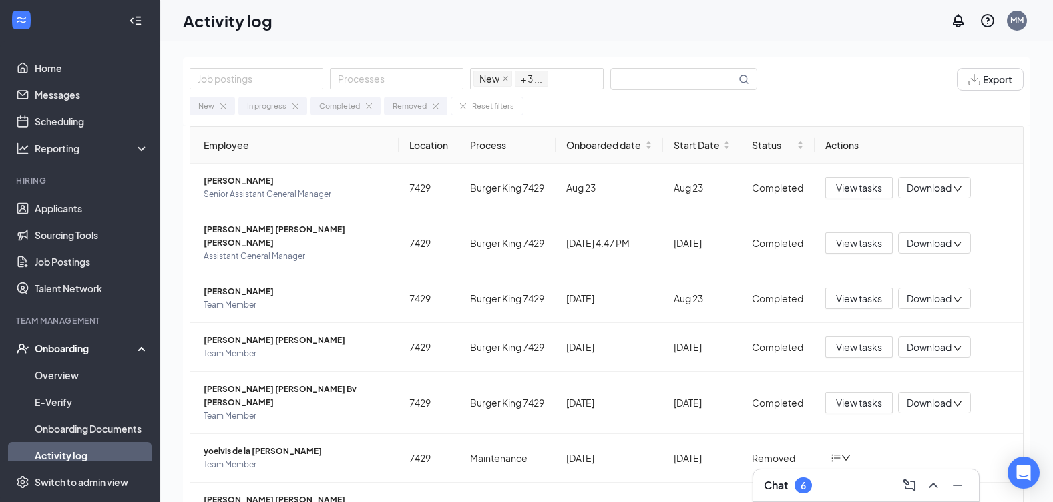
click at [706, 96] on div "New In progress Completed Removed Reset filters" at bounding box center [607, 103] width 834 height 25
click at [705, 79] on input "text" at bounding box center [673, 79] width 125 height 21
click at [115, 91] on link "Messages" at bounding box center [92, 94] width 114 height 27
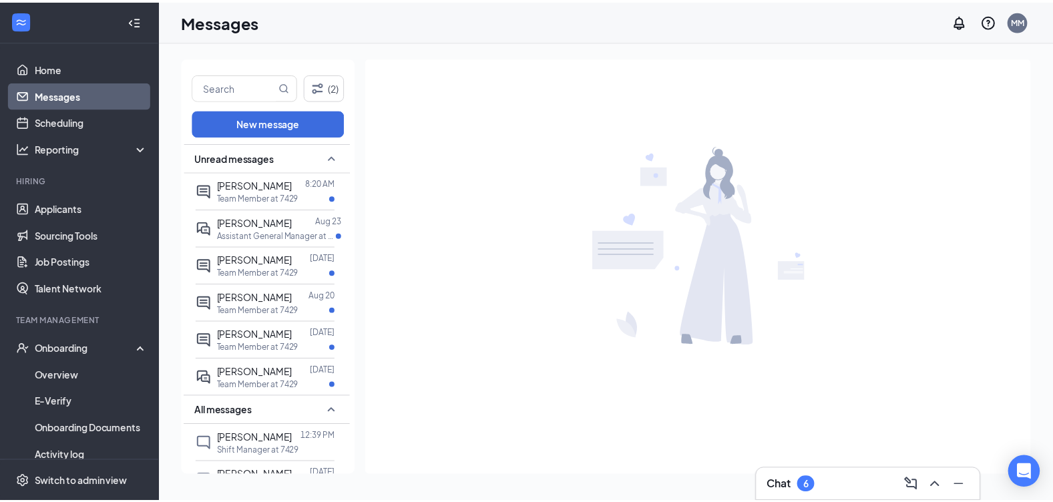
scroll to position [67, 0]
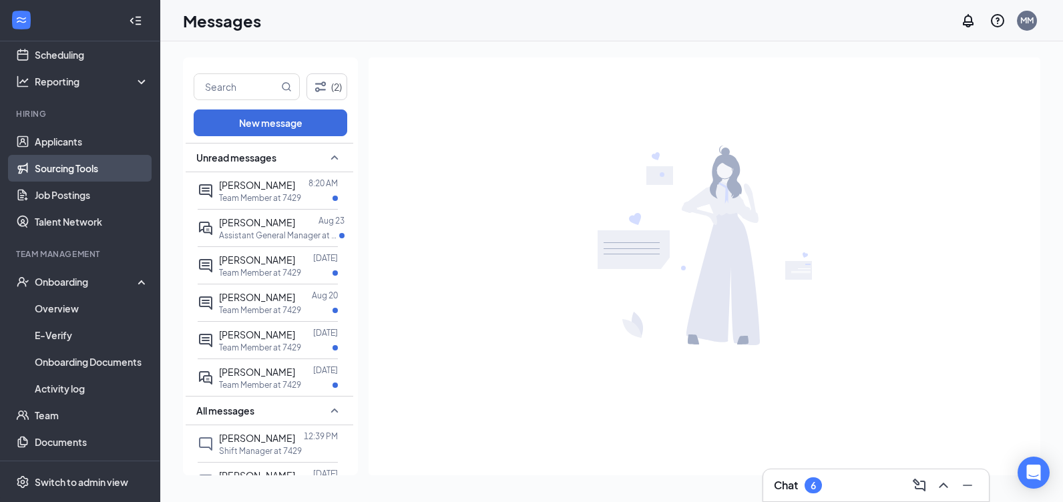
click at [98, 176] on link "Sourcing Tools" at bounding box center [92, 168] width 114 height 27
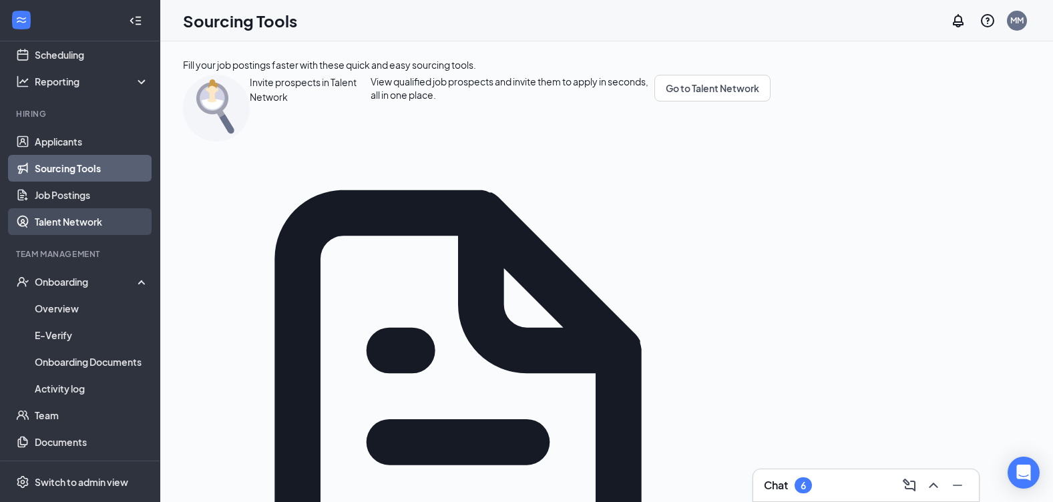
click at [112, 229] on link "Talent Network" at bounding box center [92, 221] width 114 height 27
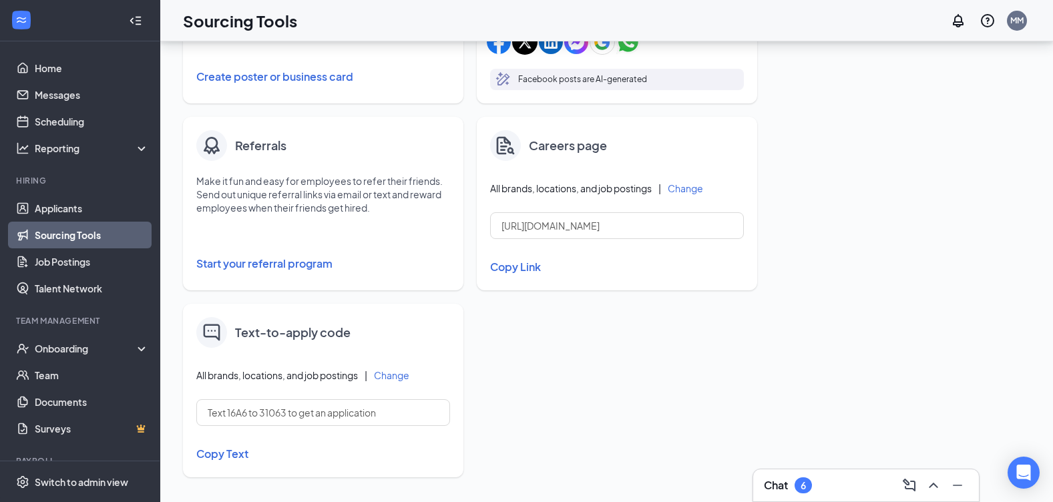
scroll to position [354, 0]
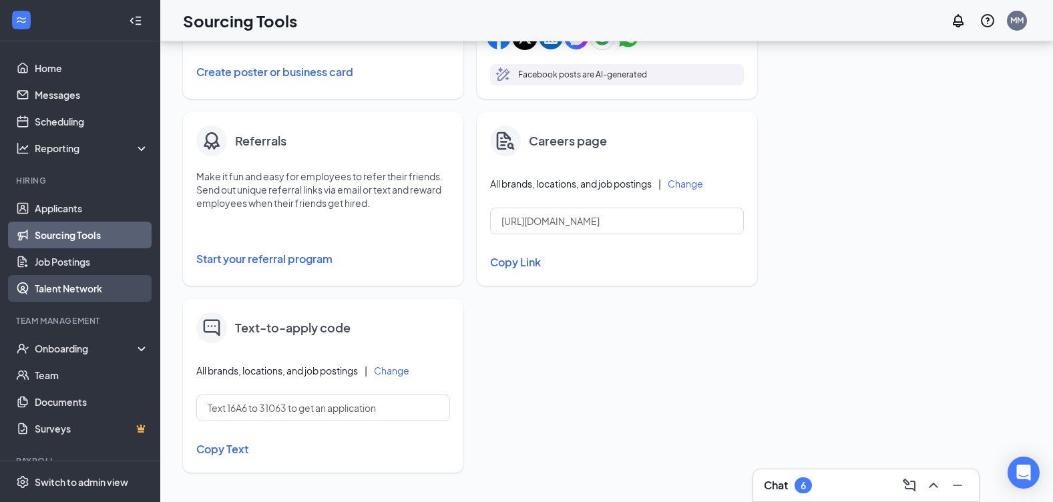
click at [94, 297] on link "Talent Network" at bounding box center [92, 288] width 114 height 27
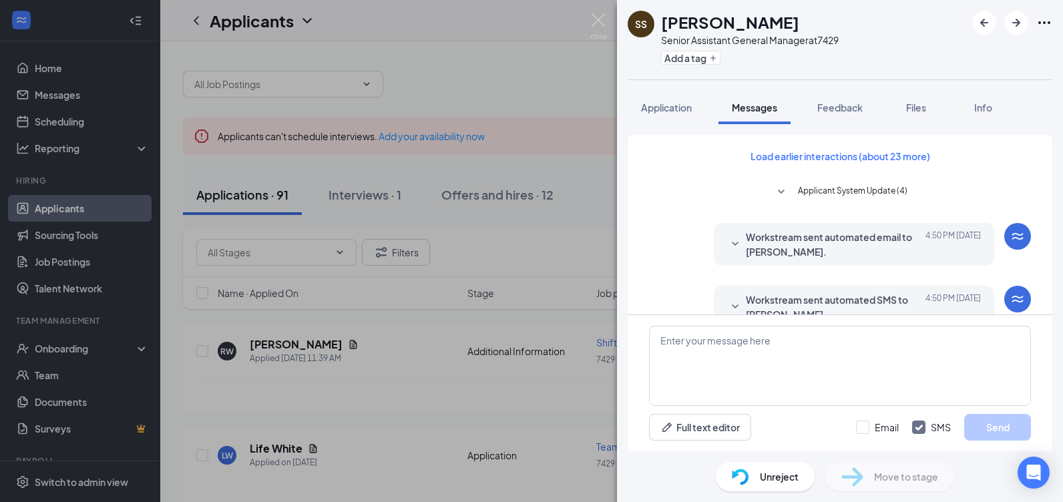
scroll to position [66, 0]
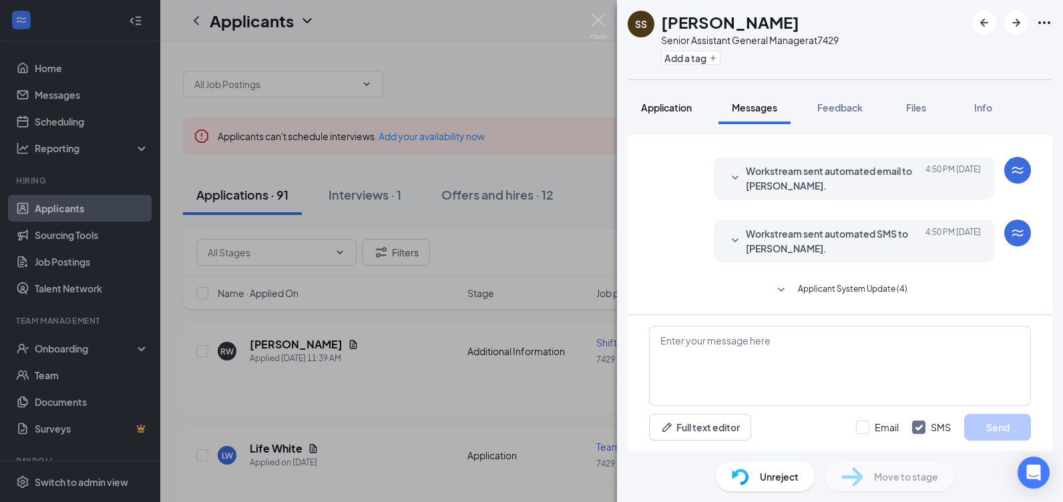
click at [666, 107] on span "Application" at bounding box center [666, 107] width 51 height 12
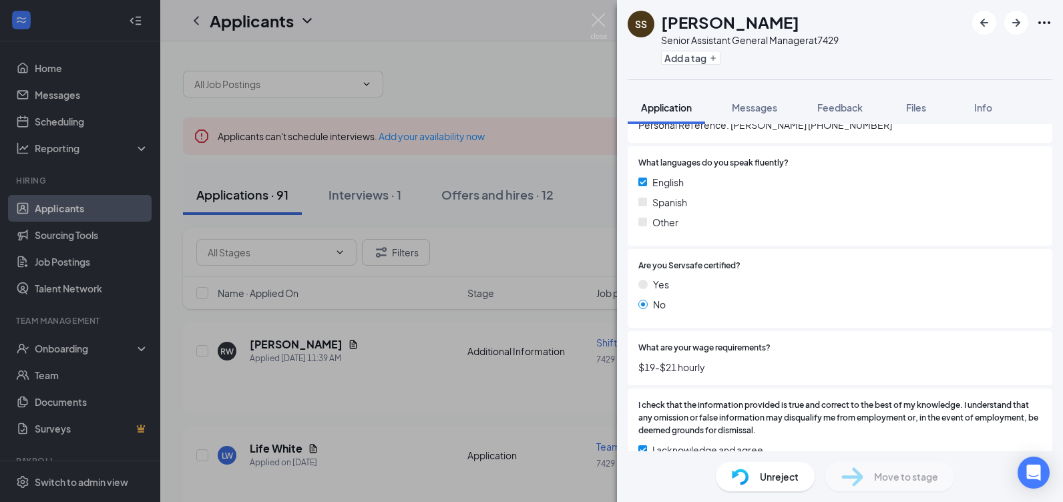
scroll to position [1188, 0]
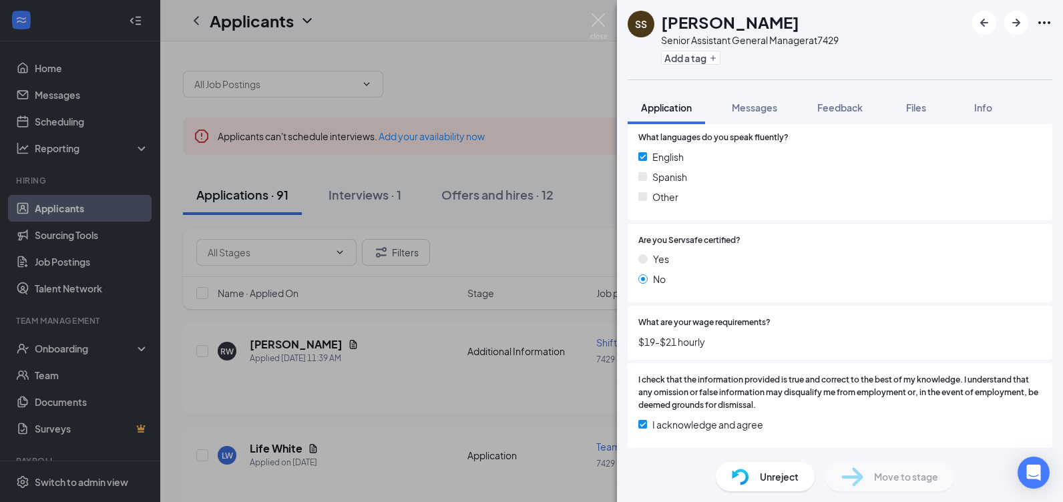
click at [776, 477] on span "Unreject" at bounding box center [779, 476] width 39 height 15
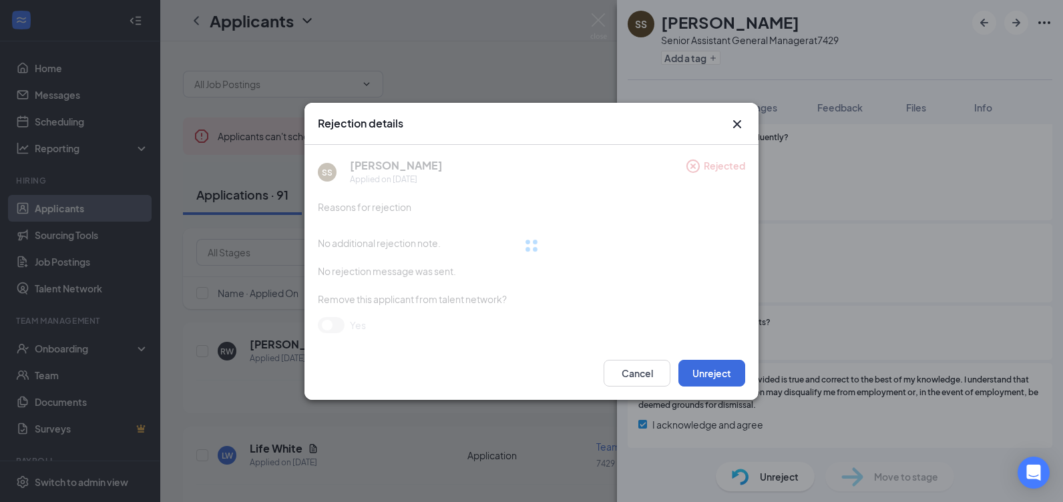
scroll to position [1183, 0]
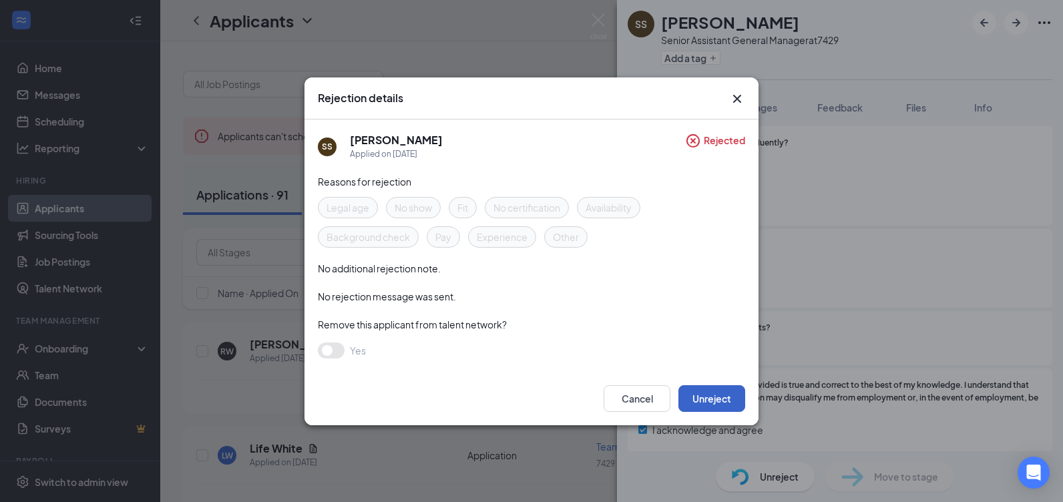
click at [707, 395] on button "Unreject" at bounding box center [711, 398] width 67 height 27
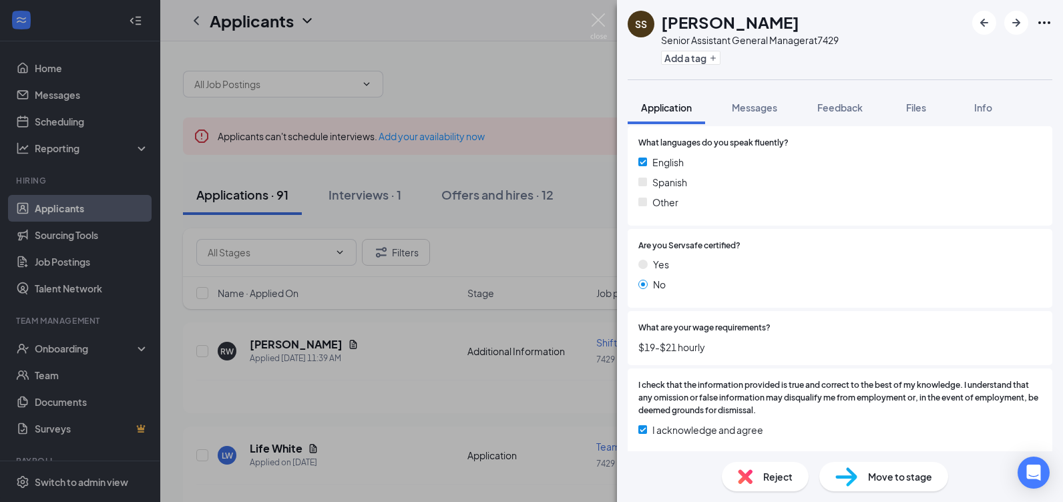
click at [916, 481] on span "Move to stage" at bounding box center [900, 476] width 64 height 15
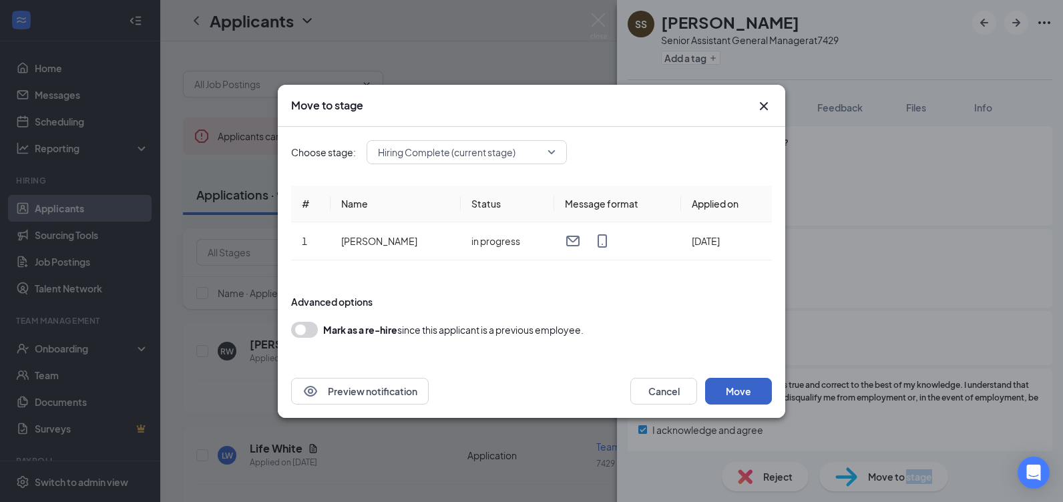
click at [731, 389] on button "Move" at bounding box center [738, 391] width 67 height 27
click at [731, 389] on button "submit" at bounding box center [738, 391] width 67 height 27
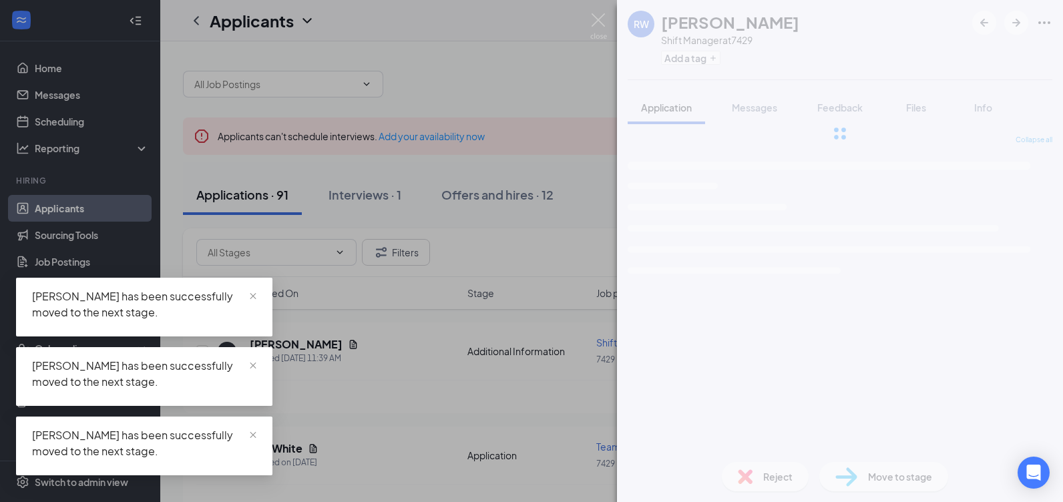
click at [464, 368] on div "RW Robert Wilson iii Shift Manager at 7429 Add a tag Application Messages Feedb…" at bounding box center [531, 251] width 1063 height 502
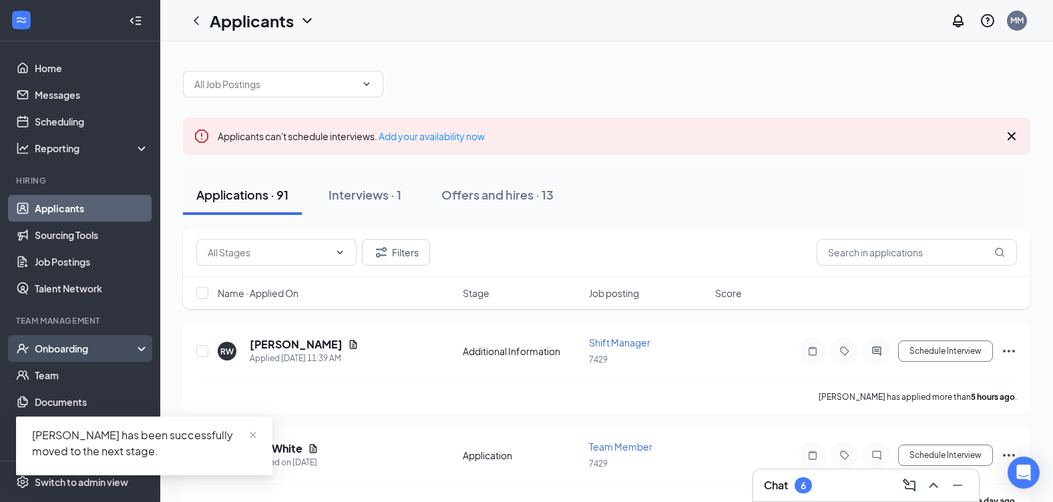
click at [79, 346] on div "Onboarding" at bounding box center [86, 348] width 103 height 13
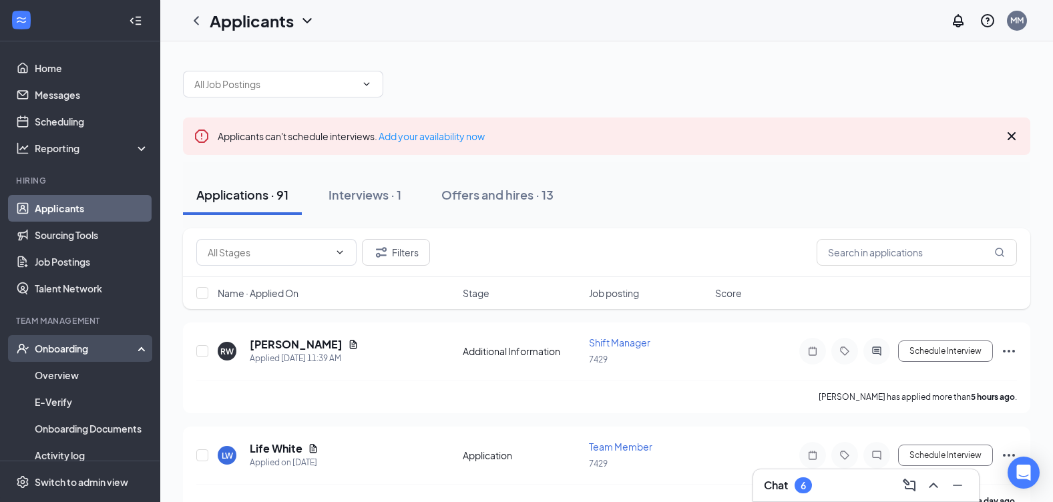
click at [124, 350] on div "Onboarding" at bounding box center [86, 348] width 103 height 13
click at [92, 359] on div "Onboarding" at bounding box center [80, 348] width 160 height 27
click at [69, 381] on link "Overview" at bounding box center [92, 375] width 114 height 27
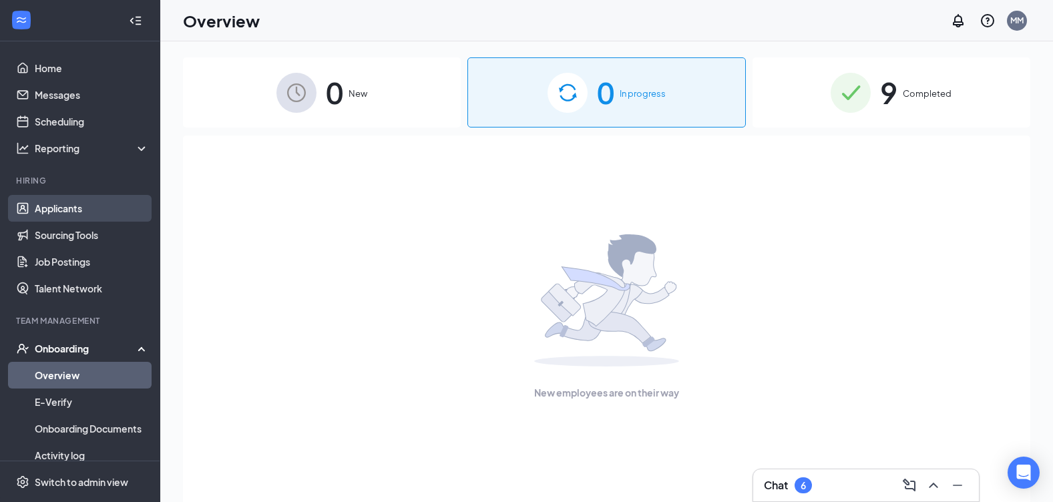
click at [102, 212] on link "Applicants" at bounding box center [92, 208] width 114 height 27
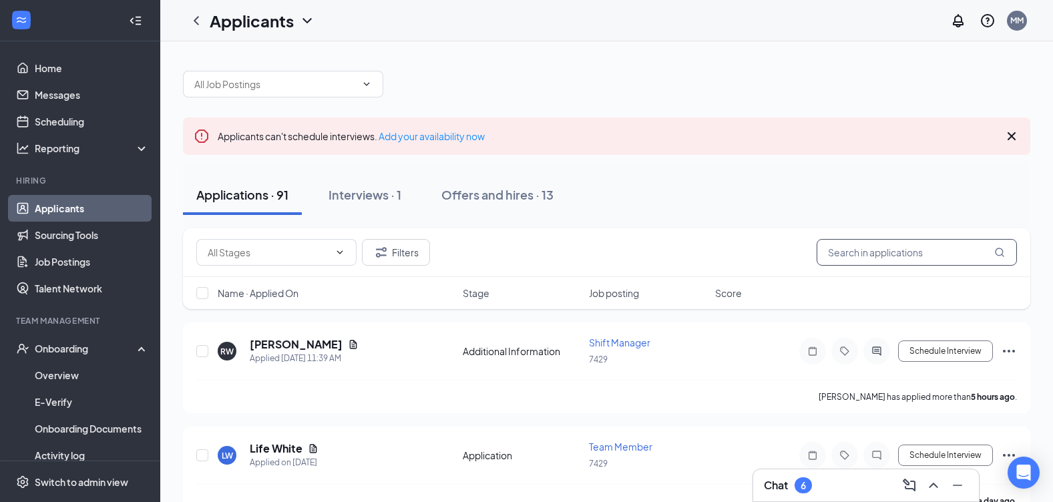
click at [855, 256] on input "text" at bounding box center [916, 252] width 200 height 27
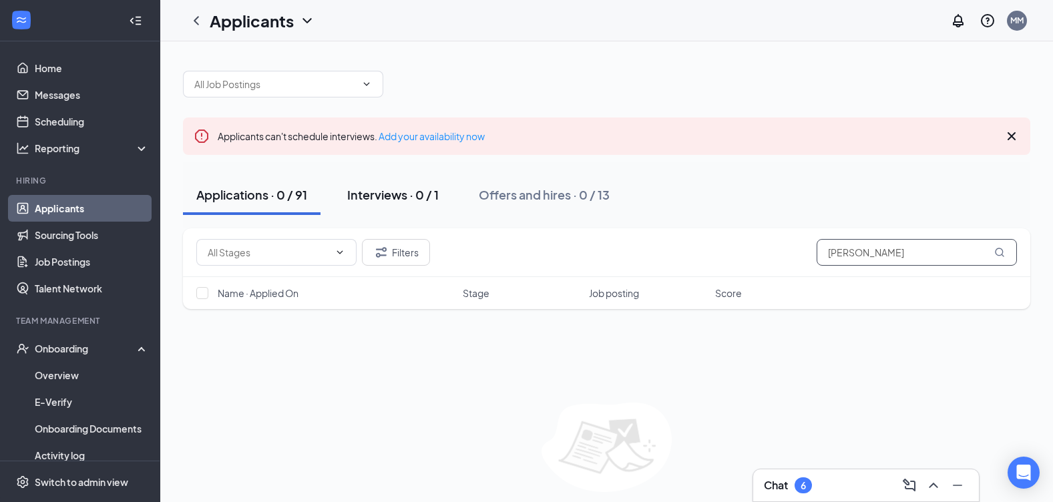
type input "susan simsop"
click at [415, 194] on div "Interviews · 0 / 1" at bounding box center [392, 194] width 91 height 17
click at [415, 194] on button "Interviews · 0 / 1" at bounding box center [393, 195] width 118 height 40
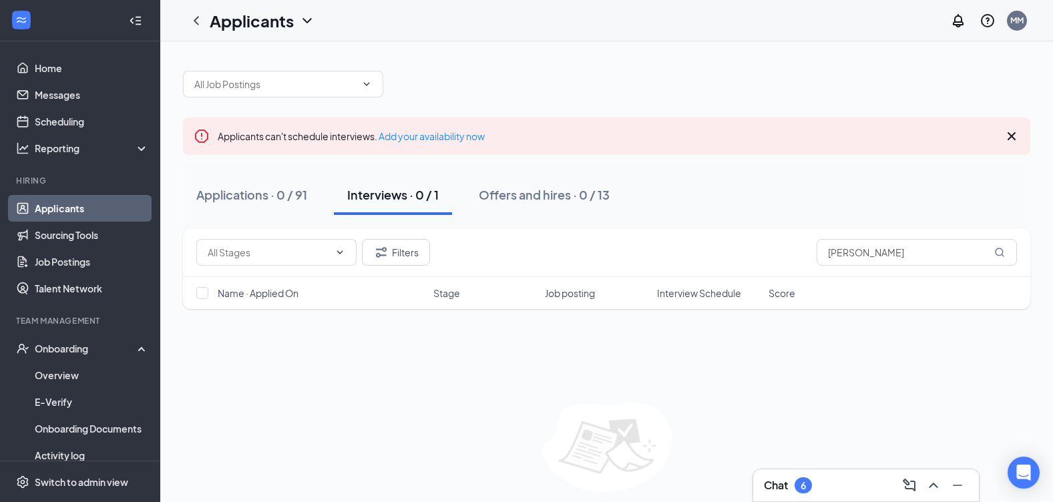
click at [403, 194] on div "Interviews · 0 / 1" at bounding box center [392, 194] width 91 height 17
click at [409, 194] on div "Interviews · 0 / 1" at bounding box center [392, 194] width 91 height 17
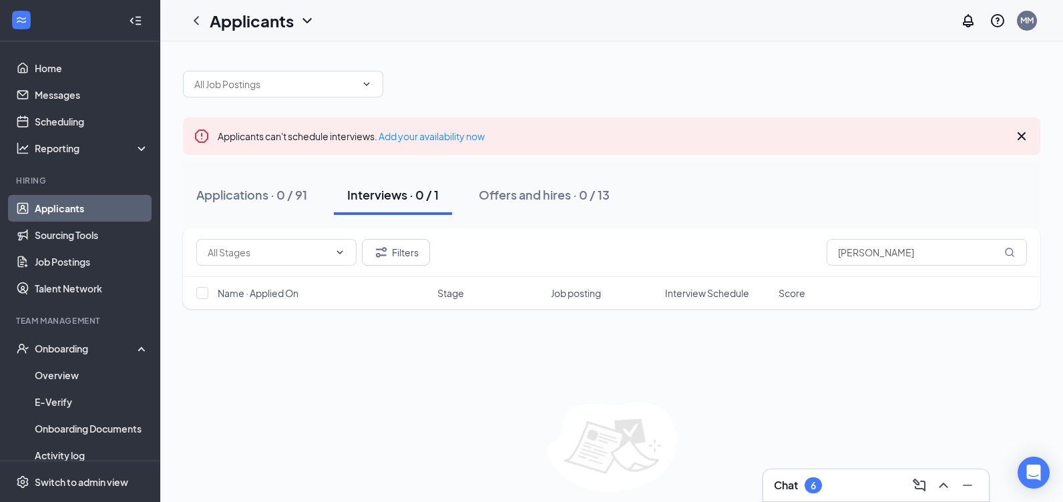
click at [409, 194] on button "Interviews · 0 / 1" at bounding box center [393, 195] width 118 height 40
click at [409, 194] on button "Interviews · 1" at bounding box center [364, 195] width 99 height 40
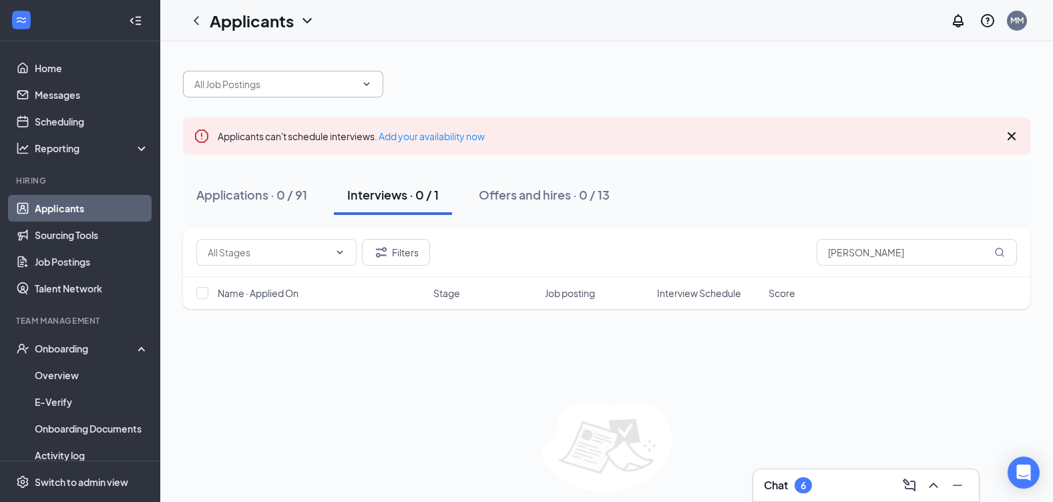
click at [314, 71] on span at bounding box center [283, 84] width 200 height 27
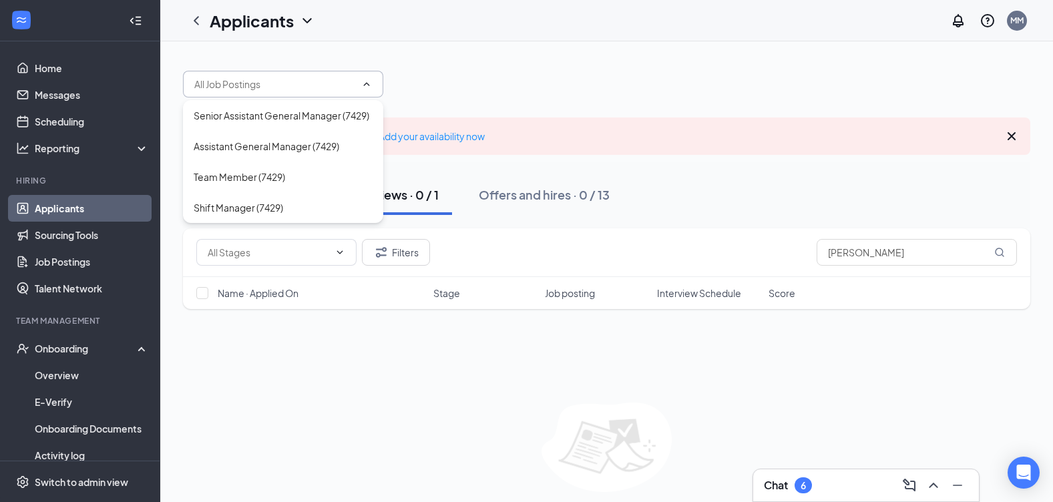
click at [319, 79] on input "text" at bounding box center [275, 84] width 162 height 15
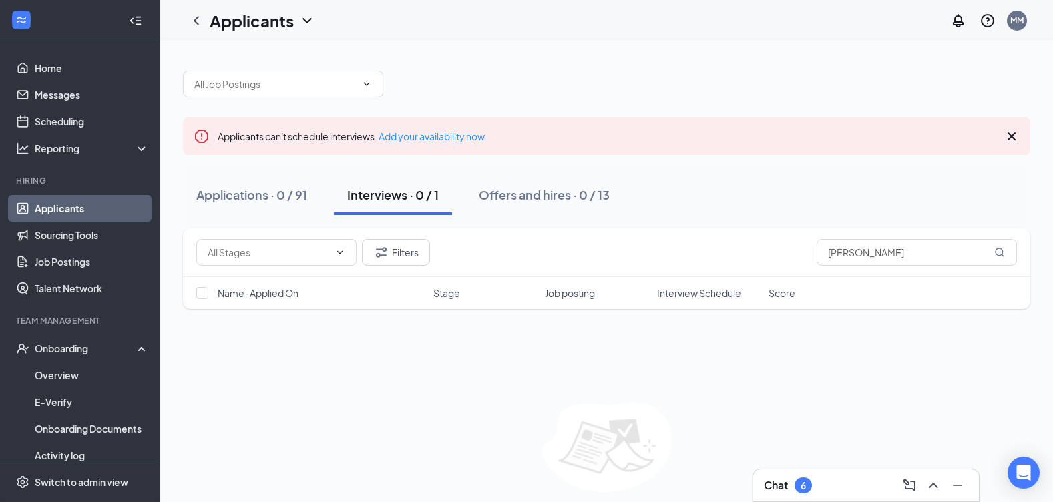
click at [523, 103] on div "Applicants can't schedule interviews. Add your availability now Applications · …" at bounding box center [606, 294] width 847 height 475
click at [318, 91] on input "text" at bounding box center [275, 84] width 162 height 15
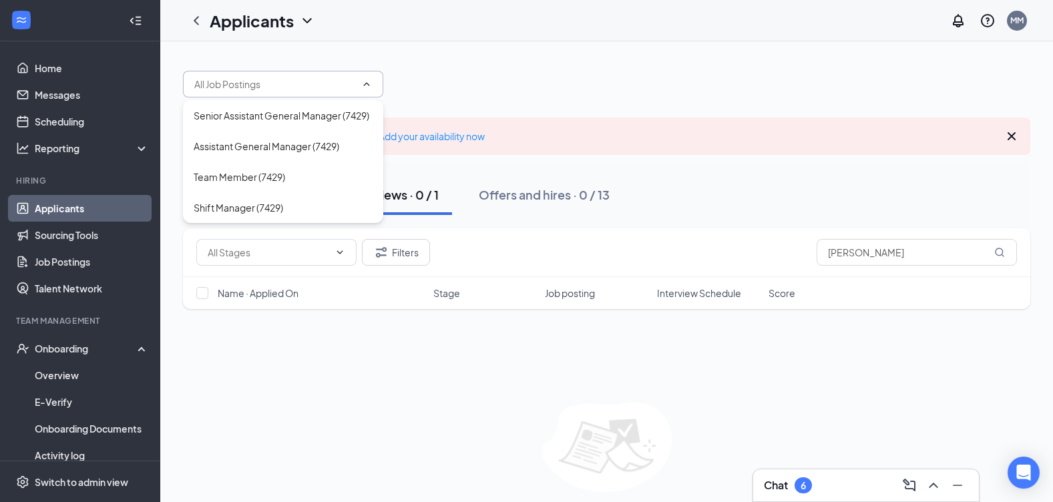
type input "susan simsop"
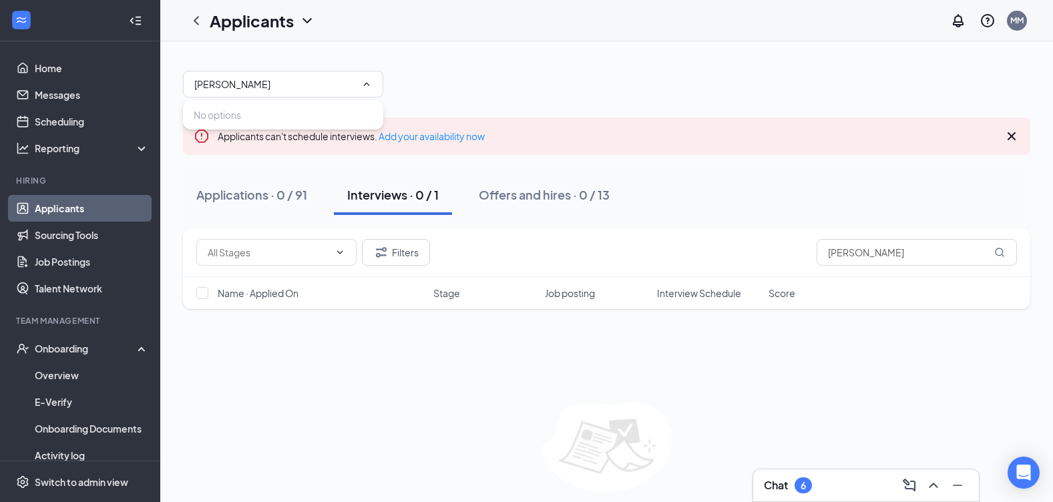
click at [320, 100] on div "No options" at bounding box center [283, 114] width 200 height 29
click at [314, 80] on input "susan simsop" at bounding box center [275, 84] width 162 height 15
click at [445, 136] on link "Add your availability now" at bounding box center [432, 136] width 106 height 12
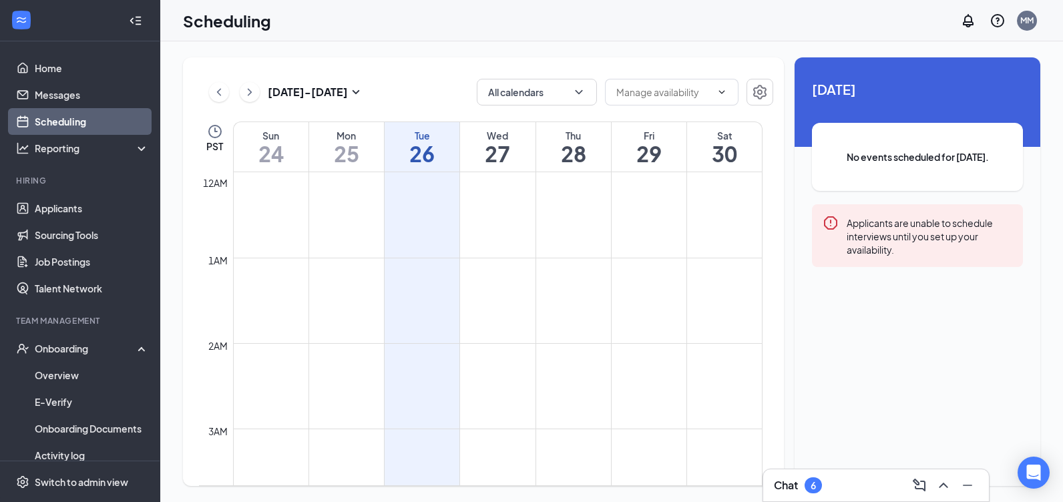
scroll to position [656, 0]
click at [898, 234] on div "Applicants are unable to schedule interviews until you set up your availability." at bounding box center [930, 235] width 166 height 41
click at [894, 235] on div "Applicants are unable to schedule interviews until you set up your availability." at bounding box center [930, 235] width 166 height 41
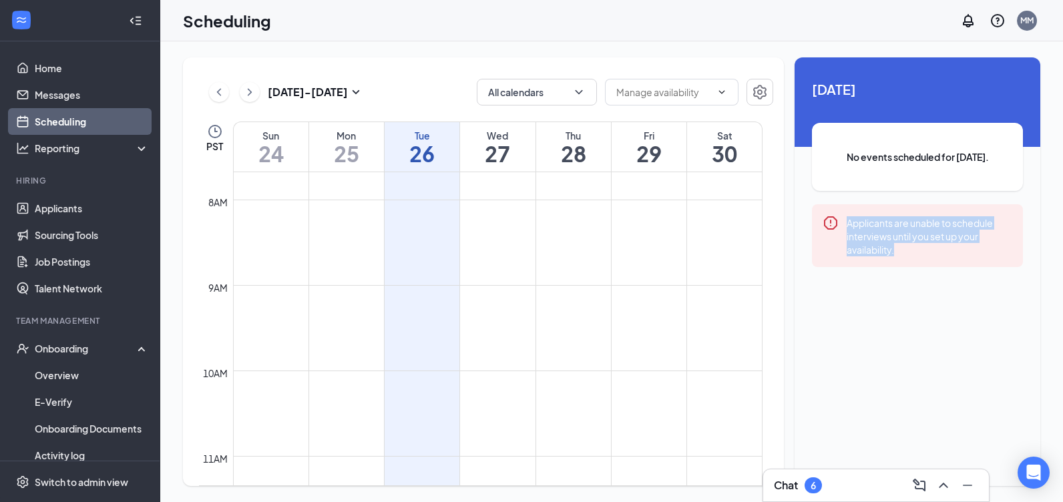
click at [894, 235] on div "Applicants are unable to schedule interviews until you set up your availability." at bounding box center [930, 235] width 166 height 41
click at [586, 99] on button "All calendars" at bounding box center [537, 92] width 120 height 27
click at [587, 100] on button "All calendars" at bounding box center [537, 92] width 120 height 27
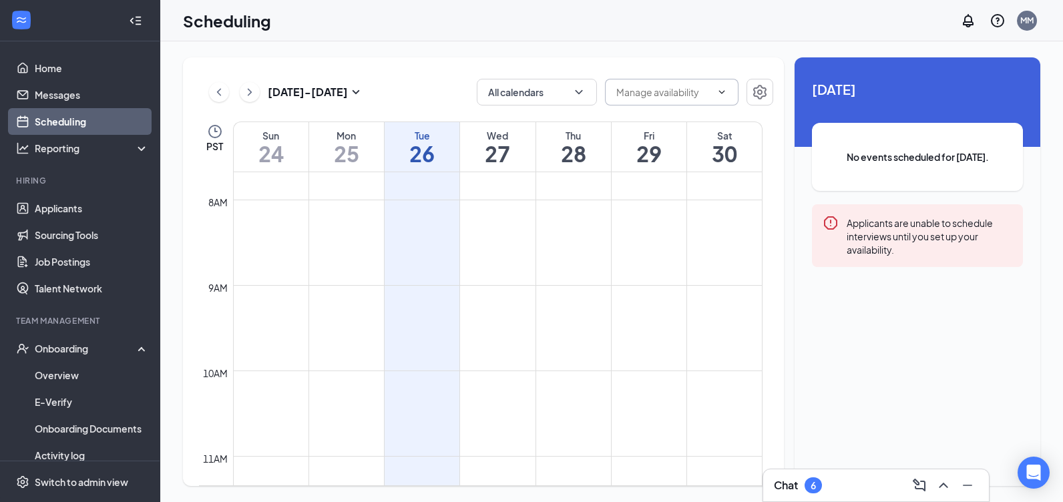
drag, startPoint x: 587, startPoint y: 100, endPoint x: 730, endPoint y: 95, distance: 143.6
click at [730, 95] on span at bounding box center [672, 92] width 134 height 27
click at [706, 133] on div "Delete all availability" at bounding box center [672, 123] width 134 height 31
type input "Delete all availability"
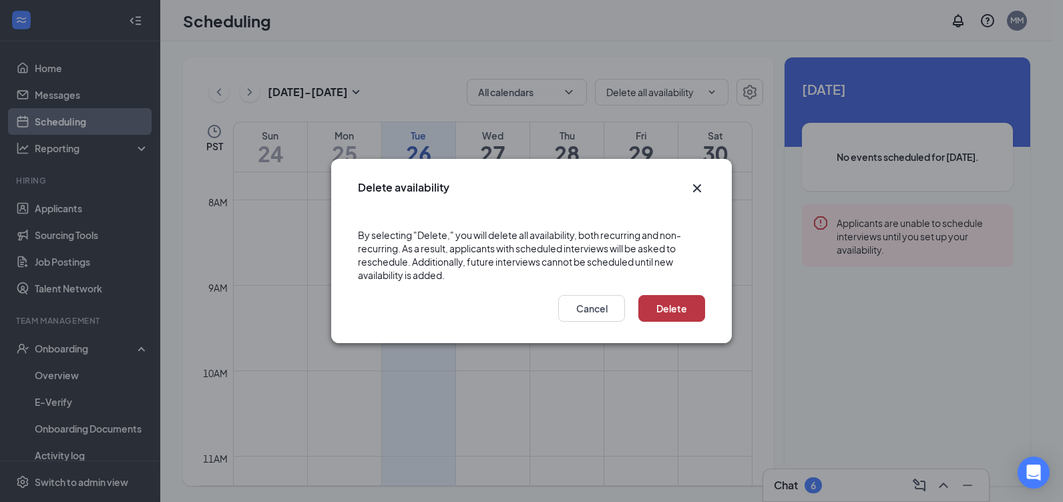
click at [652, 312] on button "Delete" at bounding box center [671, 308] width 67 height 27
click at [652, 312] on button "button" at bounding box center [671, 308] width 67 height 27
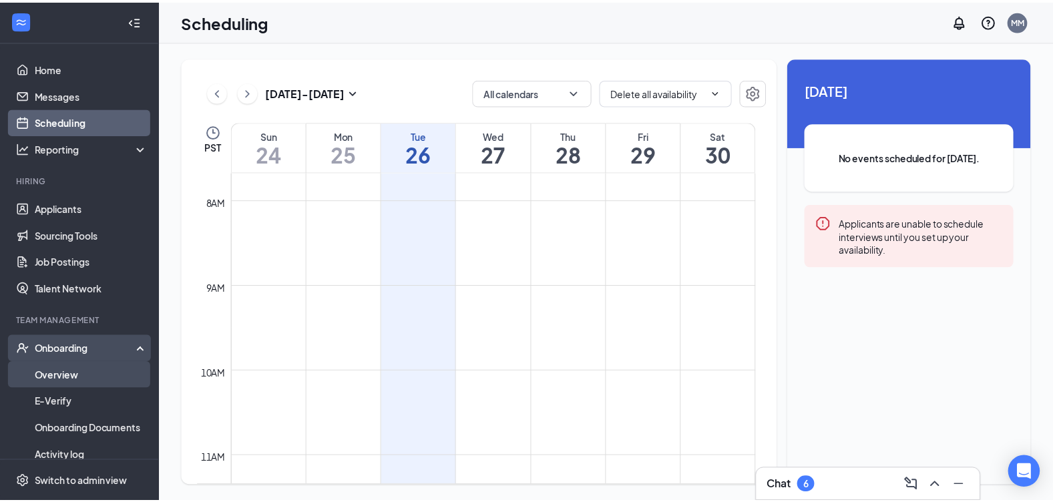
scroll to position [67, 0]
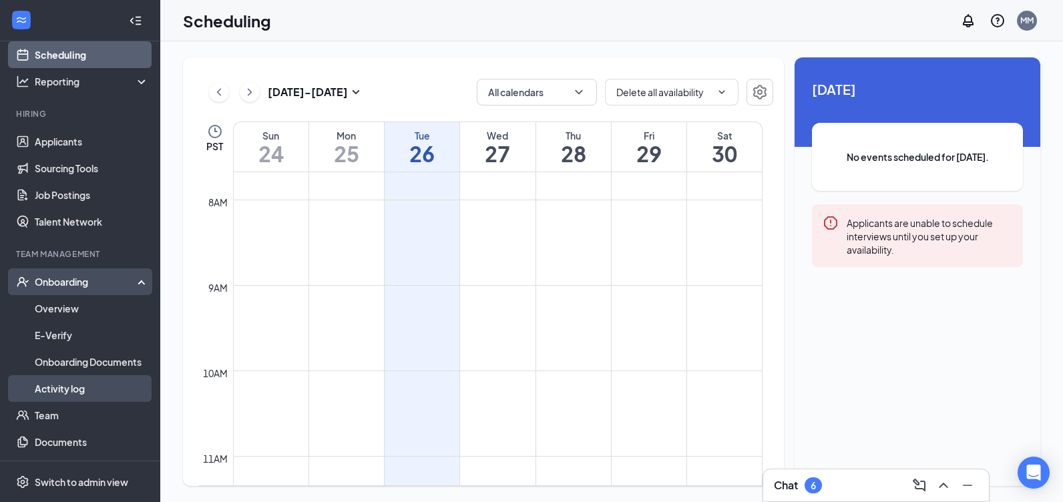
click at [80, 385] on link "Activity log" at bounding box center [92, 388] width 114 height 27
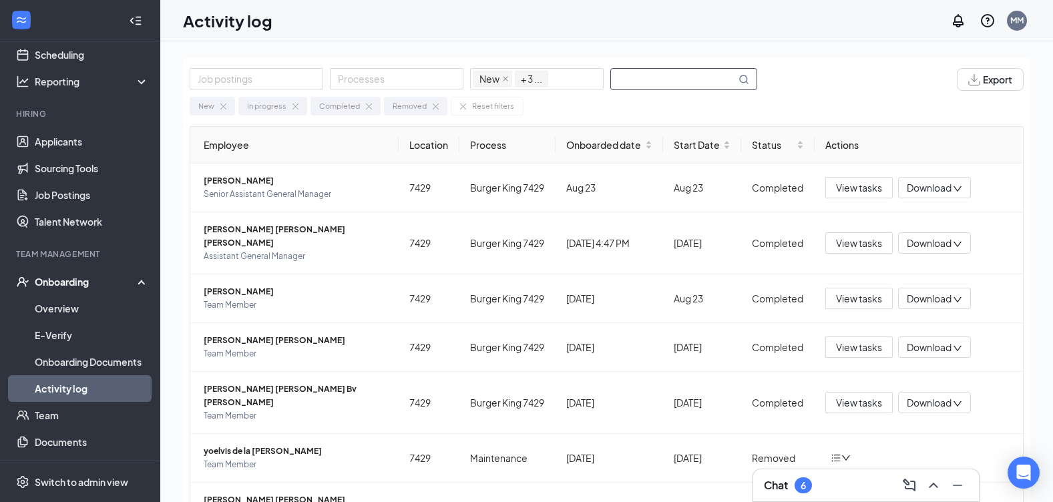
click at [706, 89] on input "text" at bounding box center [673, 79] width 125 height 21
click at [983, 75] on span "Export" at bounding box center [997, 79] width 29 height 9
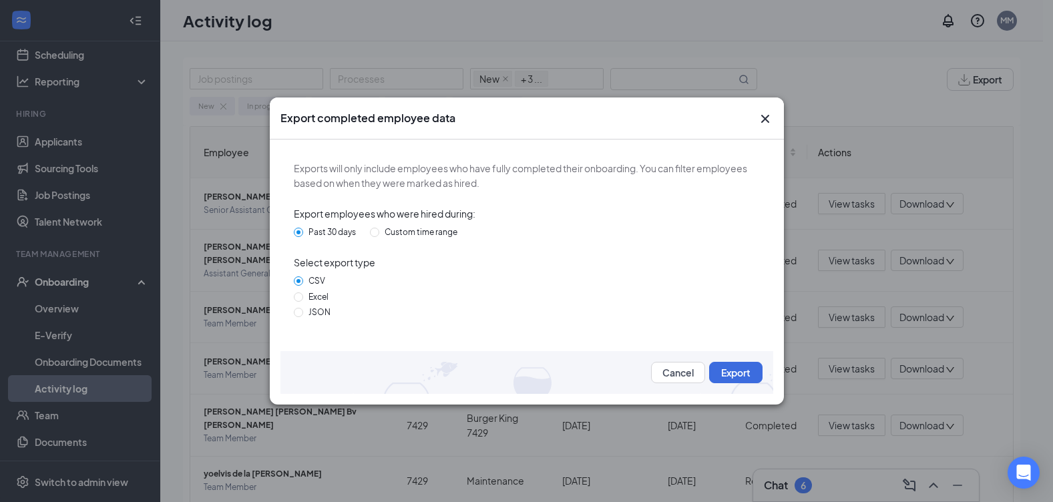
click at [738, 385] on div "Cancel Export" at bounding box center [526, 372] width 493 height 43
click at [742, 372] on button "Export" at bounding box center [735, 372] width 53 height 21
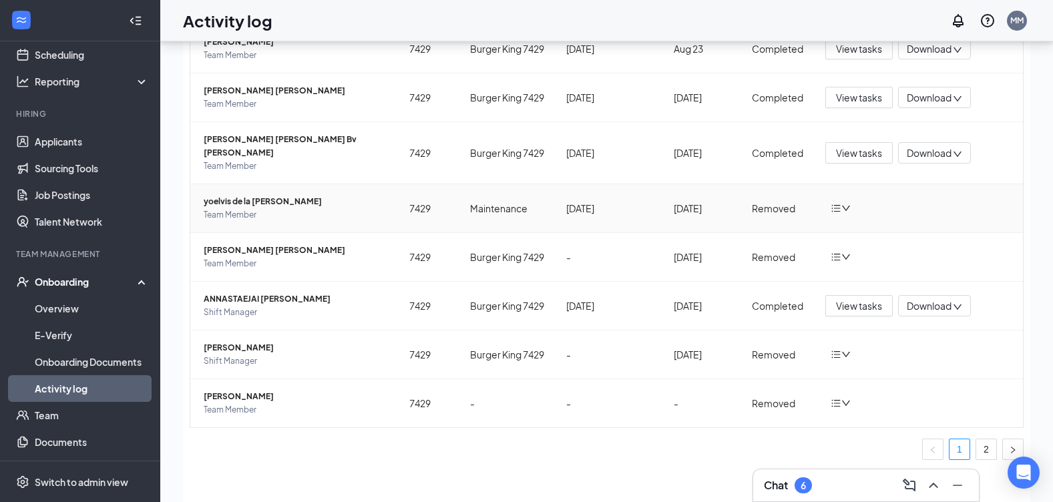
scroll to position [60, 0]
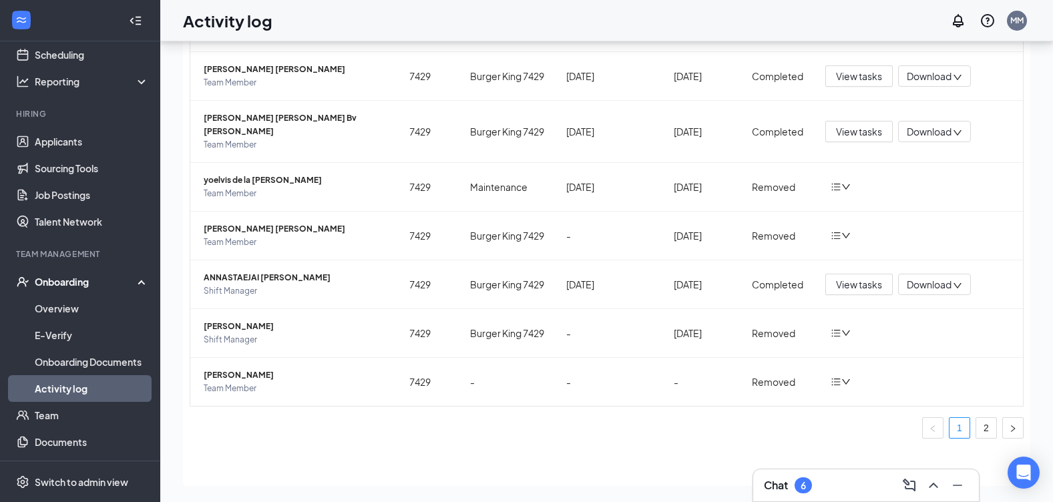
click at [71, 281] on div "Onboarding" at bounding box center [86, 281] width 103 height 13
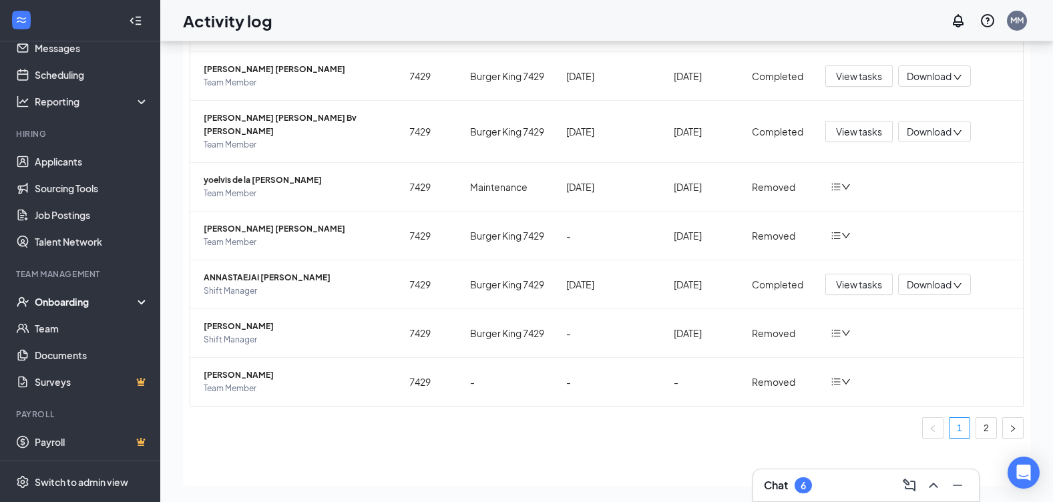
scroll to position [47, 0]
click at [48, 320] on link "Team" at bounding box center [92, 328] width 114 height 27
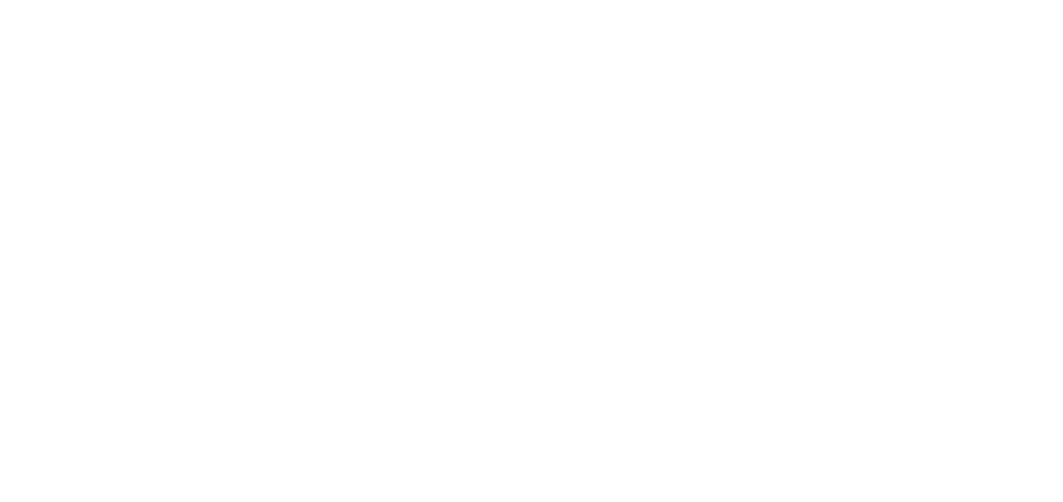
click at [57, 277] on body at bounding box center [531, 251] width 1063 height 502
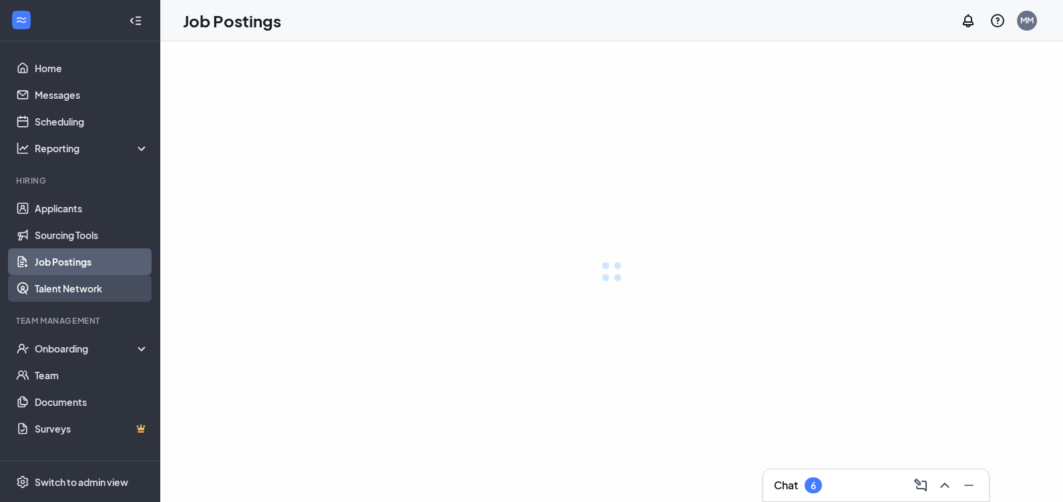
click at [68, 281] on link "Talent Network" at bounding box center [92, 288] width 114 height 27
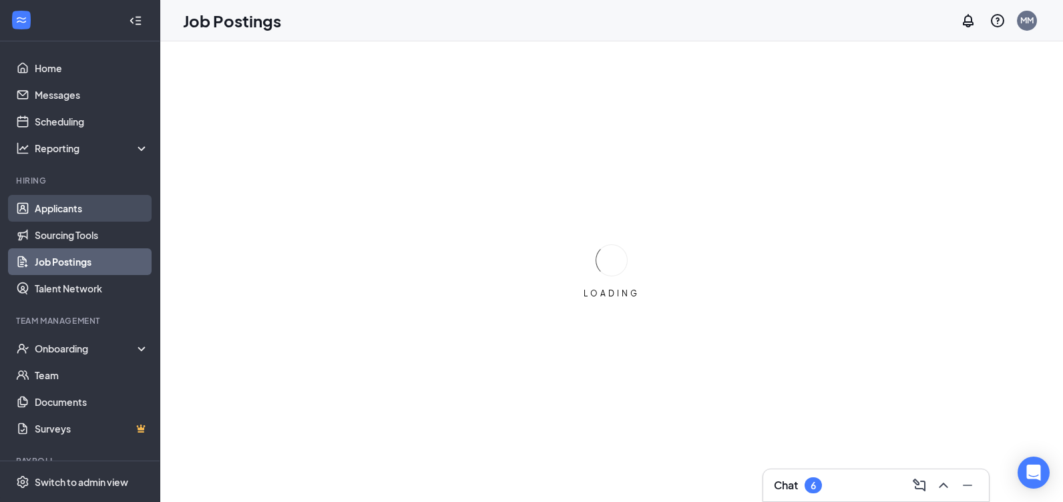
click at [61, 202] on link "Applicants" at bounding box center [92, 208] width 114 height 27
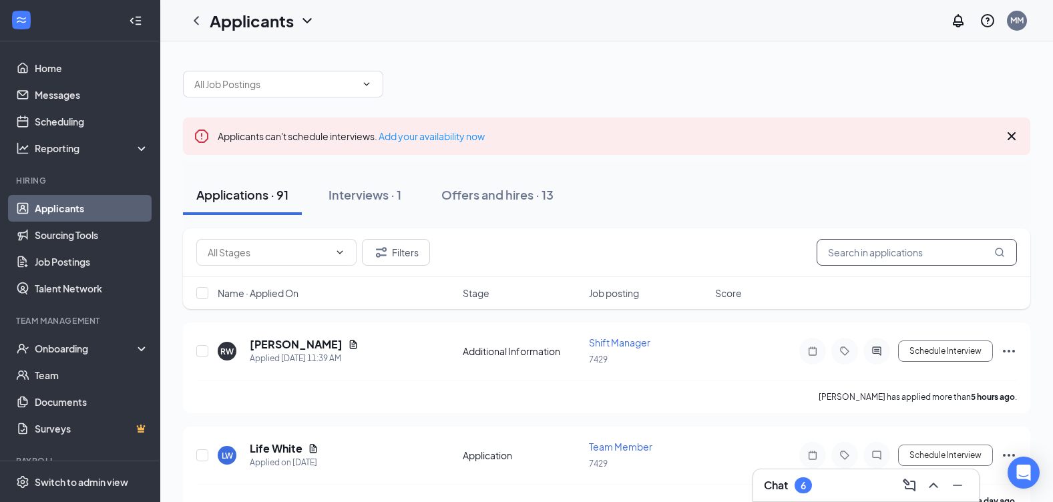
click at [845, 256] on input "text" at bounding box center [916, 252] width 200 height 27
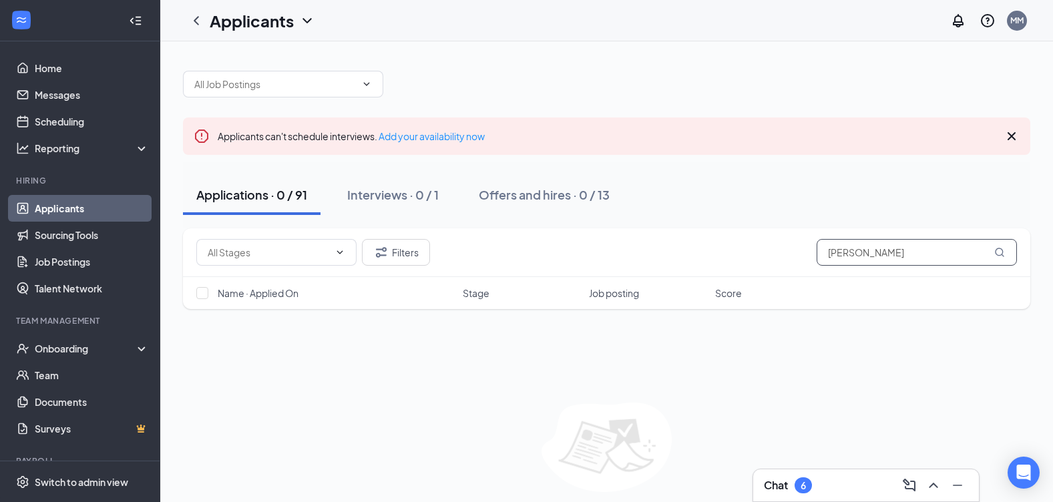
click at [1007, 254] on input "susan simsop" at bounding box center [916, 252] width 200 height 27
click at [1009, 259] on input "susan simsop" at bounding box center [916, 252] width 200 height 27
click at [1007, 265] on input "susan simsop" at bounding box center [916, 252] width 200 height 27
click at [999, 258] on input "susan simsop" at bounding box center [916, 252] width 200 height 27
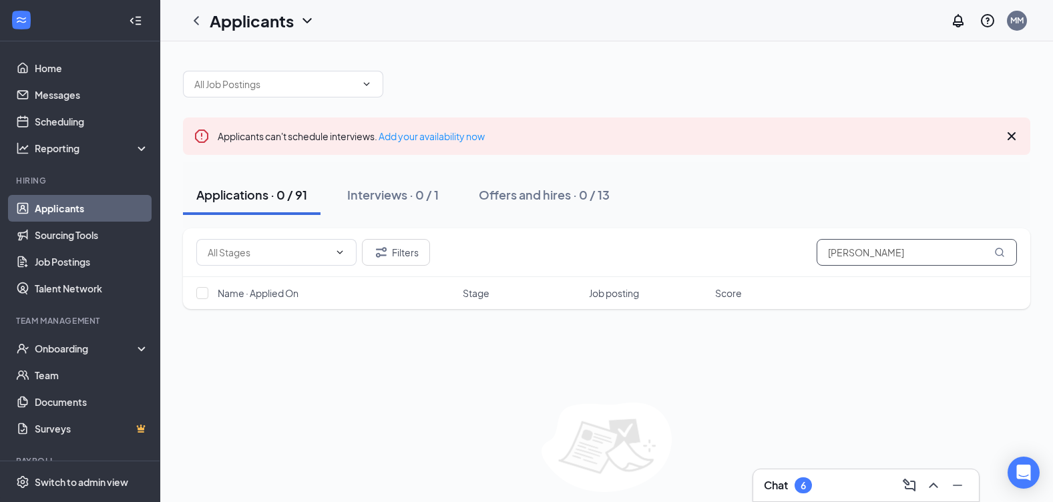
type input "susan simsop"
click at [420, 129] on div "Applicants can't schedule interviews. Add your availability now" at bounding box center [351, 135] width 267 height 15
click at [426, 143] on div "Applicants can't schedule interviews. Add your availability now" at bounding box center [606, 136] width 847 height 37
click at [361, 92] on span at bounding box center [283, 84] width 200 height 27
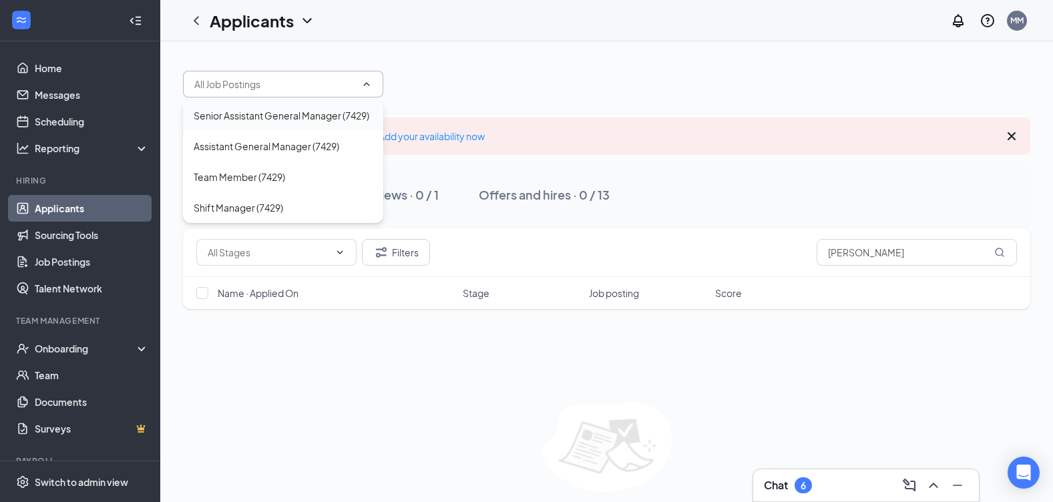
click at [323, 120] on div "Senior Assistant General Manager (7429)" at bounding box center [282, 115] width 176 height 15
type input "Senior Assistant General Manager (7429)"
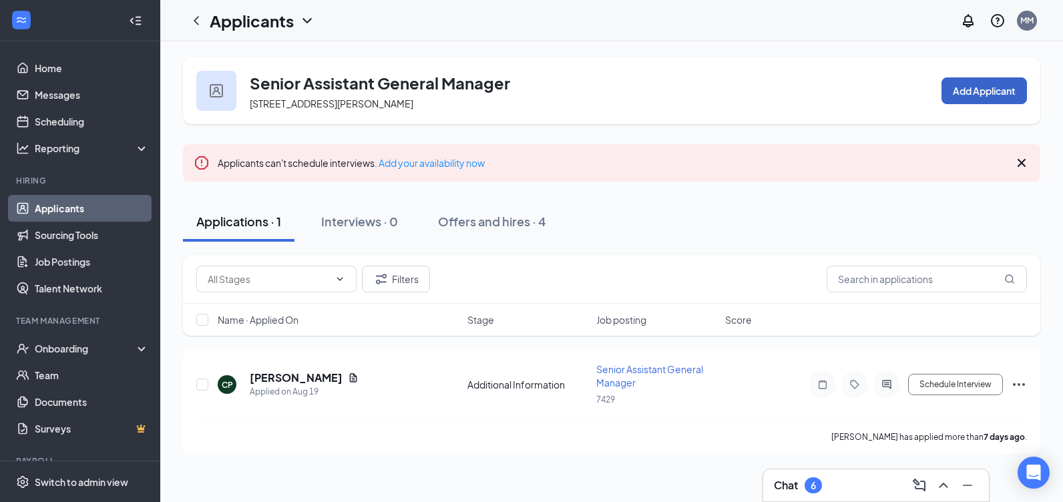
click at [953, 93] on button "Add Applicant" at bounding box center [983, 90] width 85 height 27
click at [953, 93] on div "Add applicant First Name Last Name Email Phone Notes Add to stage Select stage …" at bounding box center [531, 251] width 1063 height 502
click at [943, 285] on input "text" at bounding box center [927, 279] width 200 height 27
click at [943, 284] on input "text" at bounding box center [927, 279] width 200 height 27
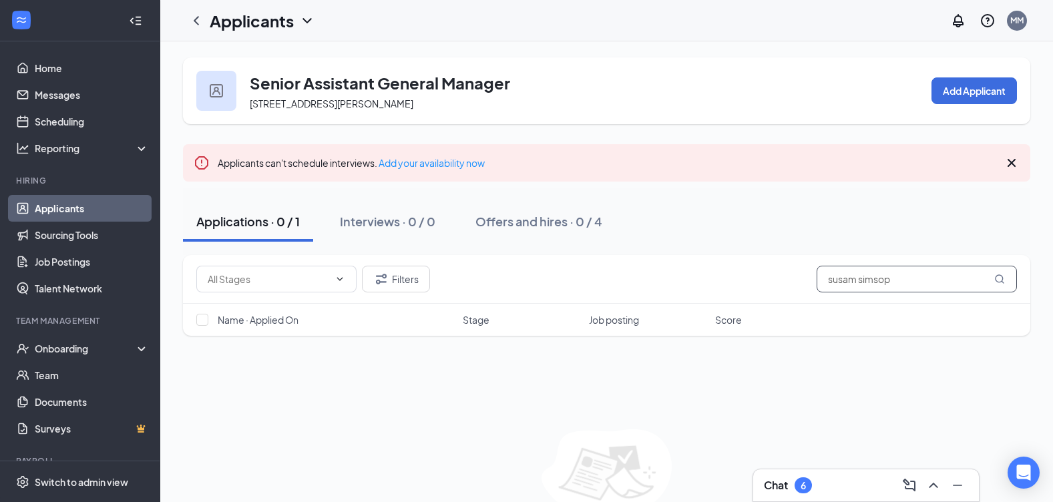
type input "susam simsop"
click at [486, 173] on div "Applicants can't schedule interviews. Add your availability now" at bounding box center [606, 162] width 847 height 37
click at [573, 229] on div "Offers and hires · 0 / 4" at bounding box center [538, 221] width 127 height 17
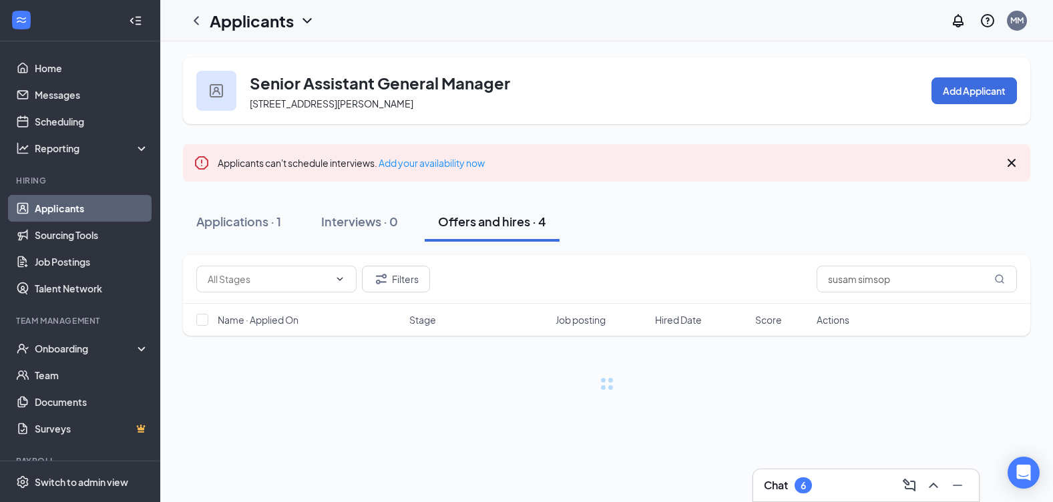
click at [573, 229] on div "Applications · 1 Interviews · 0 Offers and hires · 4" at bounding box center [606, 222] width 847 height 40
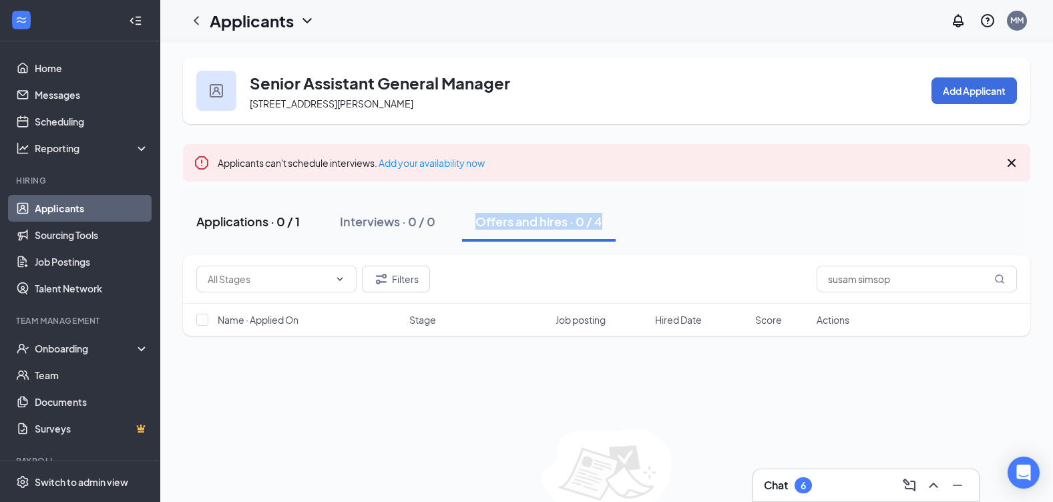
click at [246, 221] on div "Applications · 0 / 1" at bounding box center [247, 221] width 103 height 17
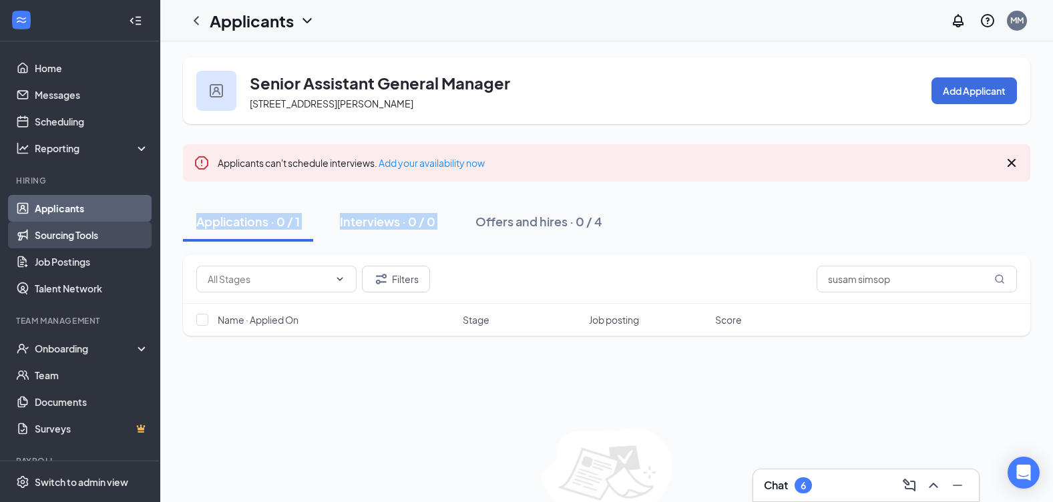
click at [69, 236] on link "Sourcing Tools" at bounding box center [92, 235] width 114 height 27
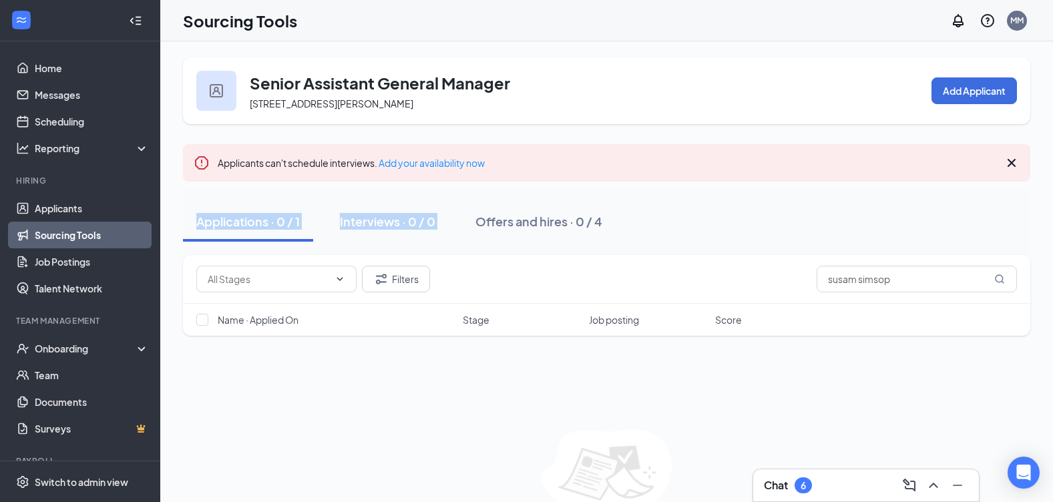
click at [69, 236] on link "Sourcing Tools" at bounding box center [92, 235] width 114 height 27
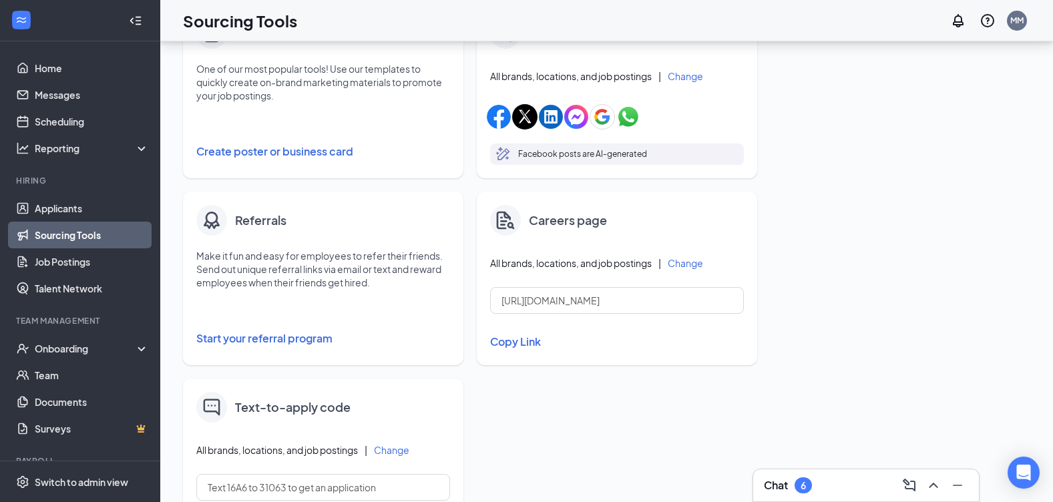
scroll to position [354, 0]
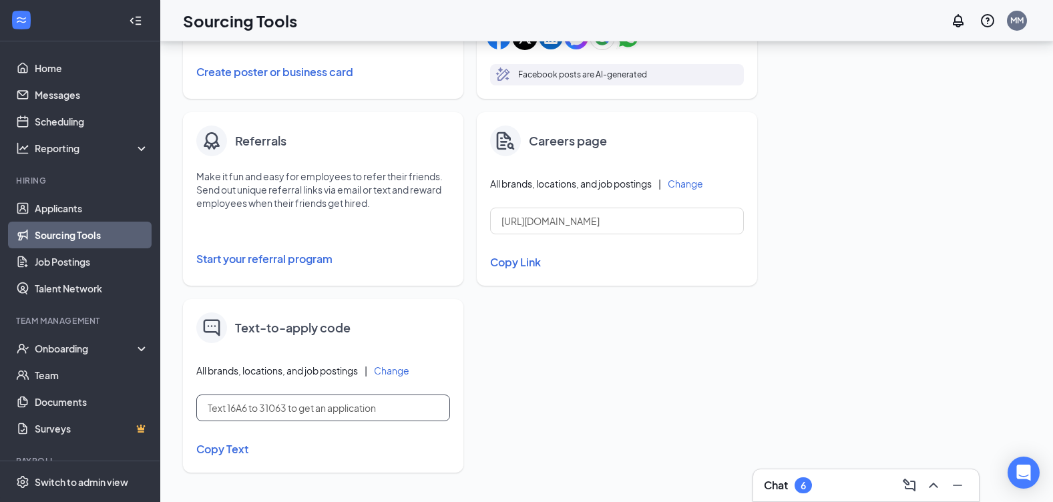
click at [300, 413] on input "Text 16A6 to 31063 to get an application" at bounding box center [323, 408] width 254 height 27
click at [380, 375] on button "Change" at bounding box center [391, 370] width 35 height 9
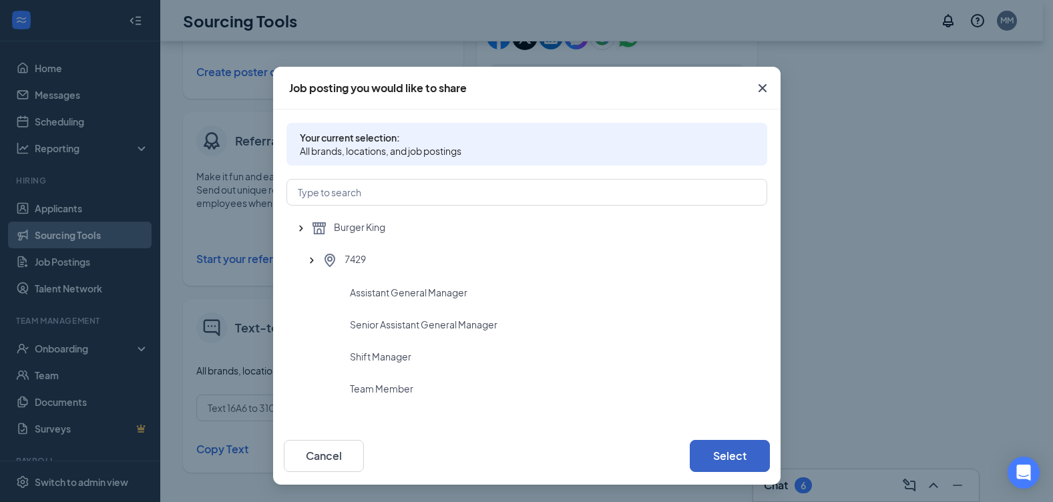
click at [730, 452] on button "Select" at bounding box center [730, 456] width 80 height 32
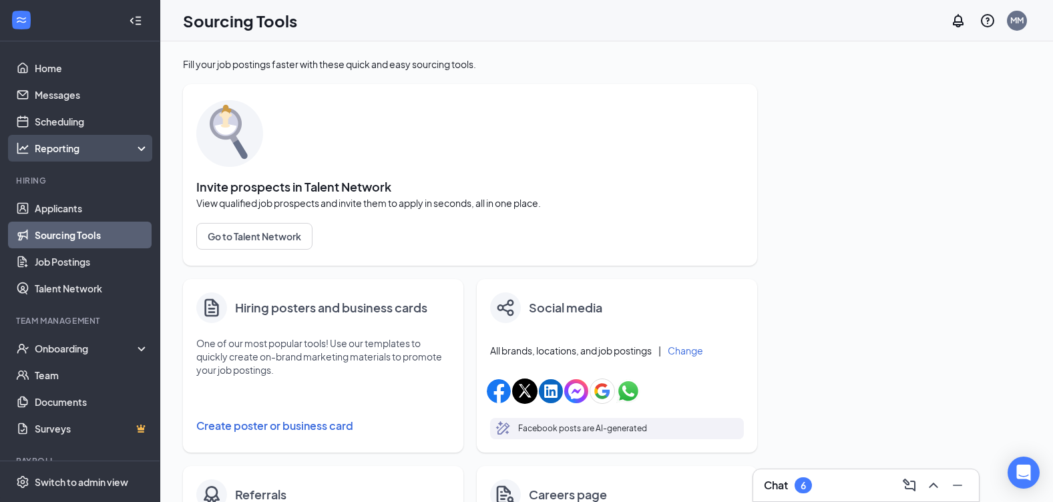
click at [68, 145] on div "Reporting" at bounding box center [92, 148] width 115 height 13
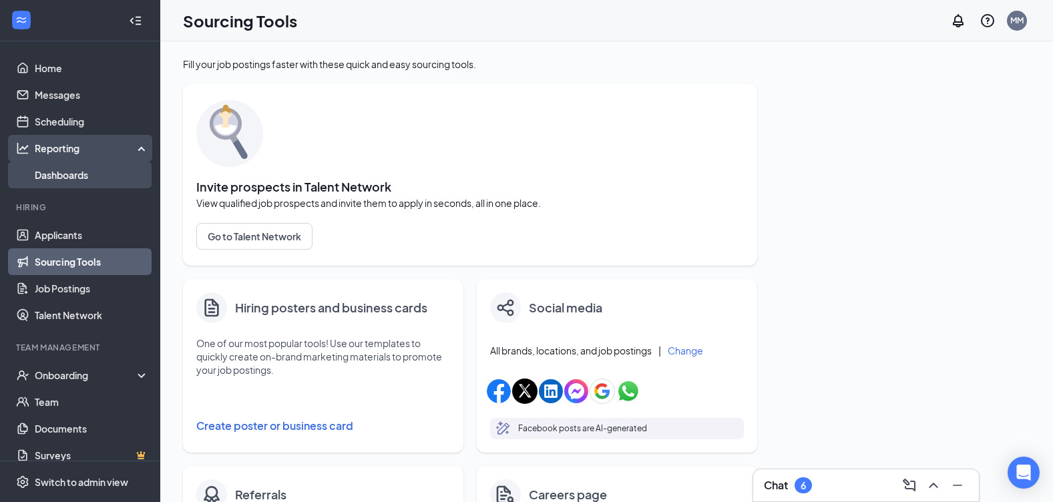
click at [72, 168] on link "Dashboards" at bounding box center [92, 175] width 114 height 27
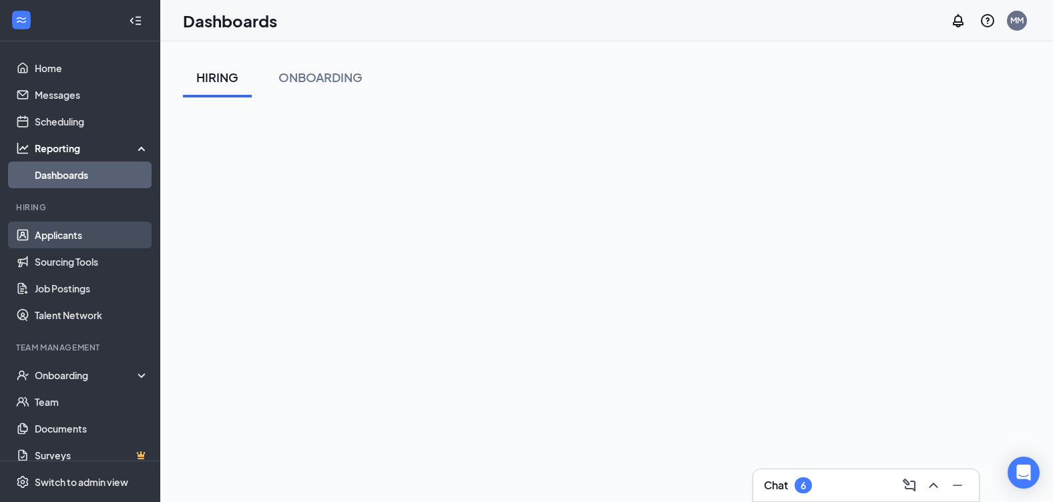
click at [50, 240] on link "Applicants" at bounding box center [92, 235] width 114 height 27
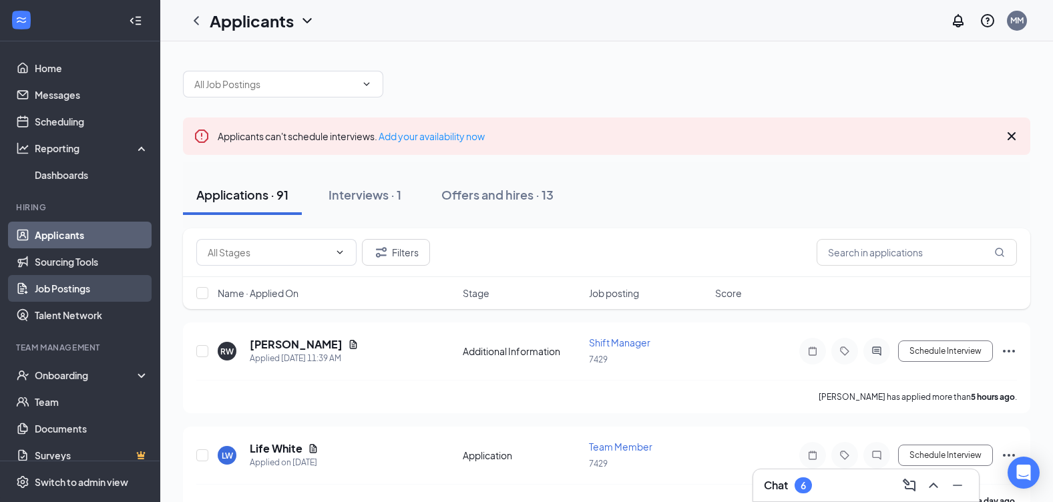
click at [68, 298] on link "Job Postings" at bounding box center [92, 288] width 114 height 27
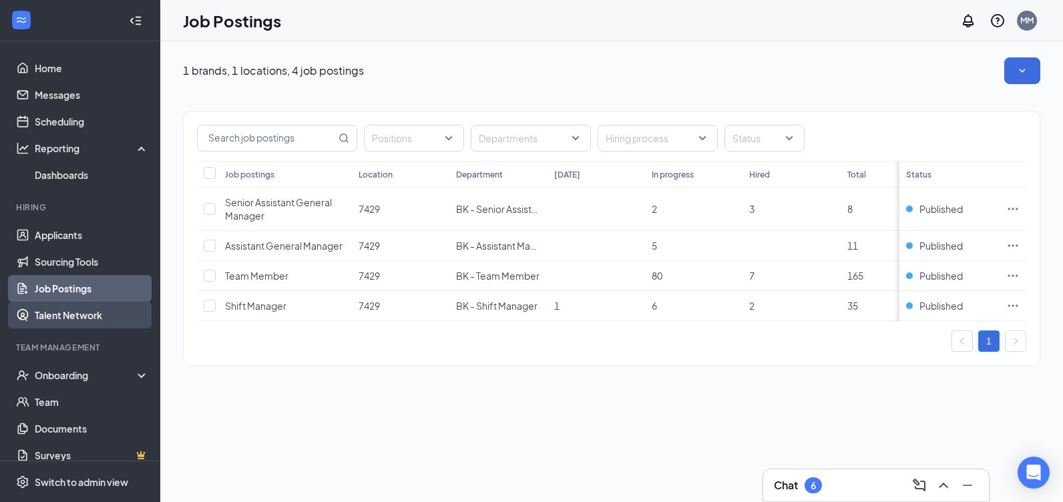
click at [81, 315] on link "Talent Network" at bounding box center [92, 315] width 114 height 27
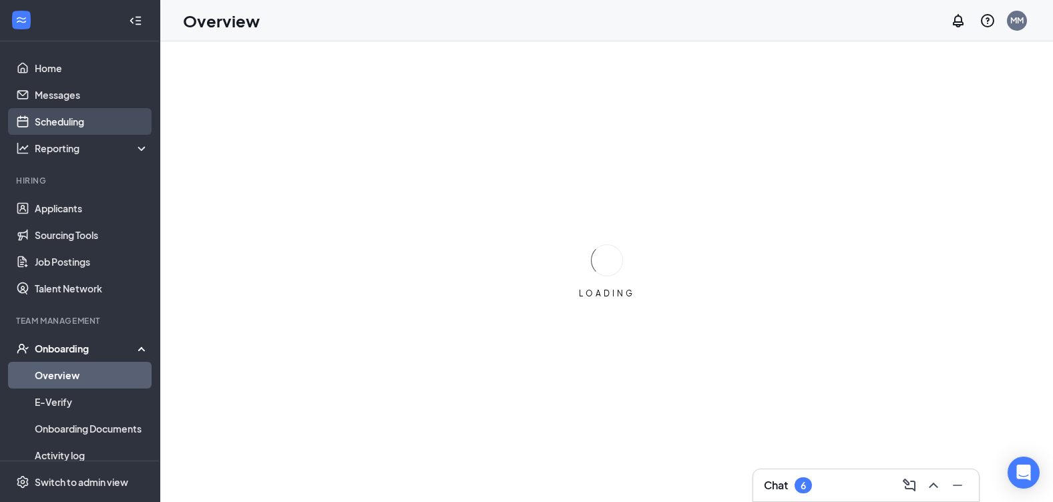
click at [54, 126] on link "Scheduling" at bounding box center [92, 121] width 114 height 27
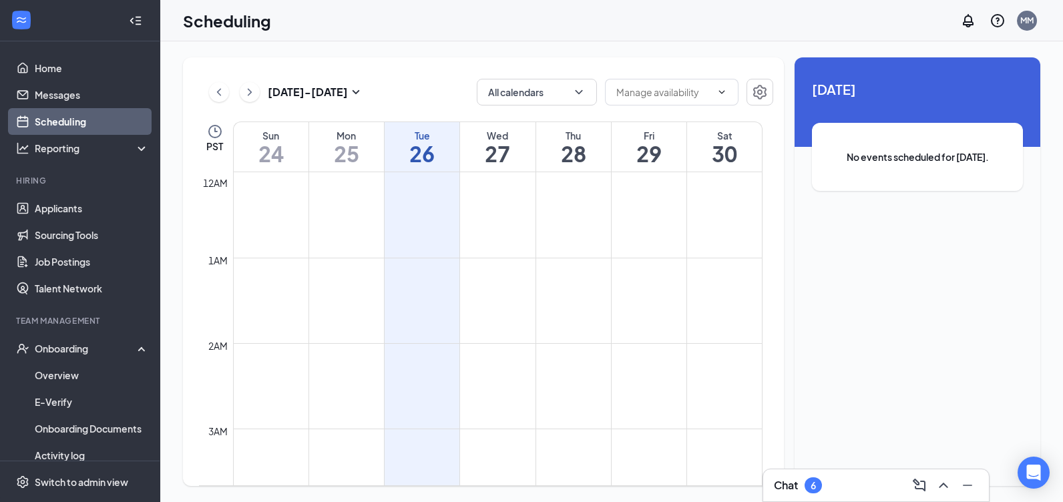
scroll to position [656, 0]
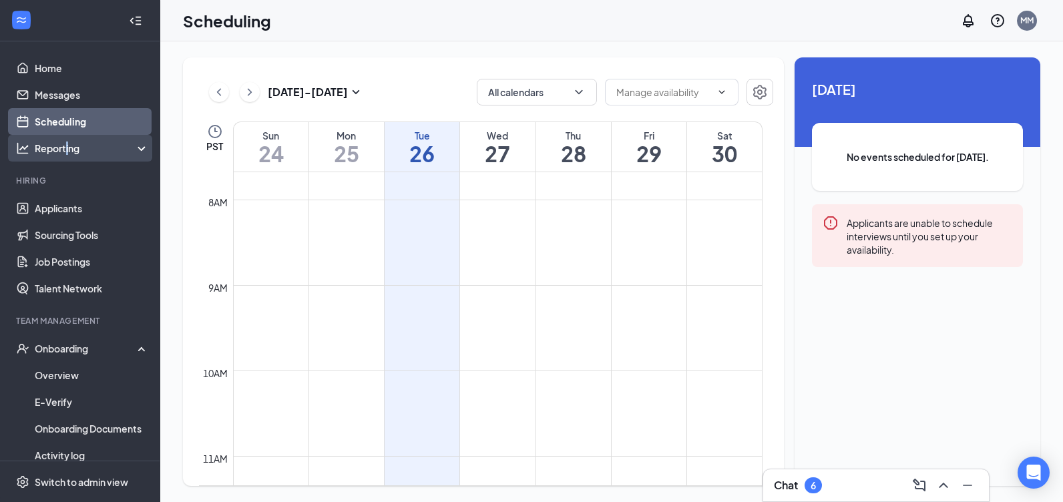
click at [67, 149] on div "Reporting" at bounding box center [92, 148] width 115 height 13
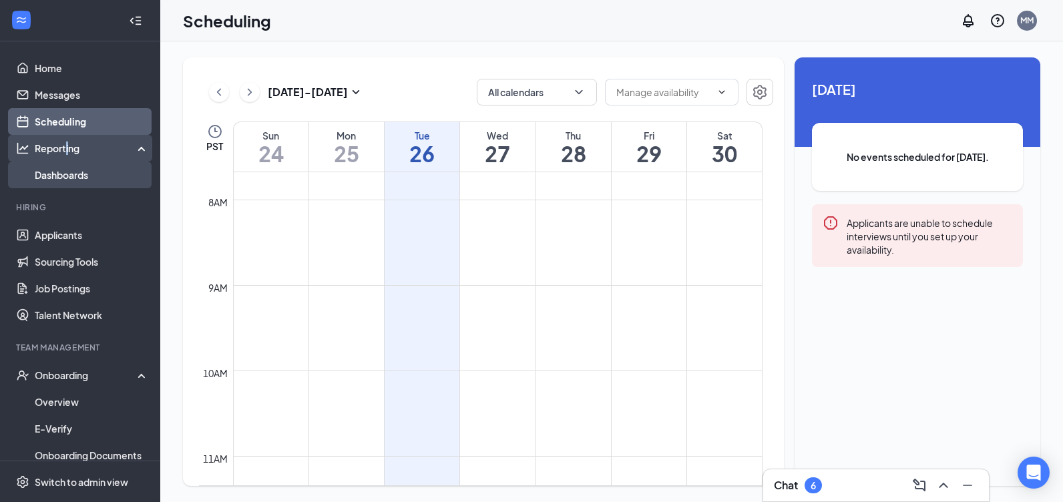
drag, startPoint x: 67, startPoint y: 149, endPoint x: 85, endPoint y: 172, distance: 29.1
click at [85, 172] on link "Dashboards" at bounding box center [92, 175] width 114 height 27
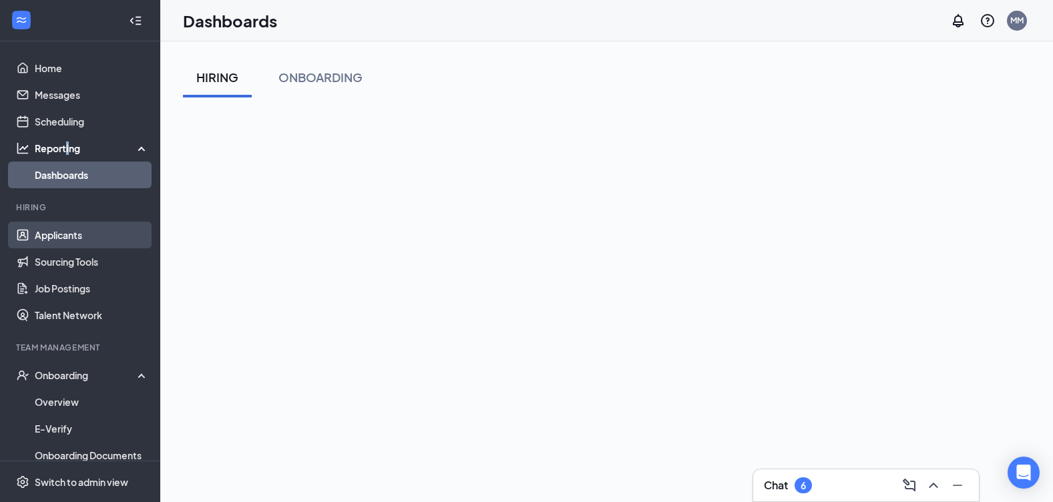
click at [85, 240] on link "Applicants" at bounding box center [92, 235] width 114 height 27
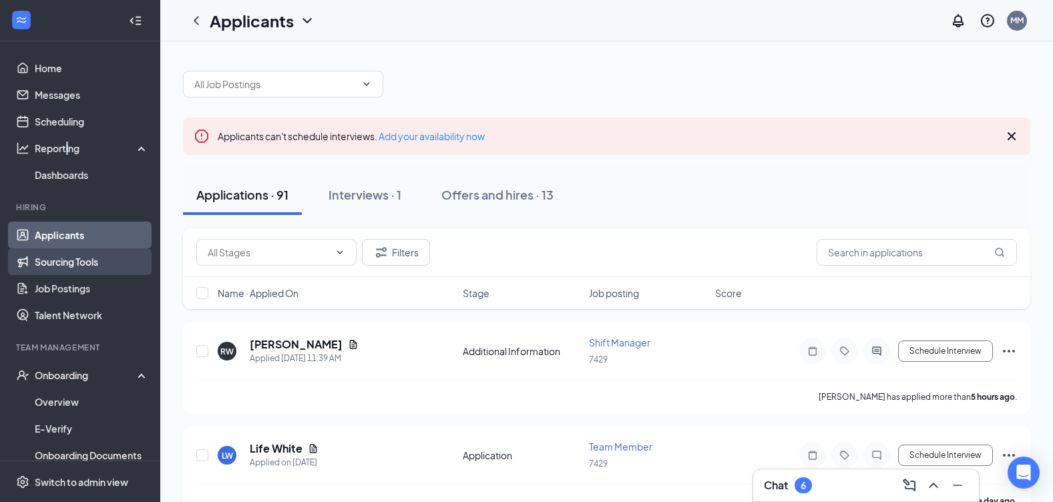
click at [89, 257] on link "Sourcing Tools" at bounding box center [92, 261] width 114 height 27
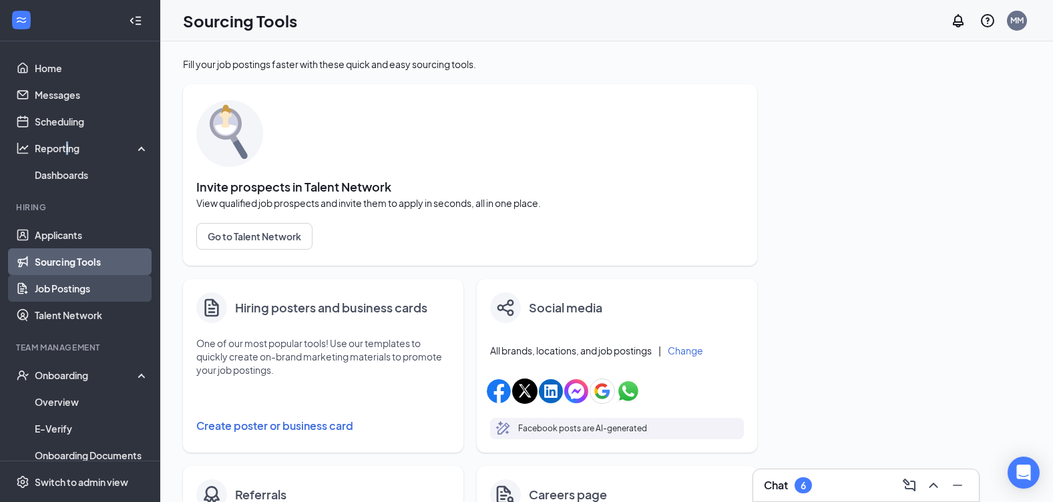
click at [86, 284] on link "Job Postings" at bounding box center [92, 288] width 114 height 27
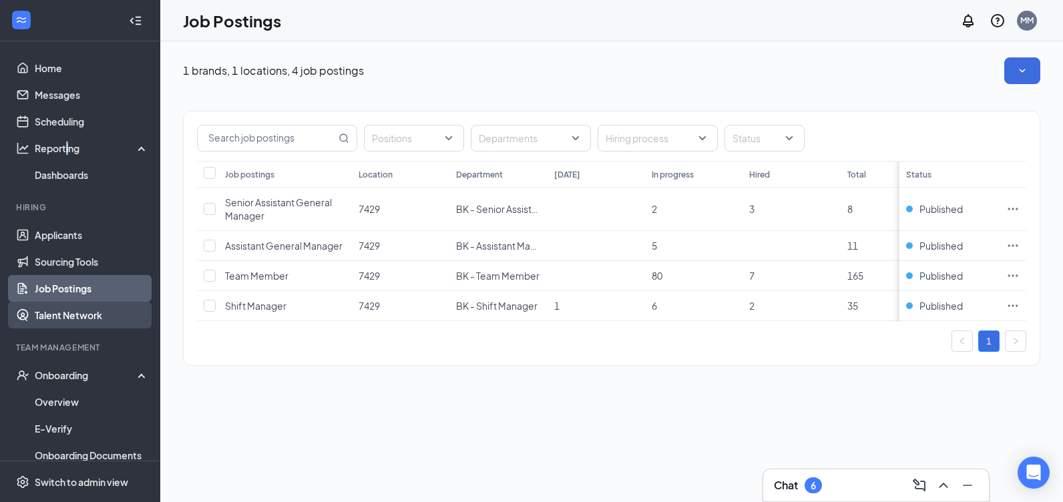
click at [99, 316] on link "Talent Network" at bounding box center [92, 315] width 114 height 27
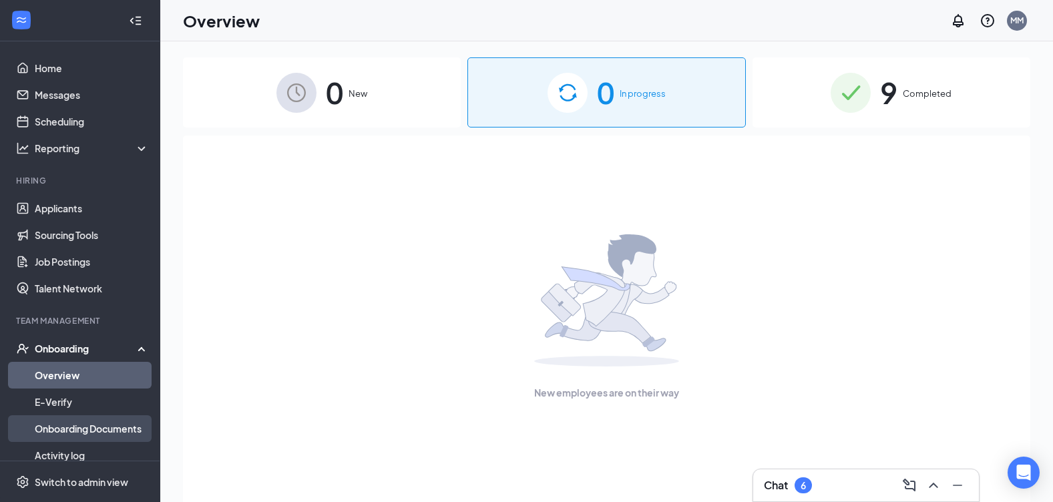
click at [71, 435] on link "Onboarding Documents" at bounding box center [92, 428] width 114 height 27
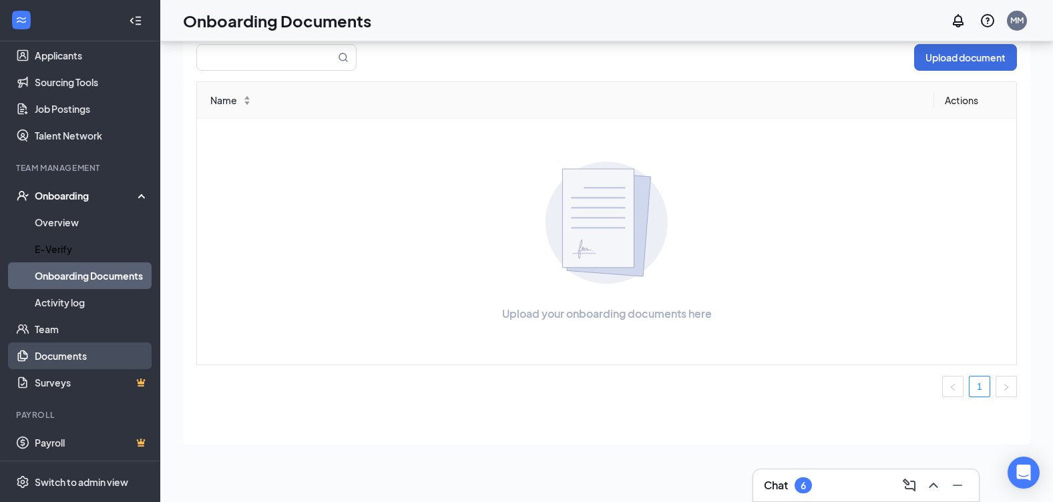
scroll to position [154, 0]
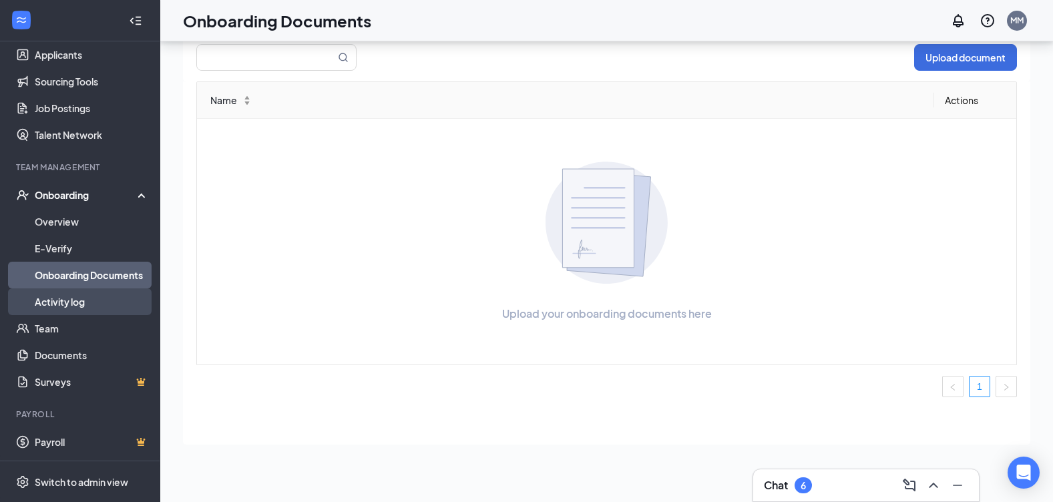
click at [69, 300] on link "Activity log" at bounding box center [92, 301] width 114 height 27
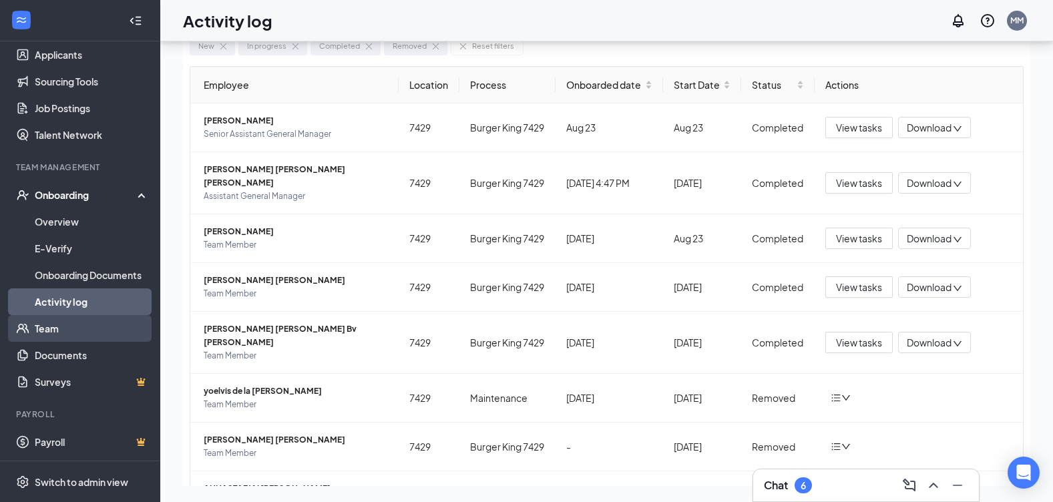
click at [86, 340] on link "Team" at bounding box center [92, 328] width 114 height 27
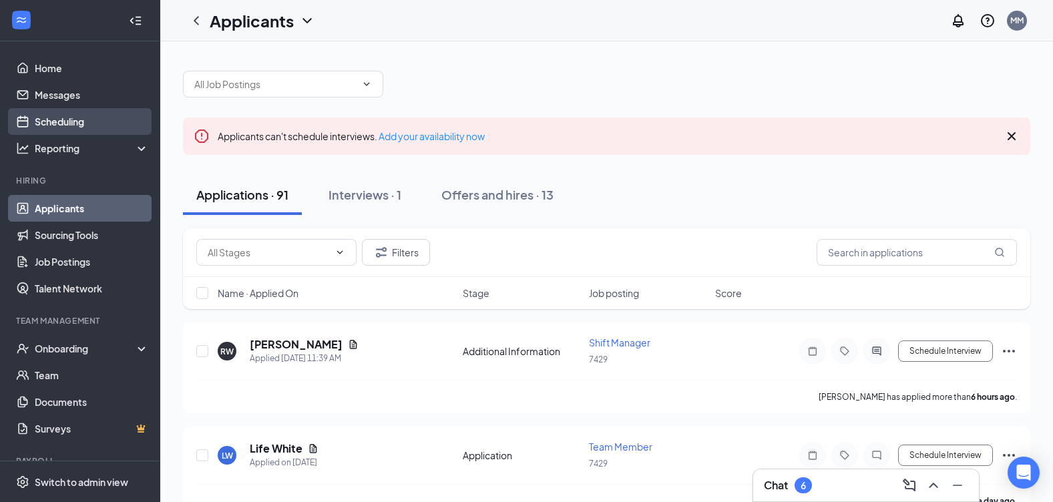
click at [79, 116] on link "Scheduling" at bounding box center [92, 121] width 114 height 27
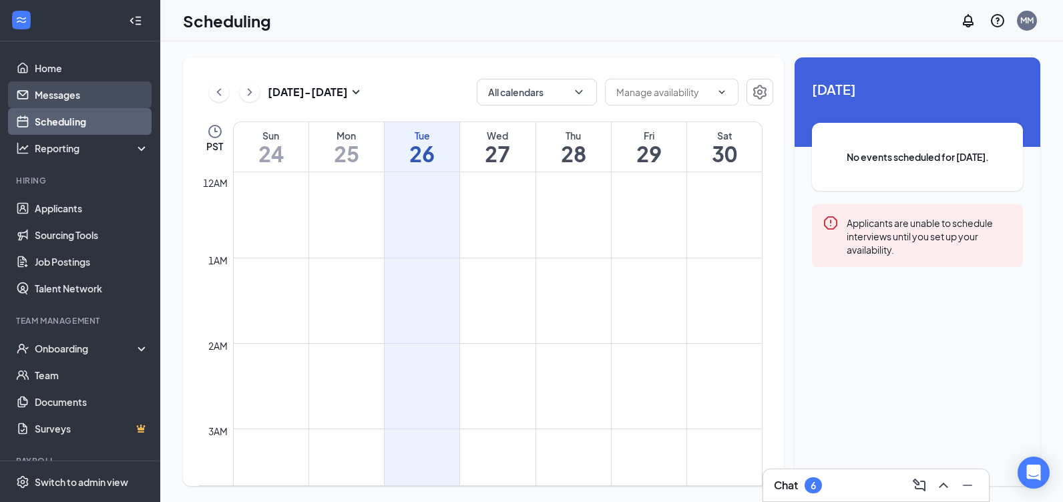
scroll to position [656, 0]
click at [79, 99] on link "Messages" at bounding box center [92, 94] width 114 height 27
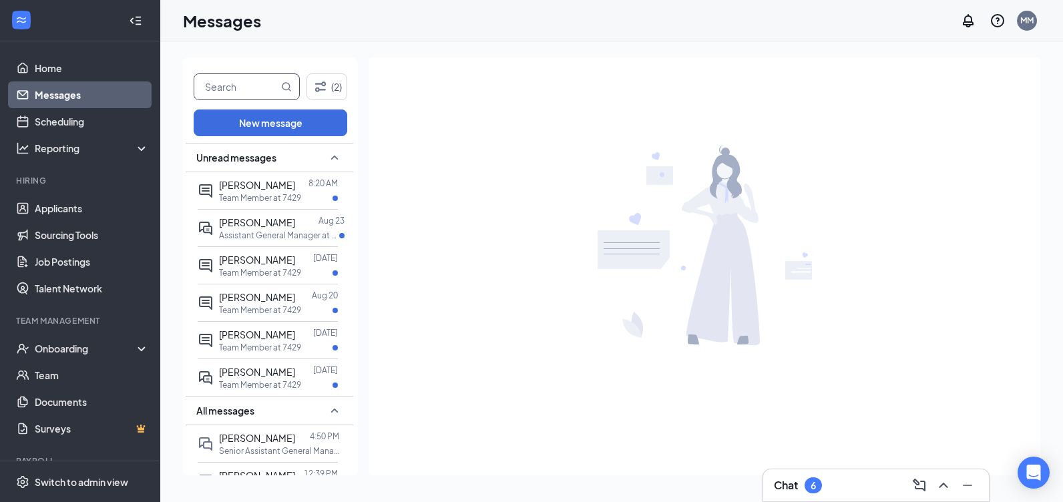
click at [262, 87] on input "text" at bounding box center [236, 86] width 84 height 25
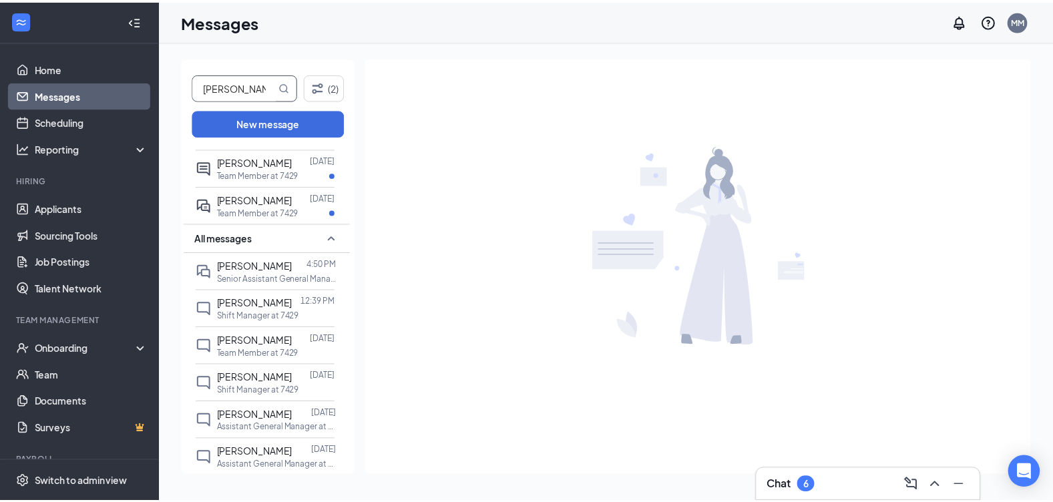
scroll to position [200, 0]
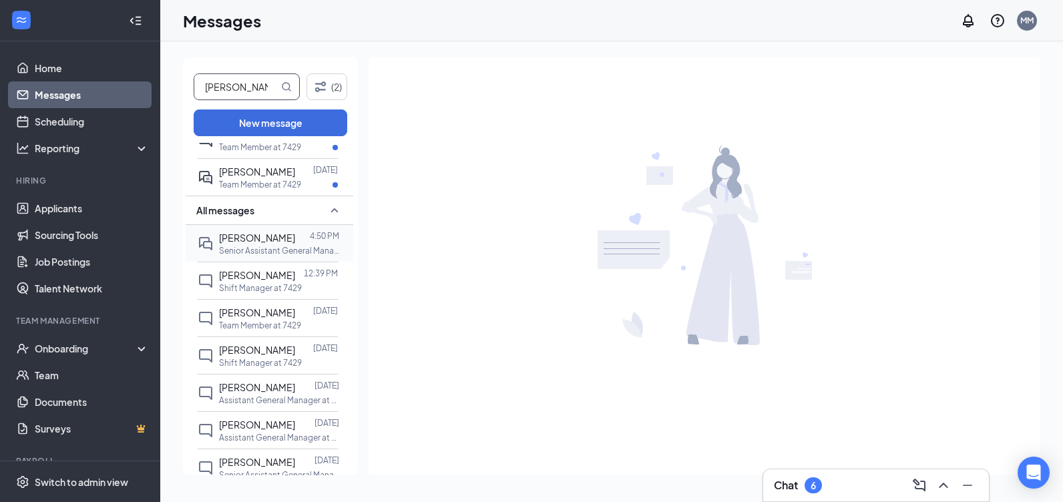
type input "susan simsop"
click at [295, 242] on div at bounding box center [302, 237] width 15 height 15
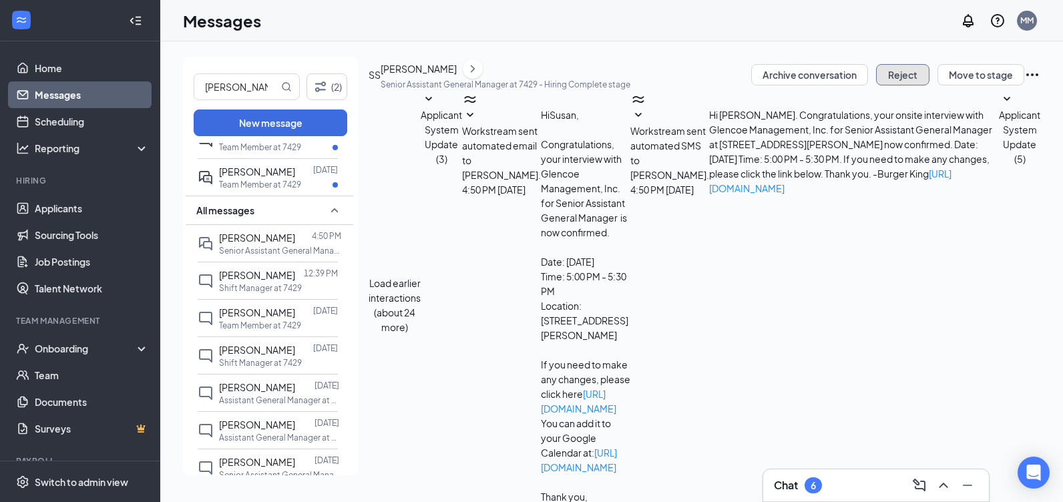
click at [883, 85] on button "Reject" at bounding box center [902, 74] width 53 height 21
click at [897, 85] on button "Reject" at bounding box center [902, 74] width 53 height 21
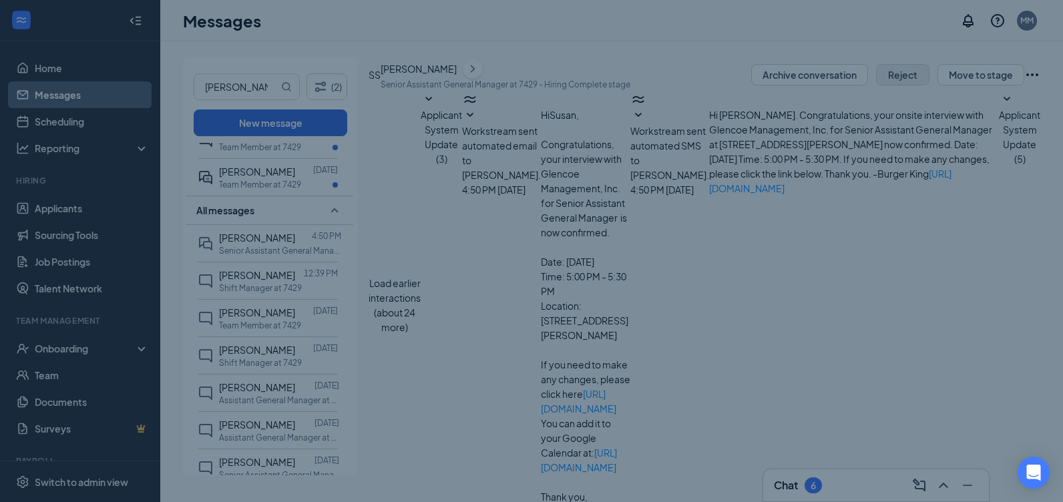
click at [897, 87] on div "Reject # Name Position Message format Template 1 Susan Simpson Senior Assistant…" at bounding box center [531, 251] width 1063 height 502
click at [897, 85] on button "Reject" at bounding box center [902, 74] width 53 height 21
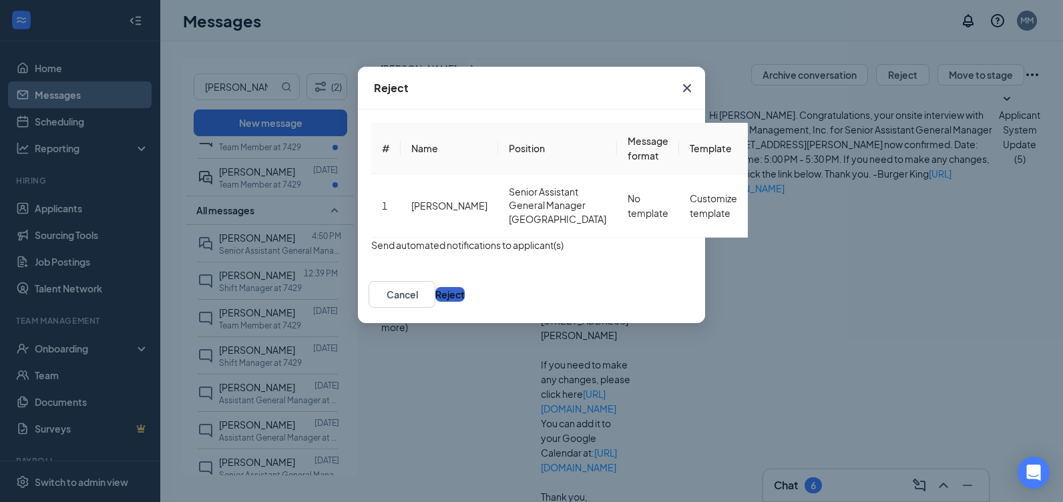
click at [465, 302] on button "Reject" at bounding box center [449, 294] width 29 height 15
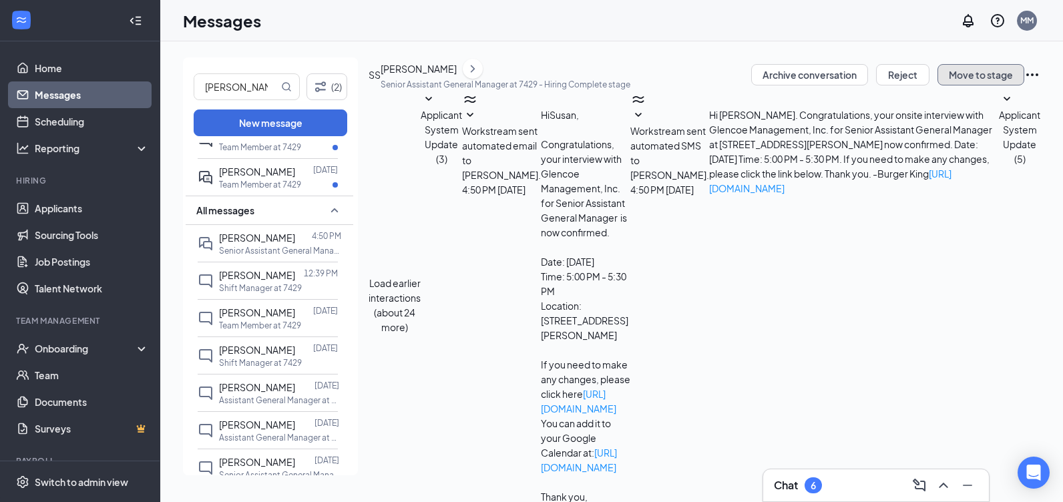
click at [975, 85] on button "Move to stage" at bounding box center [980, 74] width 87 height 21
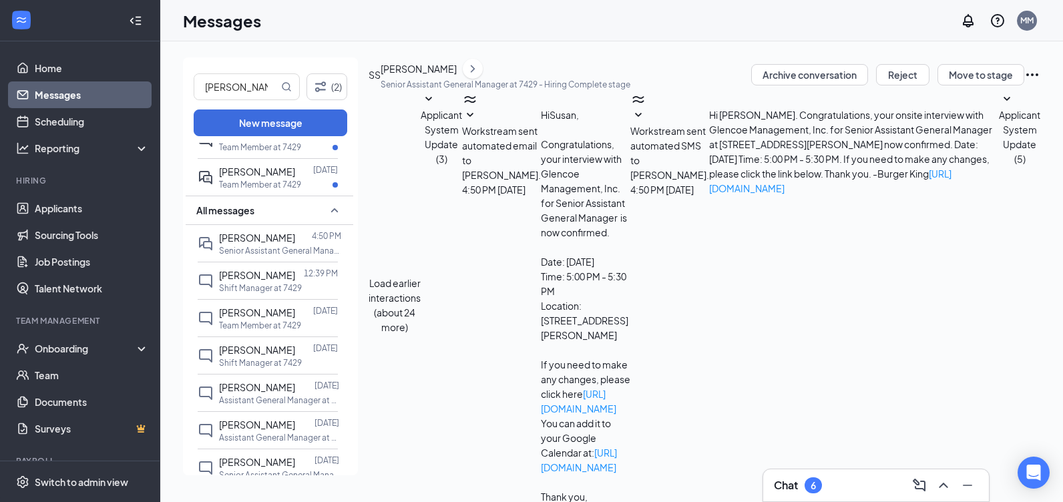
click at [1026, 76] on icon "Ellipses" at bounding box center [1032, 74] width 12 height 3
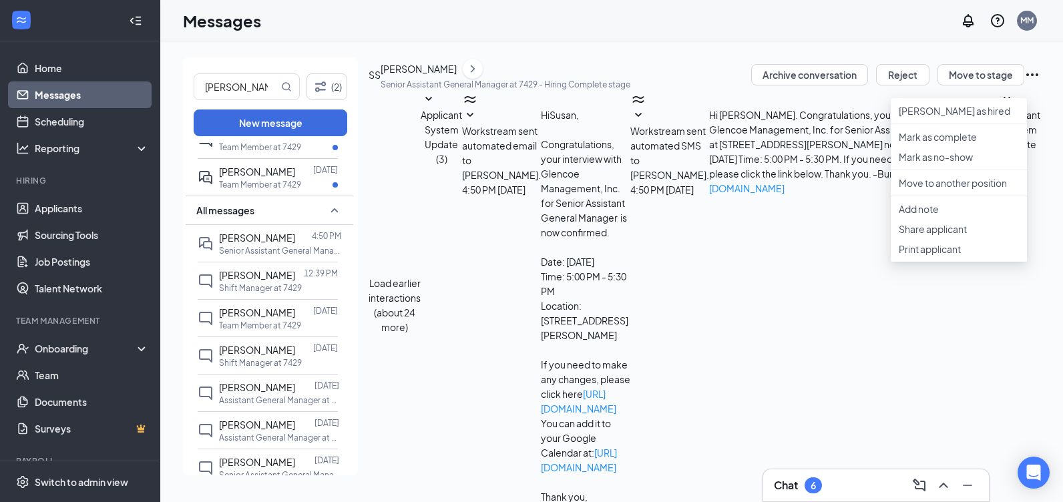
click at [847, 160] on div "Load earlier interactions (about 24 more) Applicant System Update (3) Workstrea…" at bounding box center [705, 304] width 672 height 427
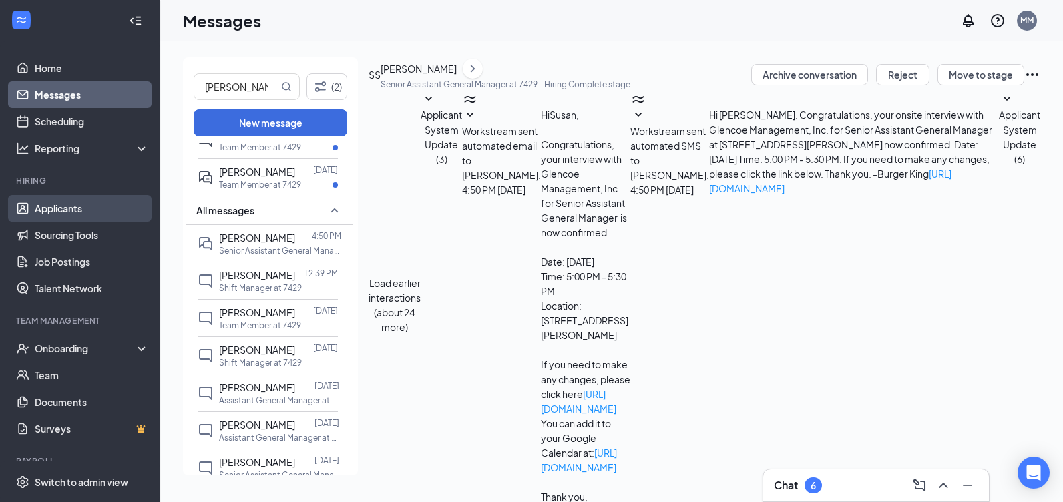
click at [67, 208] on link "Applicants" at bounding box center [92, 208] width 114 height 27
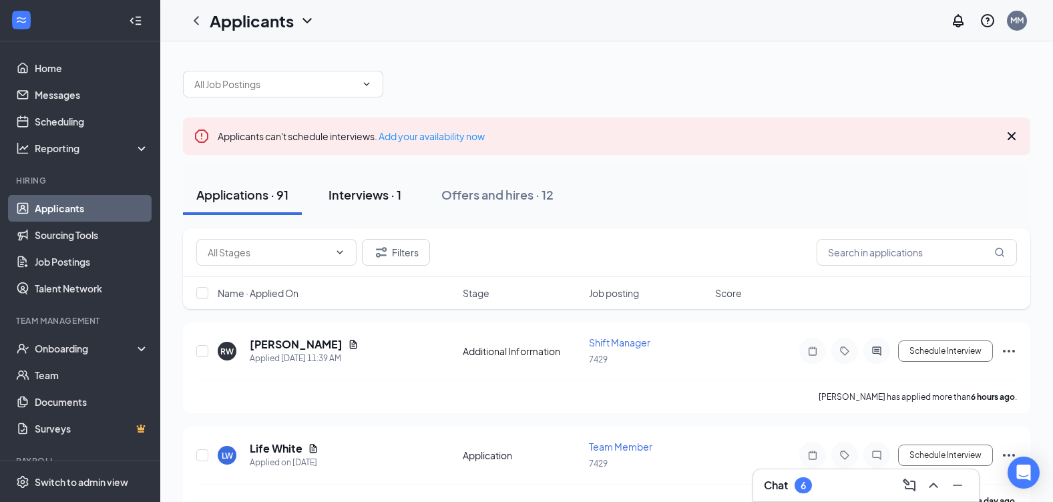
click at [371, 195] on div "Interviews · 1" at bounding box center [364, 194] width 73 height 17
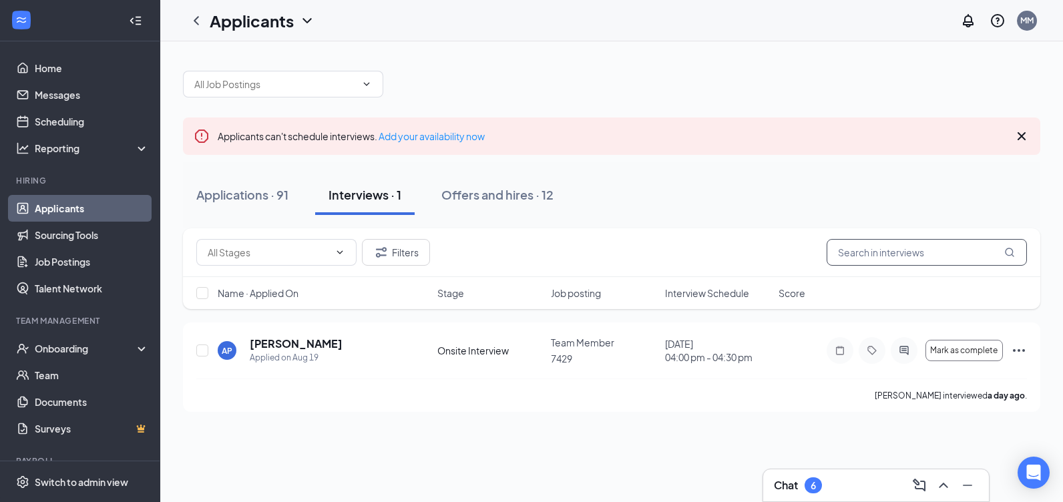
click at [903, 250] on input "text" at bounding box center [927, 252] width 200 height 27
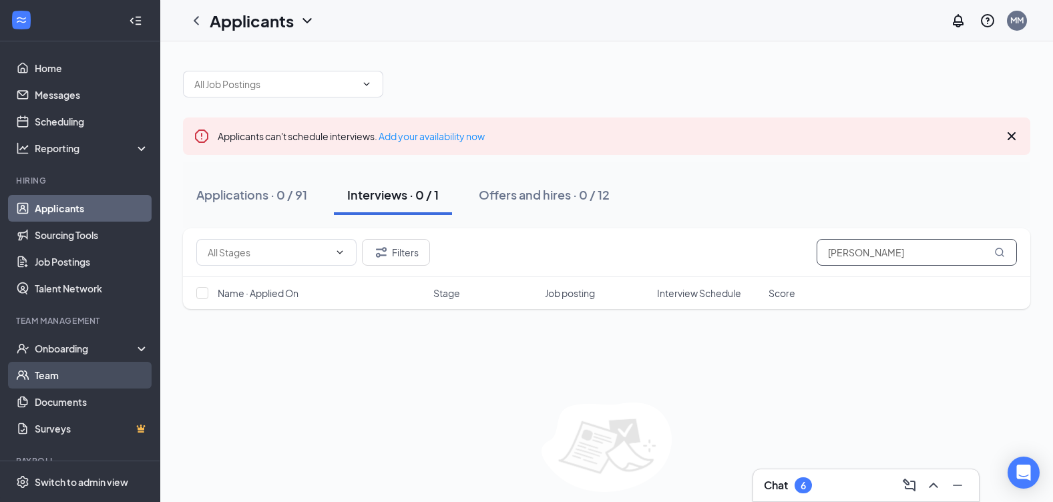
type input "susan"
click at [45, 381] on link "Team" at bounding box center [92, 375] width 114 height 27
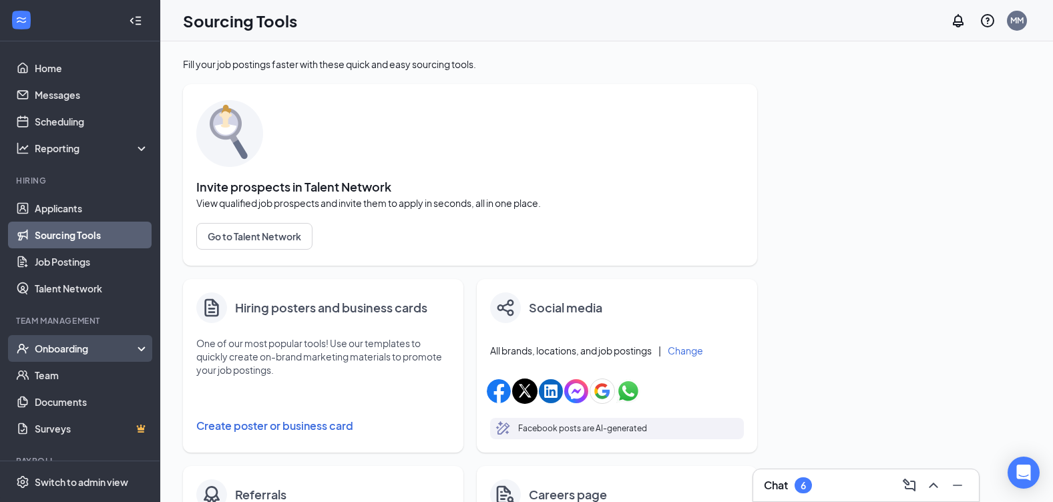
click at [83, 353] on div "Onboarding" at bounding box center [86, 348] width 103 height 13
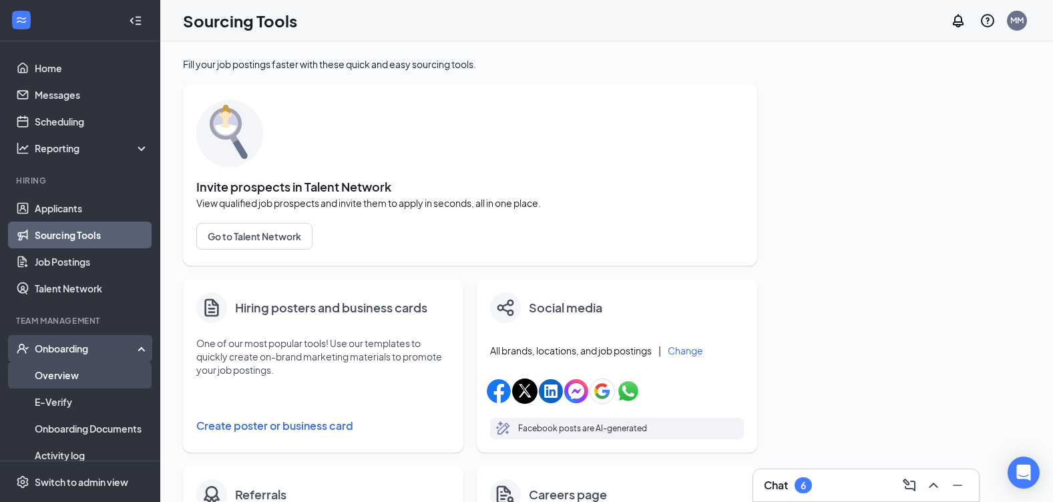
click at [79, 375] on link "Overview" at bounding box center [92, 375] width 114 height 27
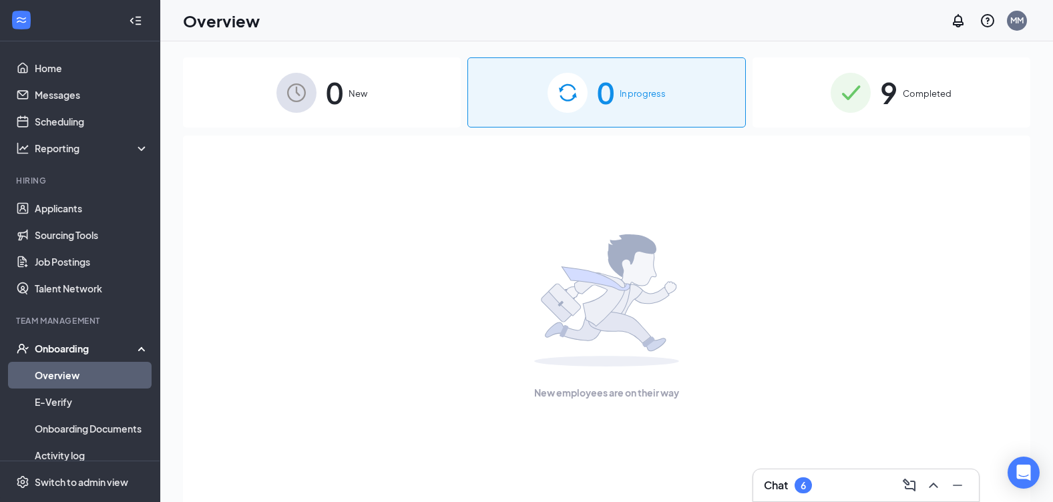
click at [375, 91] on div "0 New" at bounding box center [322, 92] width 278 height 70
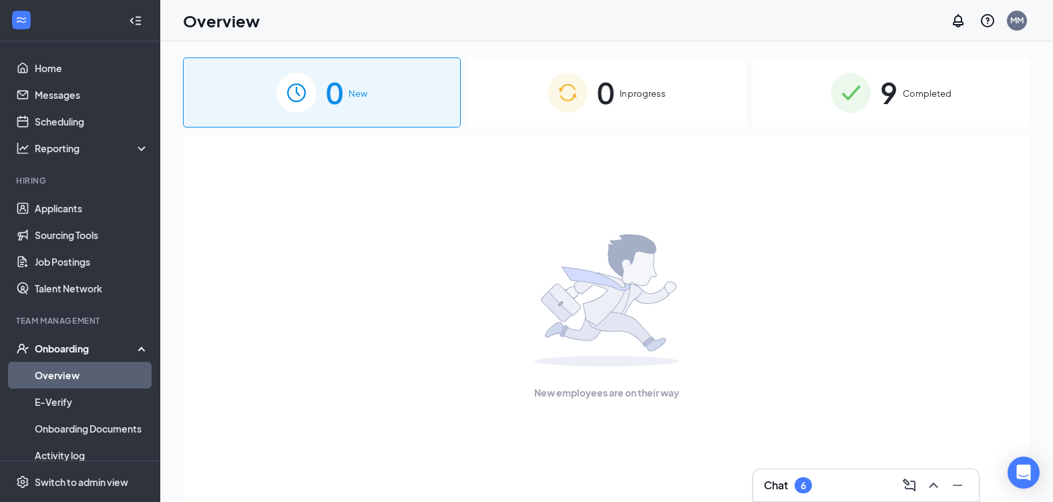
click at [517, 102] on div "0 In progress" at bounding box center [606, 92] width 278 height 70
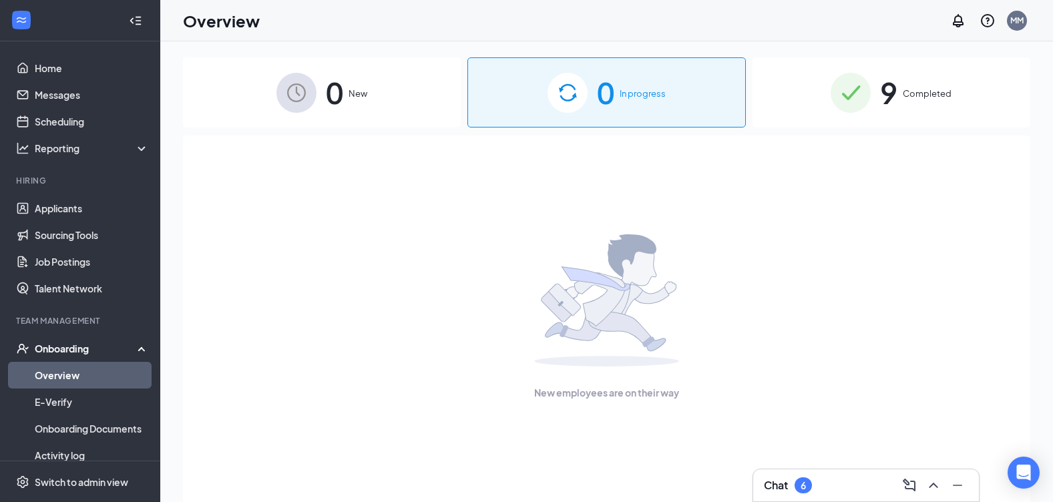
click at [456, 93] on div "0 New" at bounding box center [322, 92] width 278 height 70
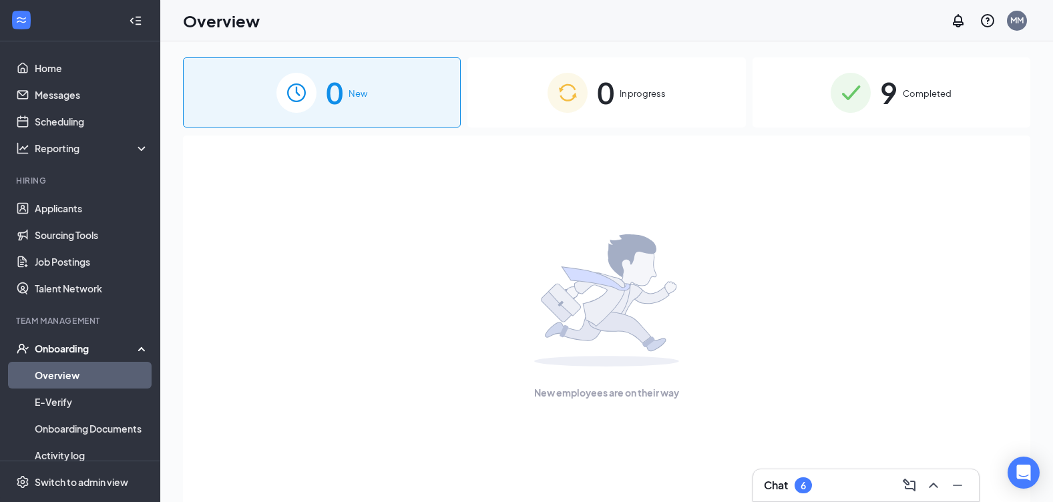
click at [899, 85] on div "9 Completed" at bounding box center [891, 92] width 278 height 70
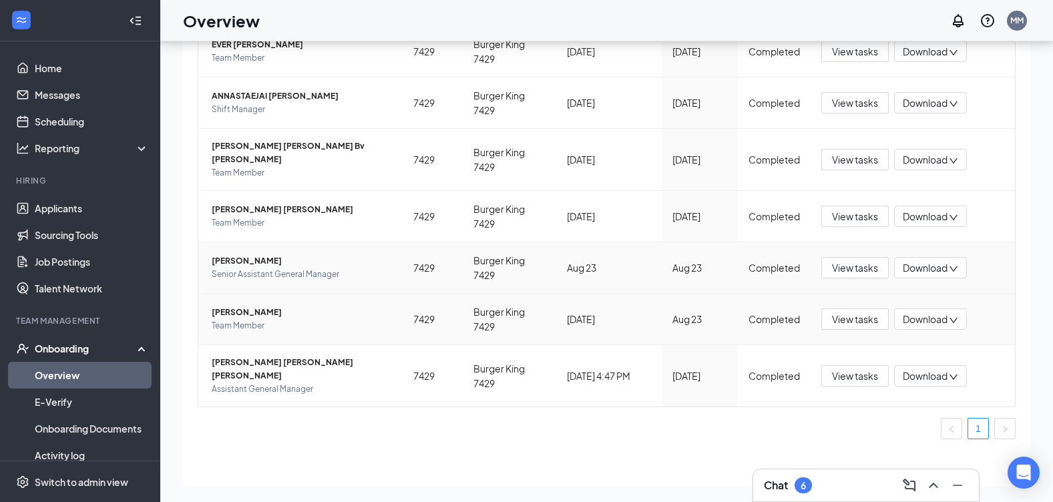
scroll to position [60, 0]
click at [95, 373] on link "Overview" at bounding box center [92, 375] width 114 height 27
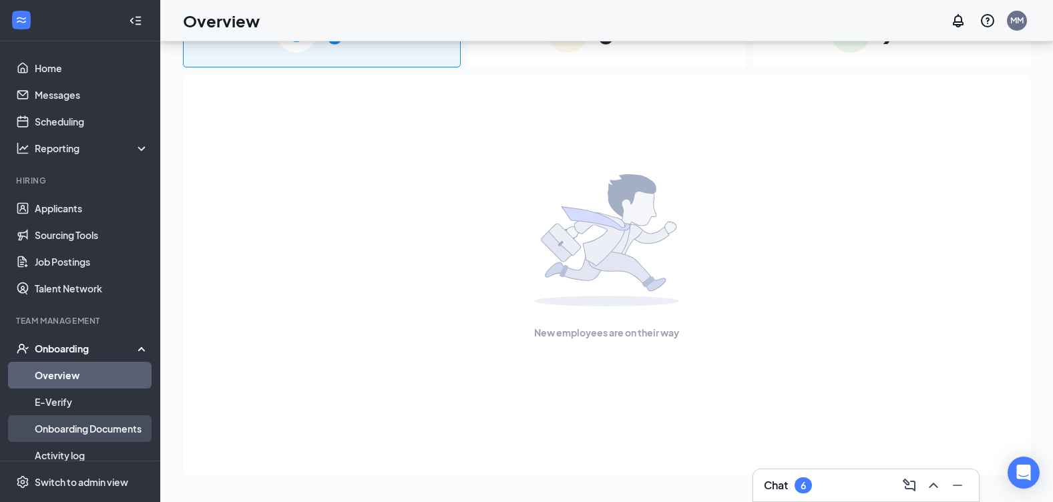
click at [111, 427] on link "Onboarding Documents" at bounding box center [92, 428] width 114 height 27
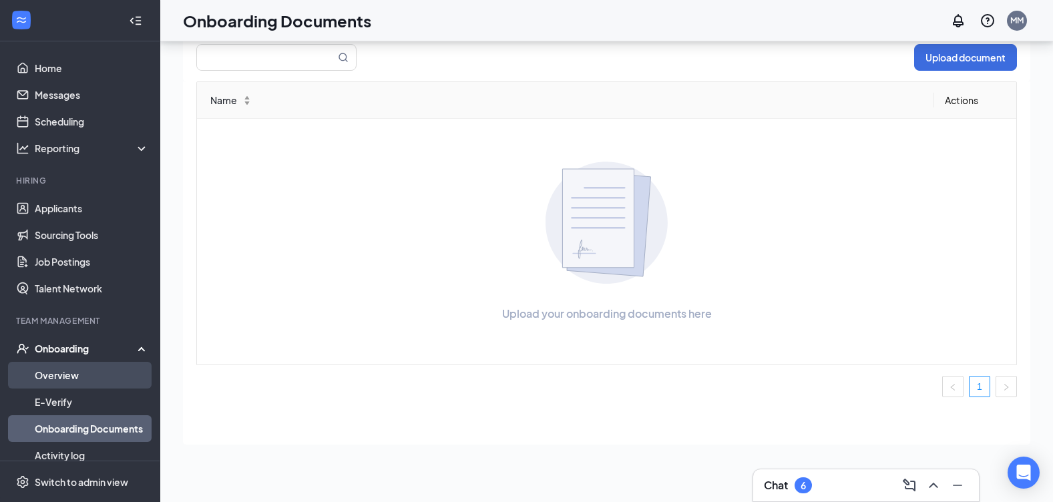
click at [103, 365] on link "Overview" at bounding box center [92, 375] width 114 height 27
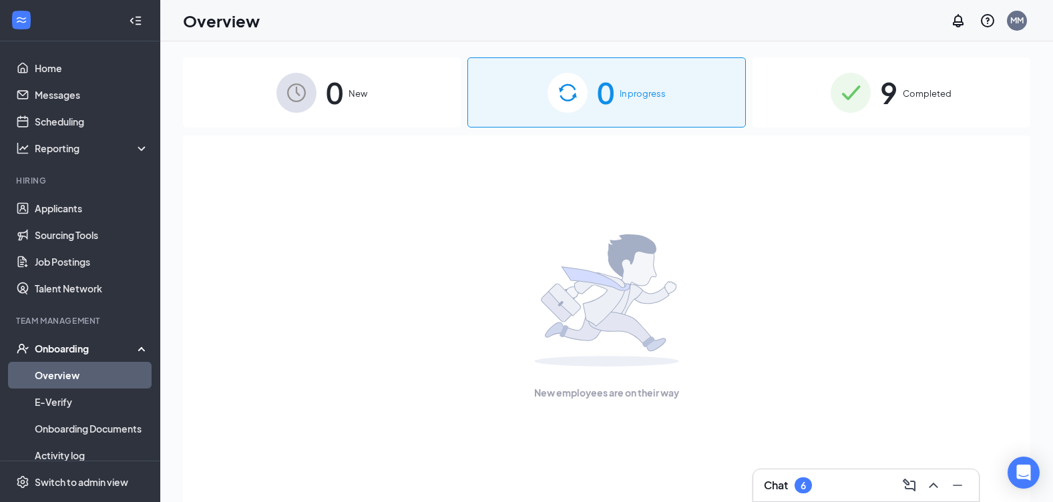
drag, startPoint x: 344, startPoint y: 119, endPoint x: 352, endPoint y: 105, distance: 15.6
click at [349, 109] on div "0 New" at bounding box center [322, 92] width 278 height 70
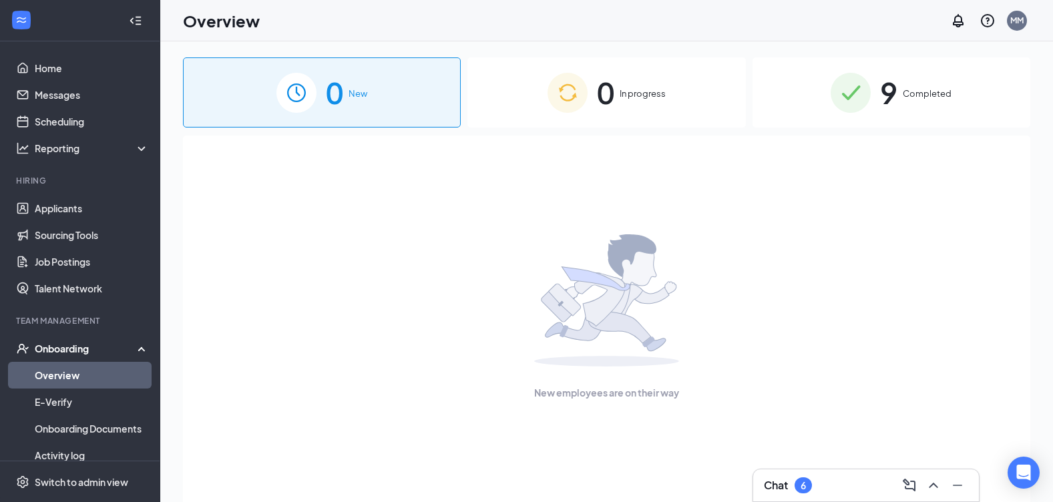
click at [716, 146] on div "New employees are on their way" at bounding box center [607, 317] width 818 height 363
click at [719, 142] on div "New employees are on their way" at bounding box center [607, 317] width 818 height 363
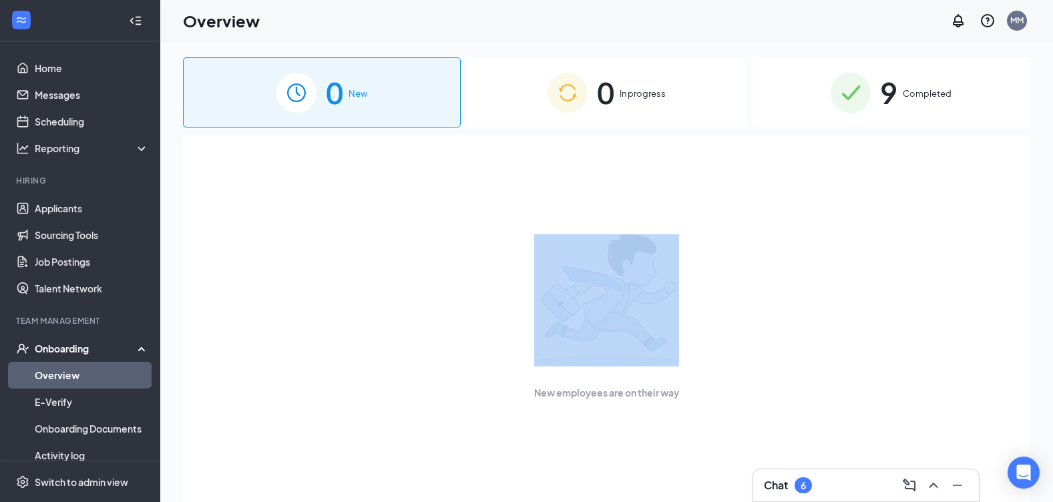
click at [719, 142] on div "New employees are on their way" at bounding box center [607, 317] width 818 height 363
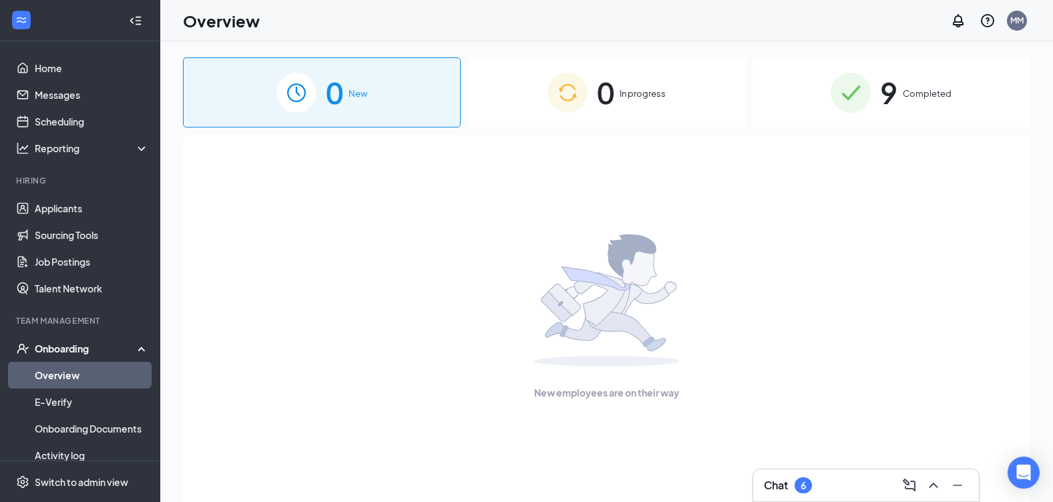
click at [67, 356] on div "Onboarding" at bounding box center [80, 348] width 160 height 27
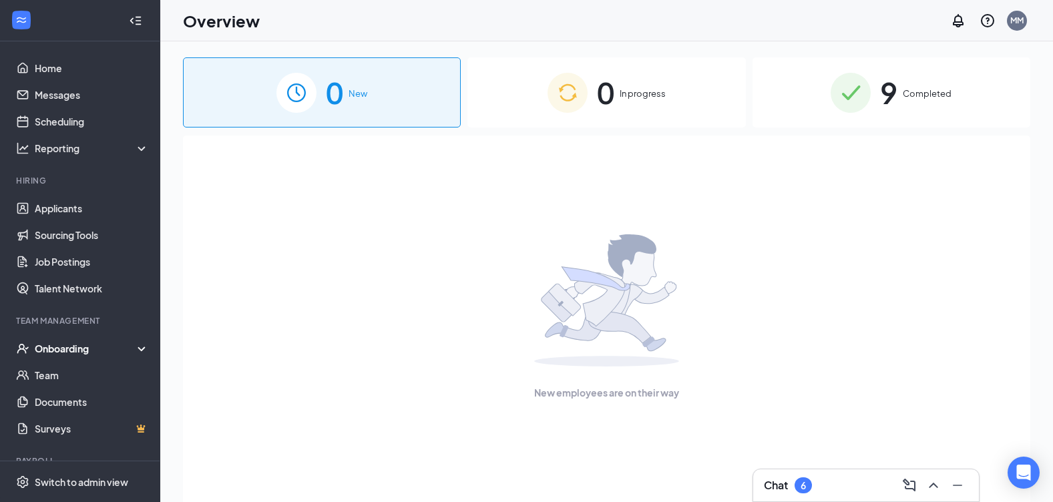
click at [89, 349] on div "Onboarding" at bounding box center [86, 348] width 103 height 13
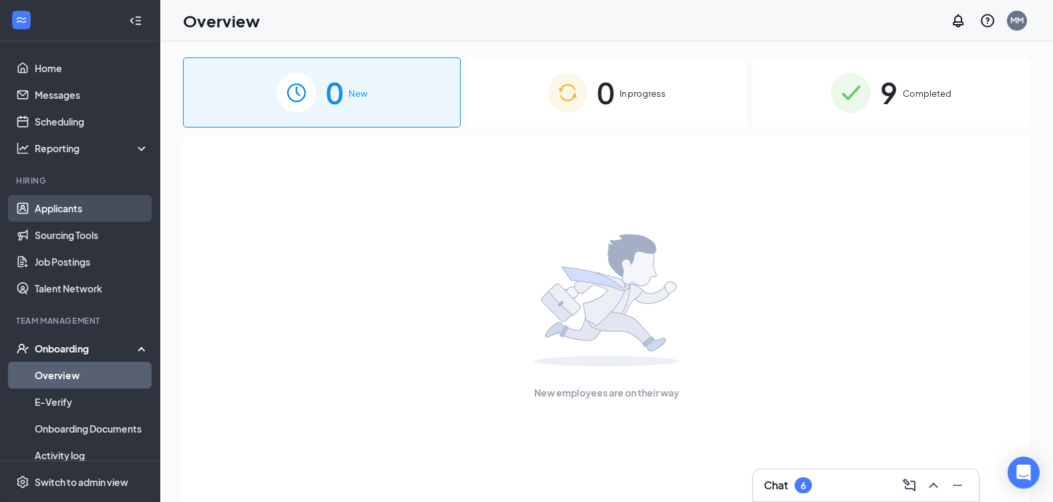
click at [98, 212] on link "Applicants" at bounding box center [92, 208] width 114 height 27
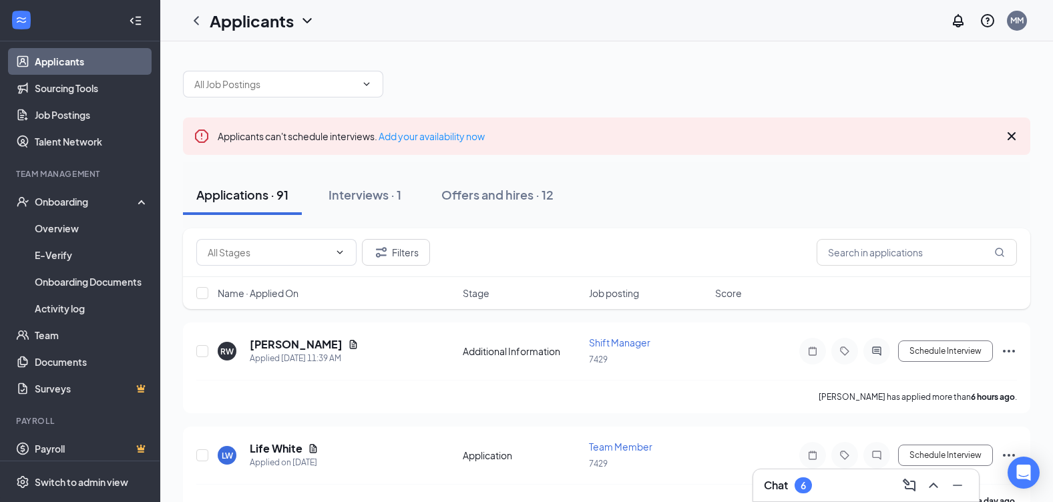
scroll to position [154, 0]
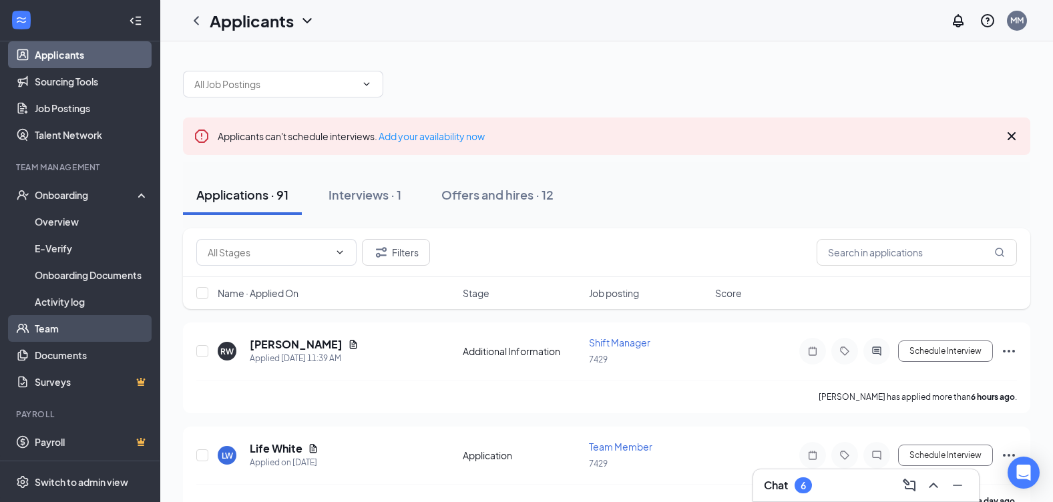
click at [58, 327] on link "Team" at bounding box center [92, 328] width 114 height 27
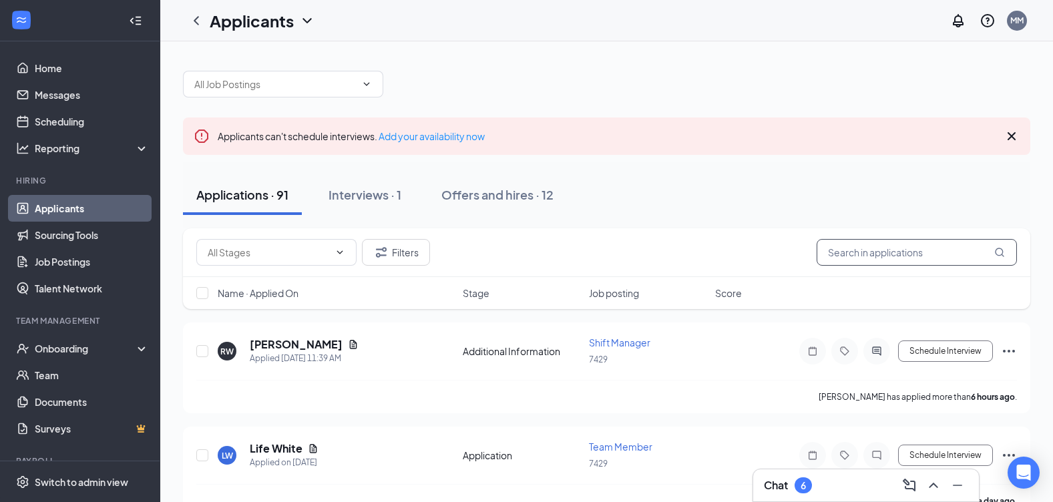
click at [847, 248] on input "text" at bounding box center [916, 252] width 200 height 27
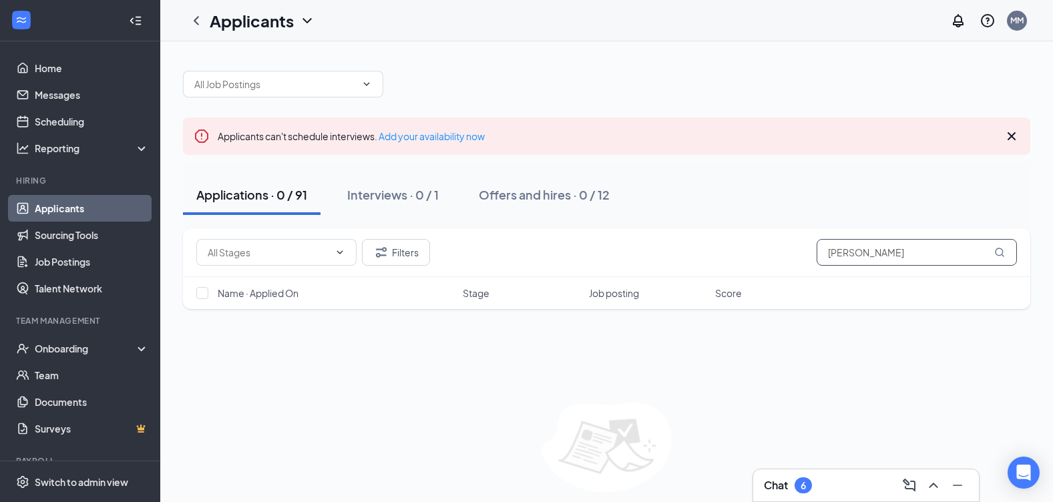
type input "susan simsop"
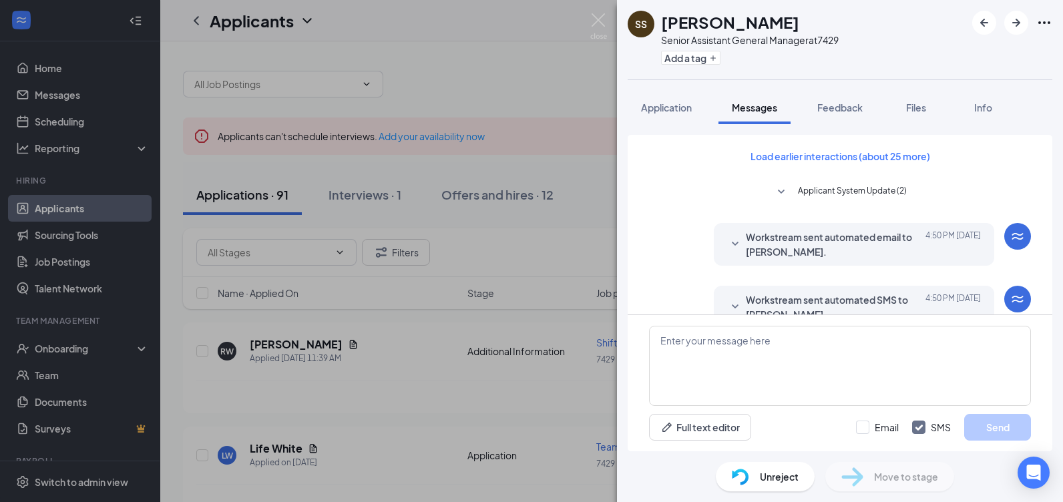
scroll to position [66, 0]
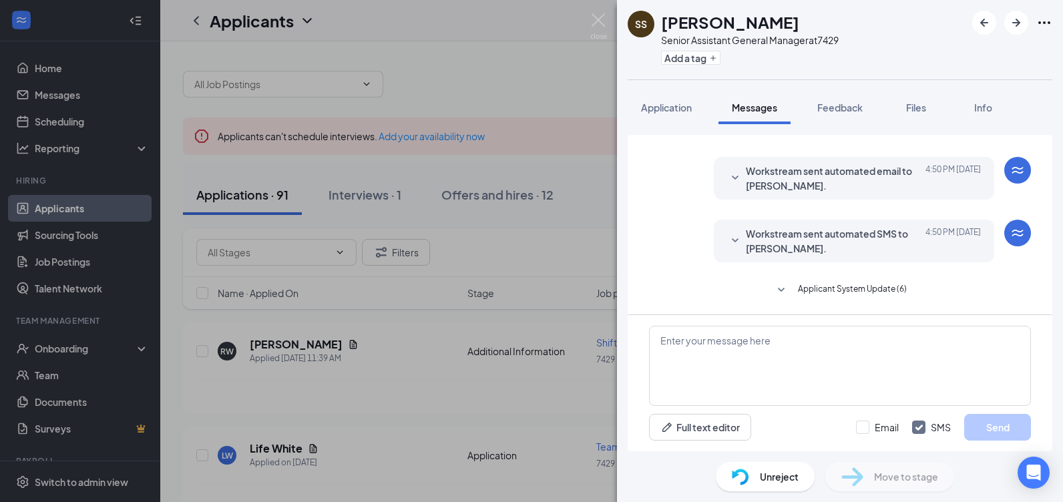
click at [508, 423] on div "SS Susan Simpson Senior Assistant General Manager at 7429 Add a tag Application…" at bounding box center [531, 251] width 1063 height 502
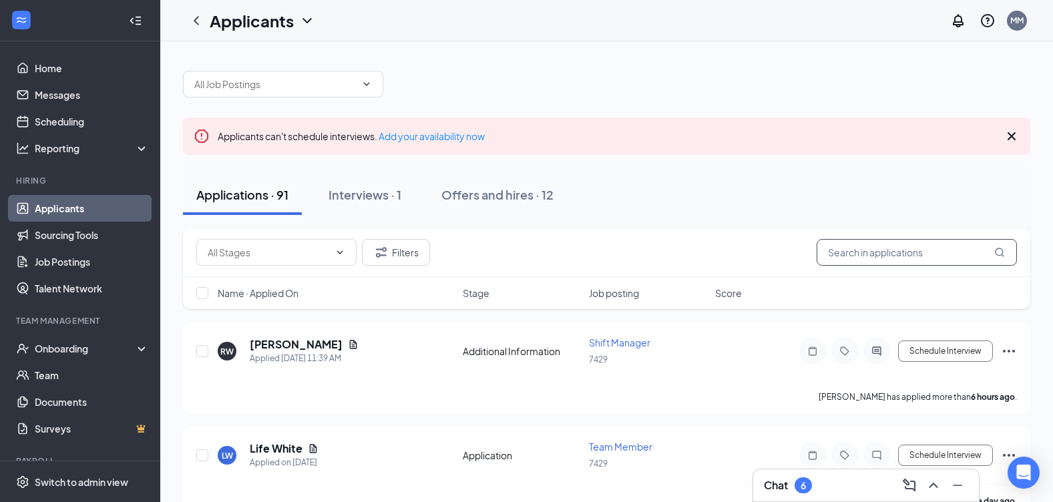
click at [926, 249] on input "text" at bounding box center [916, 252] width 200 height 27
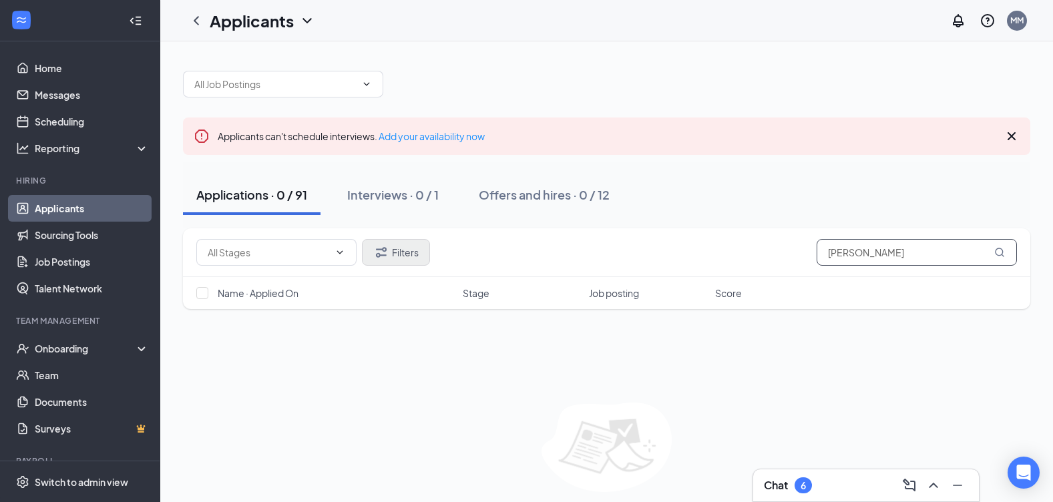
type input "susan simpson"
click at [404, 254] on button "Filters" at bounding box center [396, 252] width 68 height 27
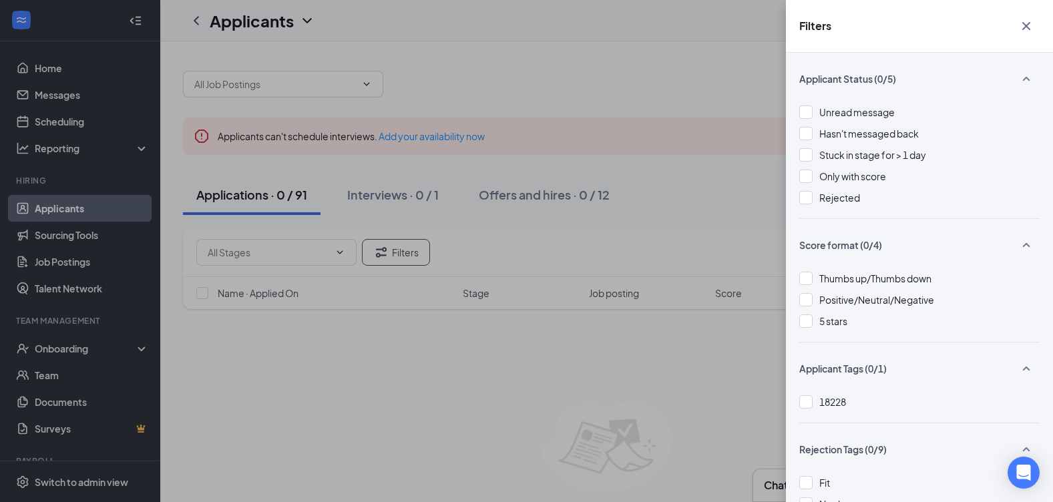
click at [343, 397] on div "Filters Applicant Status (0/5) Unread message Hasn't messaged back Stuck in sta…" at bounding box center [526, 251] width 1053 height 502
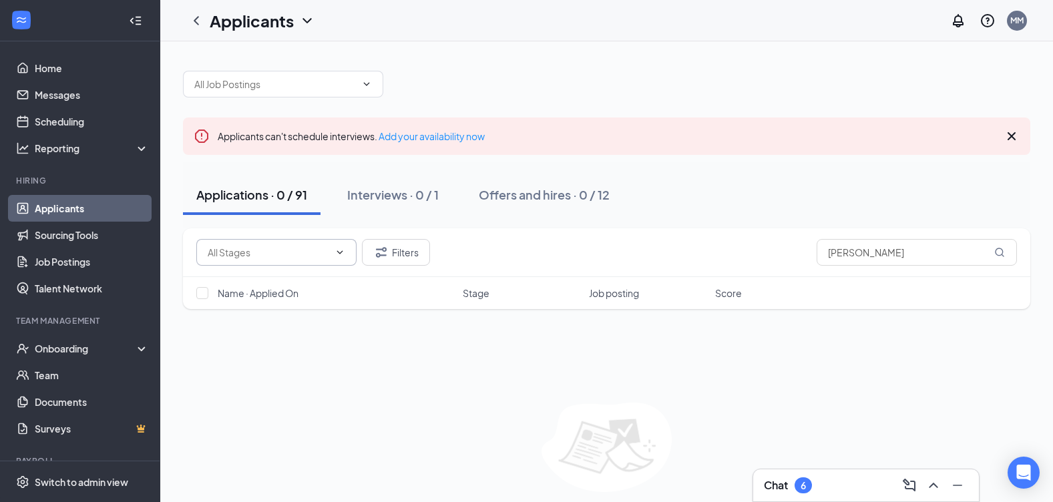
click at [293, 256] on input "text" at bounding box center [269, 252] width 122 height 15
click at [268, 318] on div "Application (2742)" at bounding box center [245, 314] width 77 height 15
type input "Application (2742)"
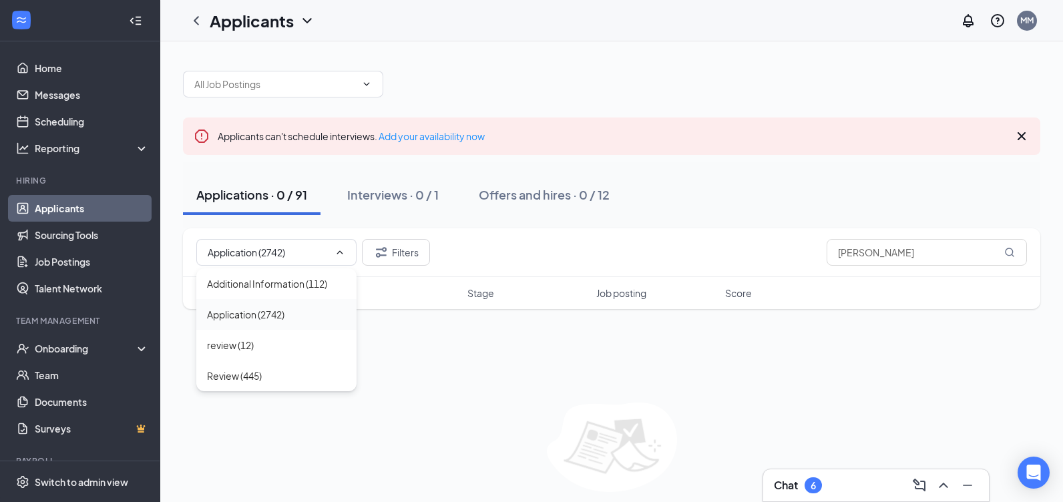
click at [268, 318] on div "Application (2742) Filters susan simpson Name · Applied On Stage Job posting Sc…" at bounding box center [611, 275] width 857 height 94
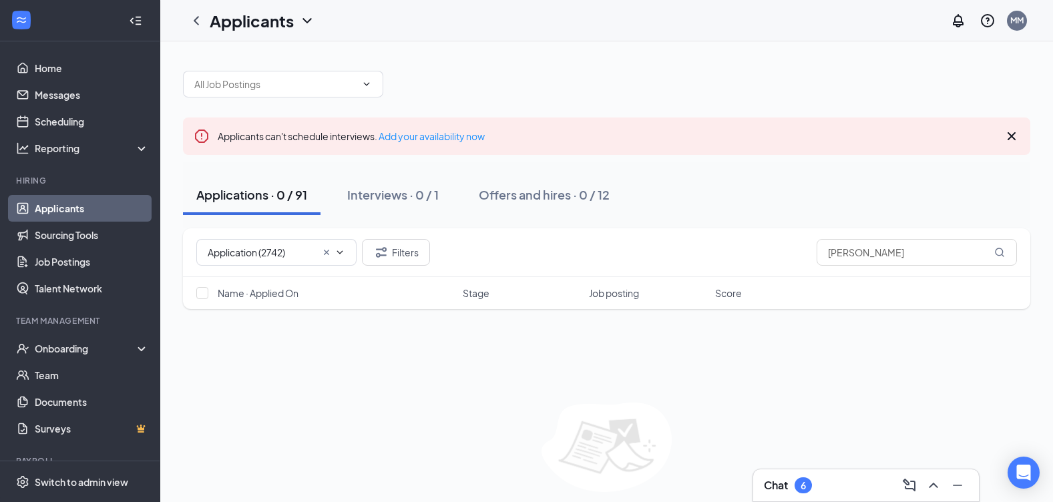
drag, startPoint x: 268, startPoint y: 318, endPoint x: 334, endPoint y: 411, distance: 114.9
click at [343, 420] on div "No applicants found in applications Review new applicants and manage next steps" at bounding box center [606, 468] width 847 height 130
click at [462, 133] on link "Add your availability now" at bounding box center [432, 136] width 106 height 12
click at [462, 134] on link "Add your availability now" at bounding box center [432, 136] width 106 height 12
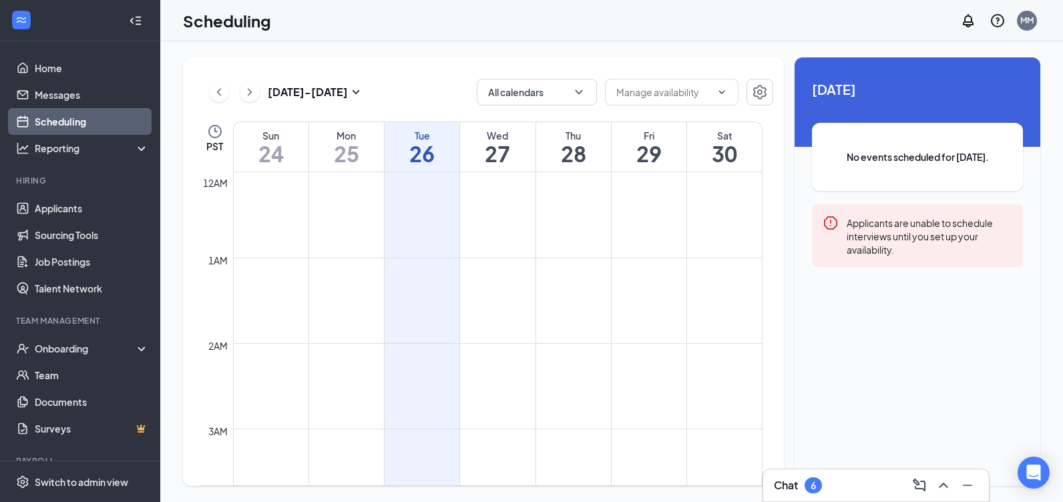
scroll to position [656, 0]
click at [901, 260] on div "Applicants are unable to schedule interviews until you set up your availability." at bounding box center [917, 235] width 211 height 63
click at [902, 260] on div "Applicants are unable to schedule interviews until you set up your availability." at bounding box center [917, 235] width 211 height 63
click at [918, 164] on span "No events scheduled for today." at bounding box center [918, 157] width 158 height 15
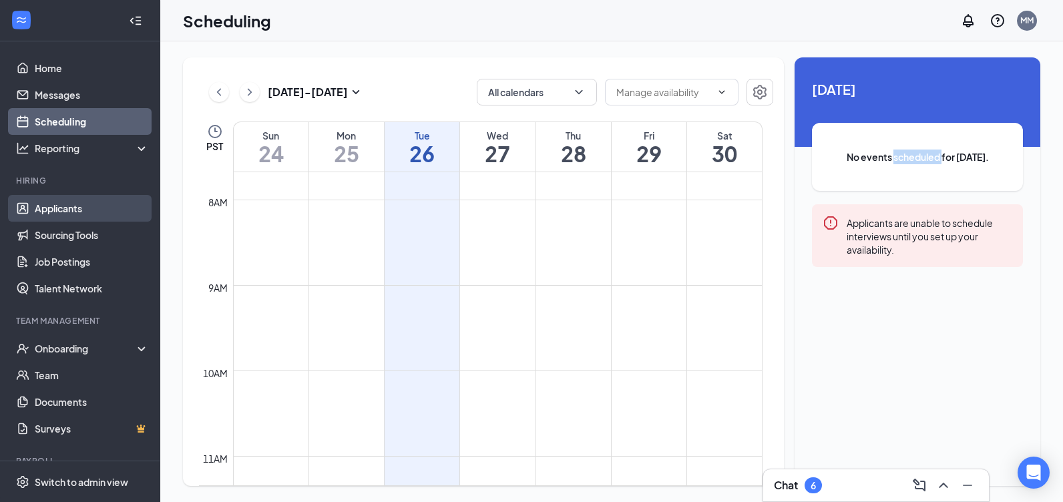
click at [63, 207] on link "Applicants" at bounding box center [92, 208] width 114 height 27
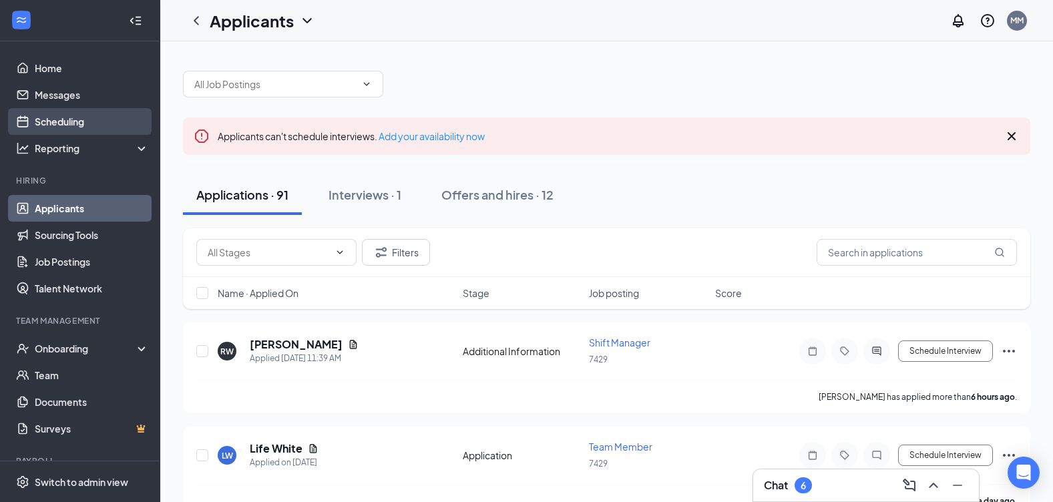
drag, startPoint x: 63, startPoint y: 114, endPoint x: 69, endPoint y: 119, distance: 7.6
click at [63, 115] on link "Scheduling" at bounding box center [92, 121] width 114 height 27
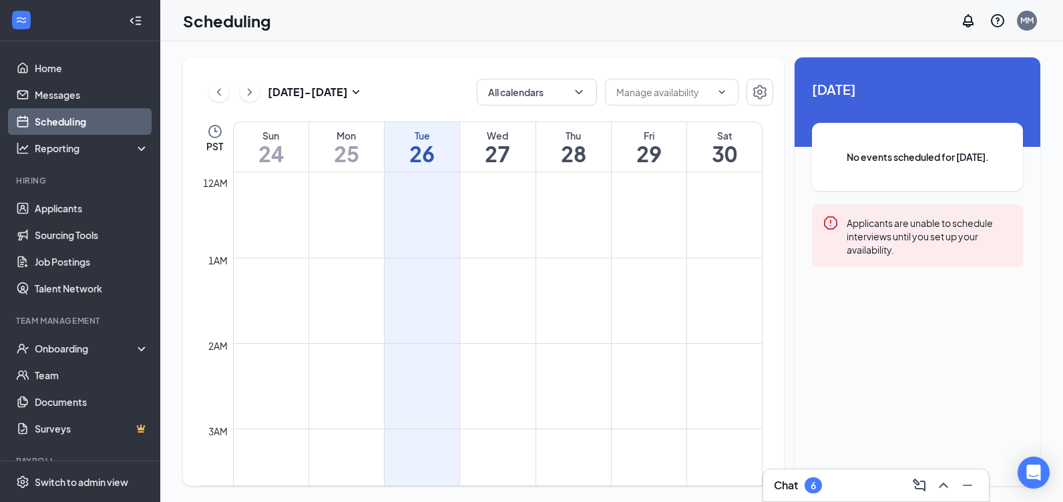
scroll to position [656, 0]
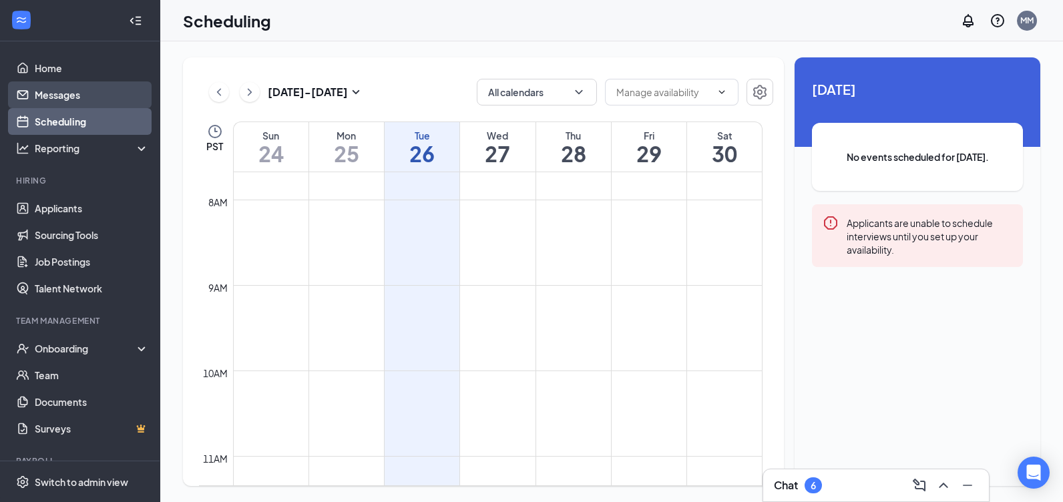
click at [62, 85] on link "Messages" at bounding box center [92, 94] width 114 height 27
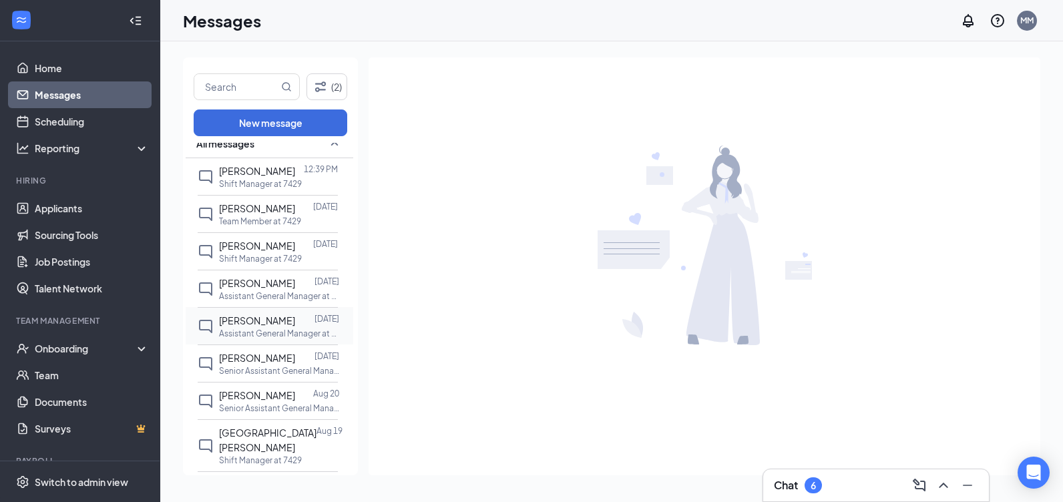
scroll to position [326, 0]
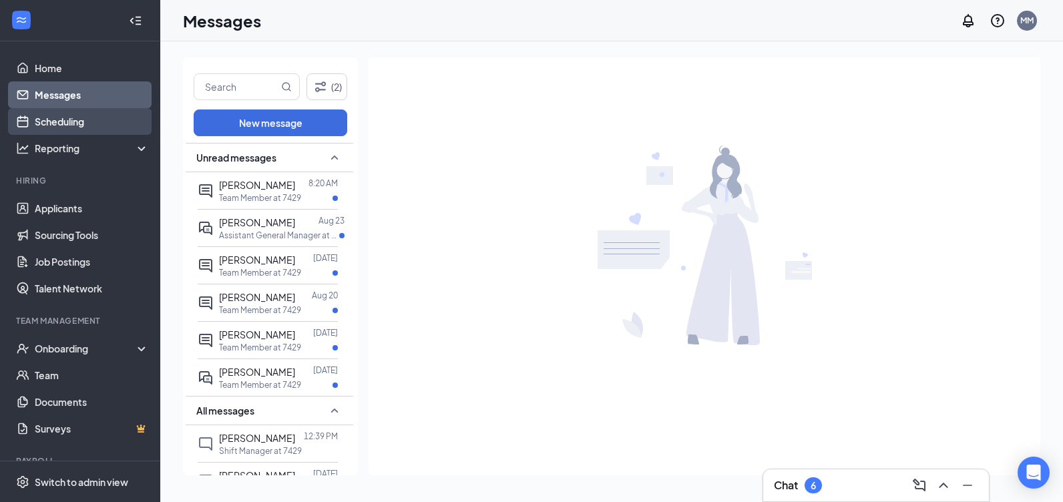
click at [59, 129] on link "Scheduling" at bounding box center [92, 121] width 114 height 27
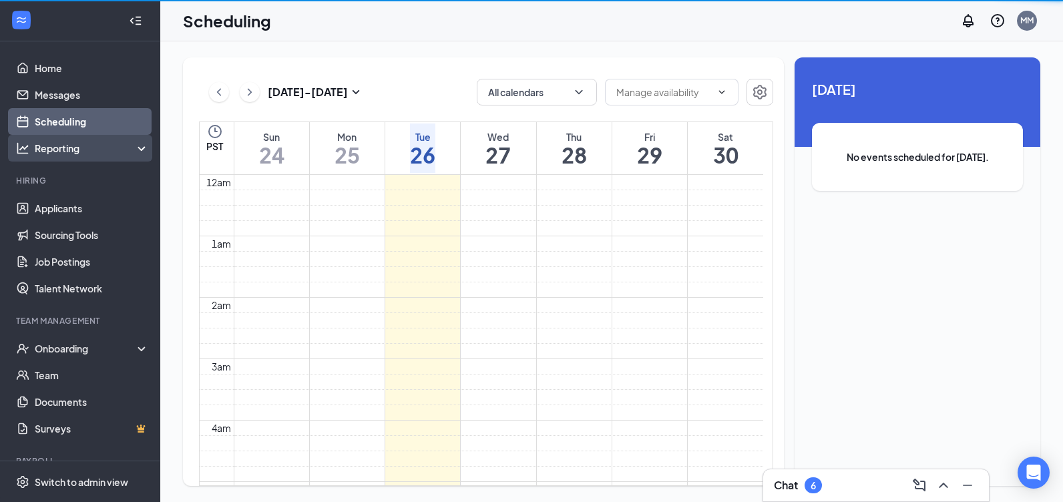
click at [69, 151] on div "Reporting" at bounding box center [92, 148] width 115 height 13
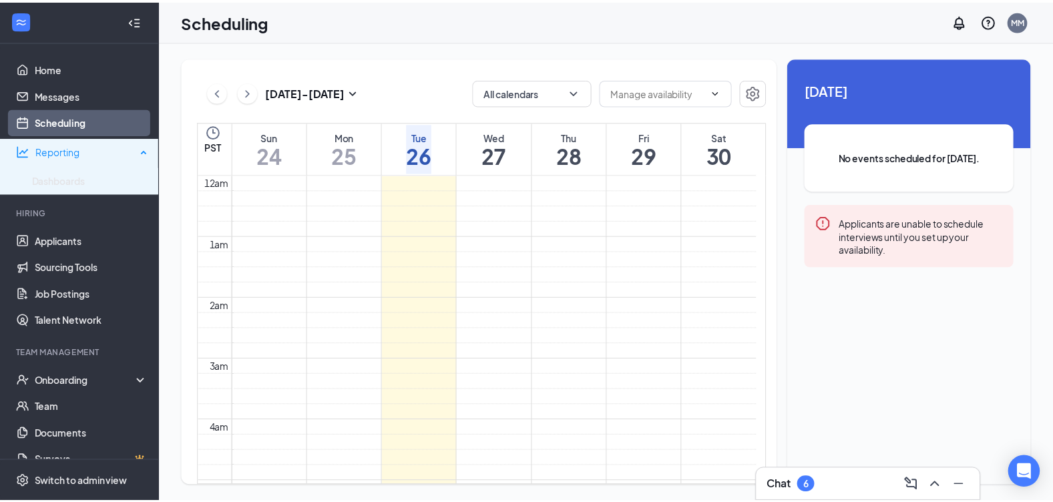
scroll to position [656, 0]
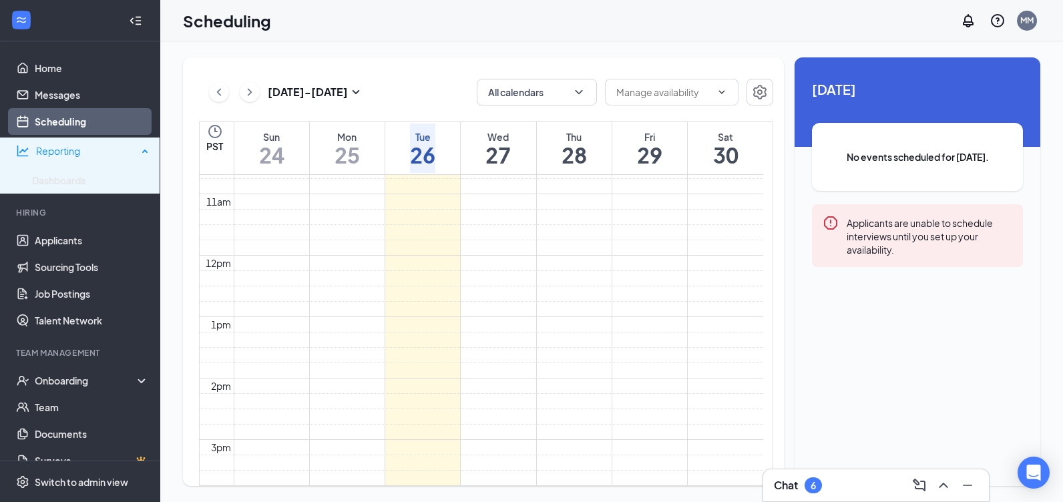
click at [70, 154] on div "Reporting" at bounding box center [86, 150] width 101 height 13
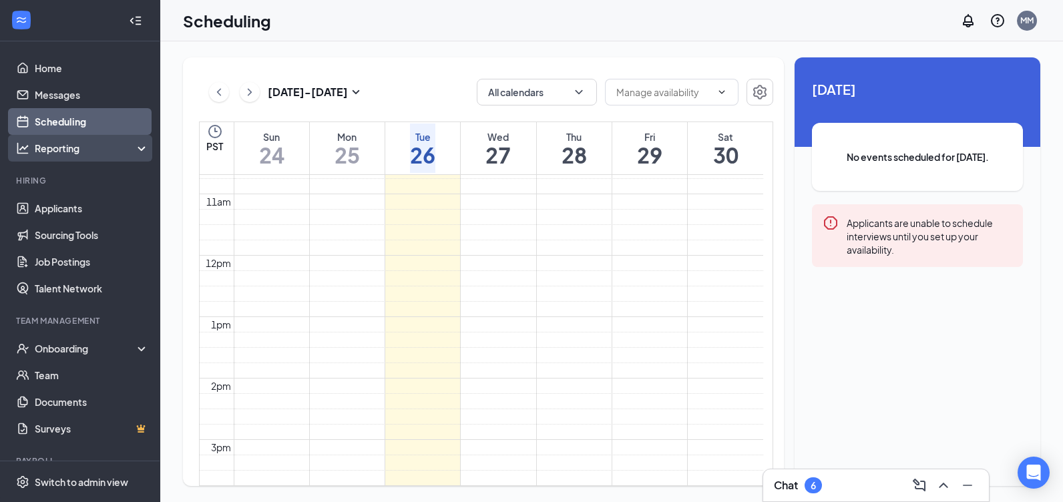
click at [71, 156] on div "Reporting" at bounding box center [80, 148] width 160 height 27
drag, startPoint x: 71, startPoint y: 156, endPoint x: 138, endPoint y: 147, distance: 66.7
click at [138, 147] on div "Reporting" at bounding box center [92, 148] width 115 height 13
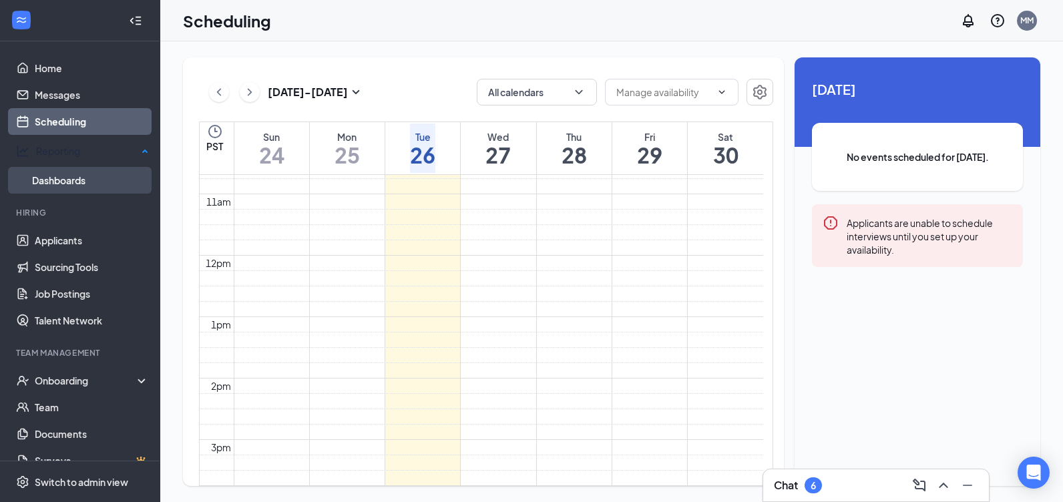
click at [68, 173] on link "Dashboards" at bounding box center [90, 180] width 117 height 27
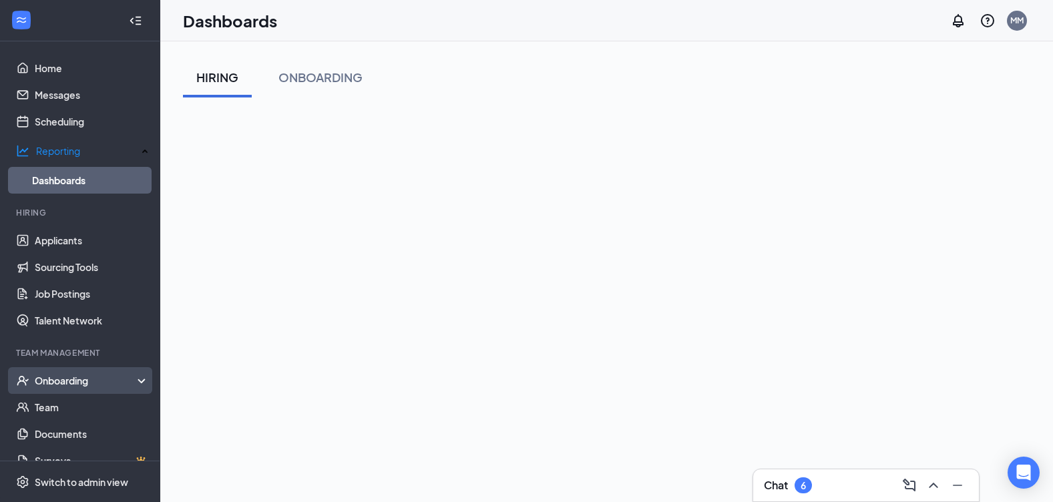
click at [41, 377] on div "Onboarding" at bounding box center [86, 380] width 103 height 13
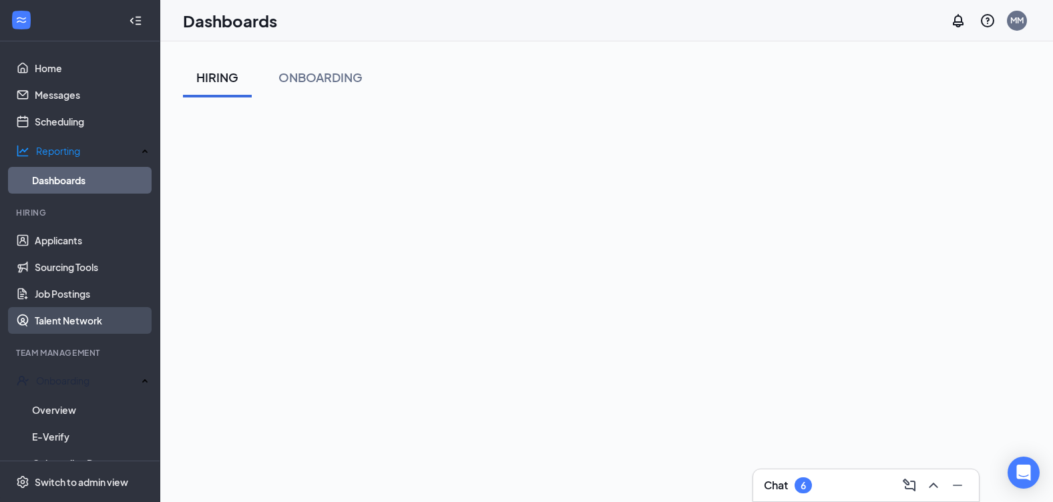
click at [59, 314] on link "Talent Network" at bounding box center [92, 320] width 114 height 27
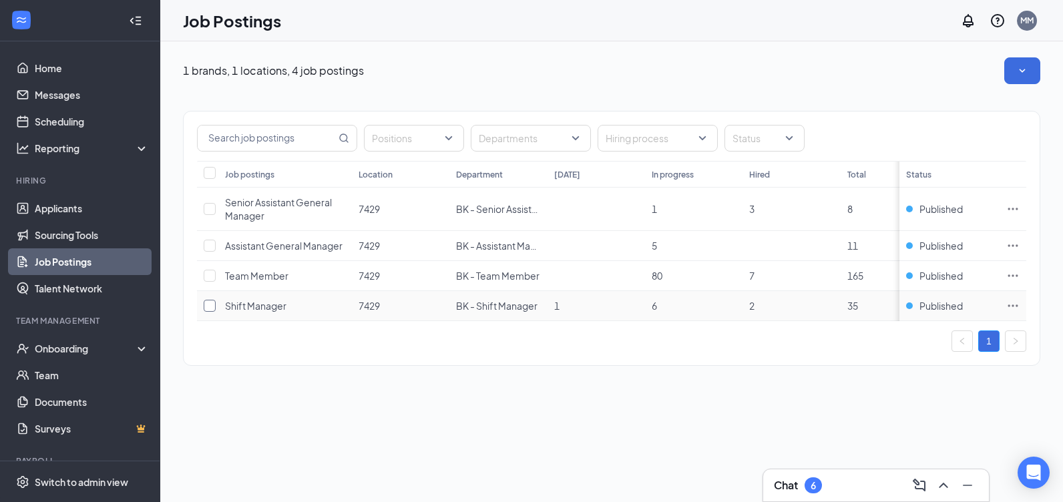
click at [209, 310] on input "checkbox" at bounding box center [210, 306] width 12 height 12
checkbox input "true"
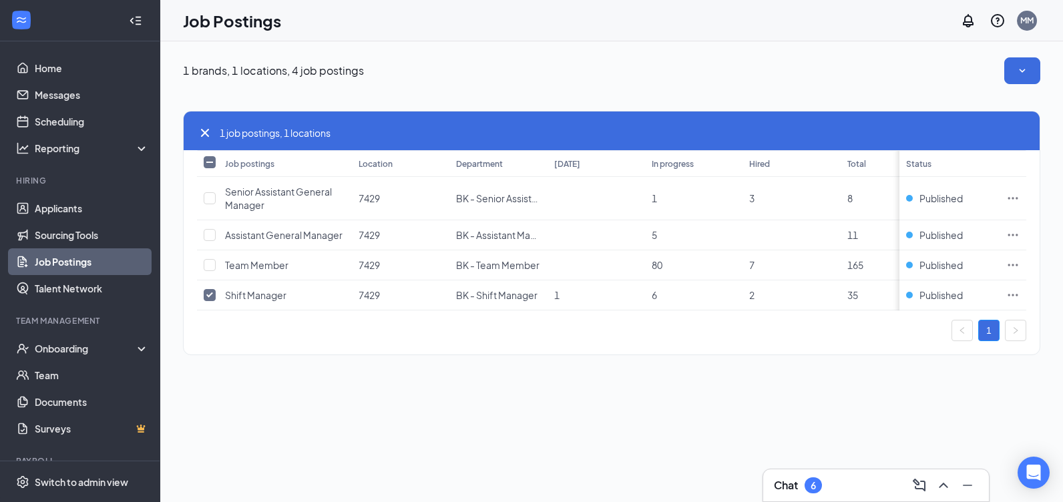
click at [213, 355] on div "1 job postings, 1 locations Job postings Location Department [DATE] In progress…" at bounding box center [611, 233] width 857 height 244
click at [1021, 72] on icon "SmallChevronDown" at bounding box center [1021, 70] width 13 height 13
